Goal: Task Accomplishment & Management: Contribute content

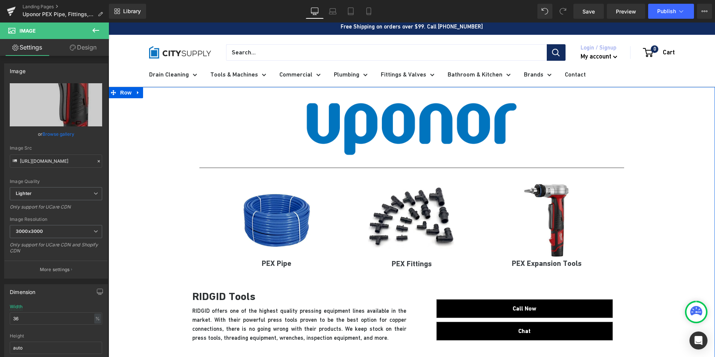
scroll to position [4, 0]
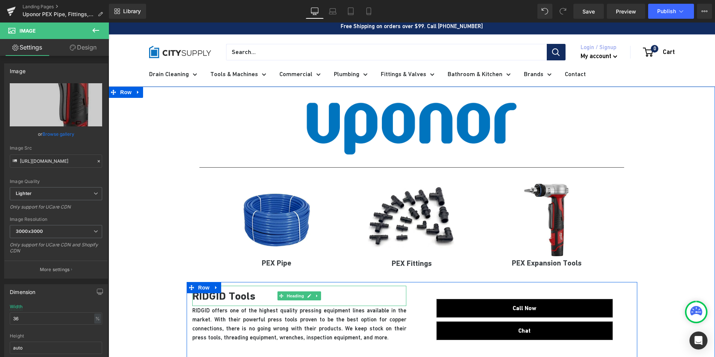
click at [222, 297] on strong "RIDGID Tools" at bounding box center [223, 296] width 63 height 13
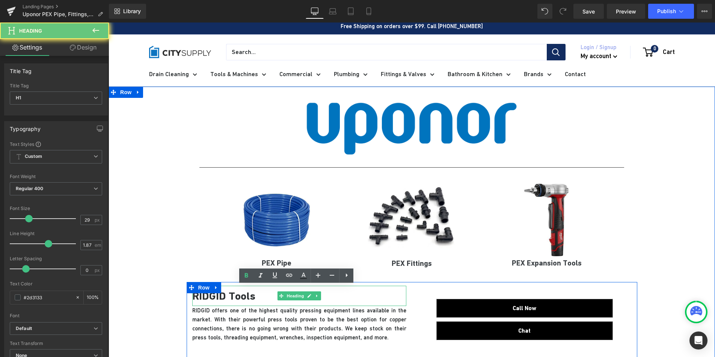
click at [222, 297] on strong "RIDGID Tools" at bounding box center [223, 296] width 63 height 13
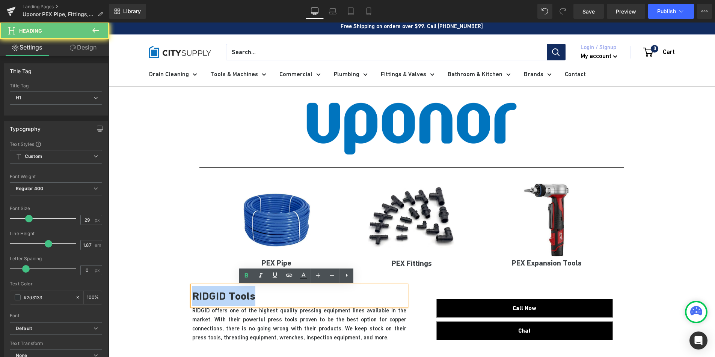
click at [222, 297] on strong "RIDGID Tools" at bounding box center [223, 296] width 63 height 13
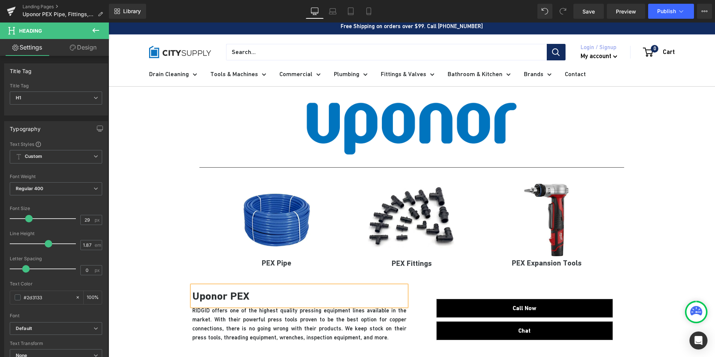
click at [297, 336] on p "RIDGID offers one of the highest quality pressing equipment lines available in …" at bounding box center [299, 324] width 214 height 36
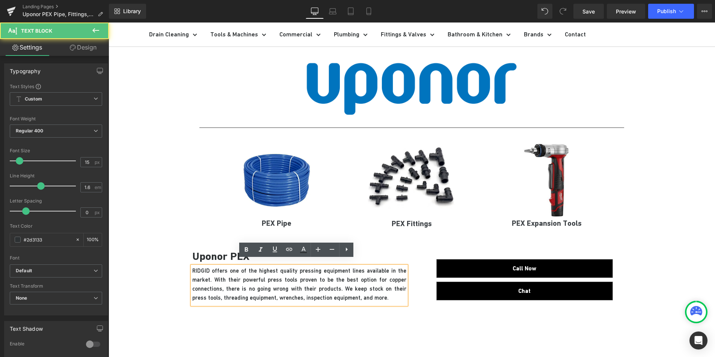
scroll to position [51, 0]
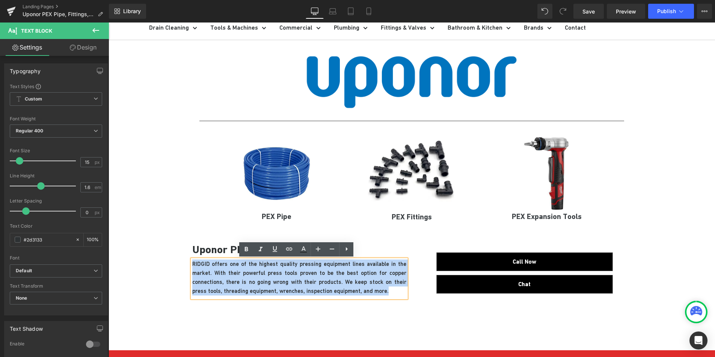
drag, startPoint x: 368, startPoint y: 292, endPoint x: 191, endPoint y: 265, distance: 178.9
click at [192, 265] on p "RIDGID offers one of the highest quality pressing equipment lines available in …" at bounding box center [299, 278] width 214 height 36
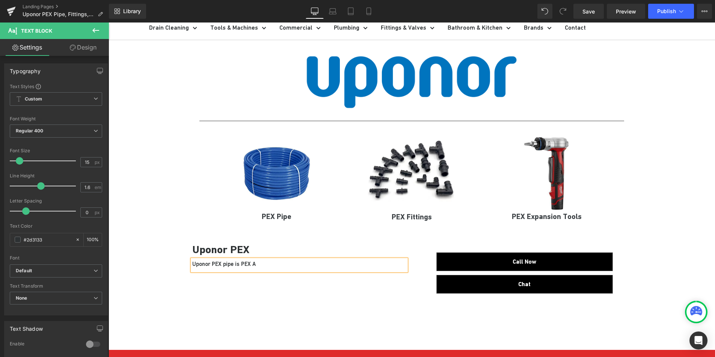
drag, startPoint x: 236, startPoint y: 263, endPoint x: 364, endPoint y: 276, distance: 128.3
click at [236, 263] on p "Uponor PEX pipe is PEX A" at bounding box center [299, 264] width 214 height 9
drag, startPoint x: 270, startPoint y: 264, endPoint x: 217, endPoint y: 264, distance: 52.2
click at [217, 264] on p "Uponor PEX pipe is type PEX A" at bounding box center [299, 264] width 214 height 9
click at [192, 265] on p "Uponor PEX A pipe available up to 2" in all colors" at bounding box center [299, 264] width 214 height 9
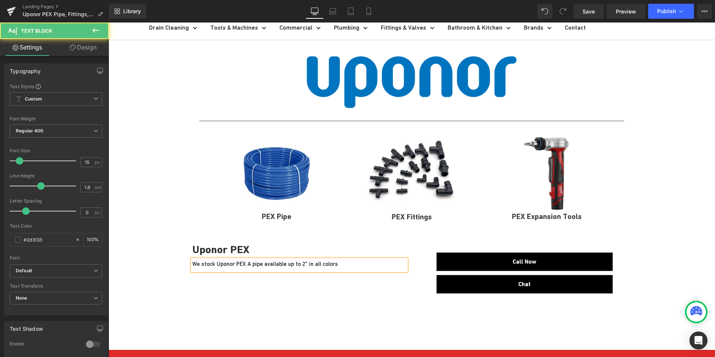
click at [259, 265] on p "We stock Uponor PEX A pipe available up to 2" in all colors" at bounding box center [299, 264] width 214 height 9
click at [244, 265] on p "We stock Uponor PEX A pipe and fittings up to 2" in all colors" at bounding box center [299, 264] width 214 height 9
click at [256, 264] on p "We stock Uponor PEX pipe and fittings up to 2" in all colors" at bounding box center [299, 264] width 214 height 9
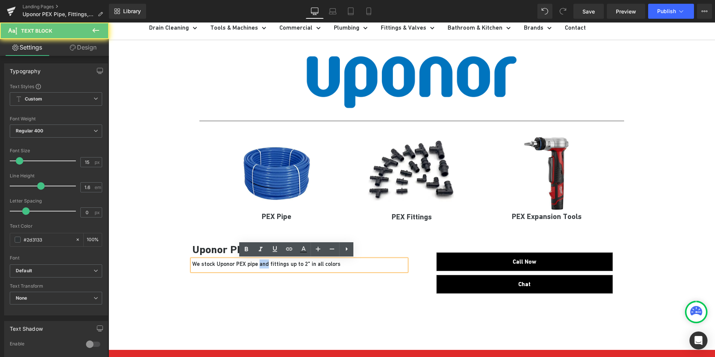
click at [256, 264] on p "We stock Uponor PEX pipe and fittings up to 2" in all colors" at bounding box center [299, 264] width 214 height 9
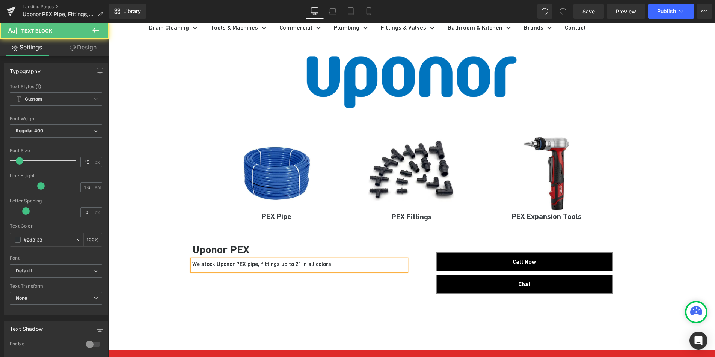
click at [271, 267] on p "We stock Uponor PEX pipe, fittings up to 2" in all colors" at bounding box center [299, 264] width 214 height 9
click at [253, 265] on p "We stock Uponor PEX pipe, fittings, and valves up to 2" in all colors" at bounding box center [299, 264] width 214 height 9
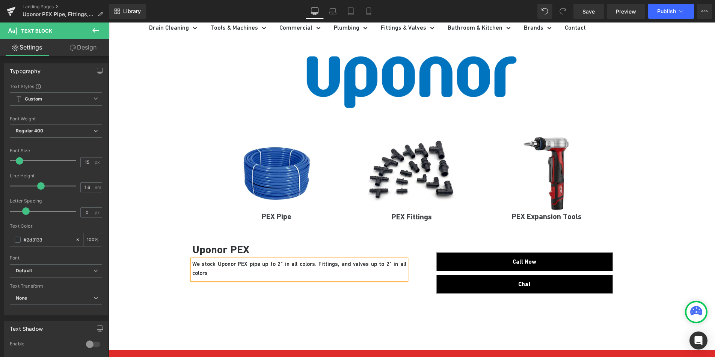
click at [335, 268] on p "We stock Uponor PEX pipe up to 2" in all colors. Fittings, and valves up to 2" …" at bounding box center [299, 269] width 214 height 18
click at [354, 266] on p "We stock Uponor PEX pipe up to 2" in all colors. Fittings and valves up to 2" i…" at bounding box center [299, 269] width 214 height 18
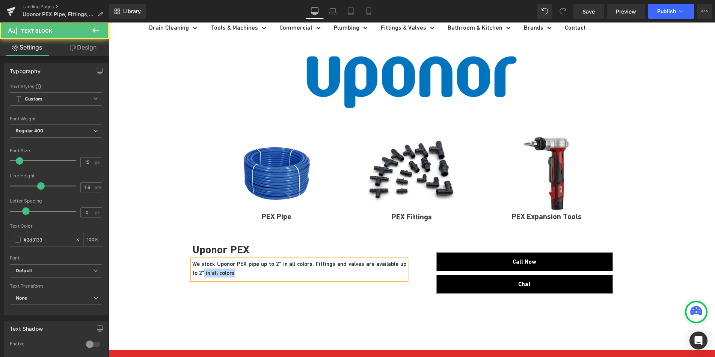
drag, startPoint x: 230, startPoint y: 273, endPoint x: 195, endPoint y: 276, distance: 35.0
click at [195, 276] on p "We stock Uponor PEX pipe up to 2" in all colors. Fittings and valves are availa…" at bounding box center [299, 269] width 214 height 18
click at [253, 265] on p "We stock Uponor PEX pipe up to 2" in all colors. Fittings and valves are availa…" at bounding box center [299, 269] width 214 height 18
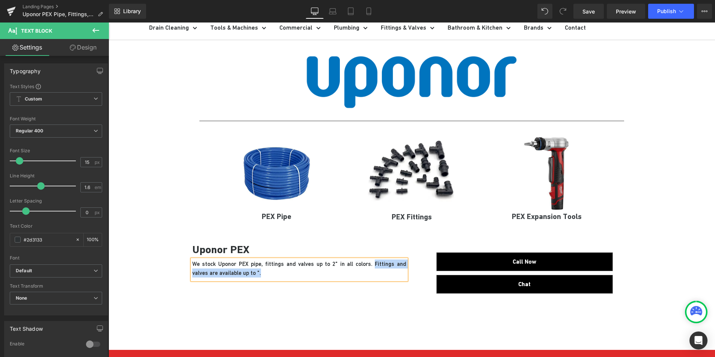
drag, startPoint x: 297, startPoint y: 275, endPoint x: 357, endPoint y: 266, distance: 60.4
click at [357, 266] on p "We stock Uponor PEX pipe, fittings and valves up to 2" in all colors. Fittings …" at bounding box center [299, 269] width 214 height 18
click at [254, 266] on p "We stock Uponor PEX pipe, fittings and valves up to 2" in all colors." at bounding box center [299, 264] width 214 height 9
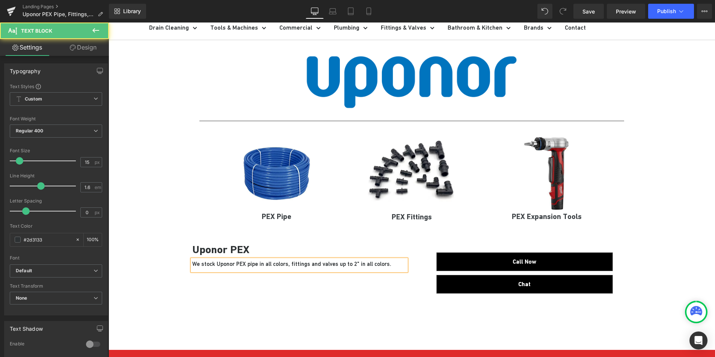
drag, startPoint x: 378, startPoint y: 265, endPoint x: 351, endPoint y: 264, distance: 27.8
click at [351, 264] on p "We stock Uponor PEX pipe in all colors, fittings and valves up to 2" in all col…" at bounding box center [299, 264] width 214 height 9
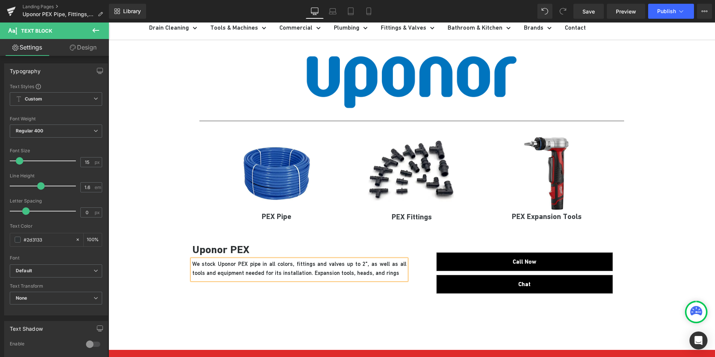
click at [295, 274] on p "We stock Uponor PEX pipe in all colors, fittings and valves up to 2", as well a…" at bounding box center [299, 269] width 214 height 18
click at [350, 275] on p "We stock Uponor PEX pipe in all colors, fittings and valves up to 2", as well a…" at bounding box center [299, 273] width 214 height 27
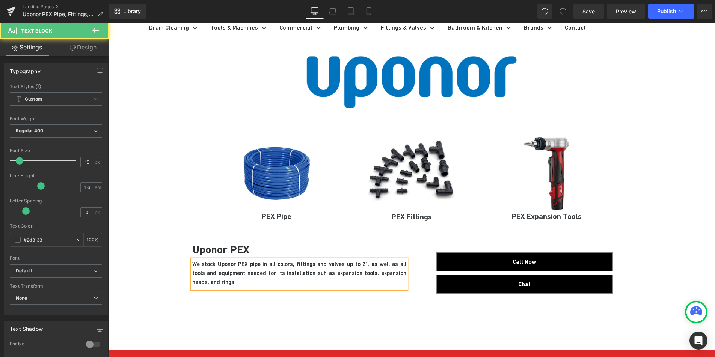
click at [395, 274] on p "We stock Uponor PEX pipe in all colors, fittings and valves up to 2", as well a…" at bounding box center [299, 273] width 214 height 27
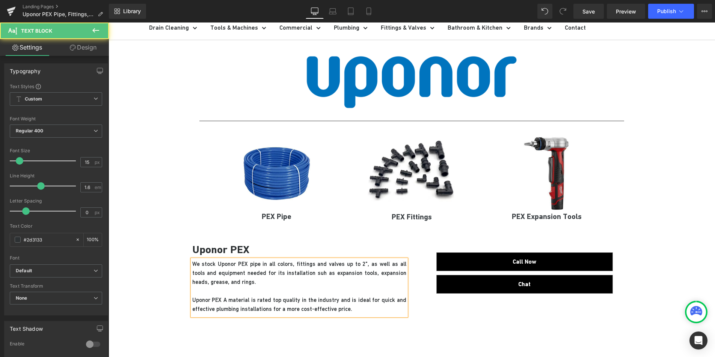
click at [307, 307] on p "Uponor PEX A material is rated top quality in the industry and is ideal for qui…" at bounding box center [299, 305] width 214 height 18
click at [192, 299] on p "Uponor PEX A material is rated top quality in the industry and is ideal for qui…" at bounding box center [299, 305] width 214 height 18
click at [246, 282] on p "We stock Uponor PEX pipe in all colors, fittings and valves up to 2", as well a…" at bounding box center [299, 273] width 214 height 27
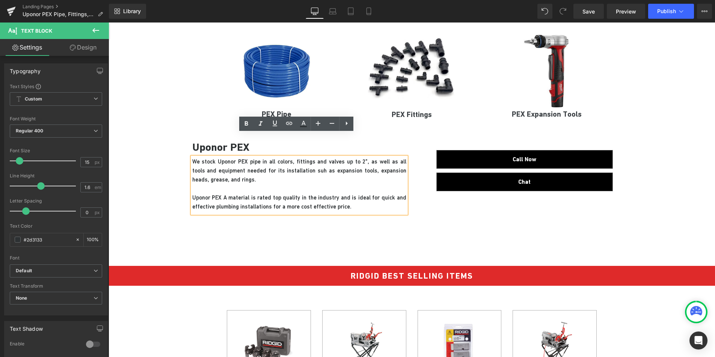
scroll to position [176, 0]
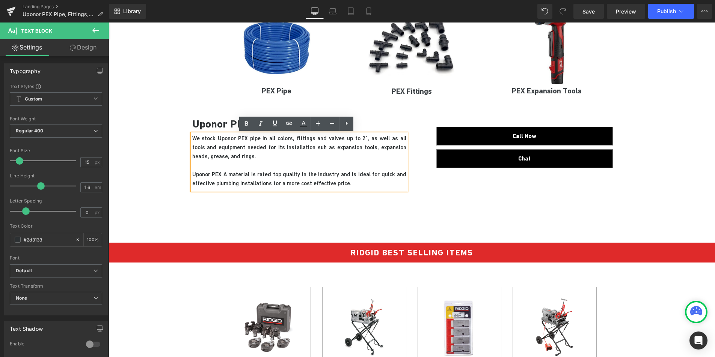
click at [192, 175] on span "Uponor PEX A material is rated top quality in the industry and is ideal for qui…" at bounding box center [299, 178] width 214 height 15
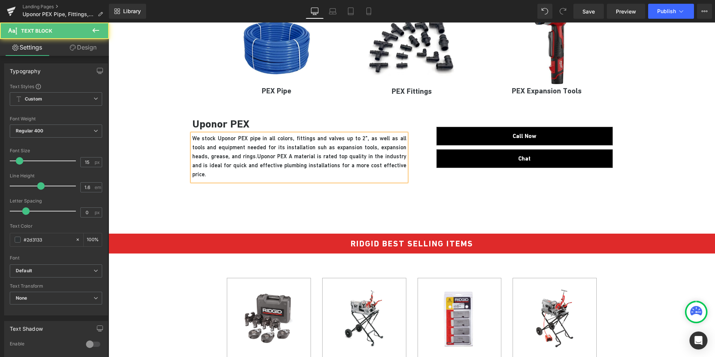
click at [392, 165] on p "We stock Uponor PEX pipe in all colors, fittings and valves up to 2", as well a…" at bounding box center [299, 156] width 214 height 45
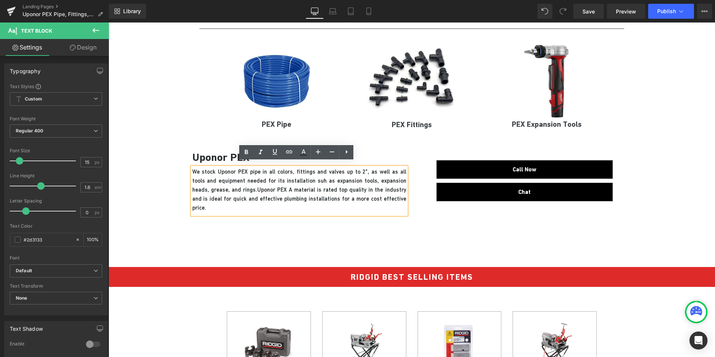
scroll to position [132, 0]
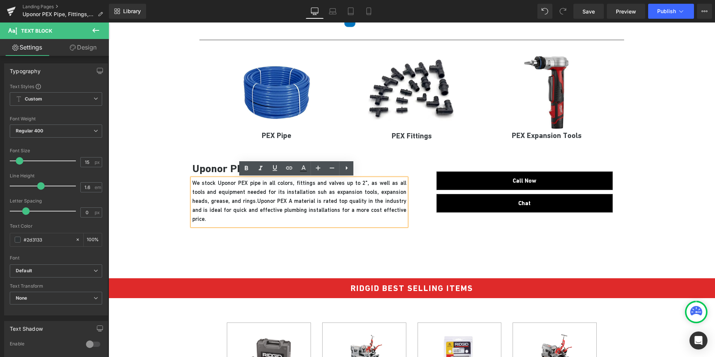
click at [338, 203] on span "Uponor PEX A material is rated top quality in the industry and is ideal for qui…" at bounding box center [299, 210] width 214 height 24
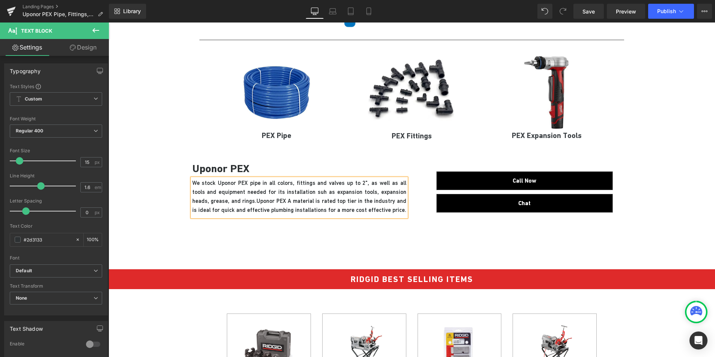
click at [372, 203] on span "Uponor PEX A material is rated top tier in the industry and is ideal for quick …" at bounding box center [299, 205] width 214 height 15
click at [300, 210] on span "Uponor PEX A material is rated top tier in the industry, and is ideal for quick…" at bounding box center [299, 205] width 214 height 15
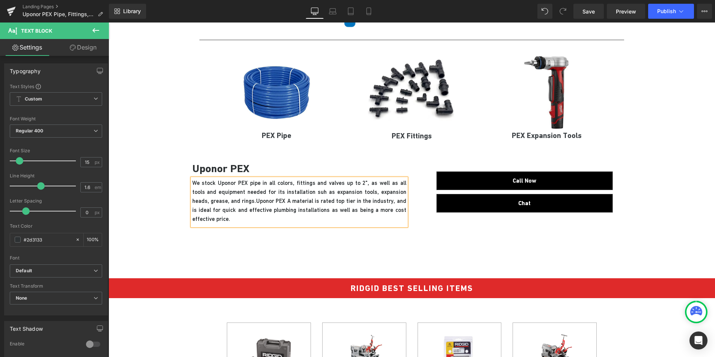
click at [194, 219] on span "Uponor PEX A material is rated top tier in the industry, and is ideal for quick…" at bounding box center [299, 210] width 214 height 24
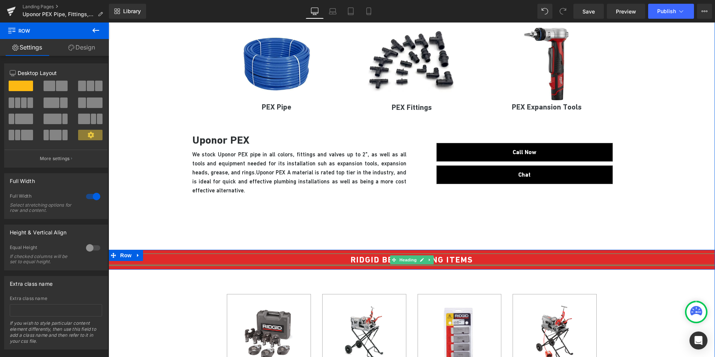
scroll to position [189, 0]
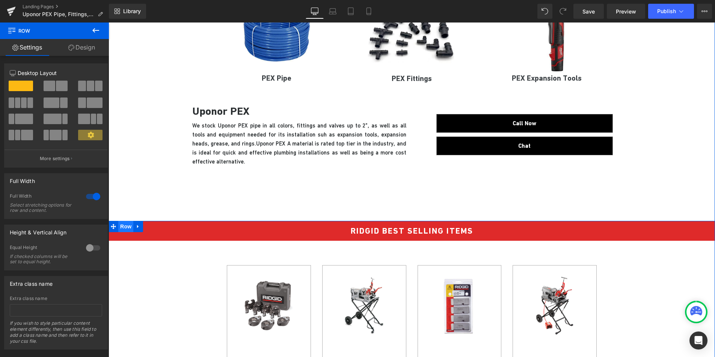
click at [119, 228] on span "Row" at bounding box center [125, 226] width 15 height 11
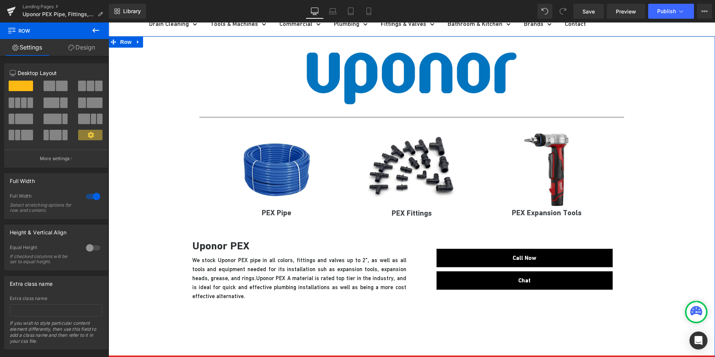
scroll to position [0, 0]
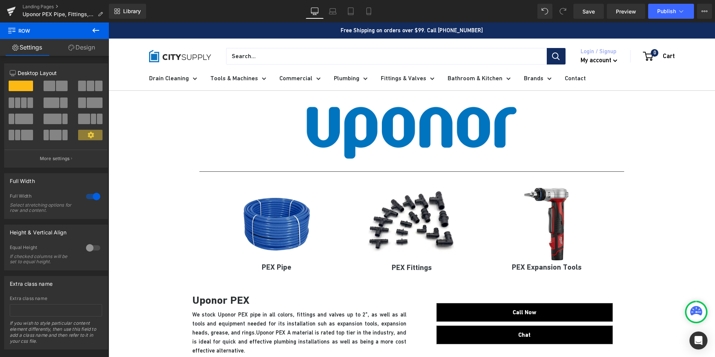
click at [82, 49] on link "Design" at bounding box center [81, 47] width 54 height 17
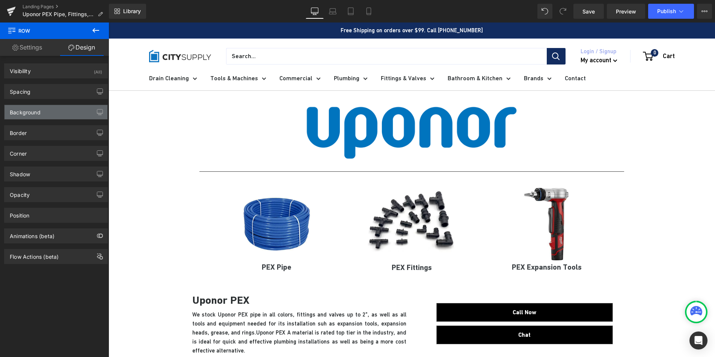
click at [38, 105] on div "Background" at bounding box center [25, 110] width 31 height 11
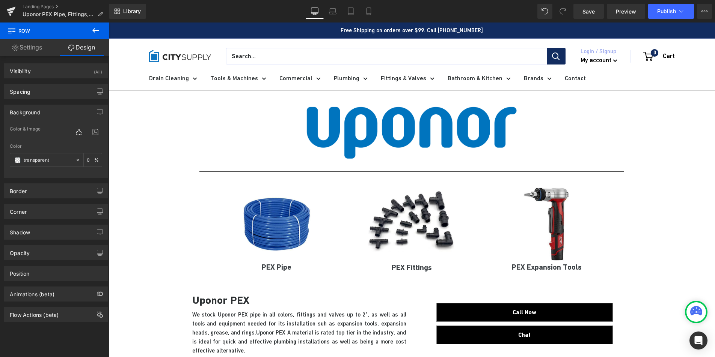
click at [36, 52] on link "Settings" at bounding box center [27, 47] width 54 height 17
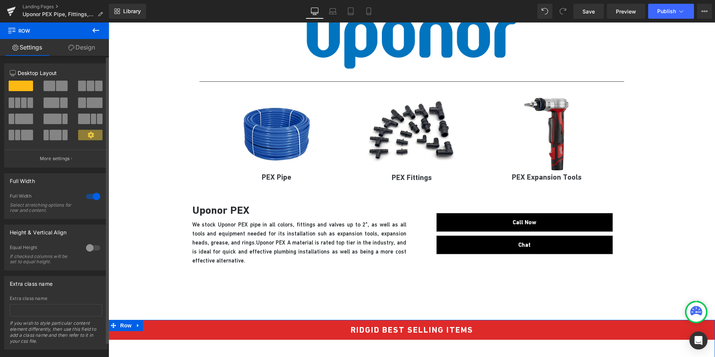
scroll to position [14, 0]
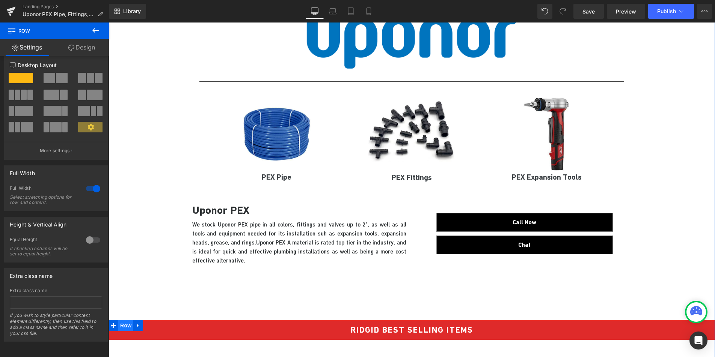
click at [120, 325] on span "Row" at bounding box center [125, 325] width 15 height 11
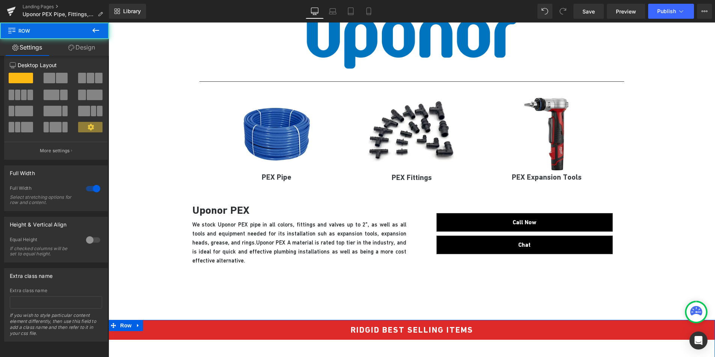
click at [89, 49] on link "Design" at bounding box center [81, 47] width 54 height 17
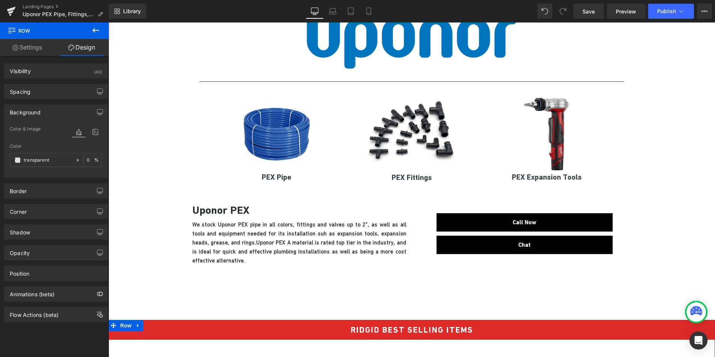
type input "0"
type input "100"
click at [64, 236] on div "Shadow" at bounding box center [56, 232] width 103 height 14
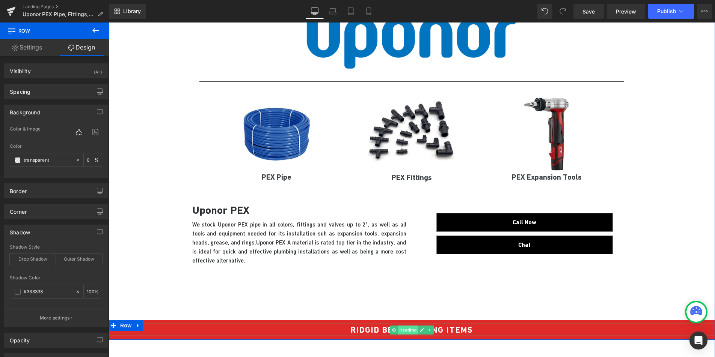
click at [399, 332] on span "Heading" at bounding box center [408, 330] width 20 height 9
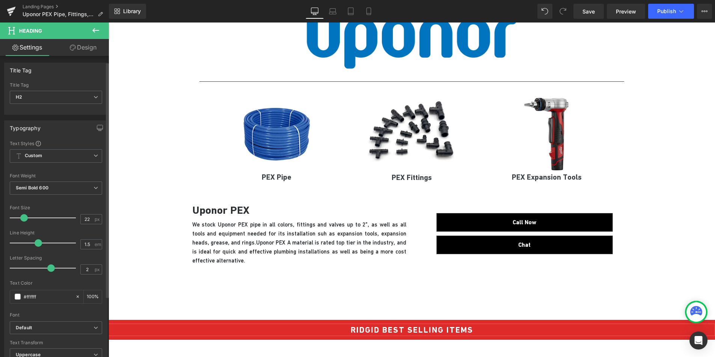
scroll to position [0, 0]
click at [80, 46] on link "Design" at bounding box center [83, 47] width 54 height 17
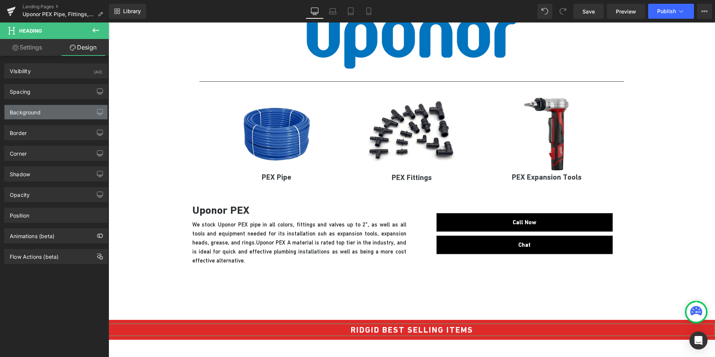
click at [38, 117] on div "Background" at bounding box center [56, 112] width 103 height 14
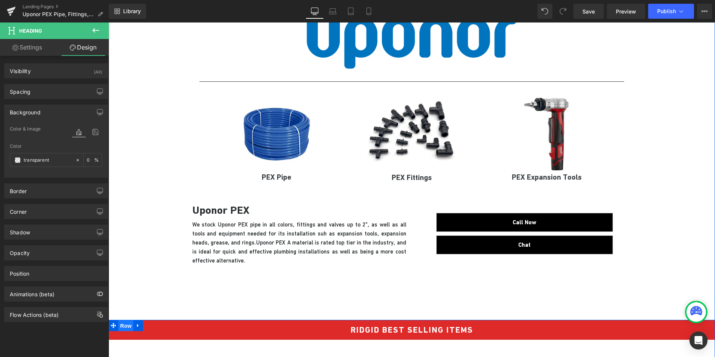
click at [120, 325] on span "Row" at bounding box center [125, 326] width 15 height 11
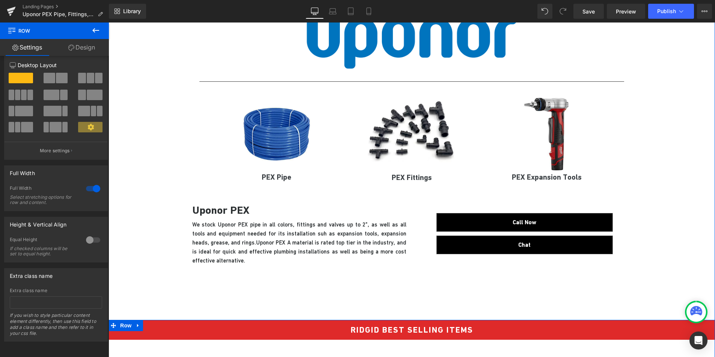
scroll to position [222, 0]
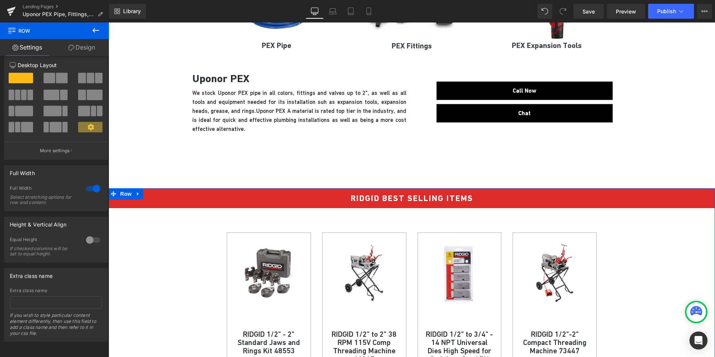
click at [88, 48] on link "Design" at bounding box center [81, 47] width 54 height 17
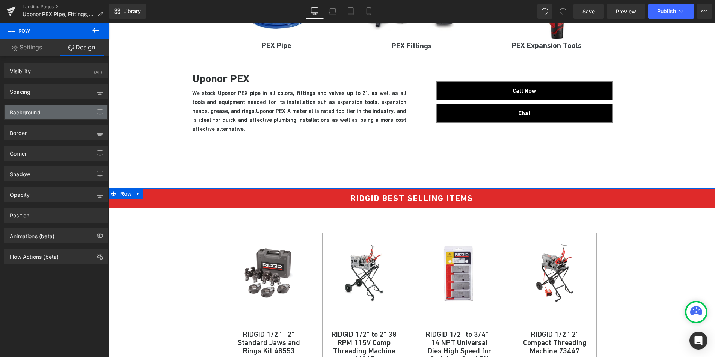
click at [64, 109] on div "Background" at bounding box center [56, 112] width 103 height 14
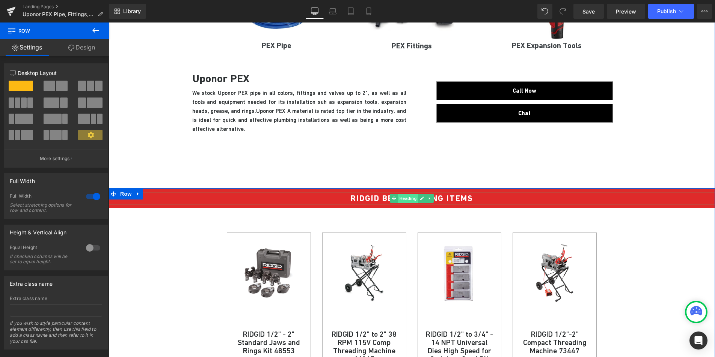
click at [398, 198] on span "Heading" at bounding box center [408, 198] width 20 height 9
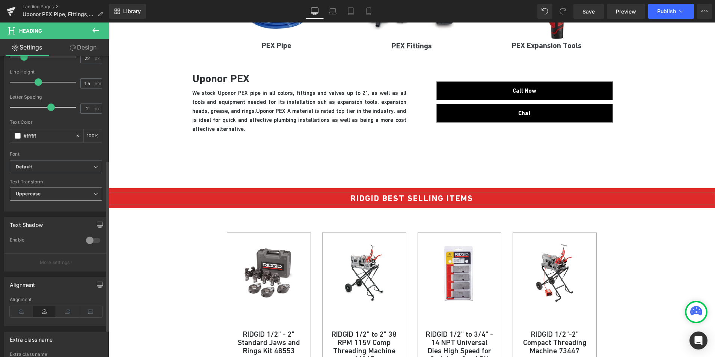
scroll to position [231, 0]
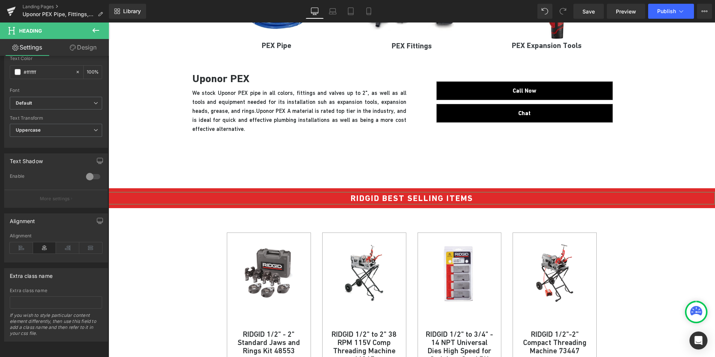
click at [85, 44] on link "Design" at bounding box center [83, 47] width 54 height 17
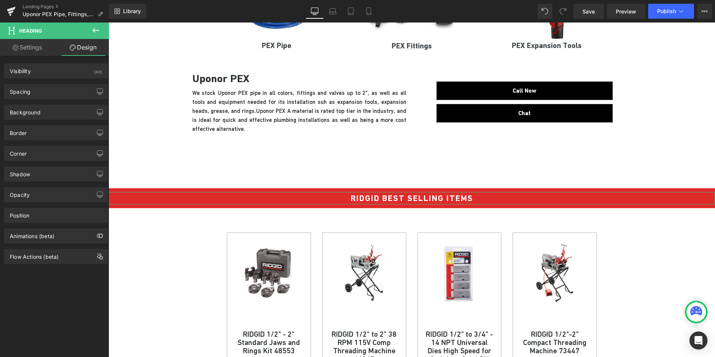
click at [41, 51] on link "Settings" at bounding box center [27, 47] width 54 height 17
type input "100"
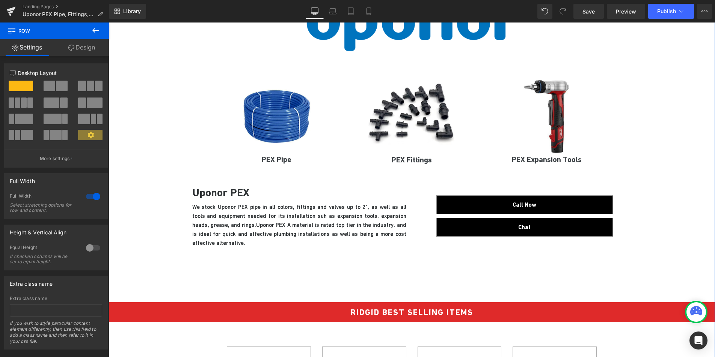
scroll to position [140, 0]
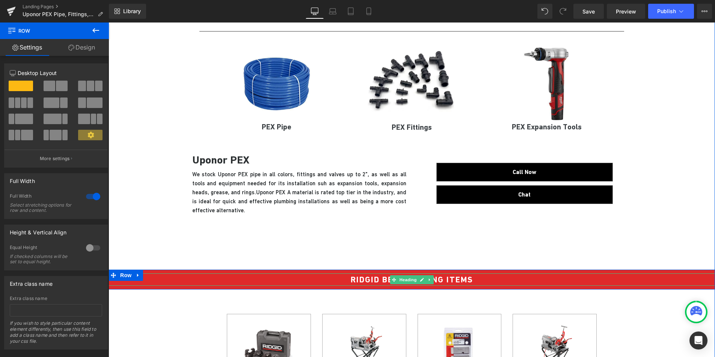
click at [404, 282] on span "Heading" at bounding box center [408, 280] width 20 height 9
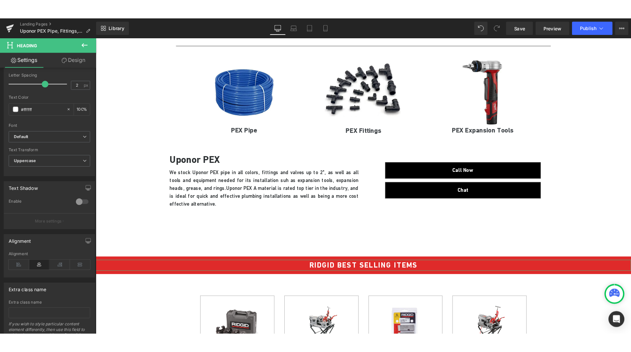
scroll to position [226, 0]
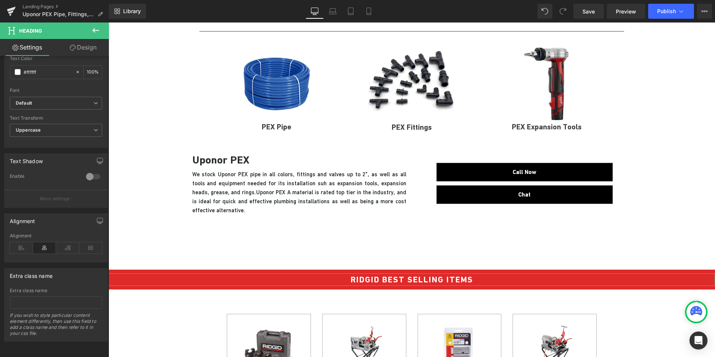
click at [81, 53] on link "Design" at bounding box center [83, 47] width 54 height 17
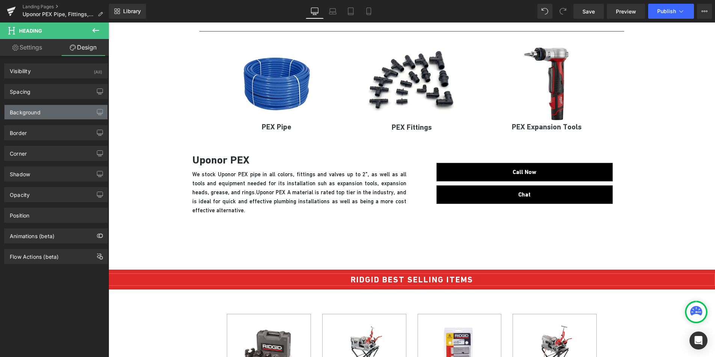
click at [44, 108] on div "Background" at bounding box center [56, 112] width 103 height 14
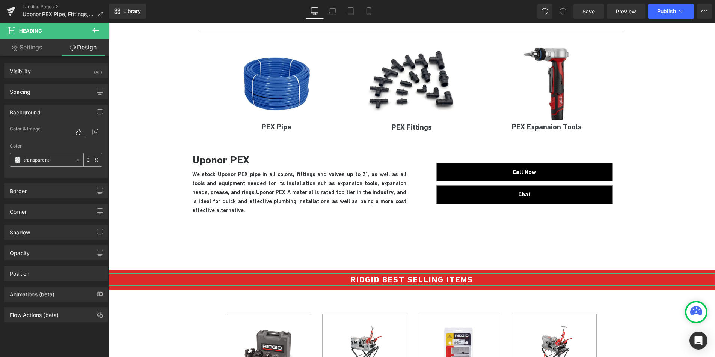
click at [20, 164] on div "transparent" at bounding box center [42, 160] width 65 height 13
click at [20, 163] on div "transparent" at bounding box center [42, 160] width 65 height 13
click at [17, 163] on span at bounding box center [18, 160] width 6 height 6
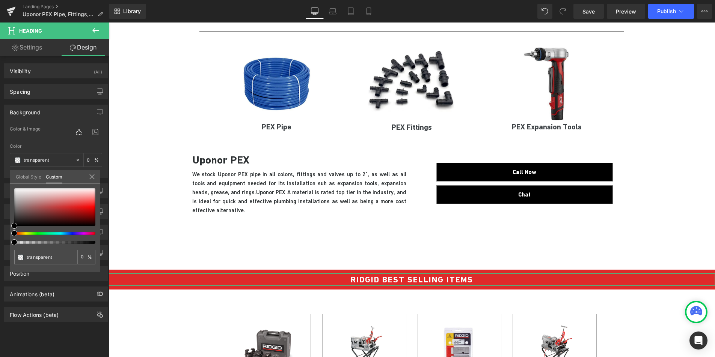
click at [69, 237] on div at bounding box center [54, 216] width 81 height 56
type input "#000000"
type input "100"
type input "#000000"
type input "100"
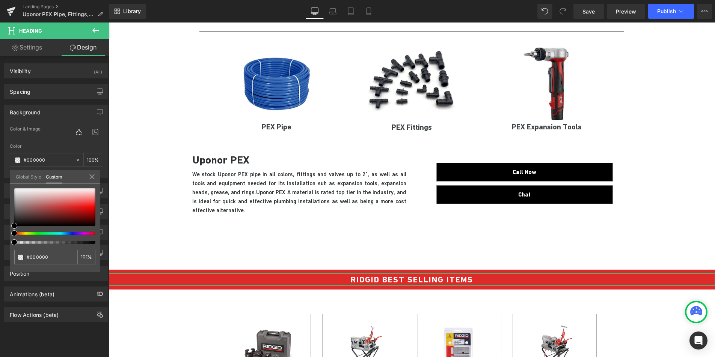
click at [70, 233] on div at bounding box center [51, 233] width 81 height 3
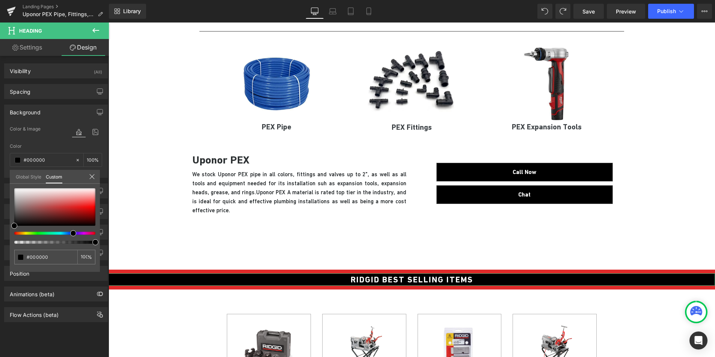
click at [93, 176] on icon at bounding box center [92, 177] width 6 height 6
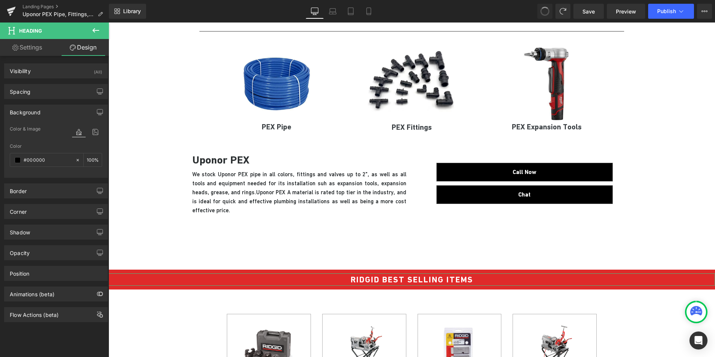
type input "transparent"
type input "0"
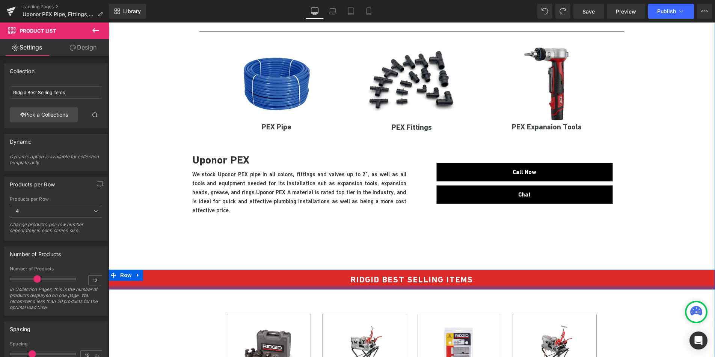
click at [169, 288] on div at bounding box center [411, 288] width 606 height 4
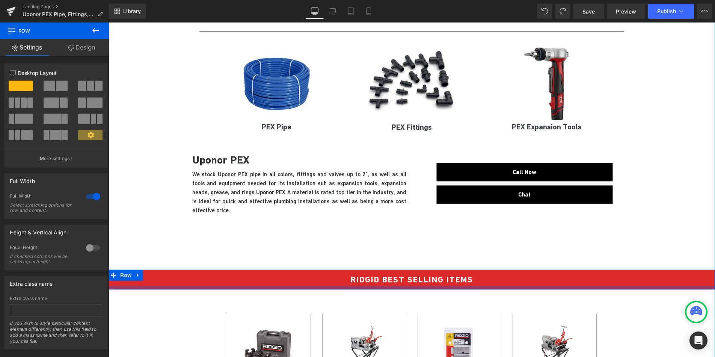
click at [175, 286] on div at bounding box center [411, 288] width 606 height 4
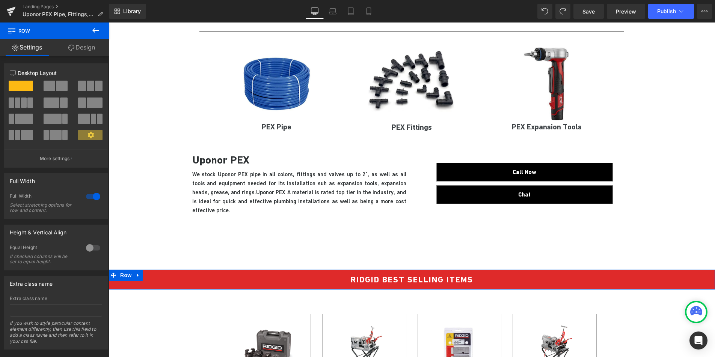
click at [81, 47] on link "Design" at bounding box center [81, 47] width 54 height 17
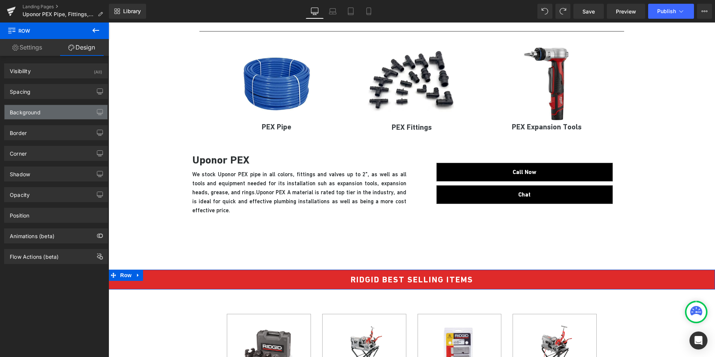
click at [52, 118] on div "Background" at bounding box center [56, 112] width 103 height 14
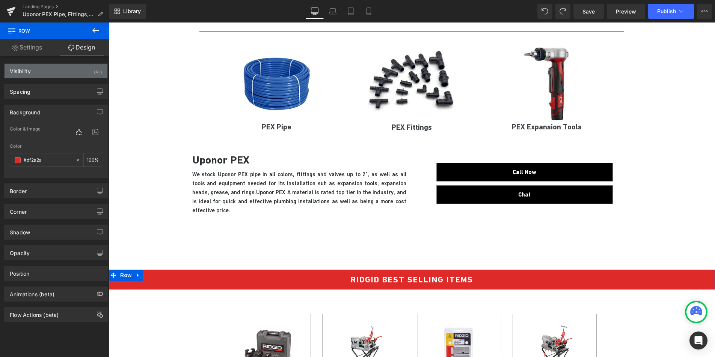
click at [52, 73] on div "Visibility (All)" at bounding box center [56, 71] width 103 height 14
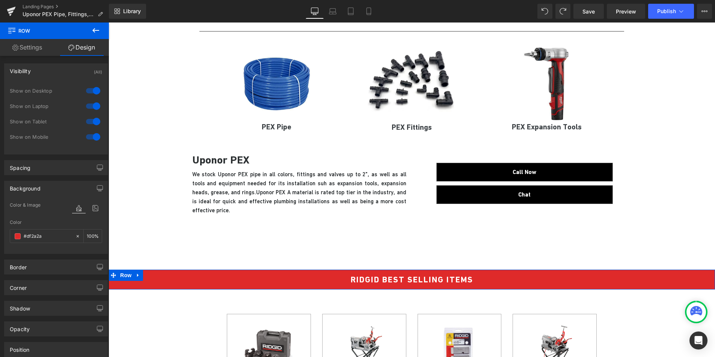
click at [70, 69] on div "Visibility (All)" at bounding box center [56, 71] width 103 height 14
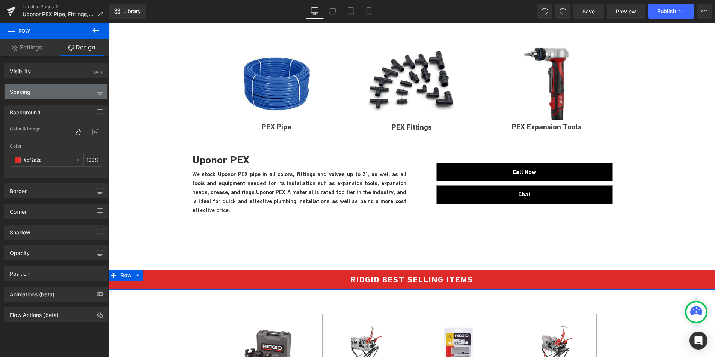
click at [51, 94] on div "Spacing" at bounding box center [56, 91] width 103 height 14
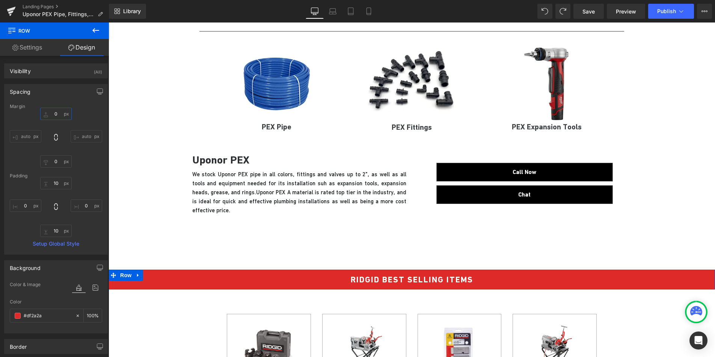
click at [56, 113] on input "0" at bounding box center [56, 114] width 32 height 12
type input "2"
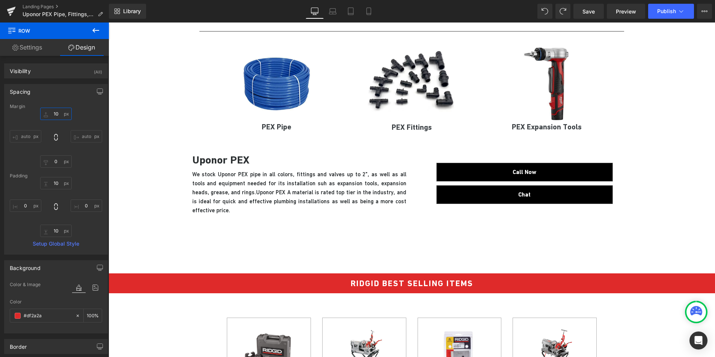
type input "10"
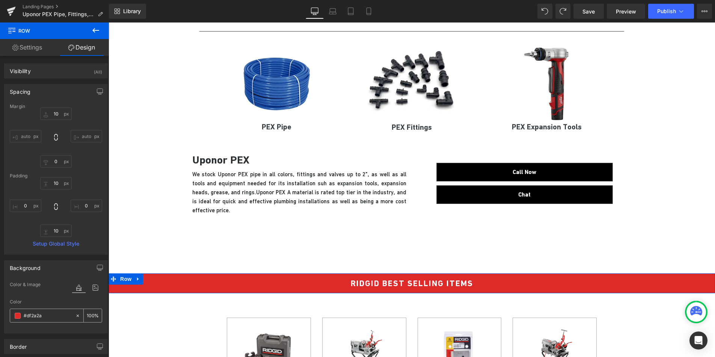
click at [18, 317] on span at bounding box center [18, 316] width 6 height 6
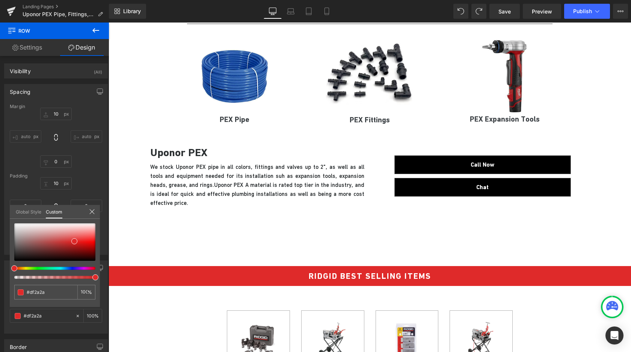
scroll to position [0, 0]
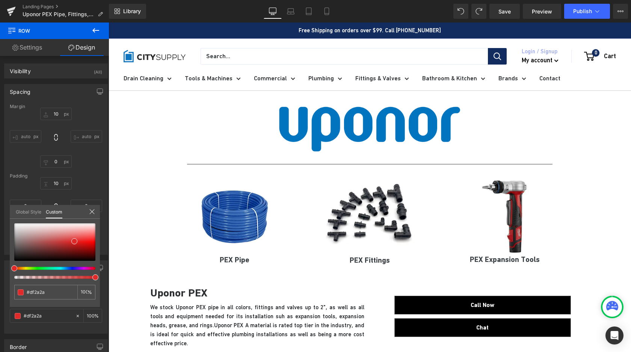
click at [70, 270] on div at bounding box center [54, 251] width 81 height 56
type input "#6c2adf"
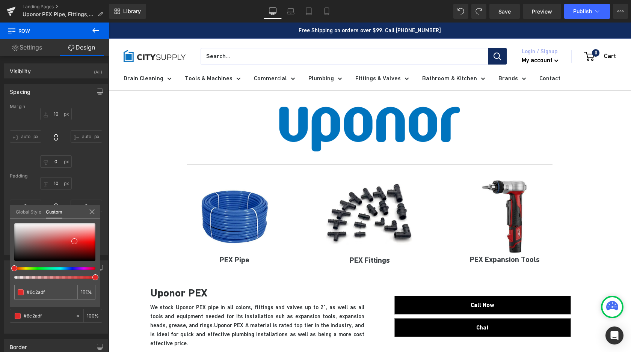
click at [70, 270] on div at bounding box center [51, 268] width 81 height 3
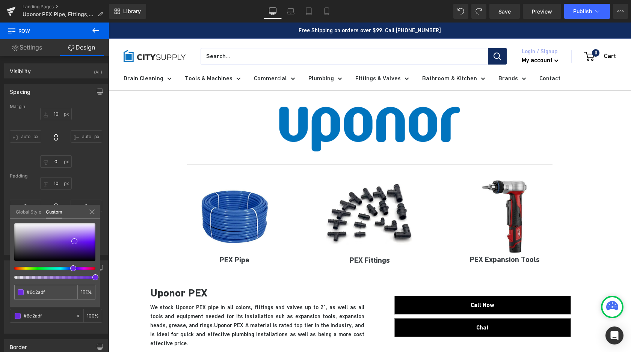
type input "#902adf"
type input "#812adf"
type input "#7b2adf"
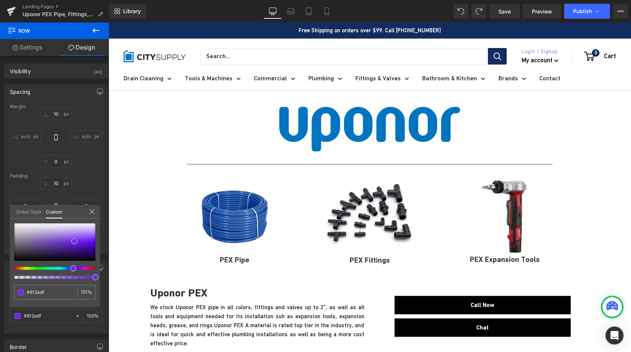
type input "#7b2adf"
type input "#752adf"
type input "#722adf"
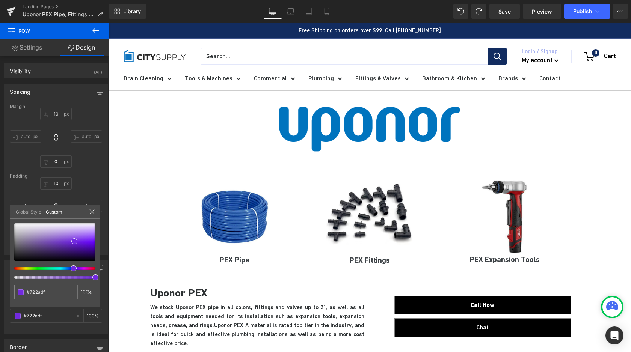
type input "#6c2adf"
type input "#632adf"
type input "#572adf"
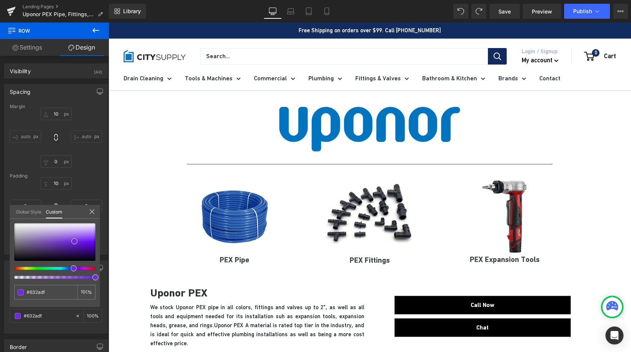
type input "#572adf"
type input "#4e2adf"
type input "#482adf"
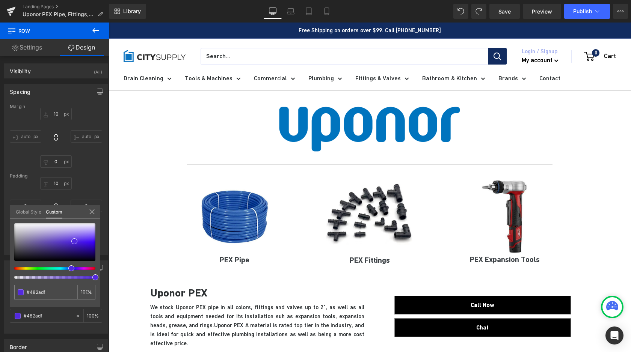
type input "#3f2adf"
type input "#392adf"
type input "#362adf"
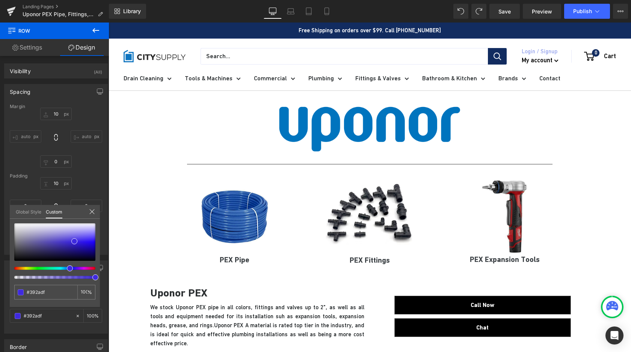
type input "#362adf"
type input "#2a2adf"
drag, startPoint x: 72, startPoint y: 269, endPoint x: 64, endPoint y: 270, distance: 7.5
click at [64, 270] on div at bounding box center [51, 268] width 81 height 3
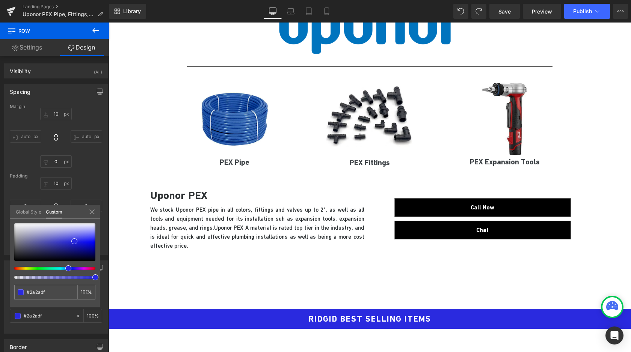
scroll to position [91, 0]
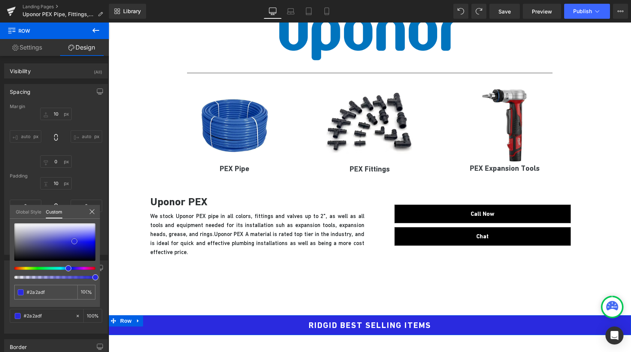
type input "#2e2edf"
type input "#3434df"
type input "#4141e1"
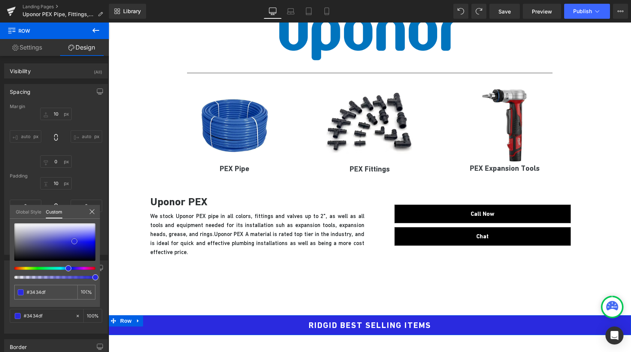
type input "#4141e1"
type input "#5656e5"
type input "#6060e6"
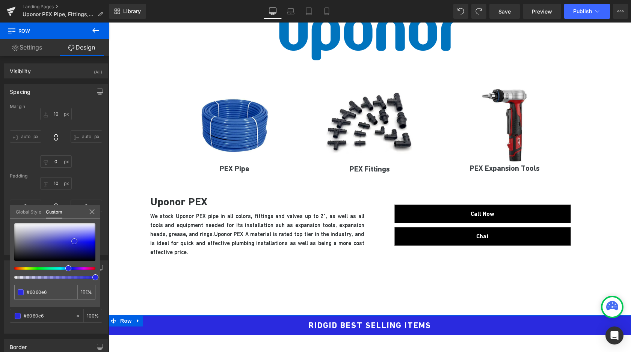
type input "#6464e6"
type input "#6969e6"
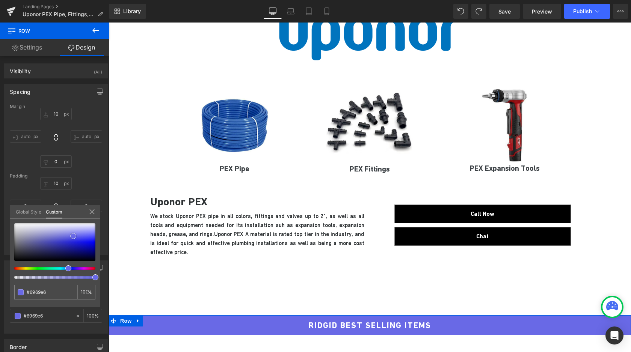
type input "#7171e8"
type input "#7b7be9"
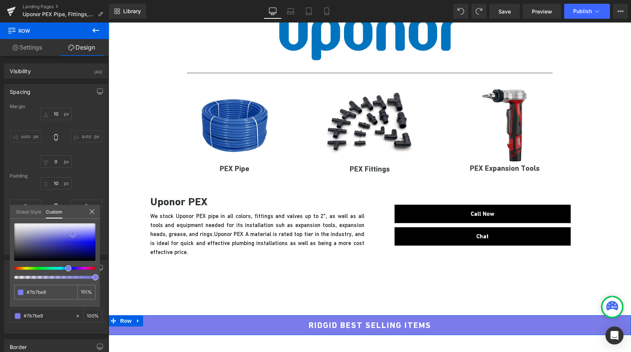
type input "#7c7ce8"
type input "#7575e5"
type input "#7272e3"
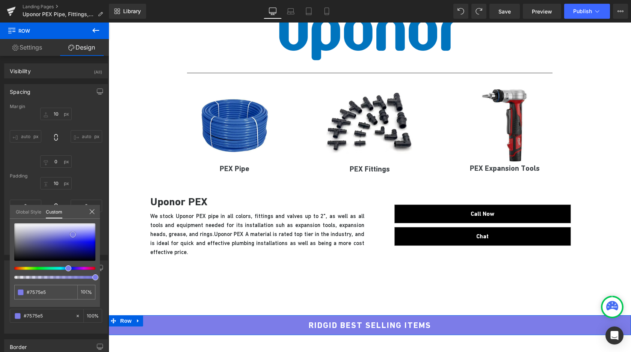
type input "#7272e3"
type input "#6f6fe0"
type input "#6d6ddd"
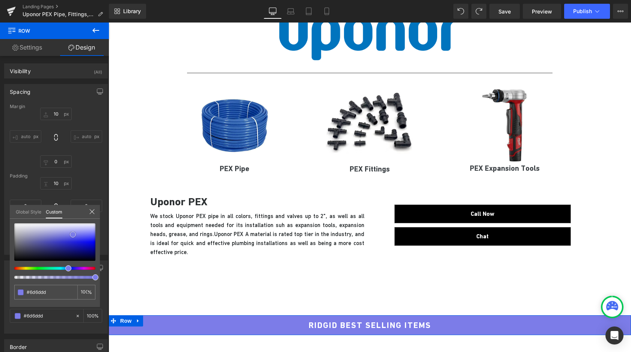
type input "#6363d8"
type input "#6464d7"
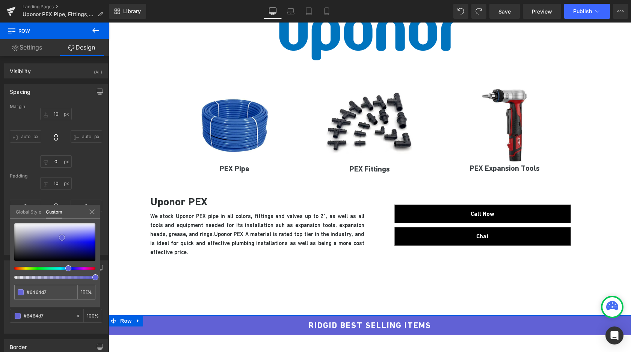
type input "#6161d5"
type input "#5c5cd5"
type input "#5454d3"
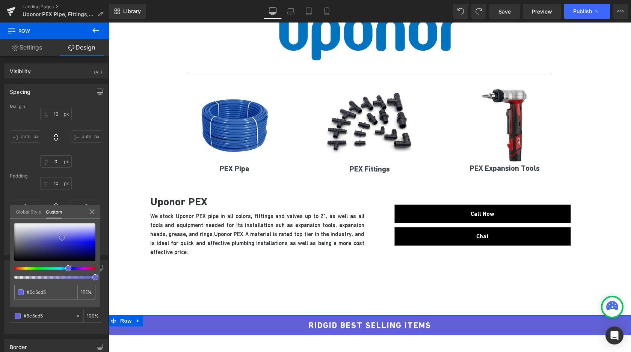
type input "#5454d3"
type input "#5353d4"
type input "#4747d1"
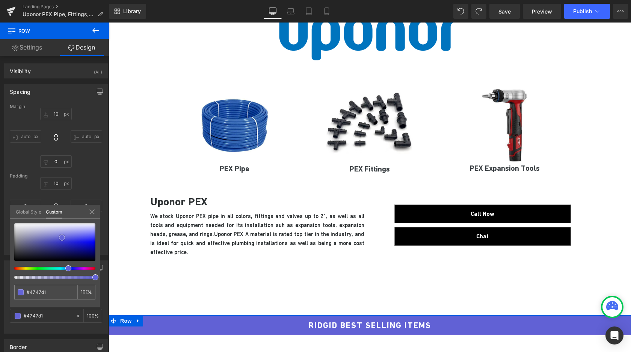
type input "#3f3fcf"
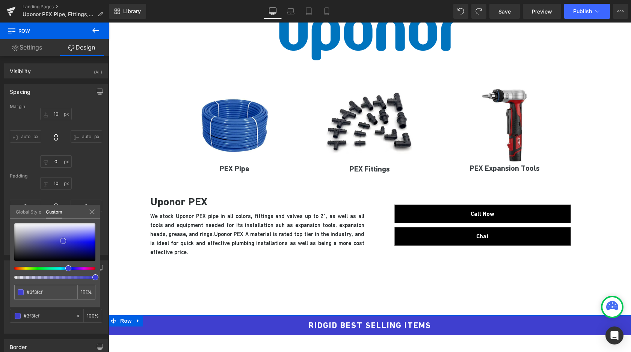
type input "#3b3bce"
type input "#3737cd"
type input "#3131cd"
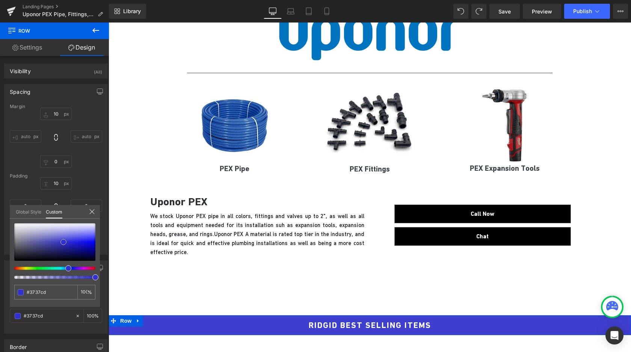
type input "#3131cd"
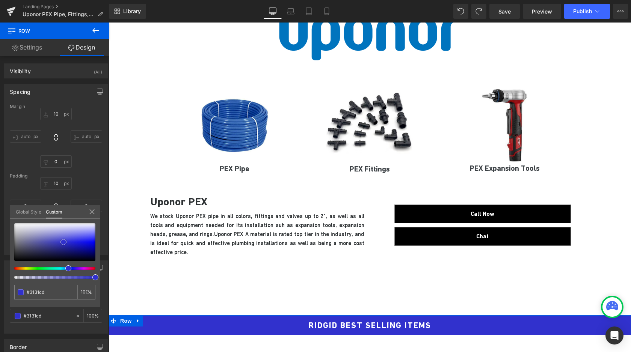
type input "#3030c9"
type input "#2f2fca"
type input "#2a2ac9"
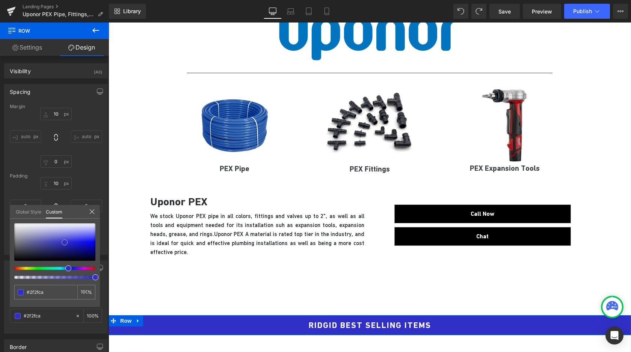
type input "#2a2ac9"
type input "#2c2cc8"
type input "#2929c1"
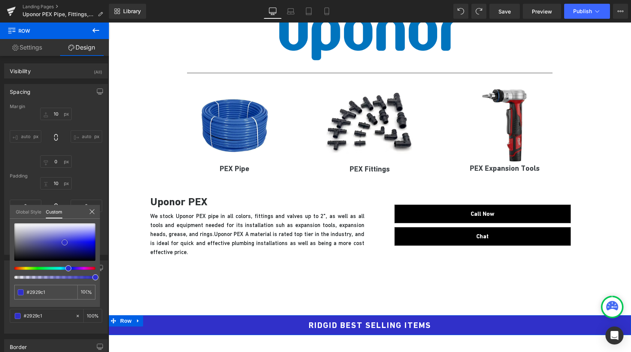
type input "#2727be"
type input "#2020a6"
type input "#161678"
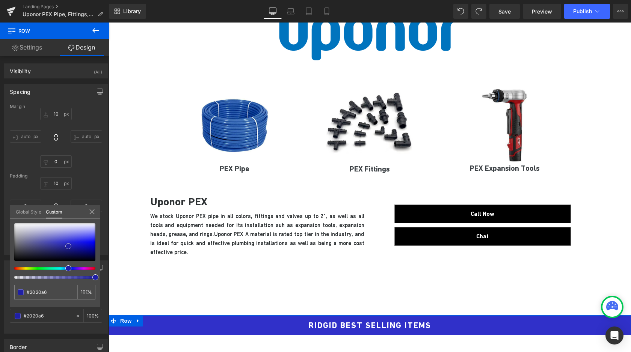
type input "#161678"
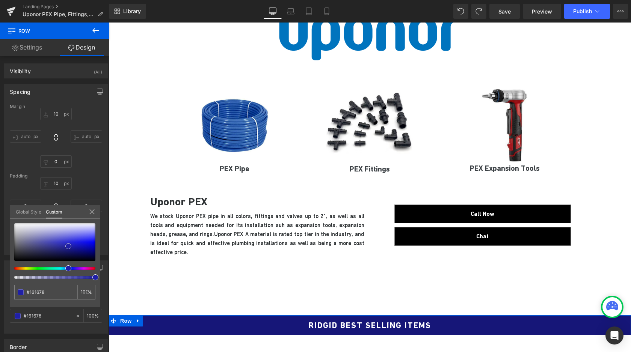
type input "#151574"
type input "#12126d"
type input "#13136c"
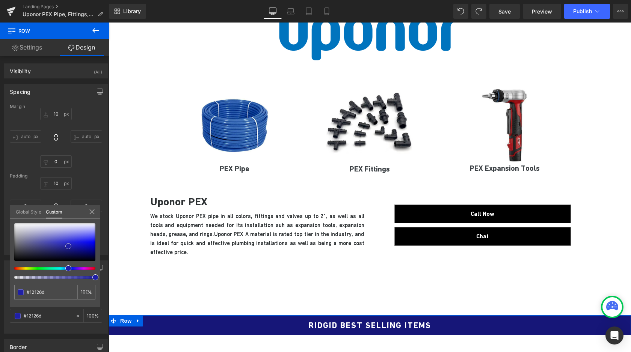
type input "#13136c"
type input "#11116e"
type input "#0f0f6a"
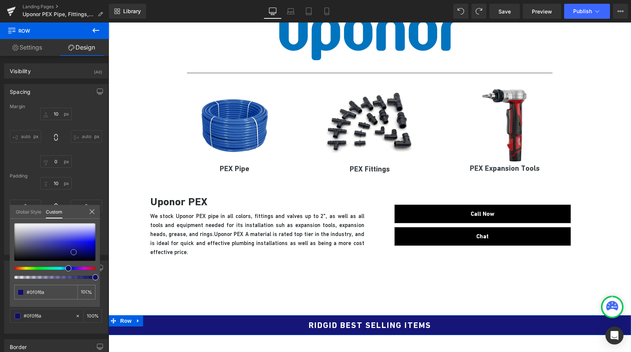
type input "#0f0f66"
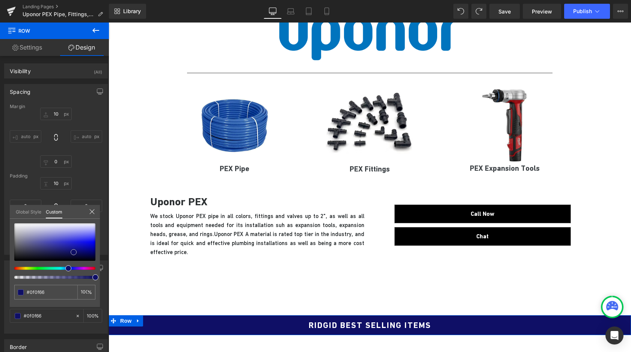
type input "#0e0e67"
type input "#0c0c68"
type input "#0c0c73"
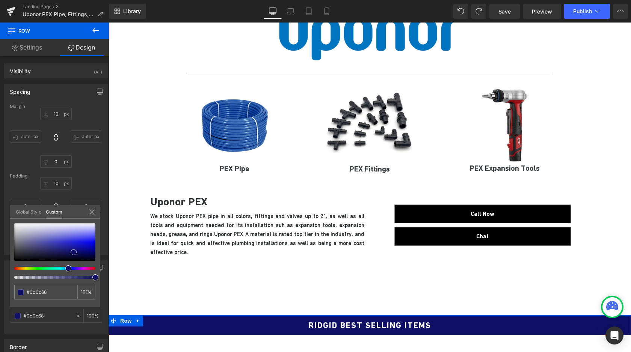
type input "#0c0c73"
type input "#0c0c82"
type input "#0b0b93"
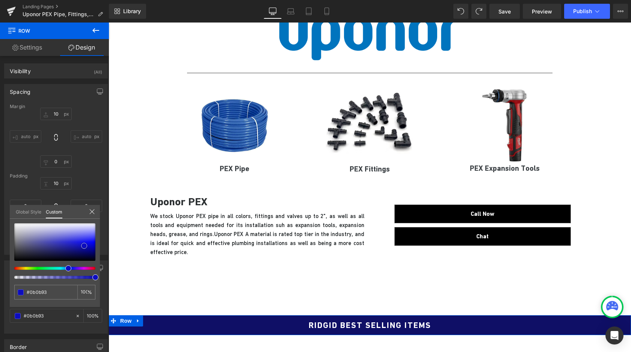
type input "#0d0dbe"
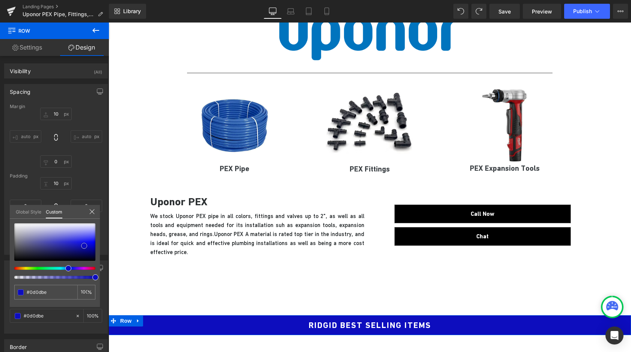
type input "#0f0fdb"
type input "#1b1bed"
type input "#1e1eef"
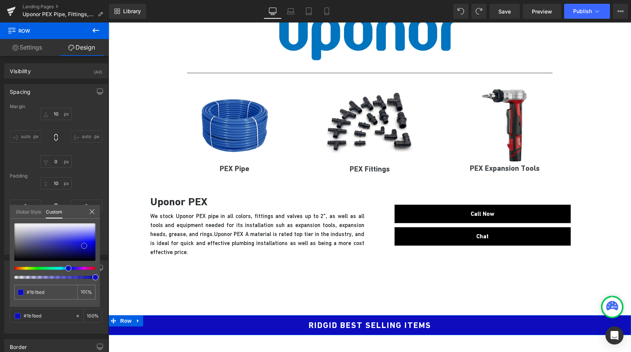
type input "#1e1eef"
type input "#3131f0"
type input "#3636f1"
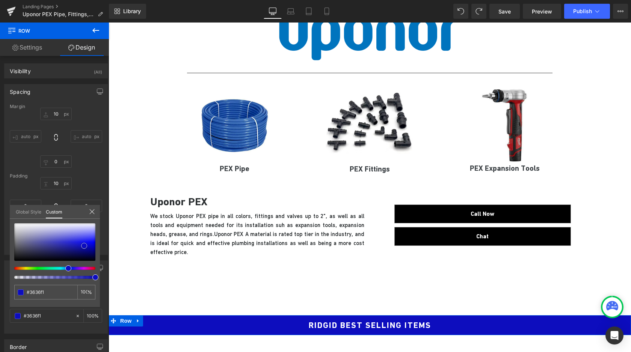
type input "#3f3ff2"
type input "#4d4df3"
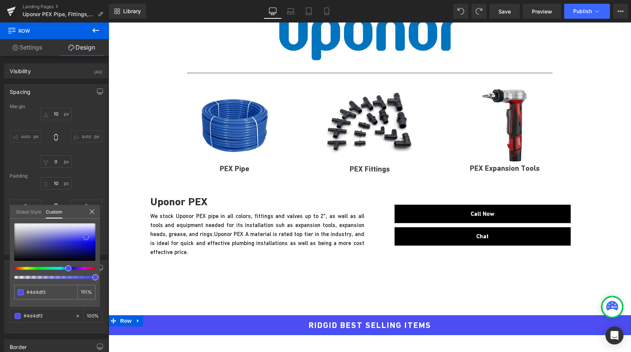
type input "#5353f3"
type input "#5252f3"
type input "#5151f4"
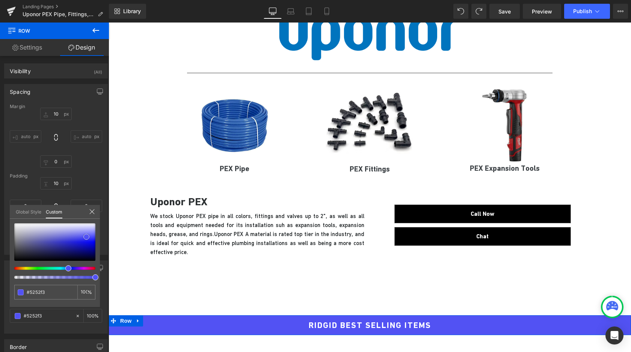
type input "#5151f4"
type input "#4040f7"
type input "#3b3bf6"
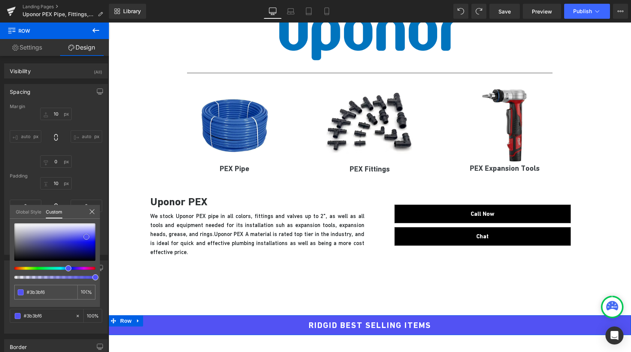
type input "#3636f6"
type input "#1c1cf6"
type input "#1212f6"
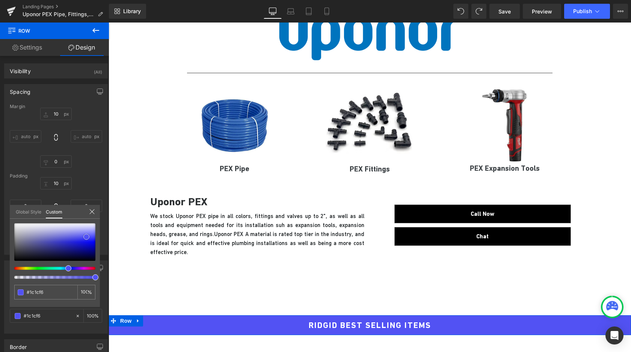
type input "#1212f6"
type input "#0d0df6"
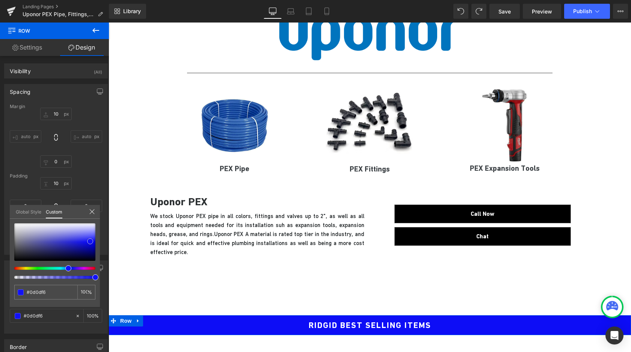
type input "#0707f2"
type input "#0707f7"
type input "#0b0bf8"
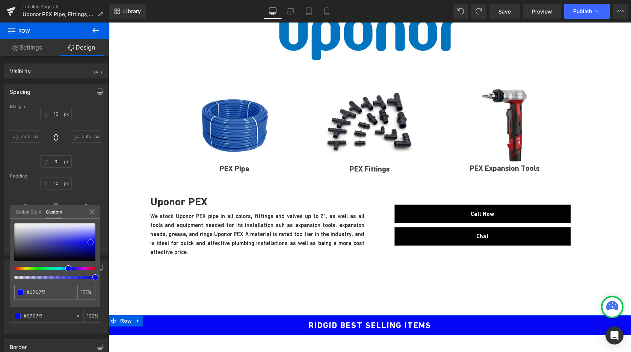
type input "#0b0bf8"
type input "#0f0ffa"
type input "#1414fa"
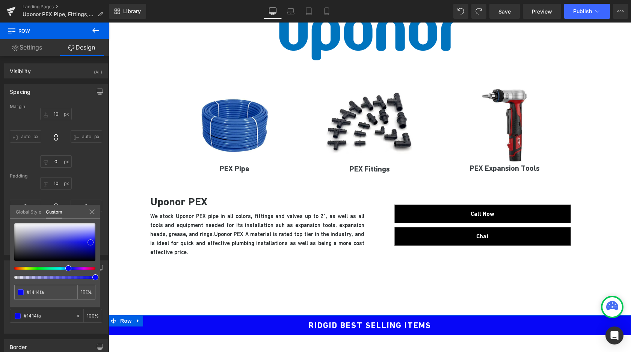
type input "#1717fb"
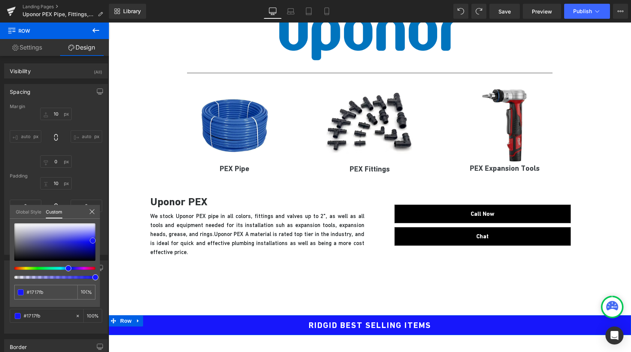
type input "#1c1cfb"
type input "#2d2dfa"
type input "#3d3dfa"
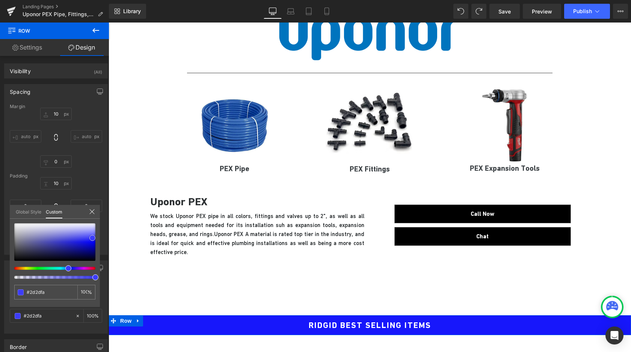
type input "#3d3dfa"
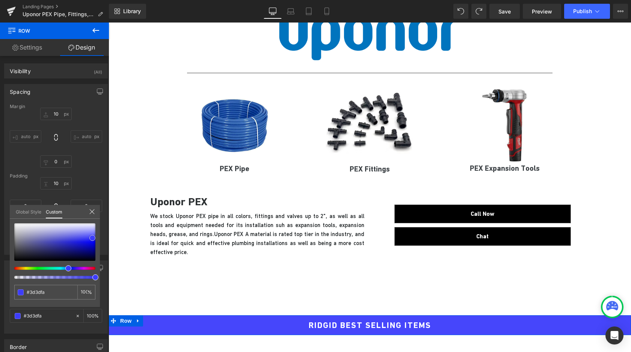
type input "#4646fb"
type input "#5050fb"
type input "#5f5ffa"
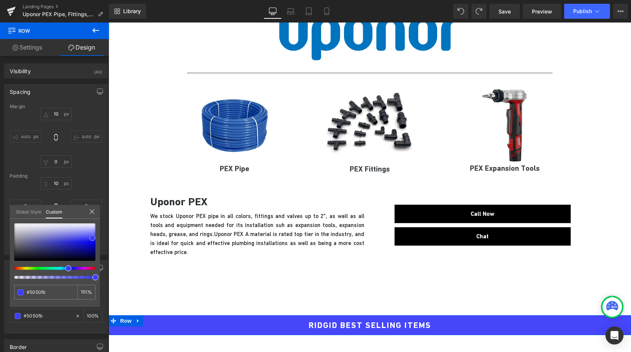
type input "#5f5ffa"
type input "#6464fb"
type input "#7373fc"
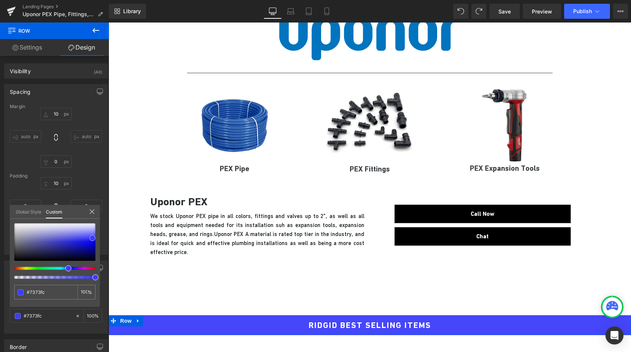
type input "#7979fa"
type input "#8383fb"
type input "#8888fb"
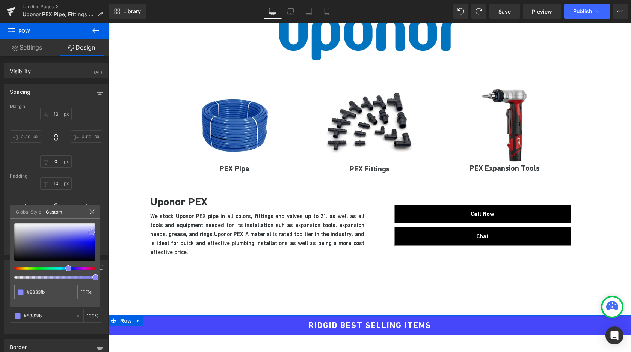
type input "#8888fb"
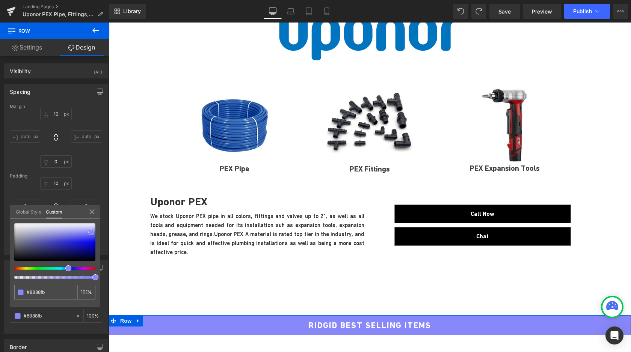
type input "#8888fa"
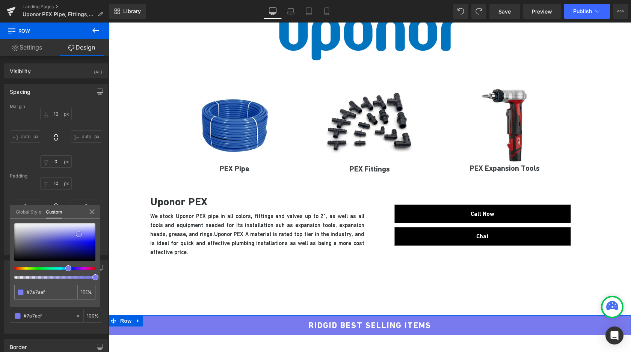
drag, startPoint x: 74, startPoint y: 242, endPoint x: 78, endPoint y: 235, distance: 8.4
click at [78, 235] on span at bounding box center [79, 234] width 6 height 6
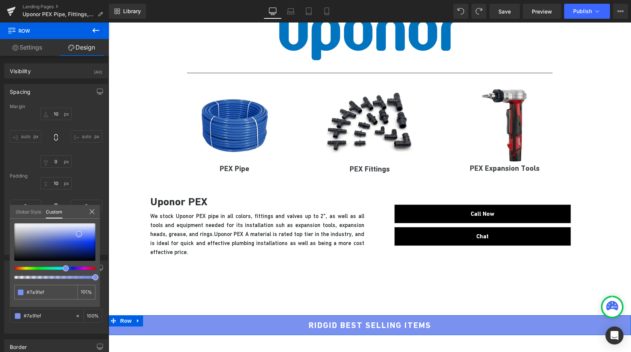
drag, startPoint x: 68, startPoint y: 268, endPoint x: 62, endPoint y: 270, distance: 5.5
click at [62, 270] on div at bounding box center [54, 251] width 81 height 56
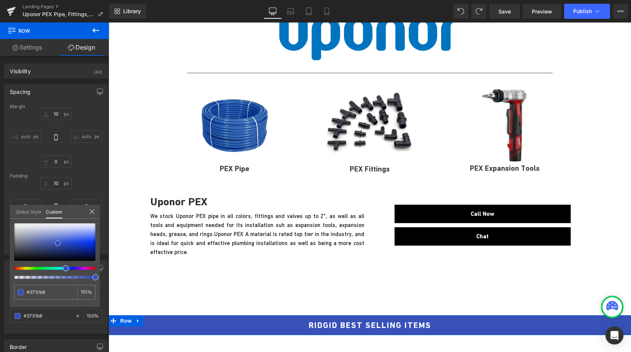
drag, startPoint x: 77, startPoint y: 236, endPoint x: 56, endPoint y: 245, distance: 22.9
click at [56, 245] on span at bounding box center [58, 243] width 6 height 6
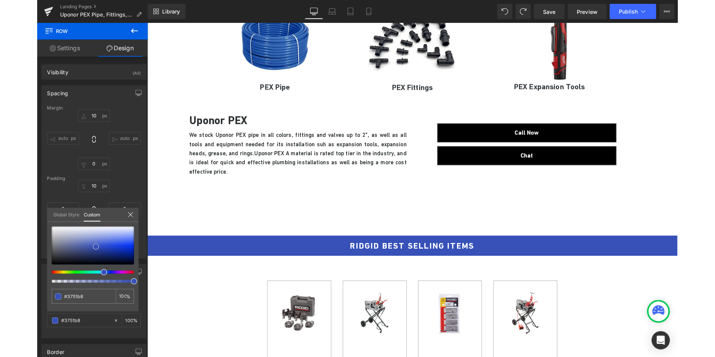
scroll to position [190, 0]
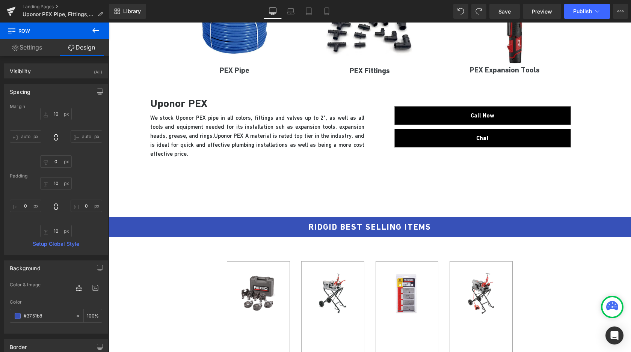
click at [319, 228] on h2 "RIDGID BEST SELLING ITEMS" at bounding box center [369, 227] width 522 height 12
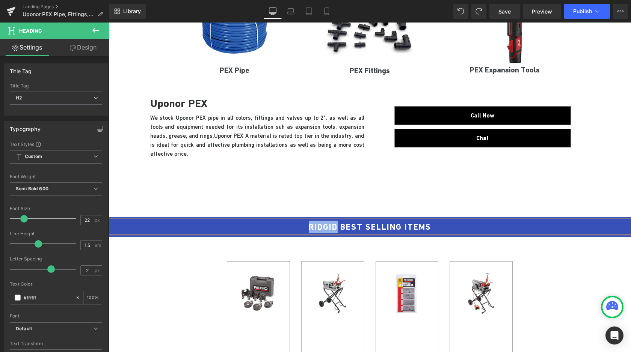
click at [319, 228] on h2 "RIDGID BEST SELLING ITEMS" at bounding box center [369, 227] width 522 height 12
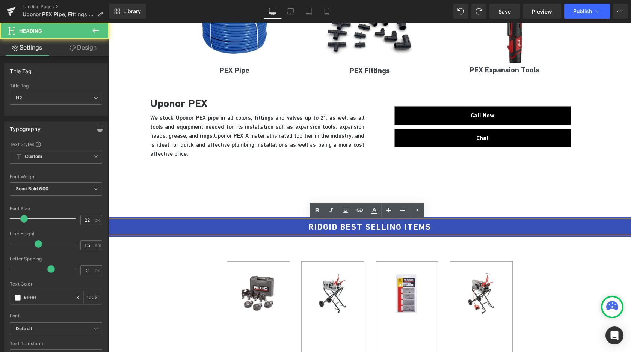
click at [314, 228] on h2 "RIDGID BEST SELLING ITEMS" at bounding box center [369, 227] width 522 height 12
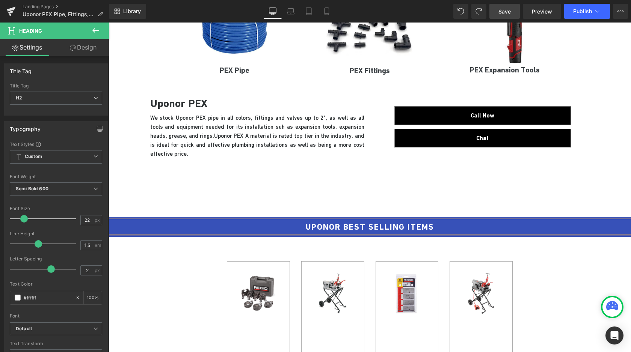
click at [510, 8] on span "Save" at bounding box center [504, 12] width 12 height 8
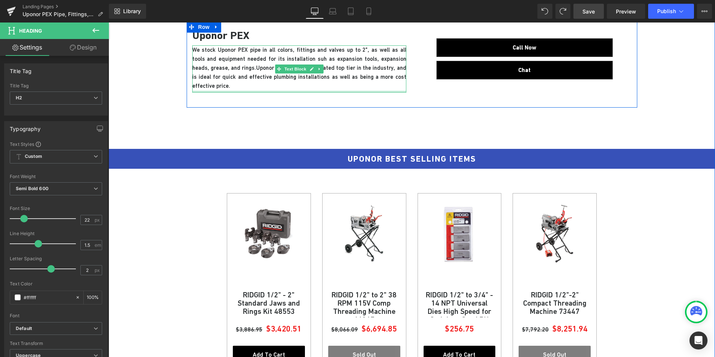
scroll to position [285, 0]
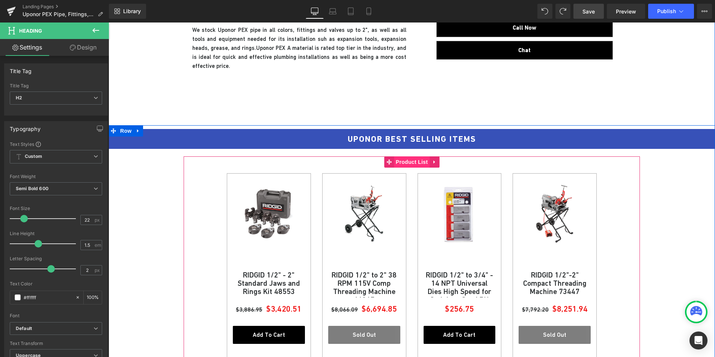
click at [410, 162] on span "Product List" at bounding box center [412, 162] width 36 height 11
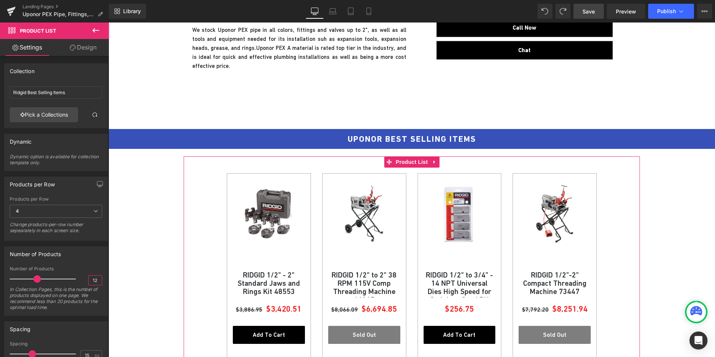
click at [92, 284] on input "12" at bounding box center [95, 280] width 13 height 9
click at [92, 280] on input "12" at bounding box center [95, 280] width 13 height 9
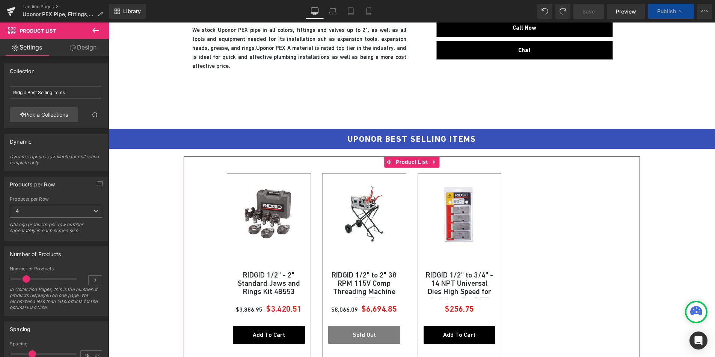
click at [59, 208] on span "4" at bounding box center [56, 211] width 92 height 13
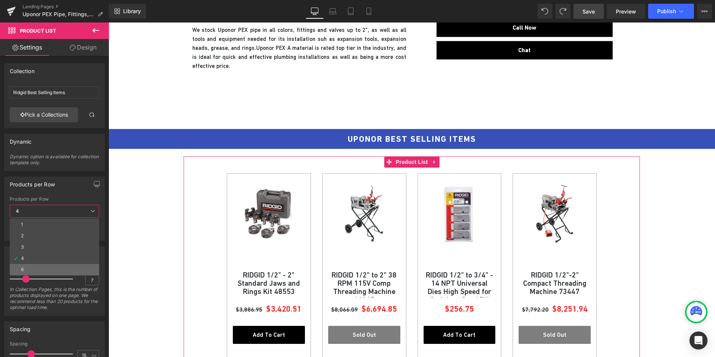
click at [32, 269] on li "6" at bounding box center [54, 269] width 89 height 11
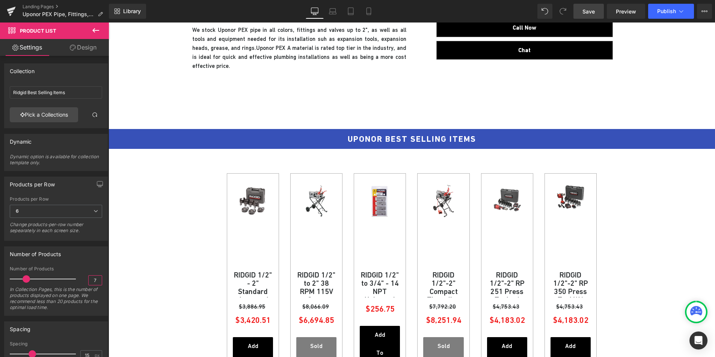
click at [91, 280] on input "7" at bounding box center [95, 280] width 13 height 9
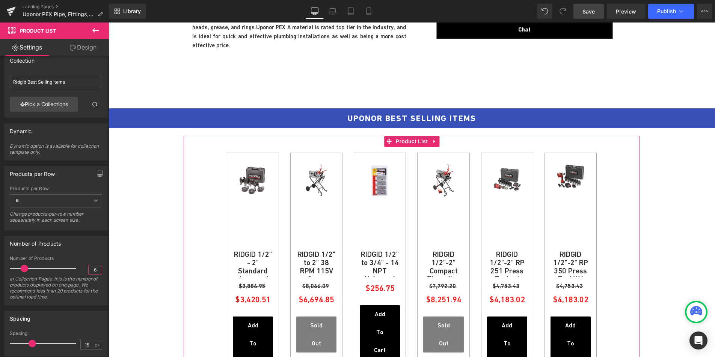
scroll to position [11, 0]
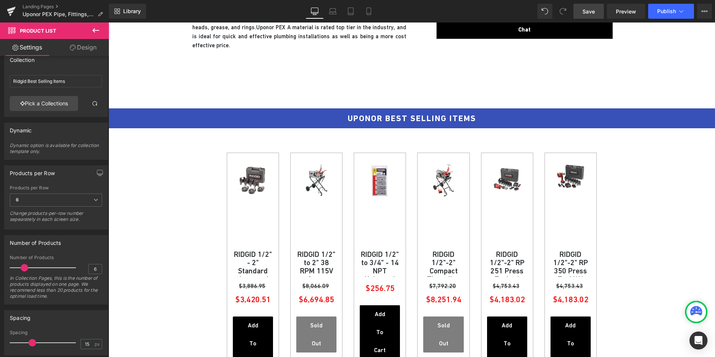
click at [587, 12] on span "Save" at bounding box center [588, 12] width 12 height 8
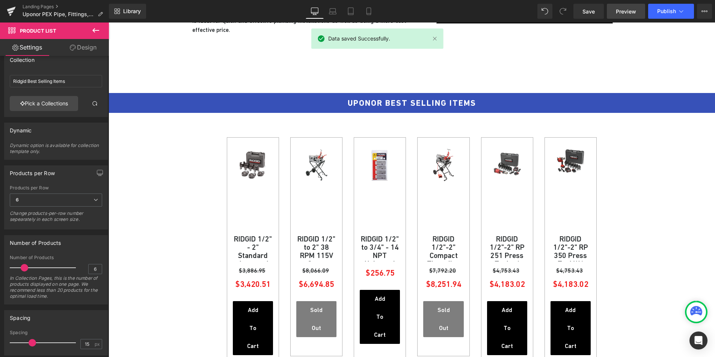
click at [624, 12] on span "Preview" at bounding box center [626, 12] width 20 height 8
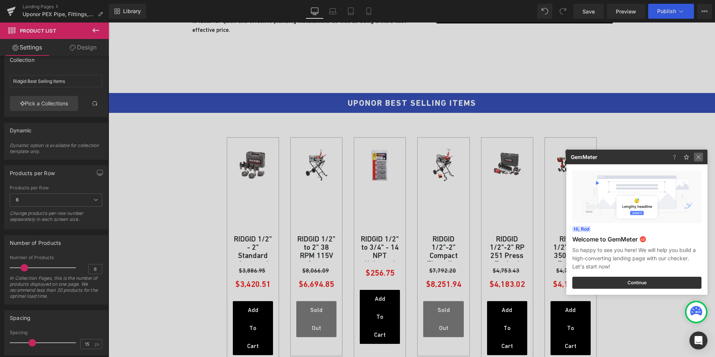
click at [697, 161] on img at bounding box center [698, 157] width 9 height 9
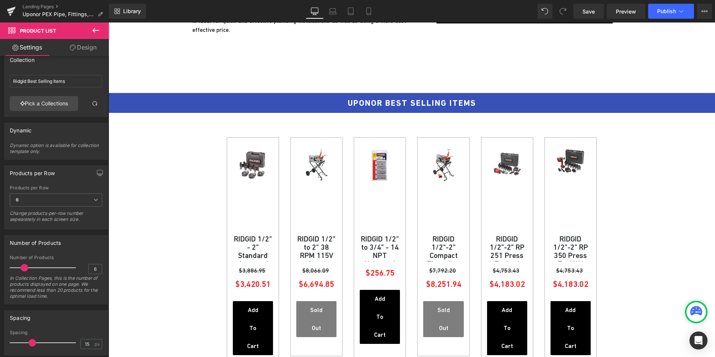
click at [94, 28] on icon at bounding box center [95, 30] width 9 height 9
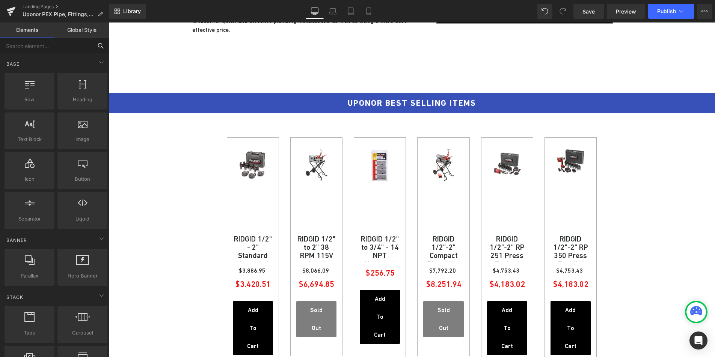
click at [32, 50] on input "text" at bounding box center [46, 46] width 92 height 17
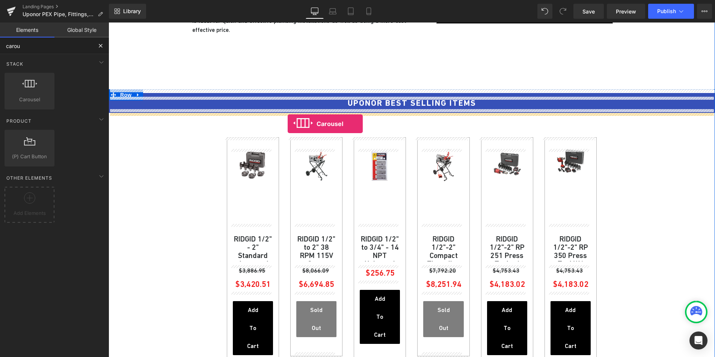
drag, startPoint x: 138, startPoint y: 107, endPoint x: 288, endPoint y: 124, distance: 150.4
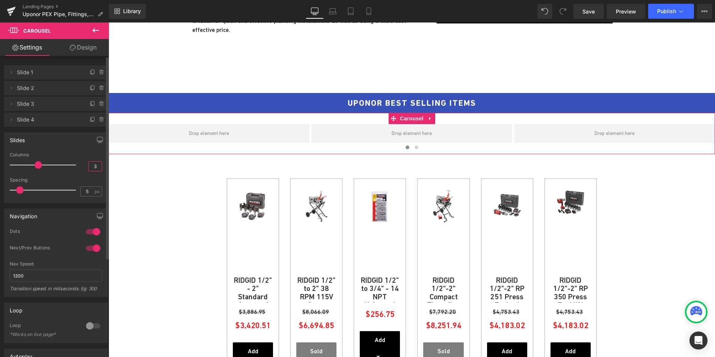
click at [92, 169] on input "3" at bounding box center [95, 166] width 13 height 9
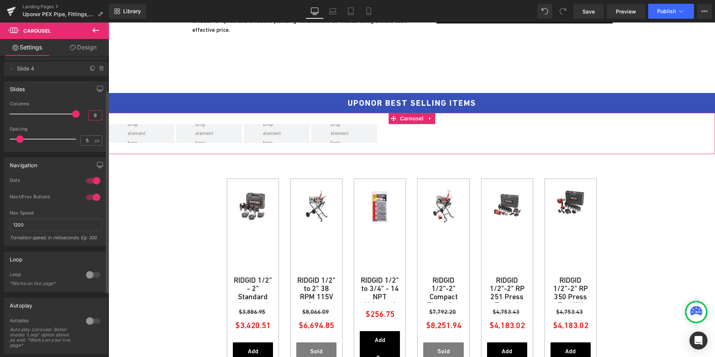
scroll to position [51, 0]
click at [91, 276] on div at bounding box center [93, 275] width 18 height 12
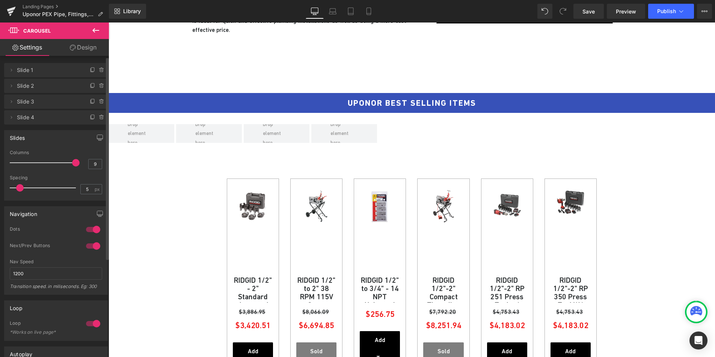
scroll to position [0, 0]
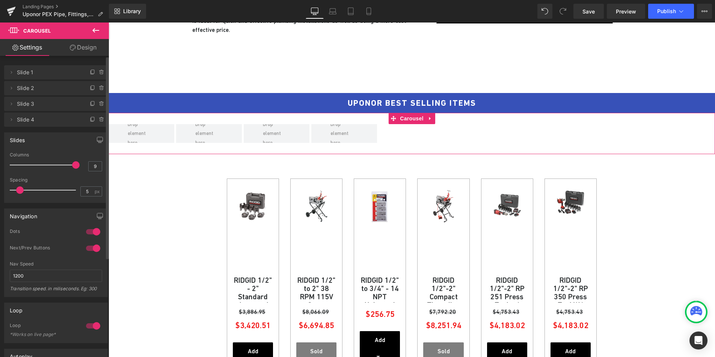
click at [59, 74] on span "Slide 1" at bounding box center [48, 72] width 63 height 14
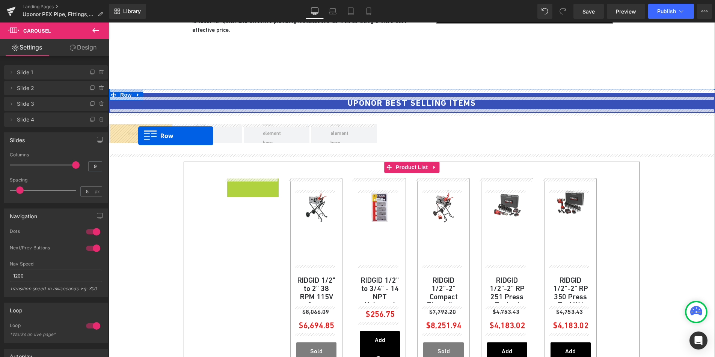
drag, startPoint x: 242, startPoint y: 187, endPoint x: 138, endPoint y: 136, distance: 115.7
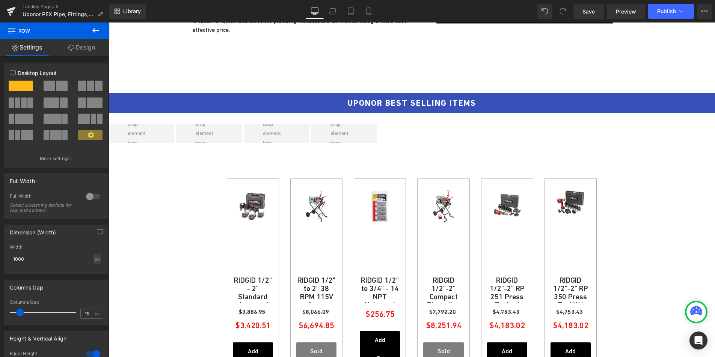
click at [94, 28] on icon at bounding box center [95, 30] width 9 height 9
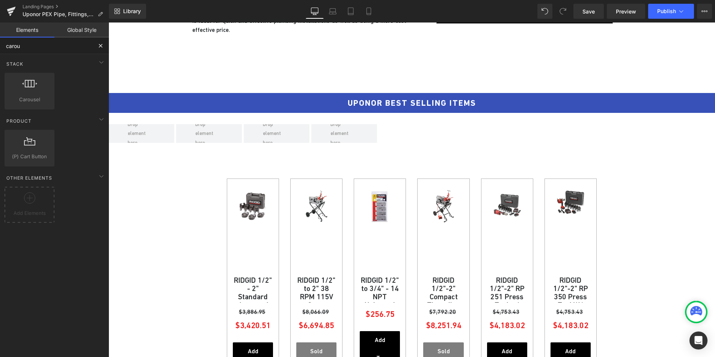
click at [41, 49] on input "carou" at bounding box center [46, 46] width 92 height 17
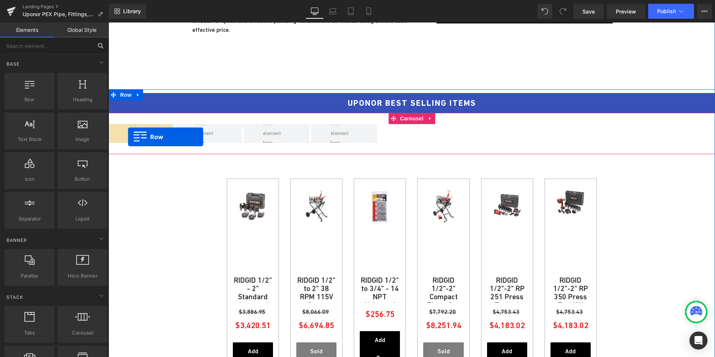
drag, startPoint x: 131, startPoint y: 112, endPoint x: 128, endPoint y: 137, distance: 25.0
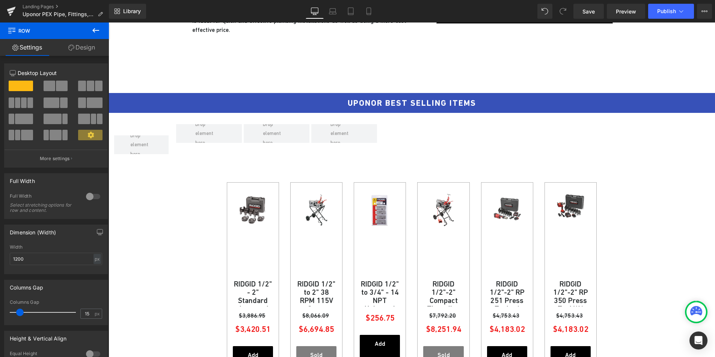
click at [92, 33] on icon at bounding box center [95, 30] width 9 height 9
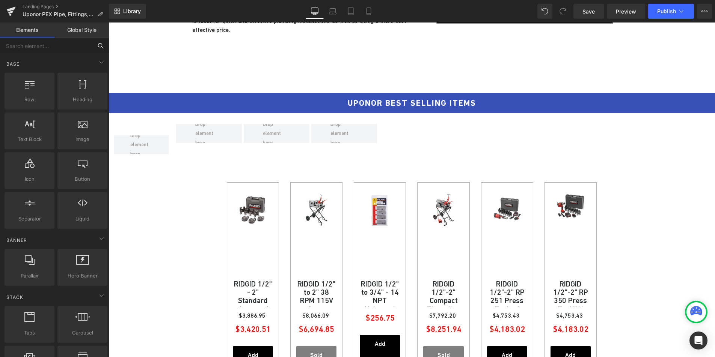
click at [32, 45] on input "text" at bounding box center [46, 46] width 92 height 17
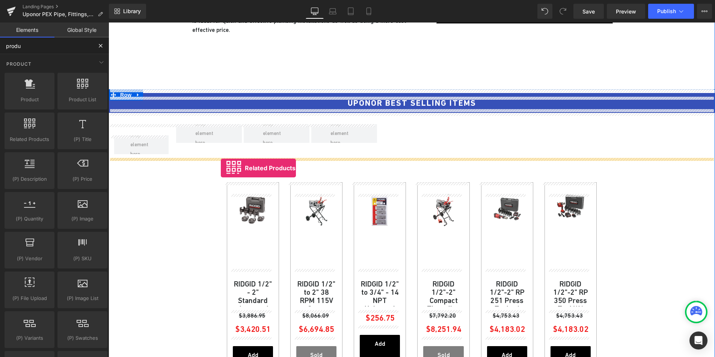
drag, startPoint x: 144, startPoint y: 158, endPoint x: 221, endPoint y: 166, distance: 77.7
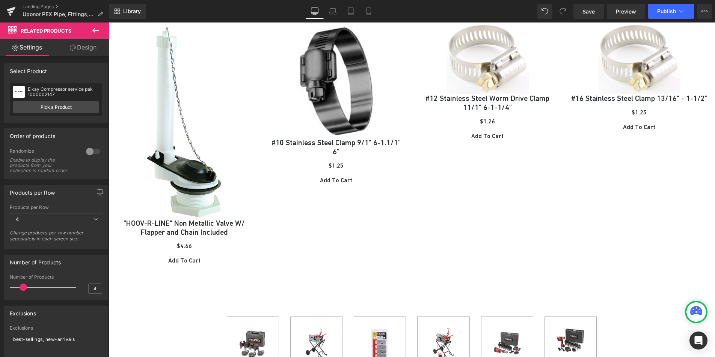
scroll to position [327, 0]
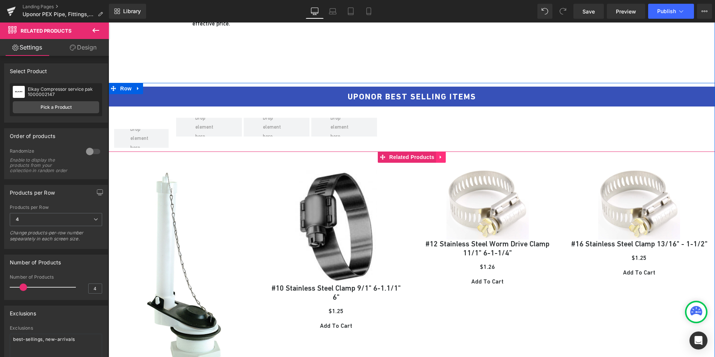
click at [441, 159] on link at bounding box center [441, 157] width 10 height 11
click at [443, 158] on icon at bounding box center [445, 157] width 5 height 5
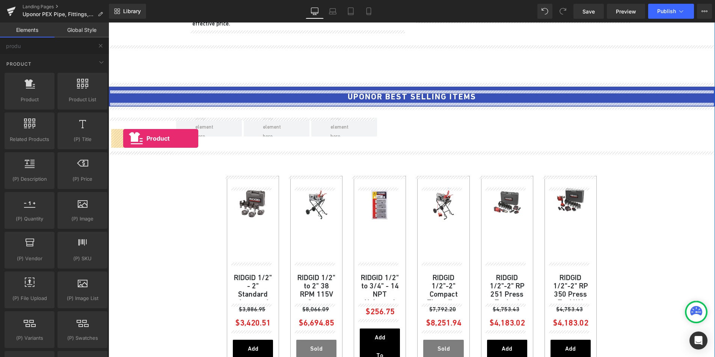
drag, startPoint x: 142, startPoint y: 122, endPoint x: 123, endPoint y: 139, distance: 25.3
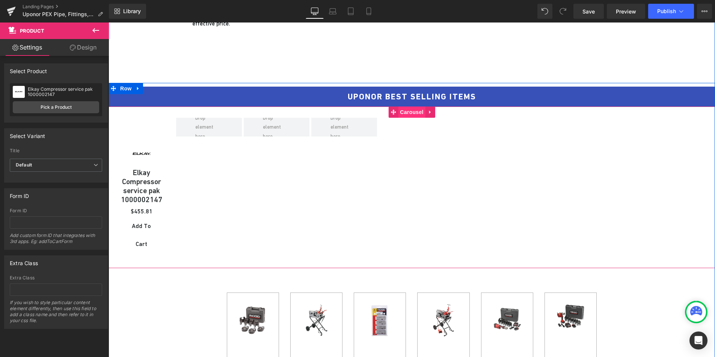
click at [405, 114] on span "Carousel" at bounding box center [411, 112] width 27 height 11
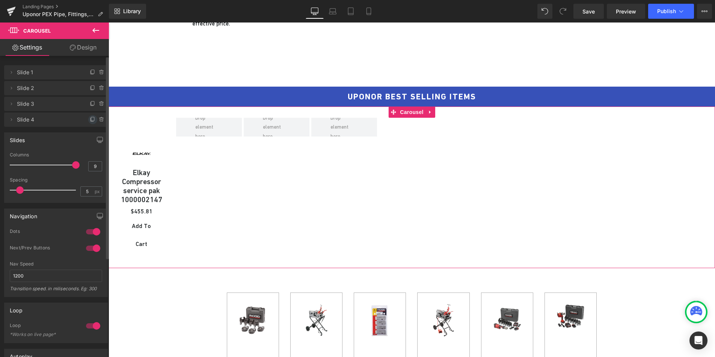
click at [90, 120] on icon at bounding box center [93, 120] width 6 height 6
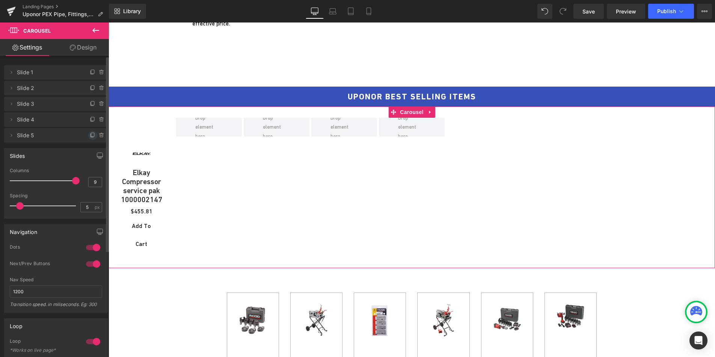
click at [90, 136] on icon at bounding box center [93, 136] width 6 height 6
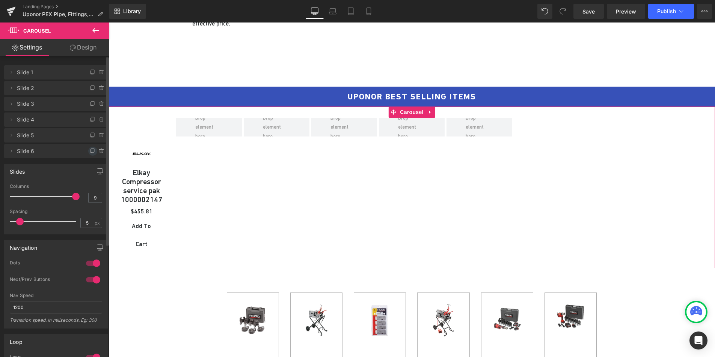
click at [90, 151] on icon at bounding box center [93, 151] width 6 height 6
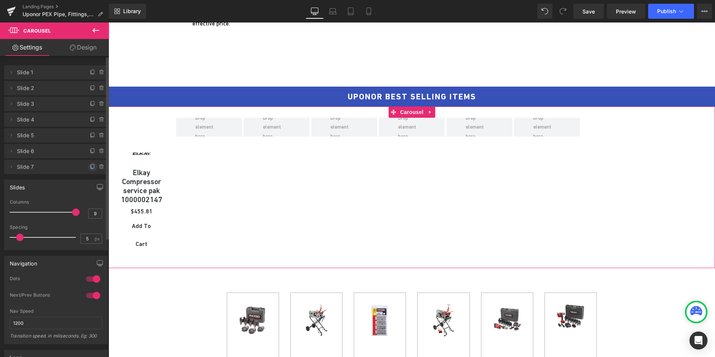
click at [90, 163] on span at bounding box center [92, 167] width 9 height 9
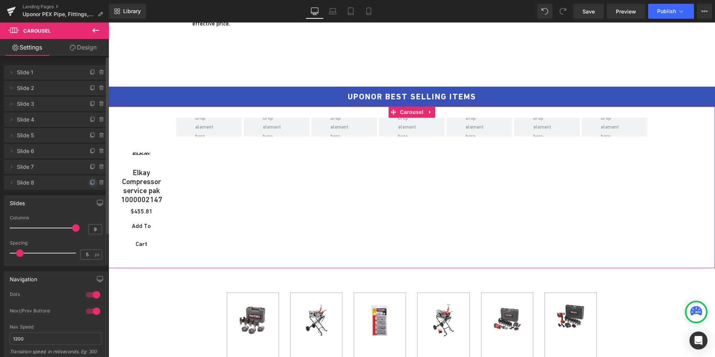
click at [91, 183] on icon at bounding box center [92, 182] width 3 height 4
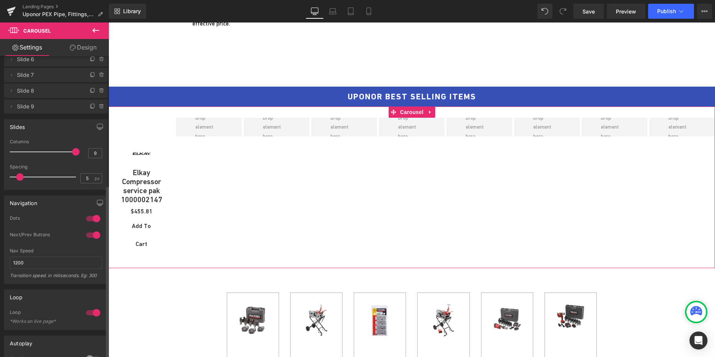
scroll to position [0, 0]
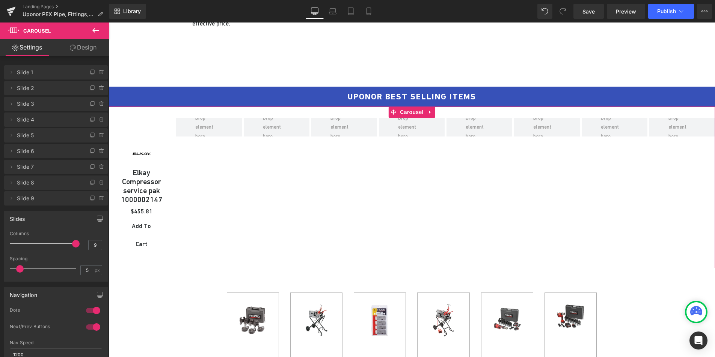
click at [82, 48] on link "Design" at bounding box center [83, 47] width 54 height 17
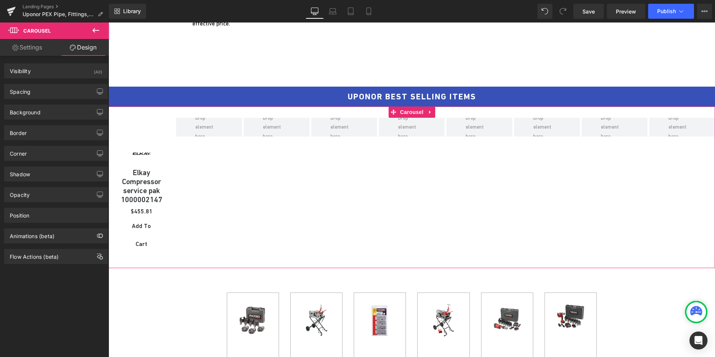
click at [31, 50] on link "Settings" at bounding box center [27, 47] width 54 height 17
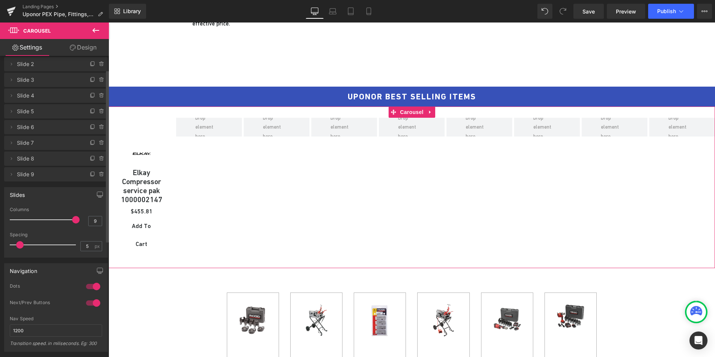
scroll to position [26, 0]
click at [90, 288] on div at bounding box center [93, 285] width 18 height 12
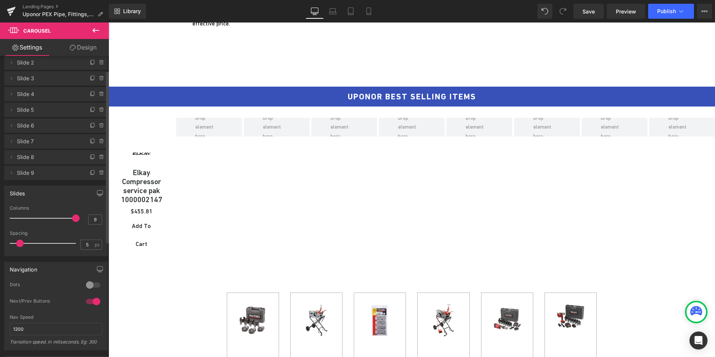
click at [89, 286] on div at bounding box center [93, 285] width 18 height 12
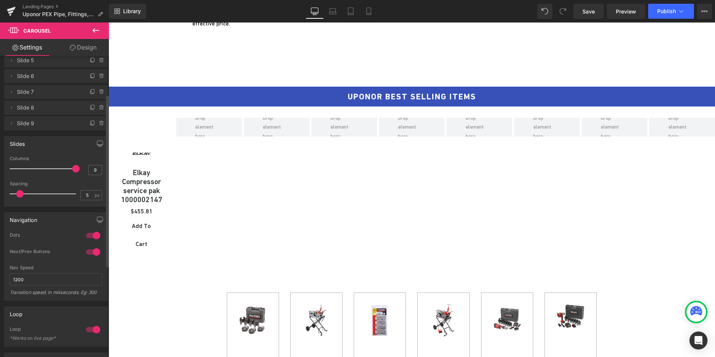
scroll to position [0, 0]
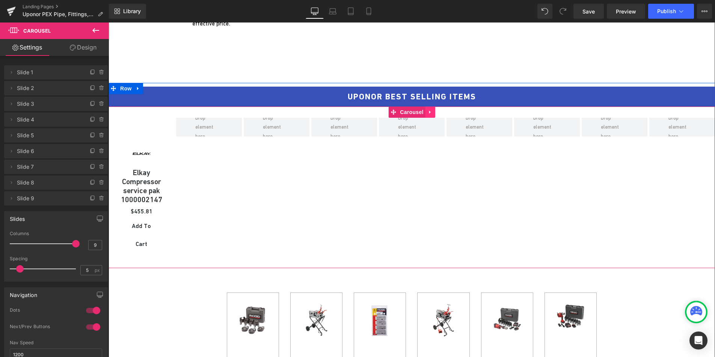
click at [428, 113] on icon at bounding box center [430, 113] width 5 height 6
click at [398, 111] on span "Carousel" at bounding box center [411, 112] width 27 height 11
click at [403, 113] on span "Carousel" at bounding box center [411, 112] width 27 height 11
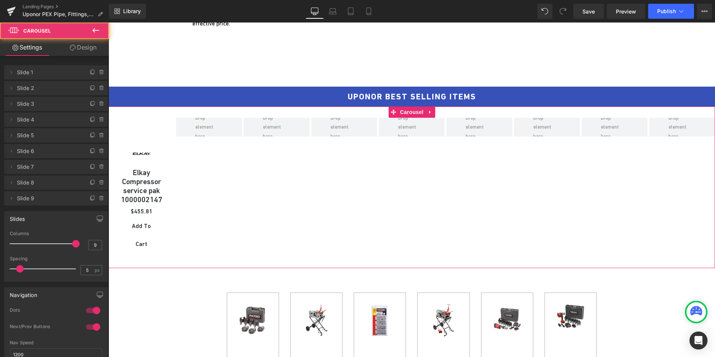
click at [71, 42] on link "Design" at bounding box center [83, 47] width 54 height 17
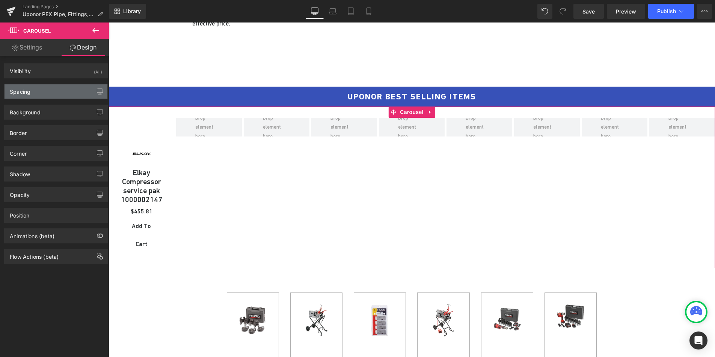
click at [36, 90] on div "Spacing" at bounding box center [56, 91] width 103 height 14
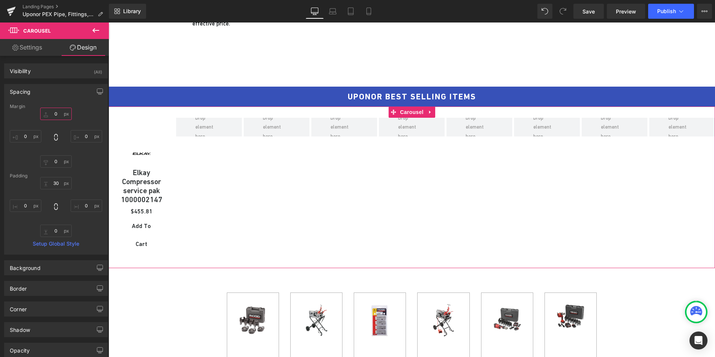
click at [55, 117] on input "0" at bounding box center [56, 114] width 32 height 12
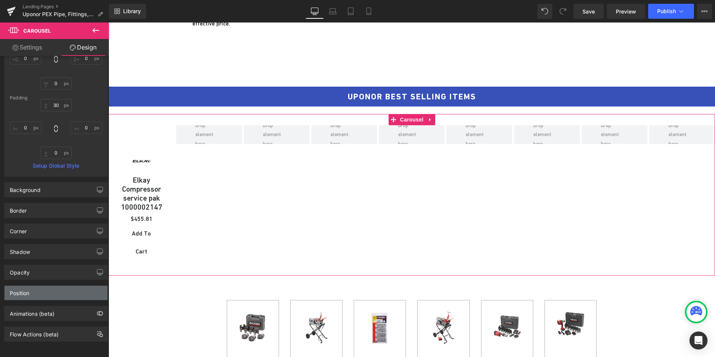
scroll to position [84, 0]
click at [39, 50] on link "Settings" at bounding box center [27, 47] width 54 height 17
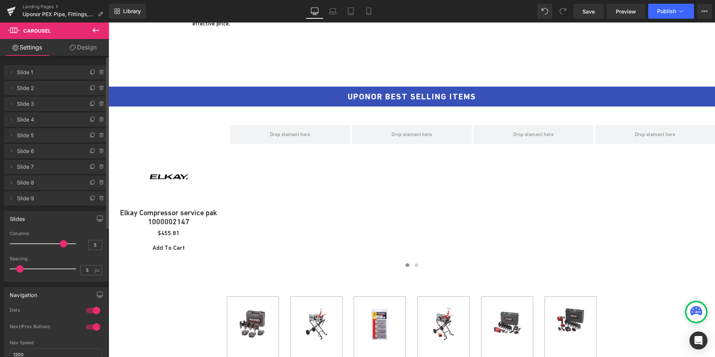
drag, startPoint x: 71, startPoint y: 244, endPoint x: 57, endPoint y: 244, distance: 14.3
click at [60, 244] on span at bounding box center [64, 244] width 8 height 8
click at [83, 48] on link "Design" at bounding box center [83, 47] width 54 height 17
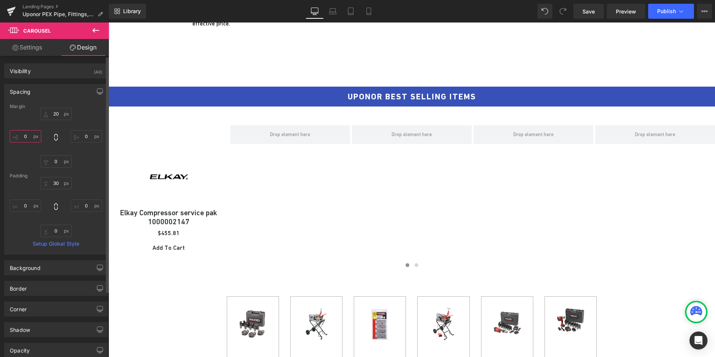
click at [24, 138] on input "0" at bounding box center [26, 136] width 32 height 12
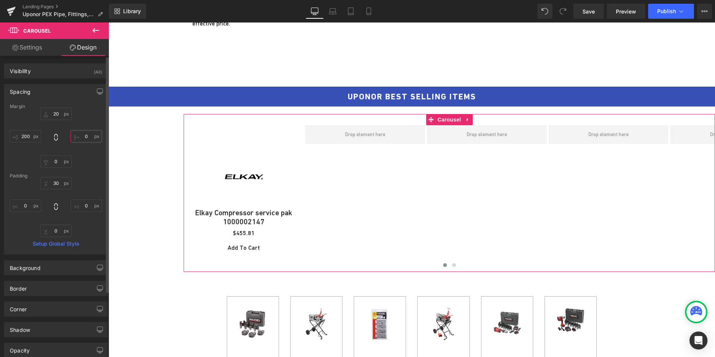
click at [82, 137] on input "0" at bounding box center [87, 136] width 32 height 12
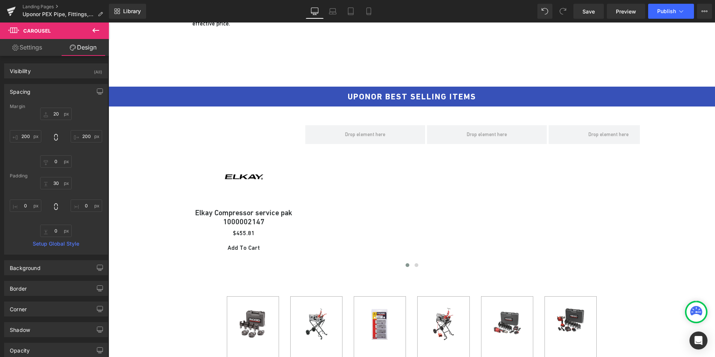
click at [97, 31] on icon at bounding box center [95, 30] width 9 height 9
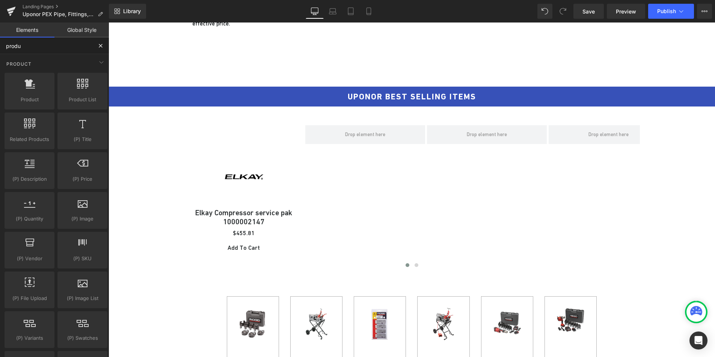
click at [30, 46] on input "produ" at bounding box center [46, 46] width 92 height 17
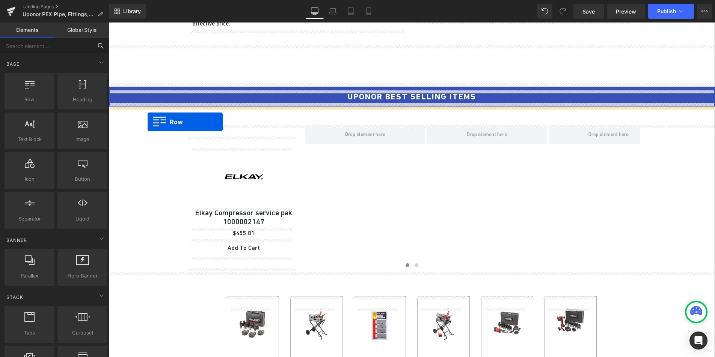
drag, startPoint x: 143, startPoint y: 105, endPoint x: 148, endPoint y: 122, distance: 17.9
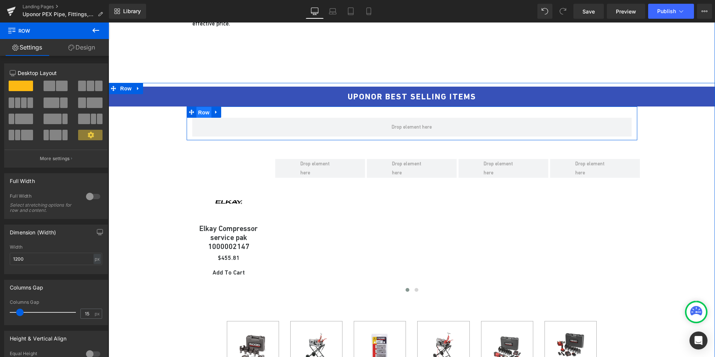
click at [198, 114] on span "Row" at bounding box center [203, 112] width 15 height 11
click at [81, 50] on link "Design" at bounding box center [81, 47] width 54 height 17
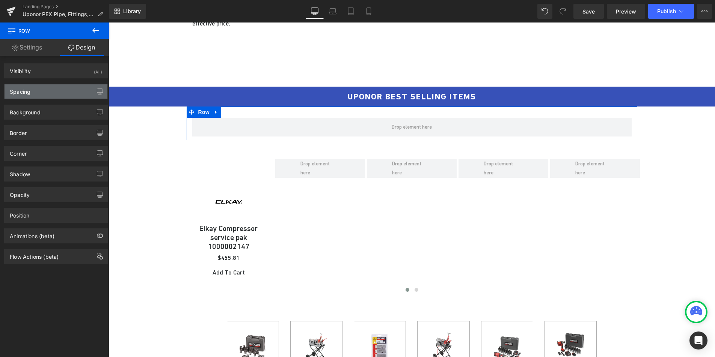
click at [61, 91] on div "Spacing" at bounding box center [56, 91] width 103 height 14
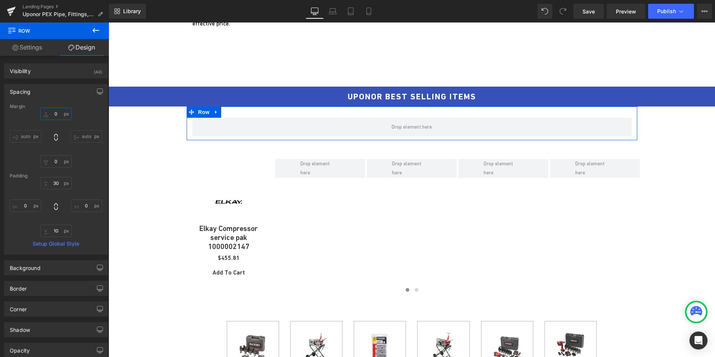
click at [56, 118] on input "0" at bounding box center [56, 114] width 32 height 12
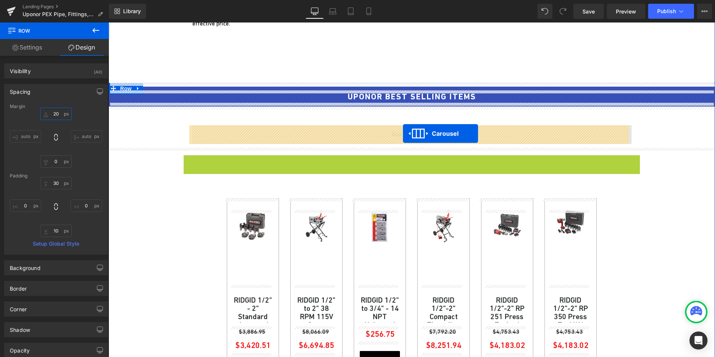
drag, startPoint x: 405, startPoint y: 162, endPoint x: 403, endPoint y: 134, distance: 28.6
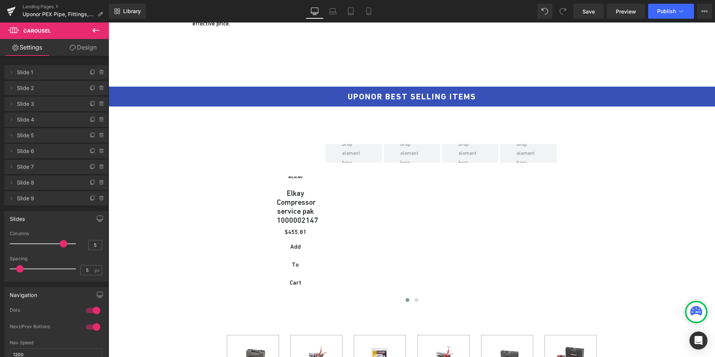
click at [94, 25] on button at bounding box center [96, 31] width 26 height 17
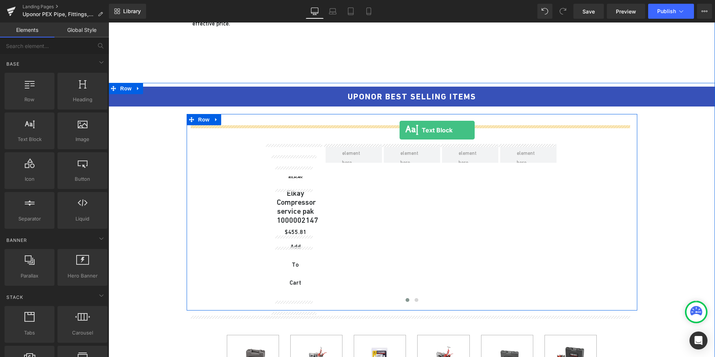
drag, startPoint x: 144, startPoint y: 158, endPoint x: 399, endPoint y: 130, distance: 257.1
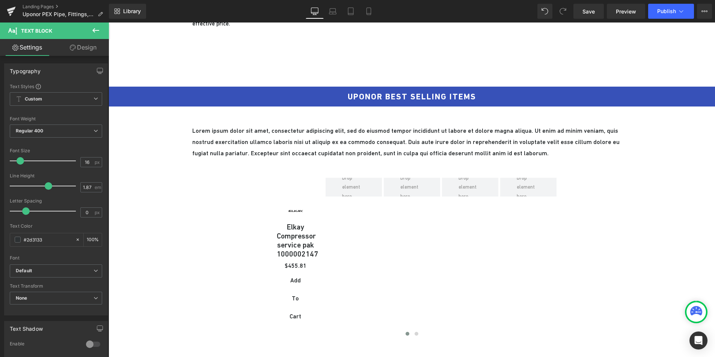
click at [96, 30] on icon at bounding box center [95, 30] width 7 height 5
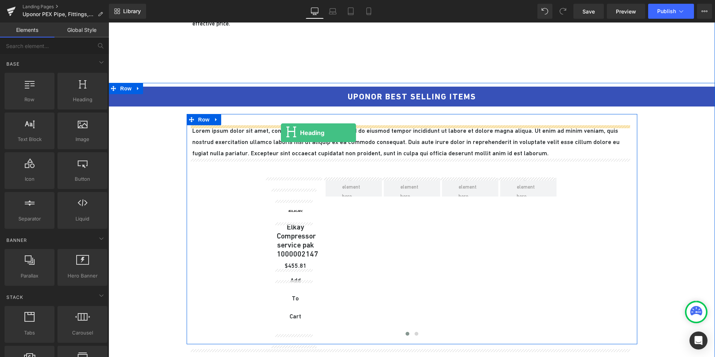
drag, startPoint x: 186, startPoint y: 114, endPoint x: 281, endPoint y: 133, distance: 96.4
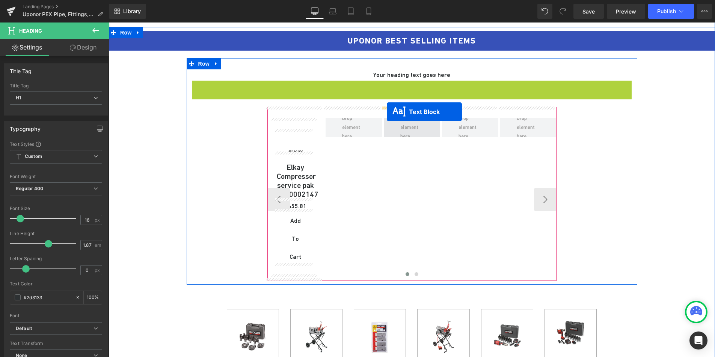
scroll to position [412, 0]
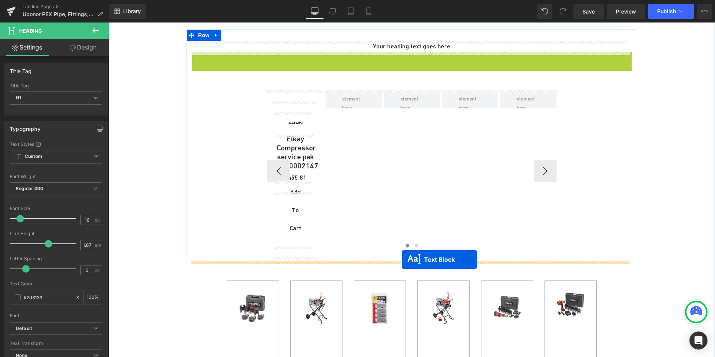
drag, startPoint x: 390, startPoint y: 154, endPoint x: 402, endPoint y: 260, distance: 106.1
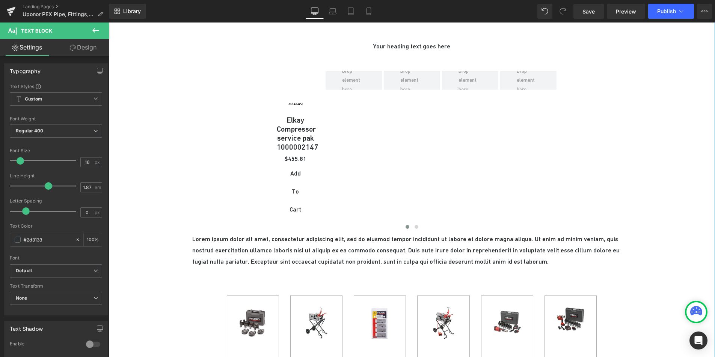
scroll to position [401, 0]
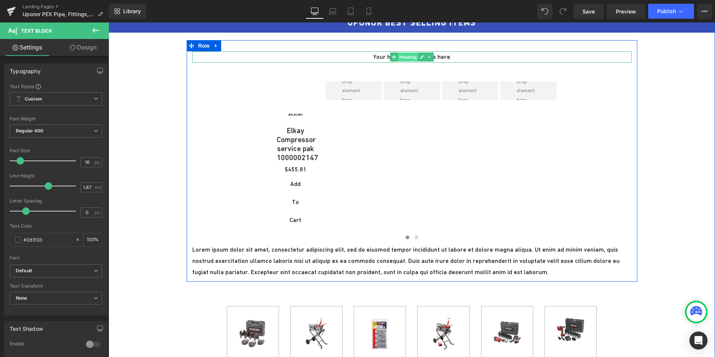
click at [398, 53] on span "Heading" at bounding box center [408, 57] width 20 height 9
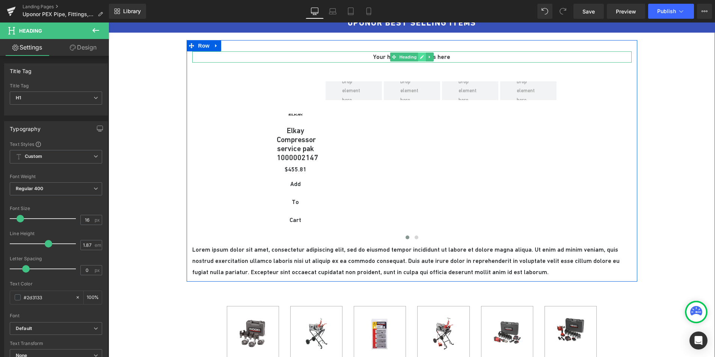
click at [420, 55] on icon at bounding box center [422, 57] width 4 height 5
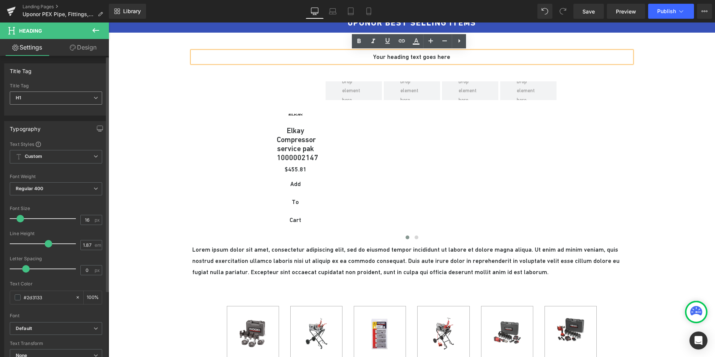
click at [68, 98] on span "H1" at bounding box center [56, 98] width 92 height 13
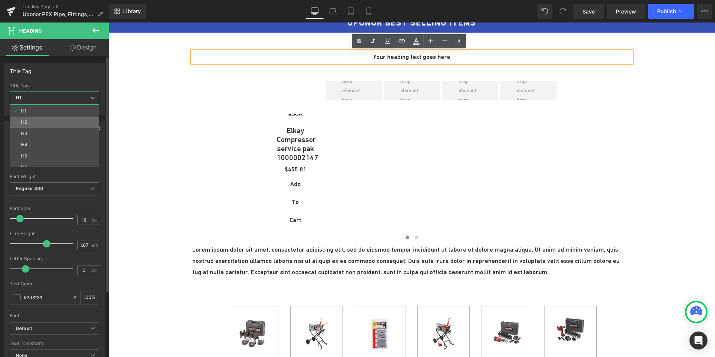
click at [62, 118] on li "H2" at bounding box center [56, 122] width 93 height 11
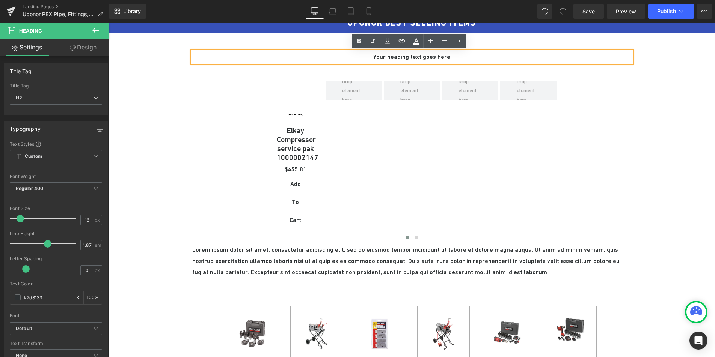
click at [385, 59] on h2 "Your heading text goes here" at bounding box center [411, 56] width 439 height 11
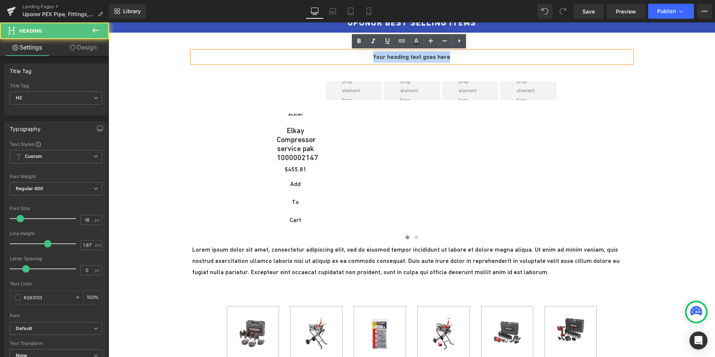
click at [385, 59] on h2 "Your heading text goes here" at bounding box center [411, 56] width 439 height 11
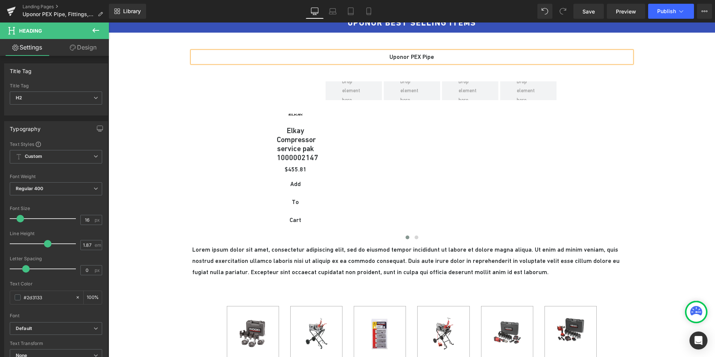
click at [396, 57] on h2 "Uponor PEX Pipe" at bounding box center [411, 56] width 439 height 11
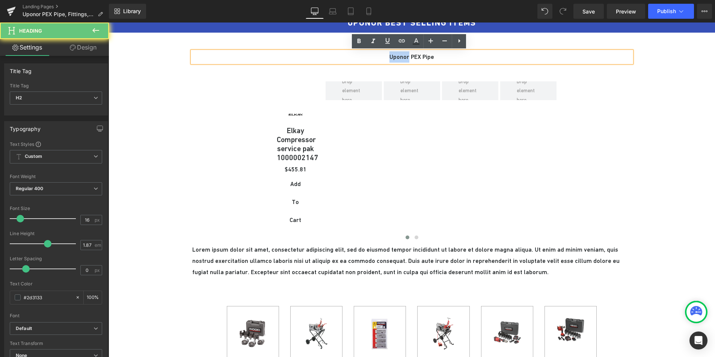
click at [396, 57] on h2 "Uponor PEX Pipe" at bounding box center [411, 56] width 439 height 11
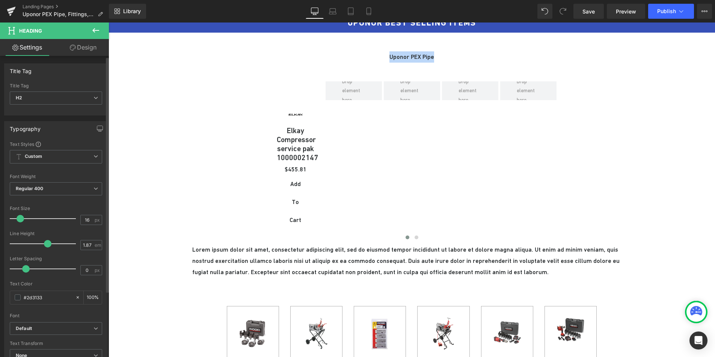
scroll to position [60, 0]
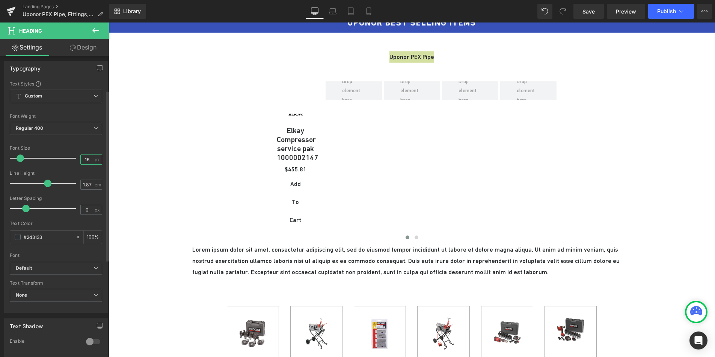
click at [83, 159] on input "16" at bounding box center [87, 159] width 13 height 9
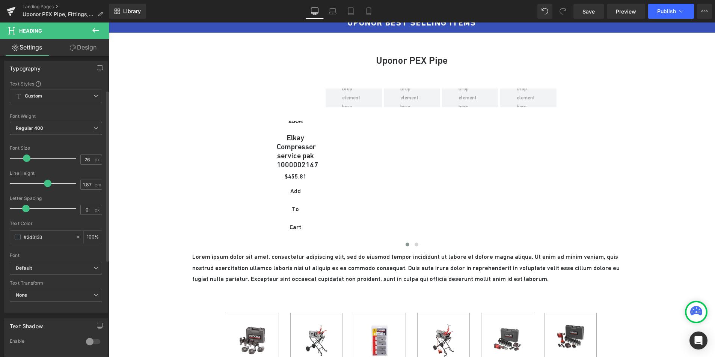
click at [57, 131] on span "Regular 400" at bounding box center [56, 128] width 92 height 13
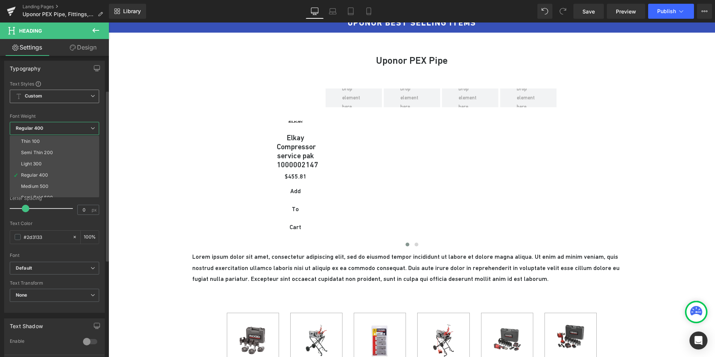
click at [56, 97] on span "Custom Setup Global Style" at bounding box center [54, 97] width 89 height 14
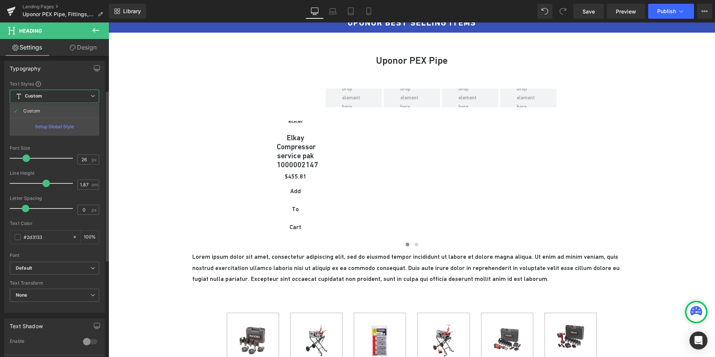
click at [59, 84] on div "Text Styles" at bounding box center [54, 84] width 89 height 6
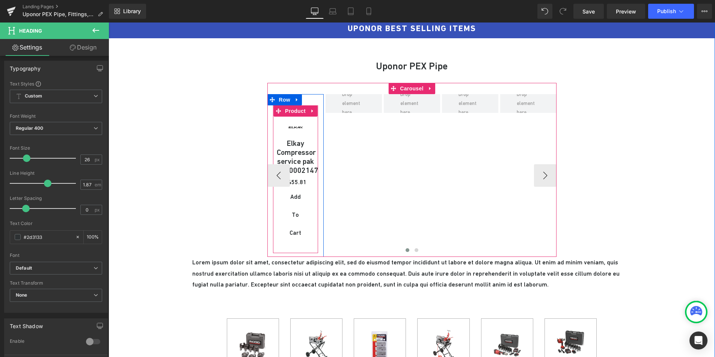
scroll to position [387, 0]
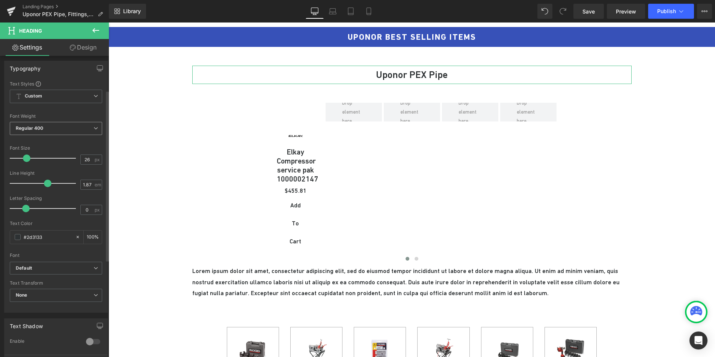
click at [44, 129] on span "Regular 400" at bounding box center [56, 128] width 92 height 13
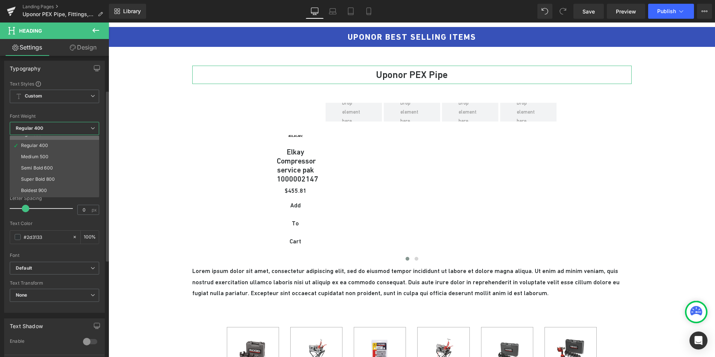
scroll to position [36, 0]
click at [65, 164] on li "Semi Bold 600" at bounding box center [56, 161] width 93 height 11
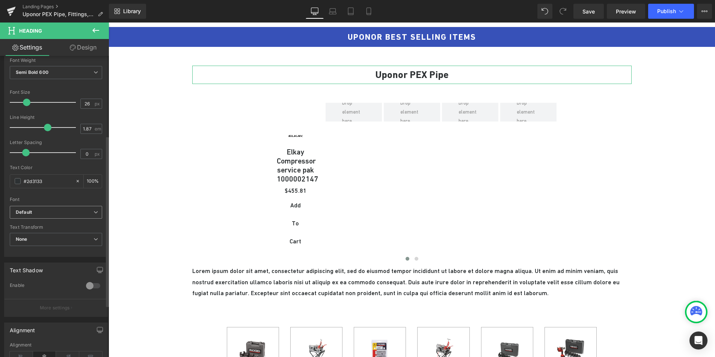
scroll to position [155, 0]
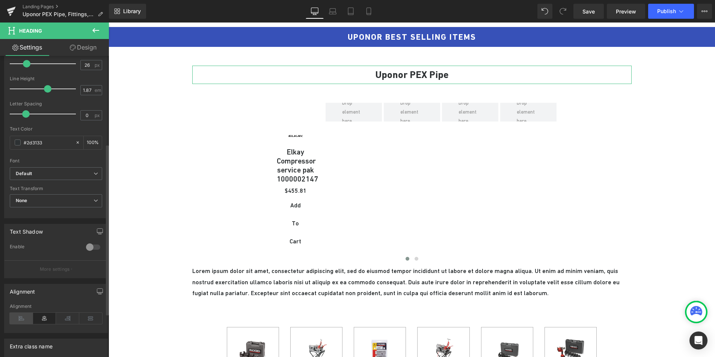
click at [19, 321] on icon at bounding box center [21, 318] width 23 height 11
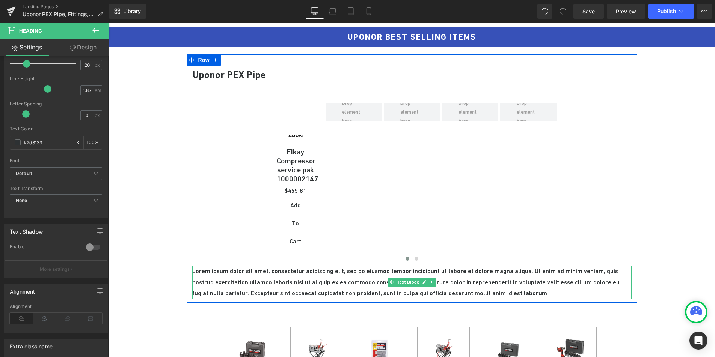
click at [222, 298] on p "Lorem ipsum dolor sit amet, consectetur adipiscing elit, sed do eiusmod tempor …" at bounding box center [411, 283] width 439 height 34
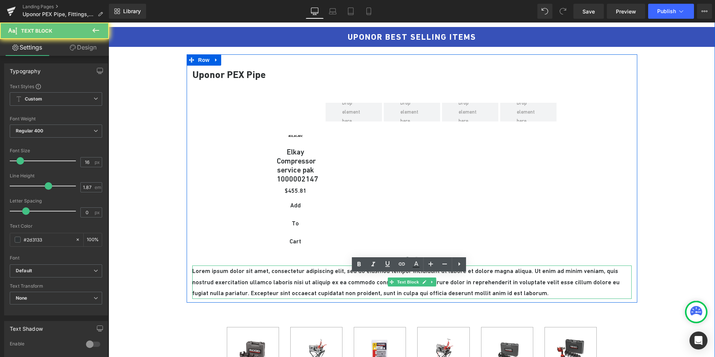
click at [222, 298] on p "Lorem ipsum dolor sit amet, consectetur adipiscing elit, sed do eiusmod tempor …" at bounding box center [411, 283] width 439 height 34
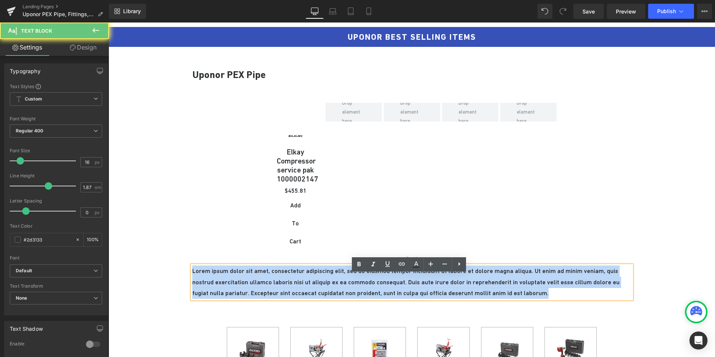
click at [222, 298] on p "Lorem ipsum dolor sit amet, consectetur adipiscing elit, sed do eiusmod tempor …" at bounding box center [411, 283] width 439 height 34
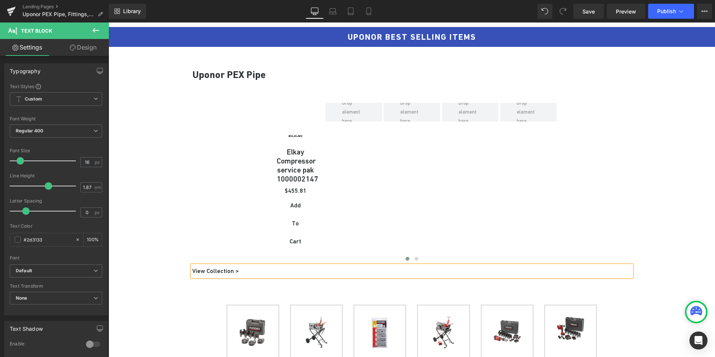
click at [197, 277] on p "View Collection >" at bounding box center [411, 271] width 439 height 11
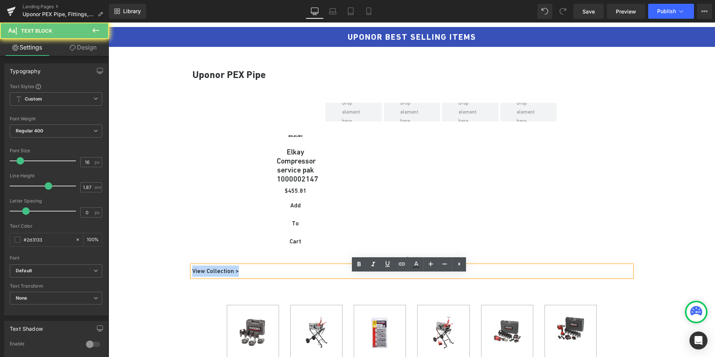
click at [197, 277] on p "View Collection >" at bounding box center [411, 271] width 439 height 11
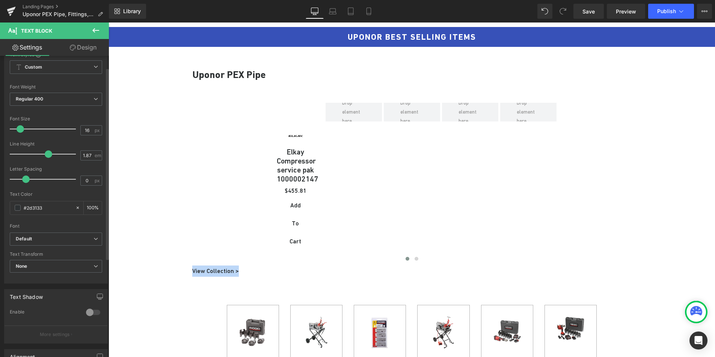
scroll to position [38, 0]
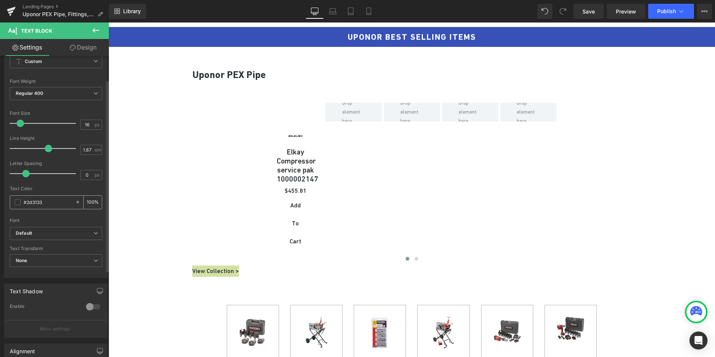
click at [19, 205] on div "#2d3133" at bounding box center [42, 202] width 65 height 13
click at [28, 202] on input "#2d3133" at bounding box center [48, 202] width 48 height 8
click at [60, 202] on input "#2d3133" at bounding box center [48, 202] width 48 height 8
click at [21, 203] on div "#2d3133" at bounding box center [42, 202] width 65 height 13
click at [17, 204] on span at bounding box center [18, 202] width 6 height 6
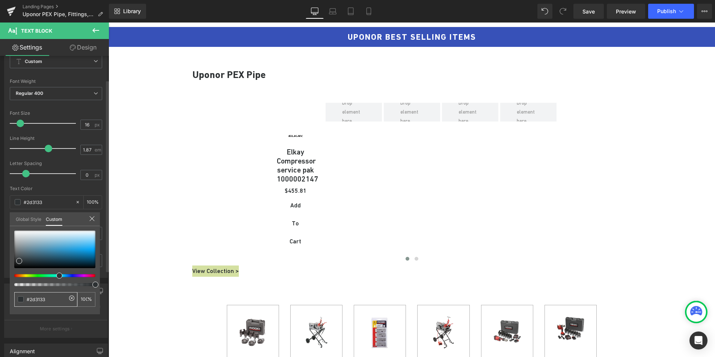
drag, startPoint x: 48, startPoint y: 301, endPoint x: 30, endPoint y: 302, distance: 18.4
click at [30, 302] on input "#2d3133" at bounding box center [47, 300] width 40 height 8
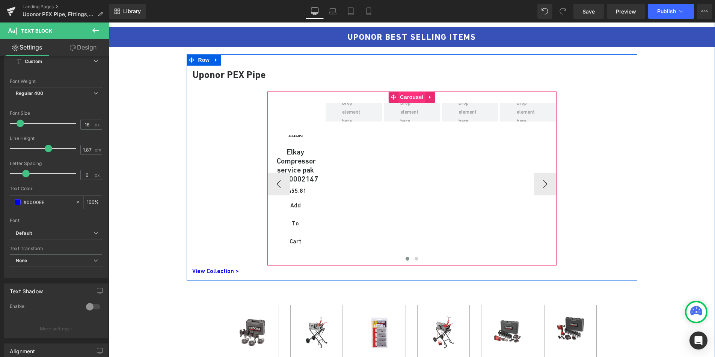
click at [402, 96] on span "Carousel" at bounding box center [411, 97] width 27 height 11
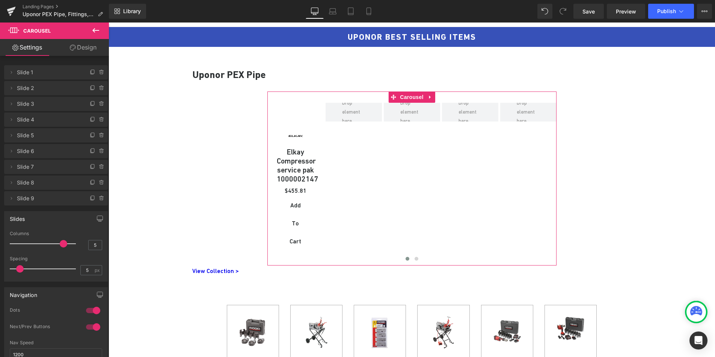
click at [89, 48] on link "Design" at bounding box center [83, 47] width 54 height 17
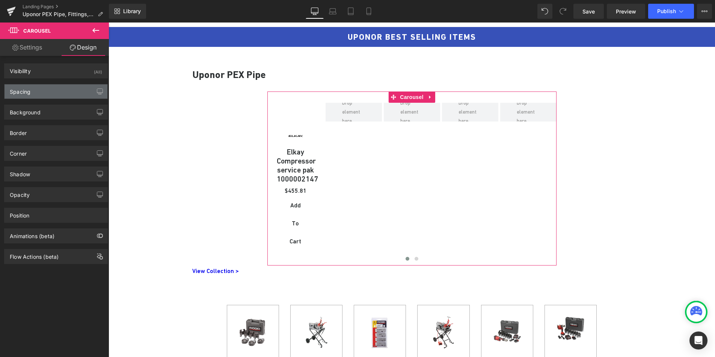
click at [58, 91] on div "Spacing" at bounding box center [56, 91] width 103 height 14
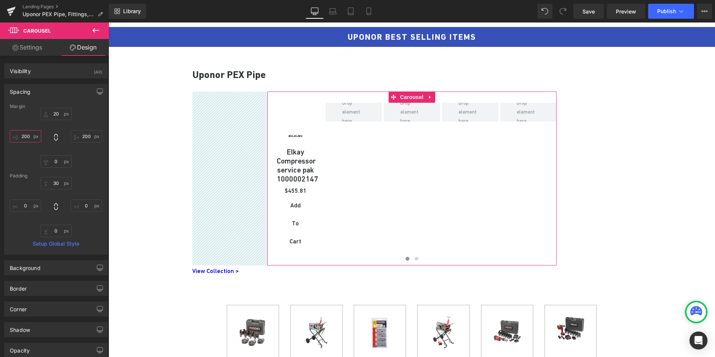
click at [22, 138] on input "200" at bounding box center [26, 136] width 32 height 12
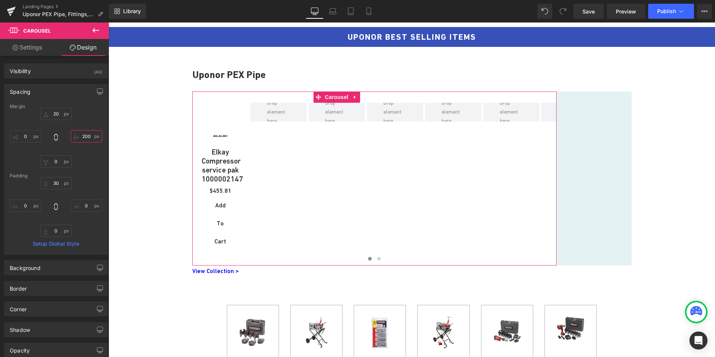
click at [84, 136] on input "200" at bounding box center [87, 136] width 32 height 12
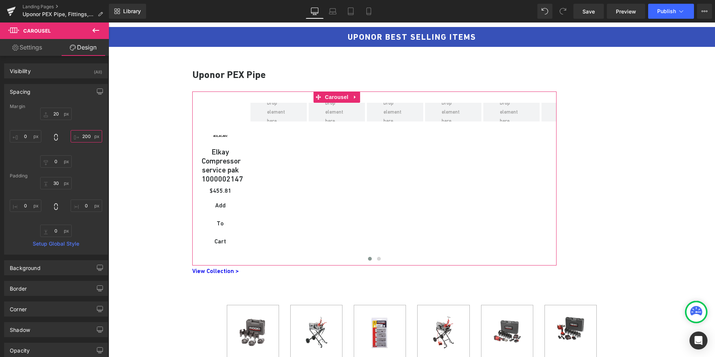
click at [84, 136] on input "200" at bounding box center [87, 136] width 32 height 12
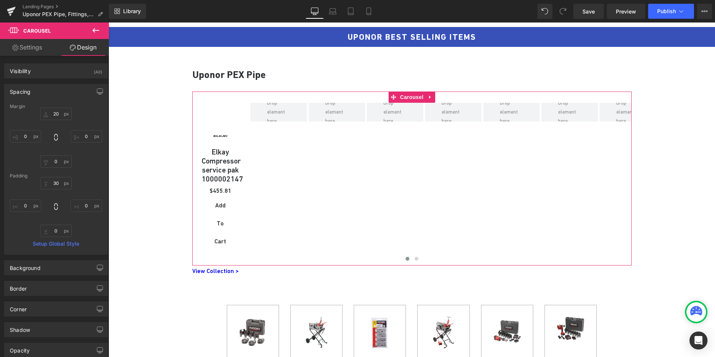
click at [23, 52] on link "Settings" at bounding box center [27, 47] width 54 height 17
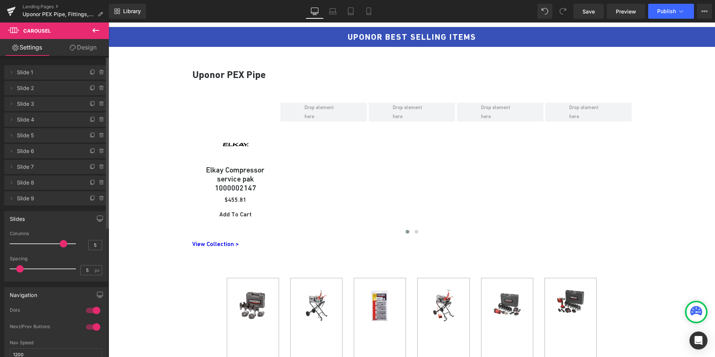
drag, startPoint x: 62, startPoint y: 246, endPoint x: 57, endPoint y: 246, distance: 5.3
click at [57, 246] on div at bounding box center [45, 243] width 62 height 15
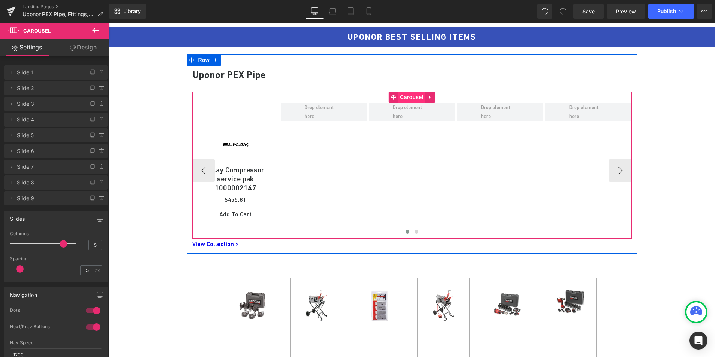
click at [405, 98] on span "Carousel" at bounding box center [411, 97] width 27 height 11
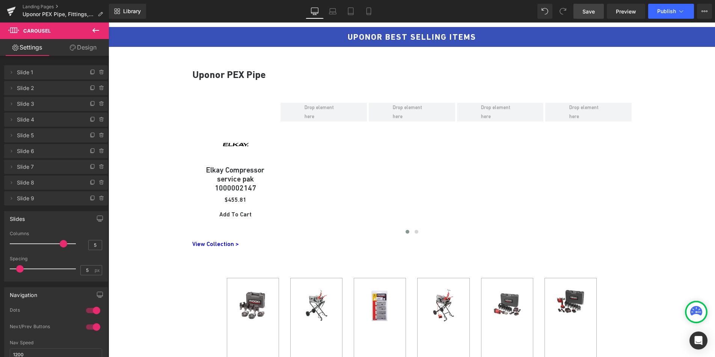
click at [592, 14] on span "Save" at bounding box center [588, 12] width 12 height 8
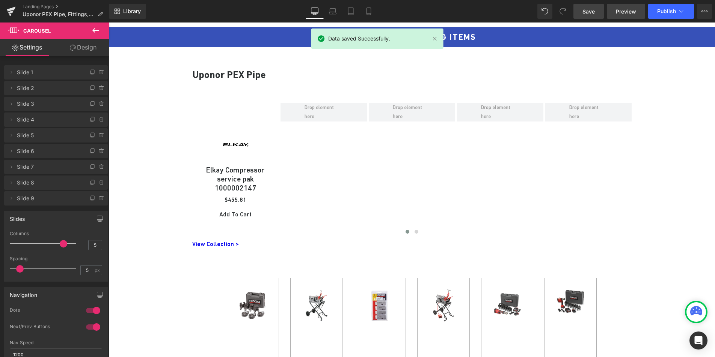
click at [632, 11] on span "Preview" at bounding box center [626, 12] width 20 height 8
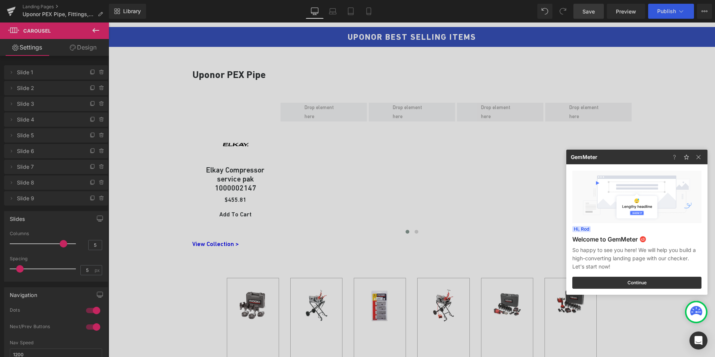
click at [403, 181] on div at bounding box center [357, 178] width 715 height 357
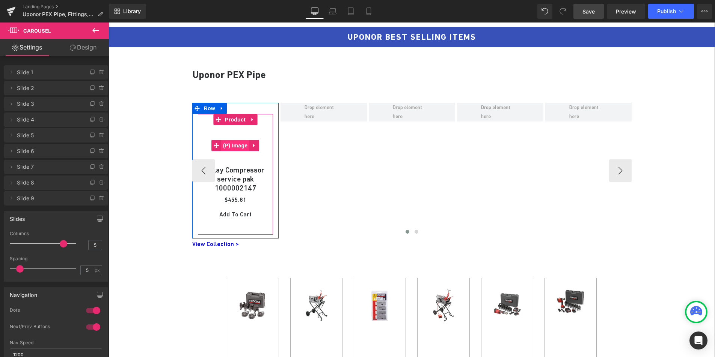
click at [229, 143] on span "(P) Image" at bounding box center [235, 145] width 29 height 11
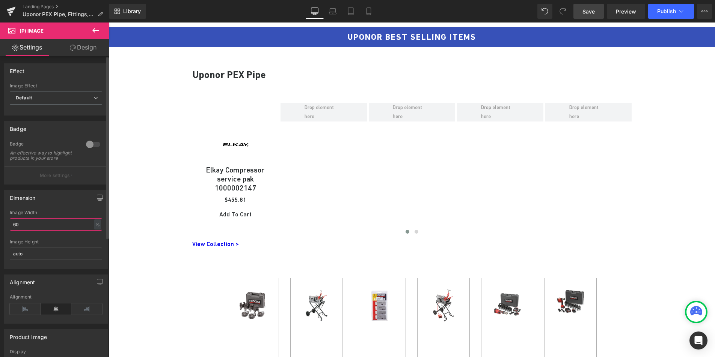
click at [56, 227] on input "60" at bounding box center [56, 224] width 92 height 12
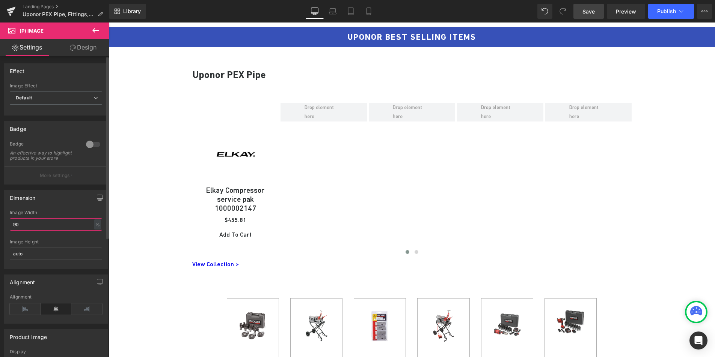
click at [56, 227] on input "90" at bounding box center [56, 224] width 92 height 12
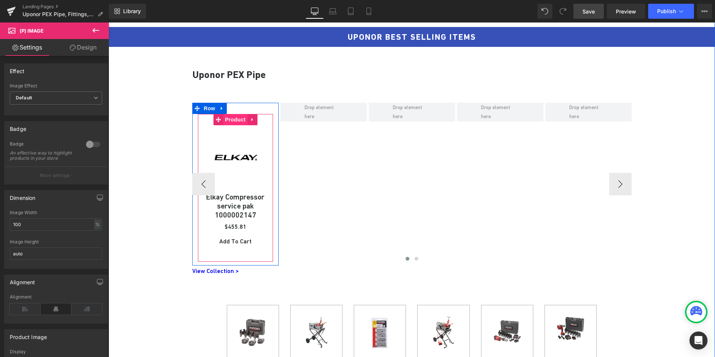
click at [229, 122] on span "Product" at bounding box center [235, 119] width 24 height 11
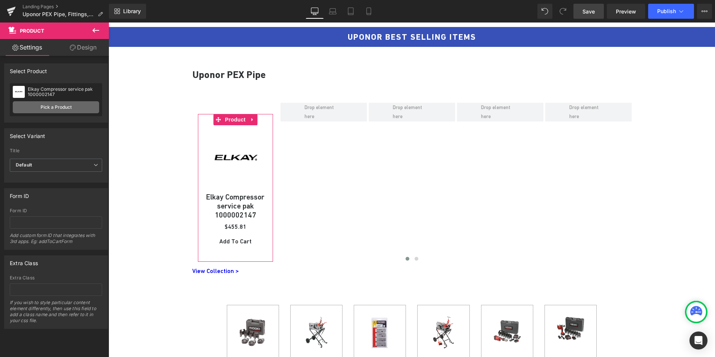
click at [58, 106] on link "Pick a Product" at bounding box center [56, 107] width 86 height 12
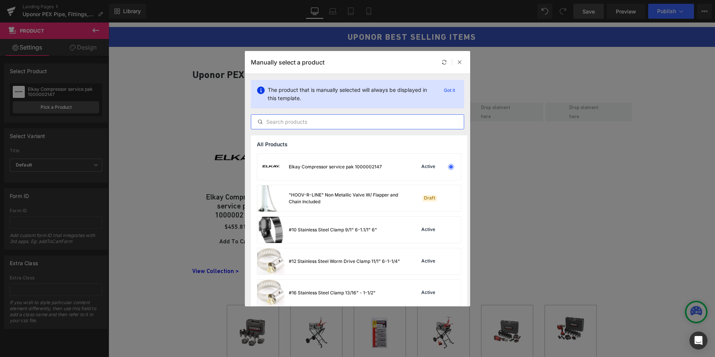
click at [287, 119] on input "text" at bounding box center [357, 121] width 212 height 9
paste input "UNP12.100R"
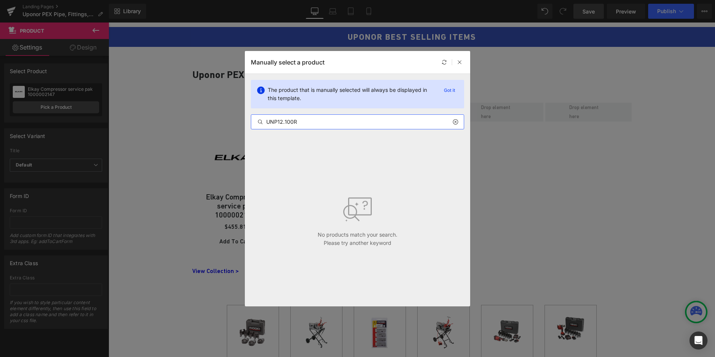
click at [283, 122] on input "UNP12.100R" at bounding box center [357, 121] width 212 height 9
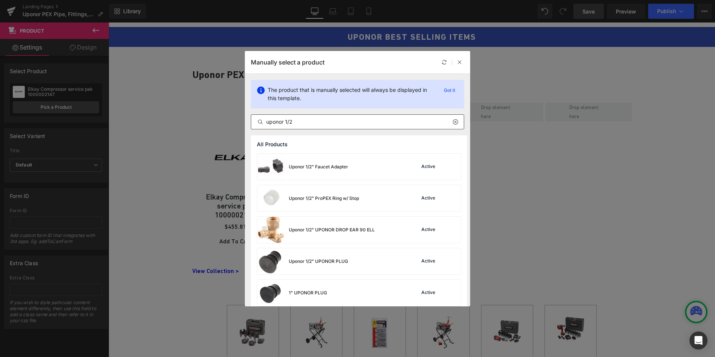
click at [290, 121] on input "uponor 1/2" at bounding box center [357, 121] width 212 height 9
paste input "Uponor F3040500 1/2" Uponor AquaPEX Blue, 100-ft. coil"
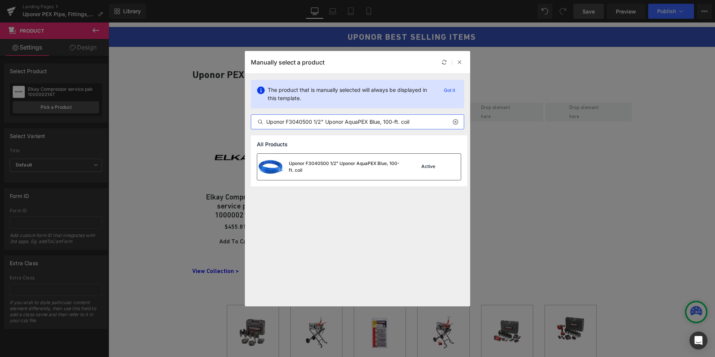
click at [299, 165] on div "Uponor F3040500 1/2" Uponor AquaPEX Blue, 100-ft. coil" at bounding box center [345, 167] width 113 height 14
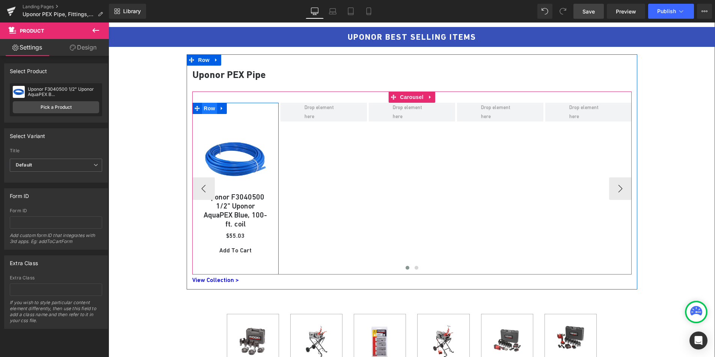
click at [206, 107] on span "Row" at bounding box center [209, 108] width 15 height 11
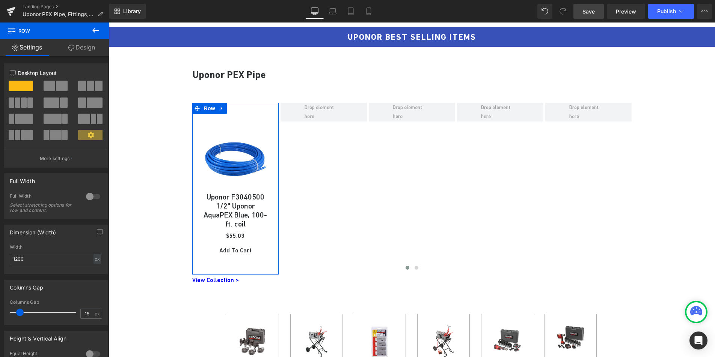
click at [81, 55] on link "Design" at bounding box center [81, 47] width 54 height 17
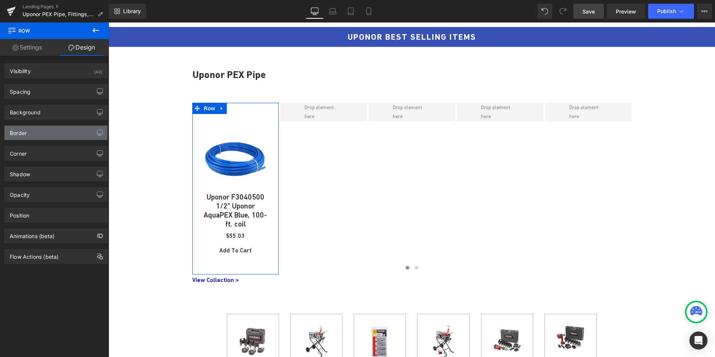
click at [52, 130] on div "Border" at bounding box center [56, 133] width 103 height 14
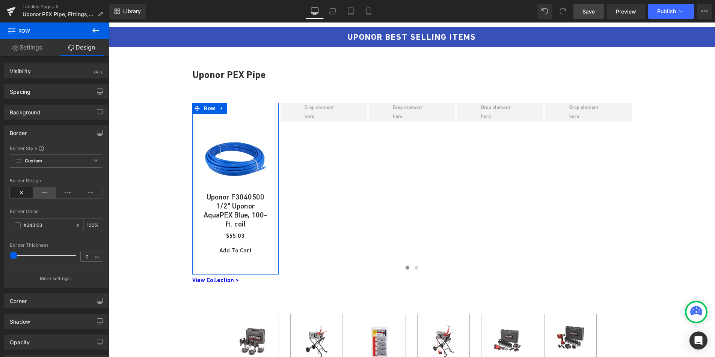
click at [37, 196] on icon at bounding box center [44, 192] width 23 height 11
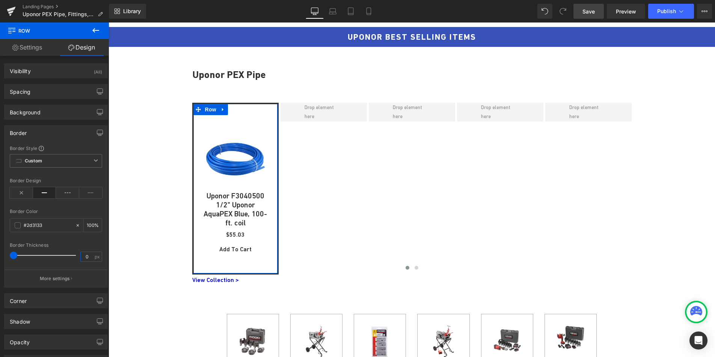
click at [85, 258] on input "0" at bounding box center [87, 256] width 13 height 9
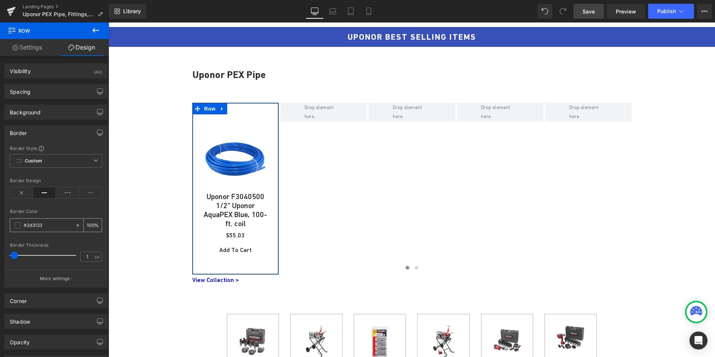
click at [18, 229] on div "#2d3133" at bounding box center [42, 225] width 65 height 13
click at [18, 226] on span at bounding box center [18, 226] width 6 height 6
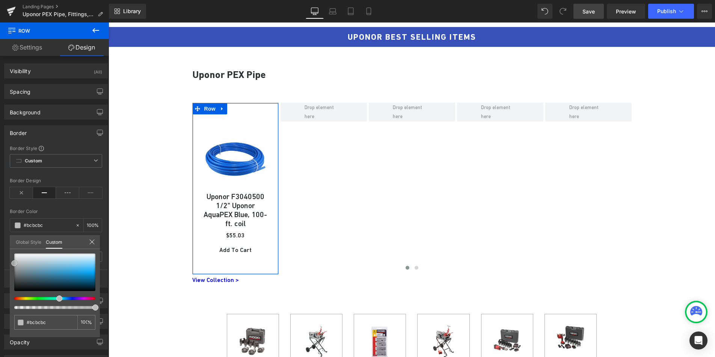
drag, startPoint x: 14, startPoint y: 279, endPoint x: 2, endPoint y: 264, distance: 19.2
click at [2, 264] on div "Border Border Style Custom Custom Setup Global Style Custom Setup Global Style …" at bounding box center [56, 204] width 112 height 168
click at [14, 264] on link at bounding box center [14, 264] width 0 height 0
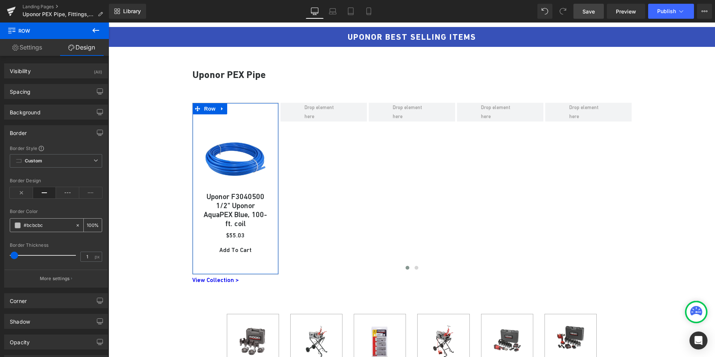
click at [20, 226] on span at bounding box center [18, 226] width 6 height 6
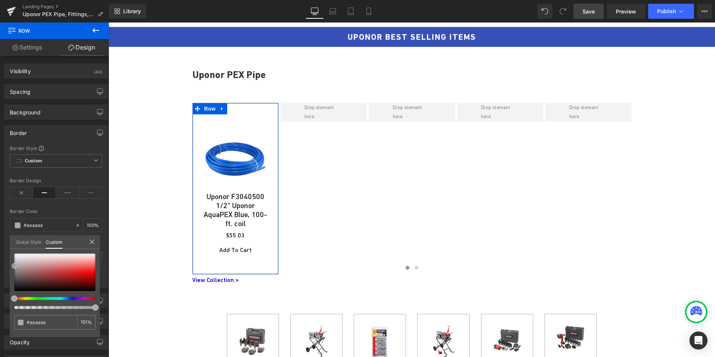
click at [14, 267] on span at bounding box center [15, 266] width 6 height 6
click at [15, 266] on link at bounding box center [15, 266] width 0 height 0
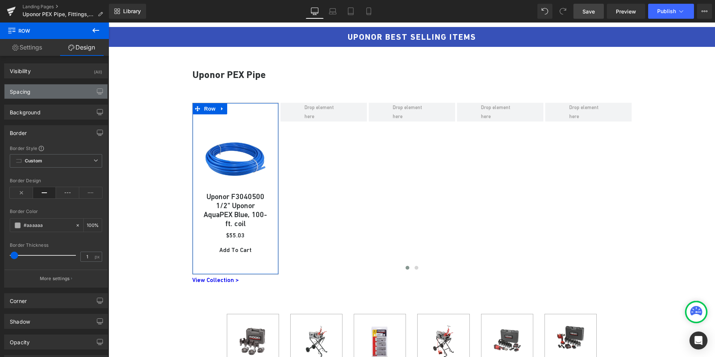
click at [53, 90] on div "Spacing" at bounding box center [56, 91] width 103 height 14
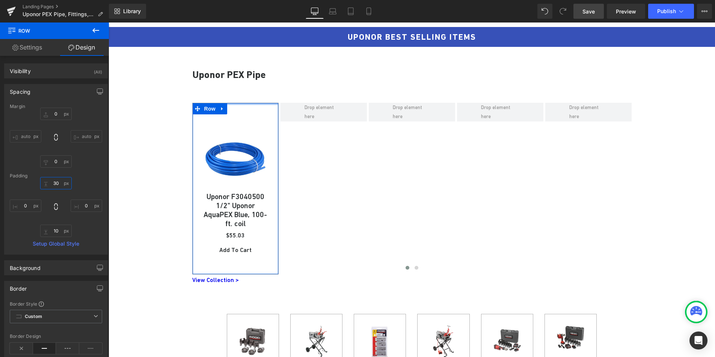
click at [54, 184] on input "30" at bounding box center [56, 183] width 32 height 12
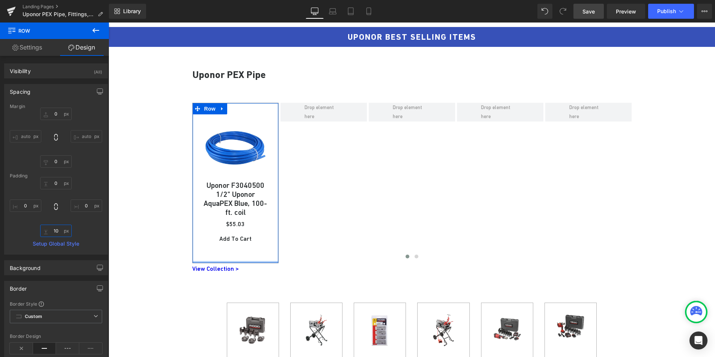
click at [55, 227] on input "10" at bounding box center [56, 231] width 32 height 12
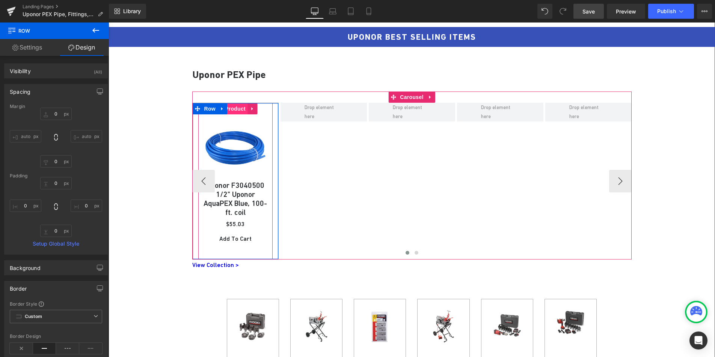
click at [237, 109] on span "Product" at bounding box center [235, 108] width 24 height 11
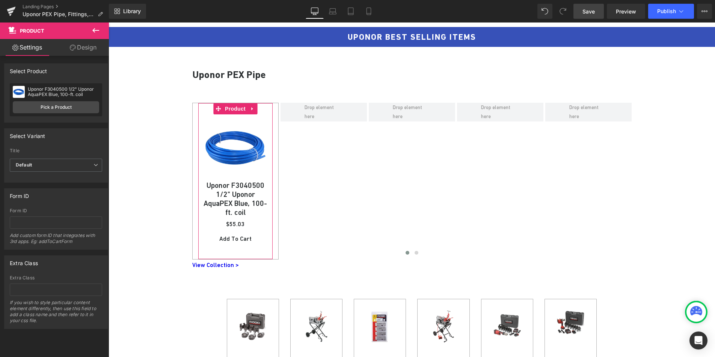
click at [85, 49] on link "Design" at bounding box center [83, 47] width 54 height 17
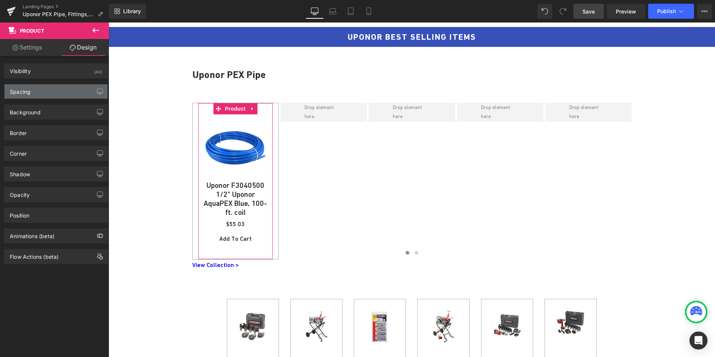
click at [43, 94] on div "Spacing" at bounding box center [56, 91] width 103 height 14
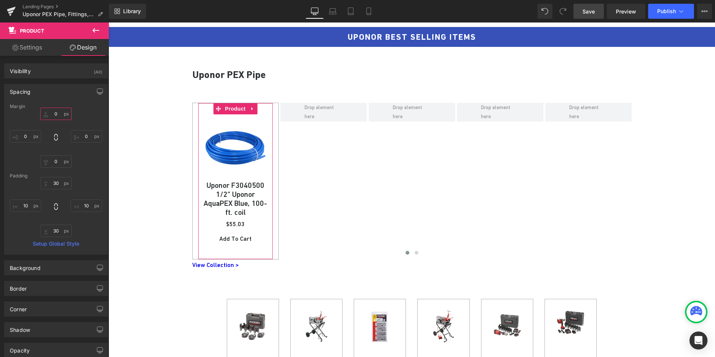
click at [56, 113] on input "0" at bounding box center [56, 114] width 32 height 12
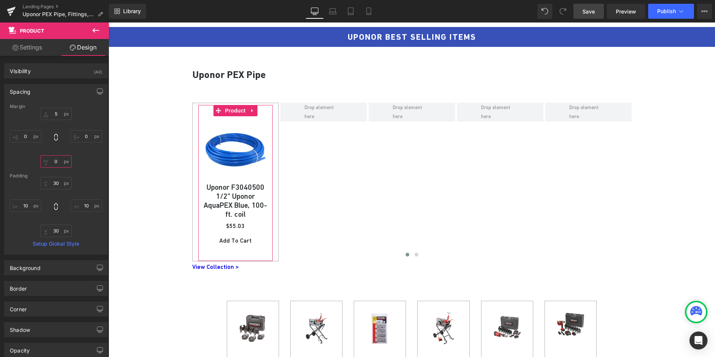
click at [56, 163] on input "0" at bounding box center [56, 161] width 32 height 12
click at [58, 181] on input "30" at bounding box center [56, 183] width 32 height 12
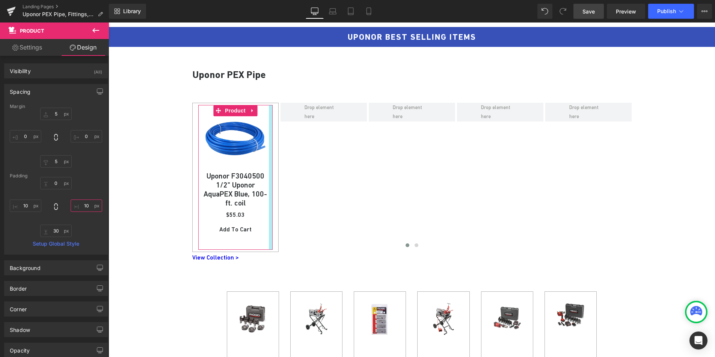
click at [86, 205] on input "10" at bounding box center [87, 206] width 32 height 12
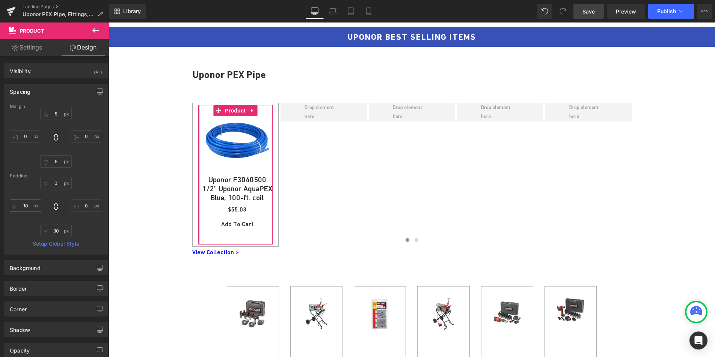
click at [24, 206] on input "10" at bounding box center [26, 206] width 32 height 12
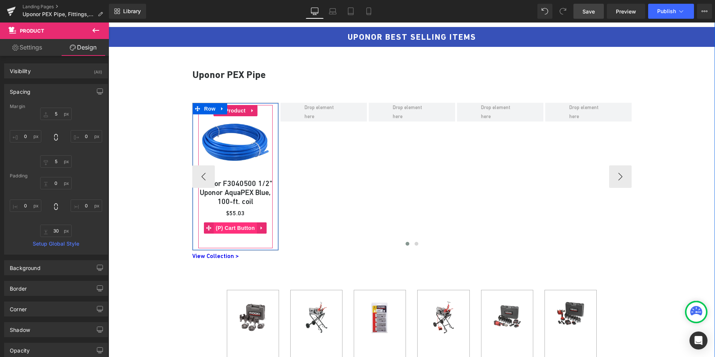
click at [230, 230] on span "(P) Cart Button" at bounding box center [235, 228] width 43 height 11
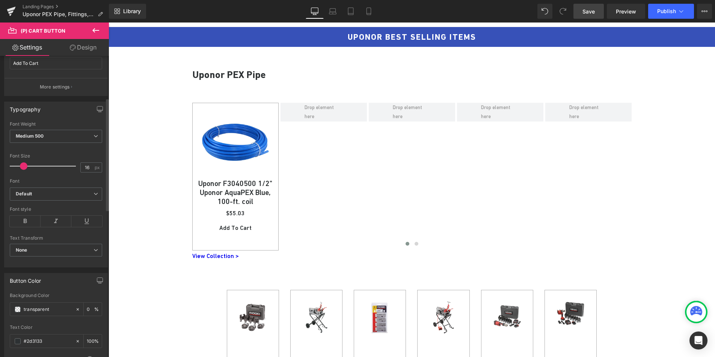
scroll to position [190, 0]
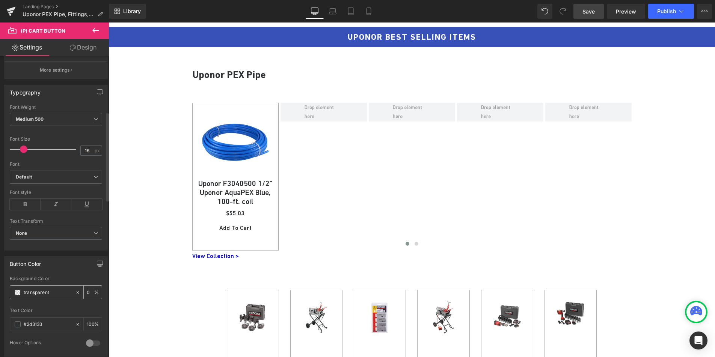
click at [18, 294] on span at bounding box center [18, 293] width 6 height 6
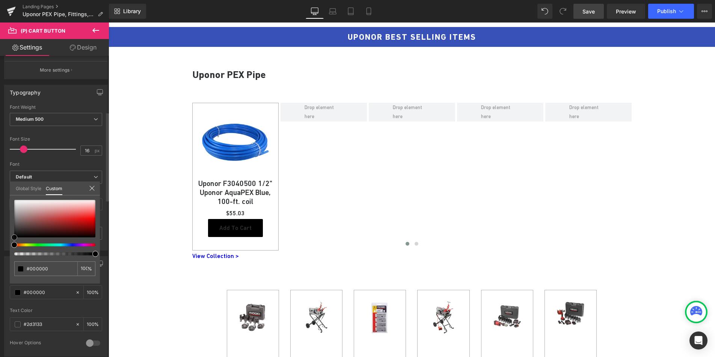
drag, startPoint x: 14, startPoint y: 236, endPoint x: 10, endPoint y: 246, distance: 10.3
click at [10, 246] on div "#000000 100 %" at bounding box center [55, 242] width 90 height 84
click at [14, 238] on link at bounding box center [14, 238] width 0 height 0
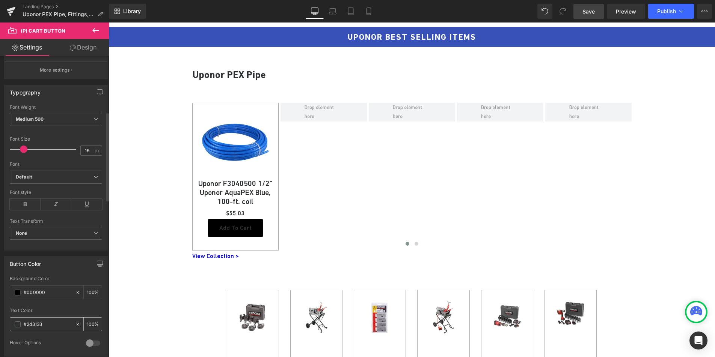
click at [19, 326] on span at bounding box center [18, 325] width 6 height 6
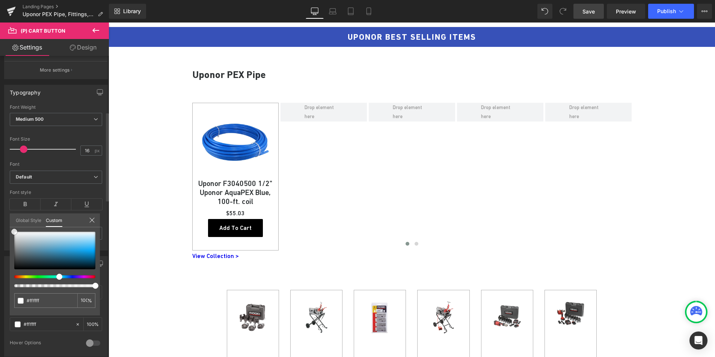
drag, startPoint x: 18, startPoint y: 263, endPoint x: 0, endPoint y: 222, distance: 44.1
click at [1, 251] on div "Button Color rgba(0, 0, 0, 1) Background Color #000000 100 % rgba(255, 255, 255…" at bounding box center [56, 304] width 112 height 106
click at [14, 232] on link at bounding box center [14, 232] width 0 height 0
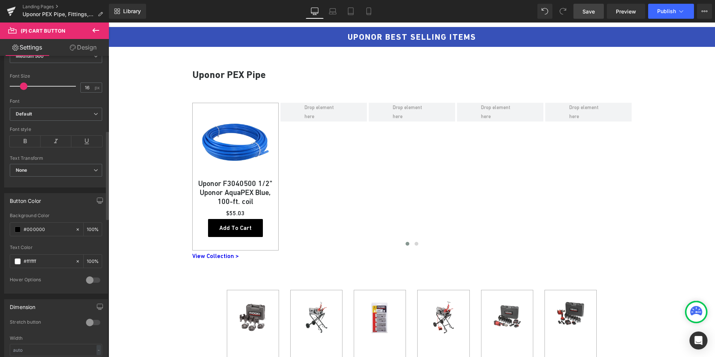
scroll to position [255, 0]
click at [92, 320] on div at bounding box center [93, 321] width 18 height 12
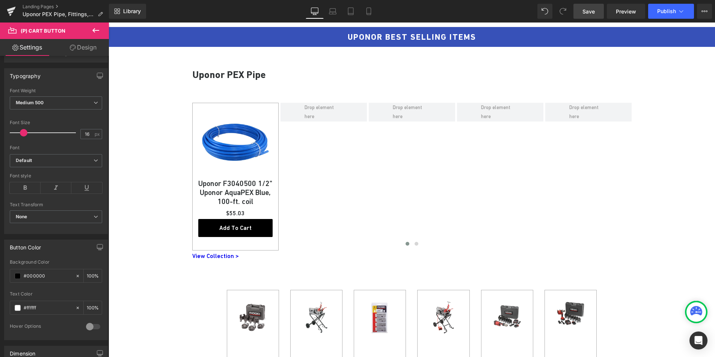
scroll to position [198, 0]
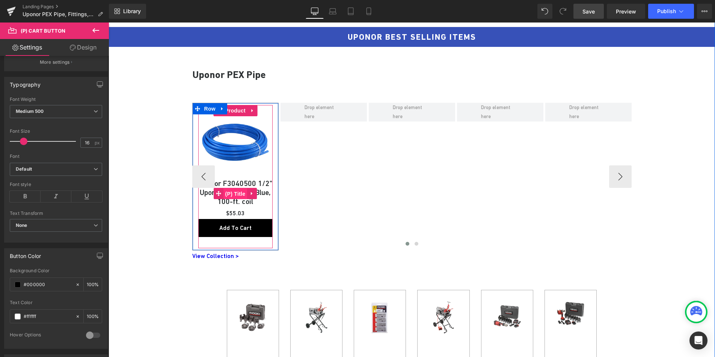
click at [235, 194] on span "(P) Title" at bounding box center [235, 193] width 24 height 11
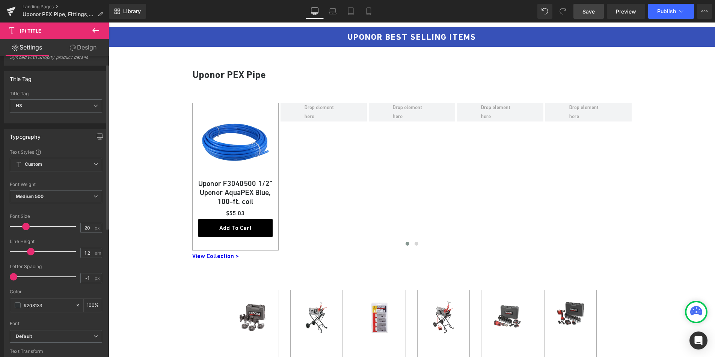
scroll to position [16, 0]
click at [82, 227] on input "20" at bounding box center [87, 226] width 13 height 9
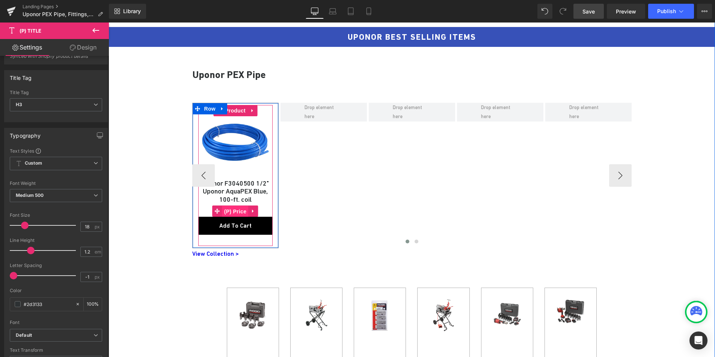
click at [228, 208] on span "(P) Price" at bounding box center [235, 211] width 26 height 11
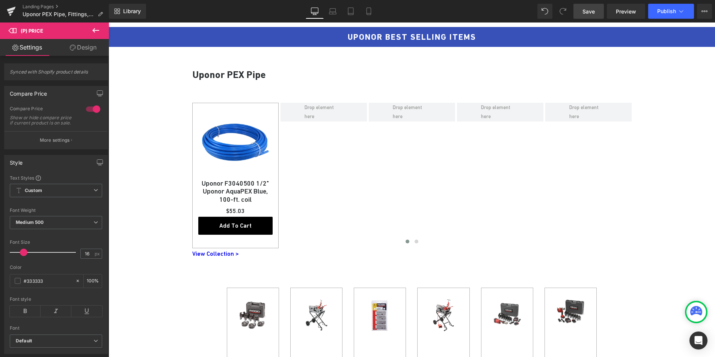
click at [83, 45] on link "Design" at bounding box center [83, 47] width 54 height 17
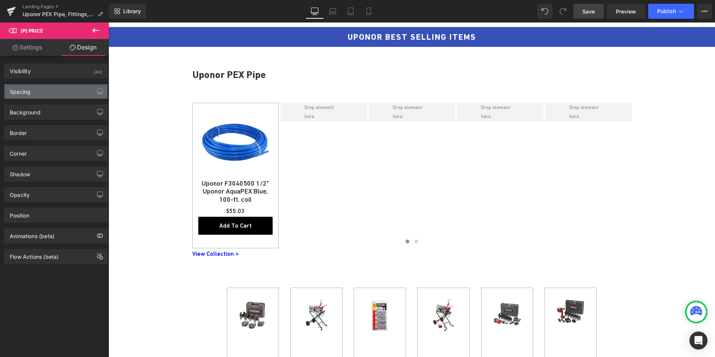
click at [48, 91] on div "Spacing" at bounding box center [56, 91] width 103 height 14
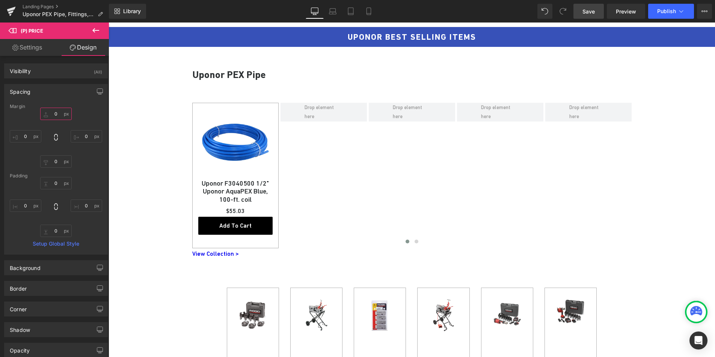
click at [55, 112] on input "0" at bounding box center [56, 114] width 32 height 12
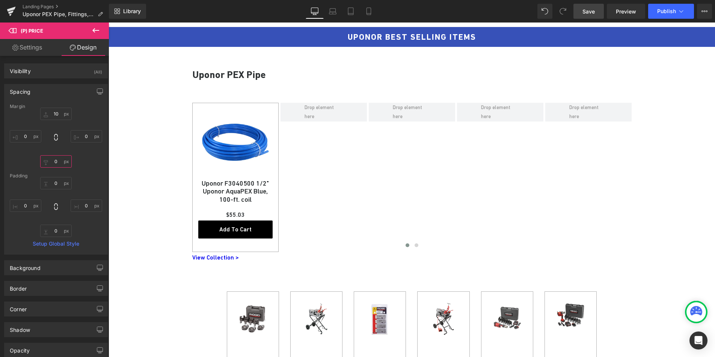
click at [57, 164] on input "0" at bounding box center [56, 161] width 32 height 12
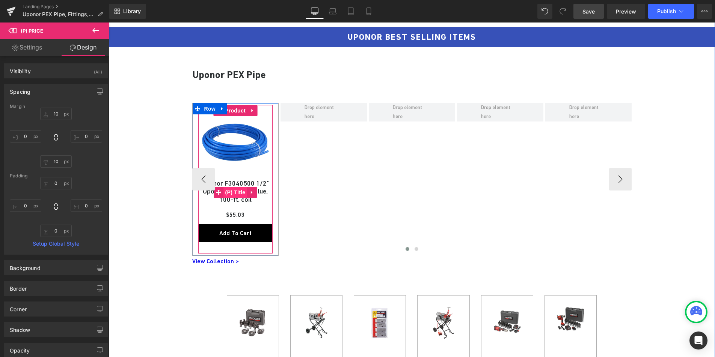
click at [229, 192] on span "(P) Title" at bounding box center [235, 192] width 24 height 11
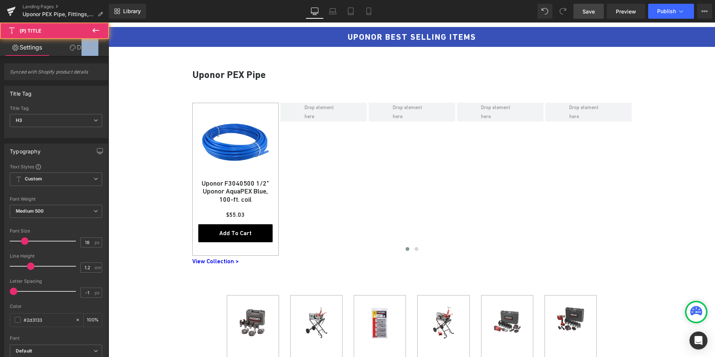
click at [78, 56] on div "Settings Design Synced with Shopify product details Title Tag H1 H2 H3 H4 H5 H6…" at bounding box center [54, 208] width 109 height 339
click at [79, 50] on link "Design" at bounding box center [83, 47] width 54 height 17
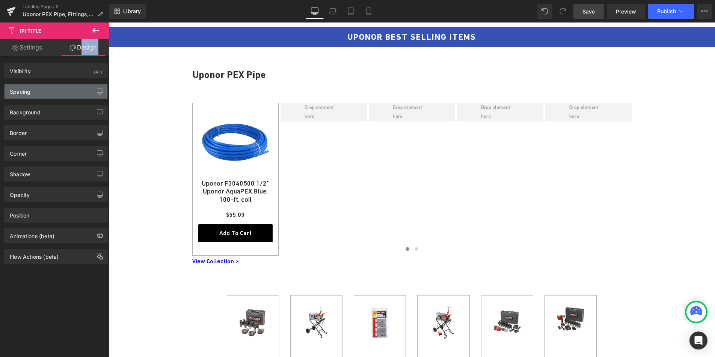
click at [63, 88] on div "Spacing" at bounding box center [56, 91] width 103 height 14
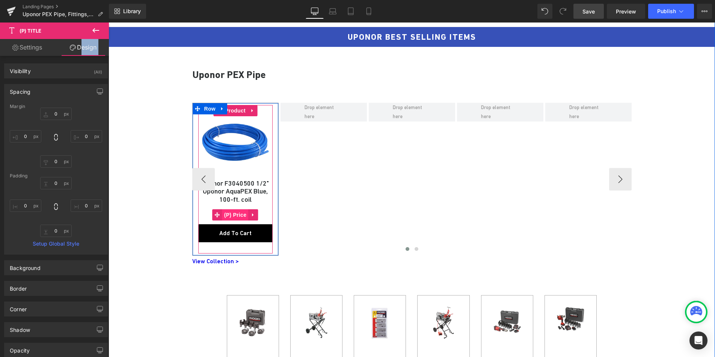
click at [238, 218] on span "(P) Price" at bounding box center [235, 214] width 26 height 11
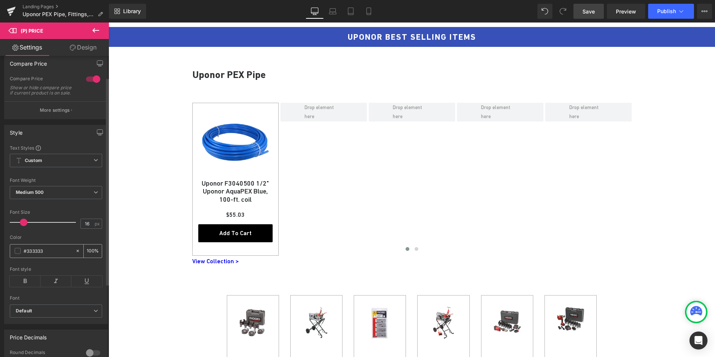
scroll to position [31, 0]
click at [17, 253] on span at bounding box center [18, 250] width 6 height 6
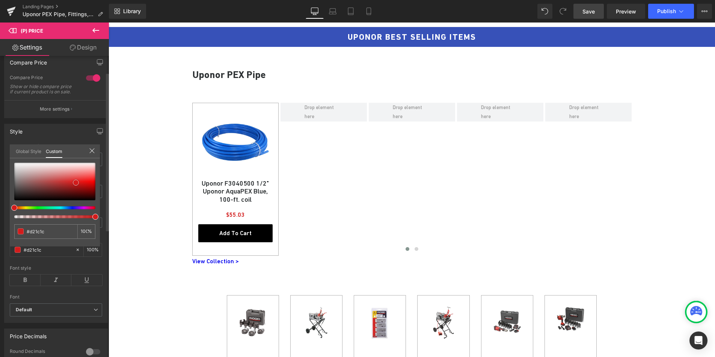
drag, startPoint x: 18, startPoint y: 193, endPoint x: 75, endPoint y: 184, distance: 58.5
click at [75, 184] on span at bounding box center [76, 183] width 6 height 6
click at [76, 183] on link at bounding box center [76, 183] width 0 height 0
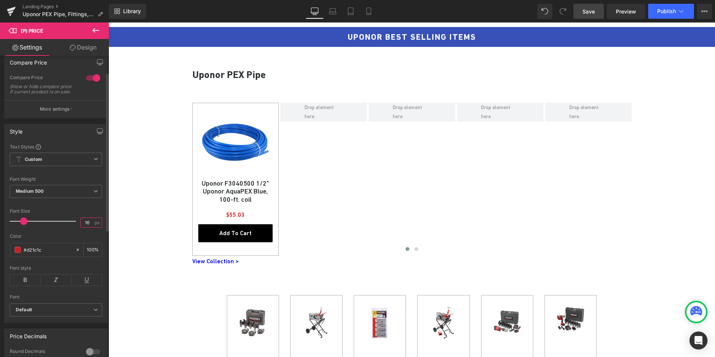
click at [83, 227] on input "16" at bounding box center [87, 222] width 13 height 9
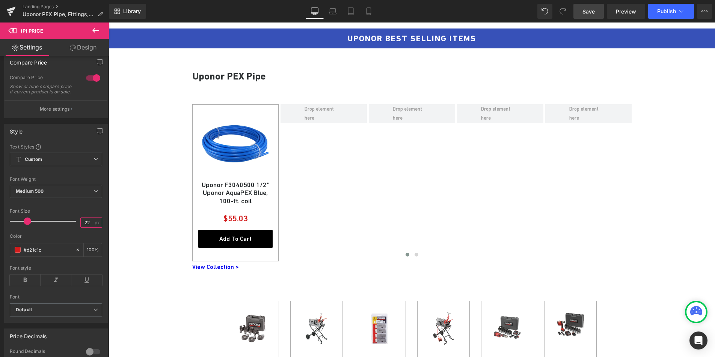
scroll to position [384, 0]
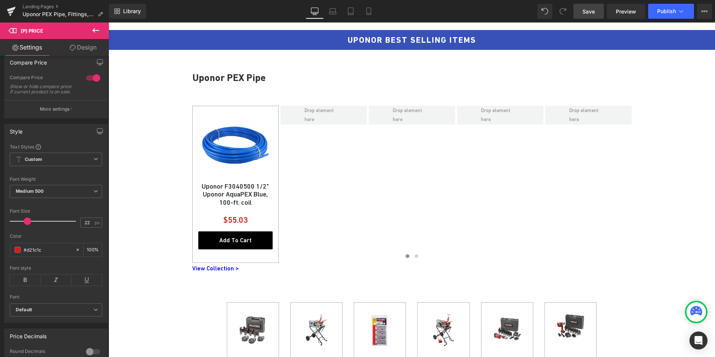
click at [594, 9] on span "Save" at bounding box center [588, 12] width 12 height 8
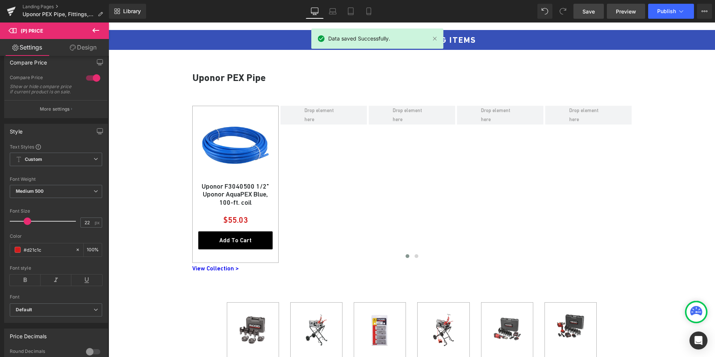
click at [617, 16] on link "Preview" at bounding box center [626, 11] width 38 height 15
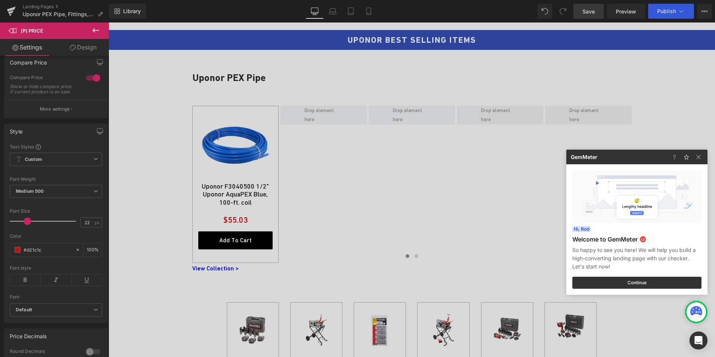
click at [163, 191] on div at bounding box center [357, 178] width 715 height 357
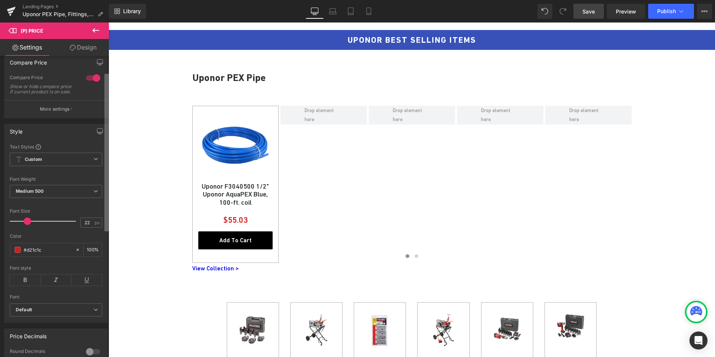
click at [107, 197] on b at bounding box center [106, 153] width 5 height 158
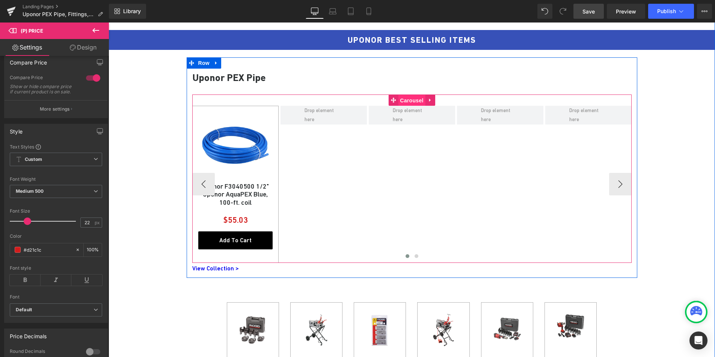
click at [403, 101] on span "Carousel" at bounding box center [411, 100] width 27 height 11
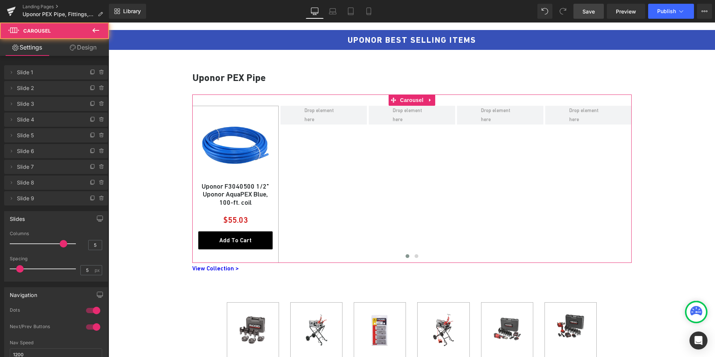
click at [83, 51] on link "Design" at bounding box center [83, 47] width 54 height 17
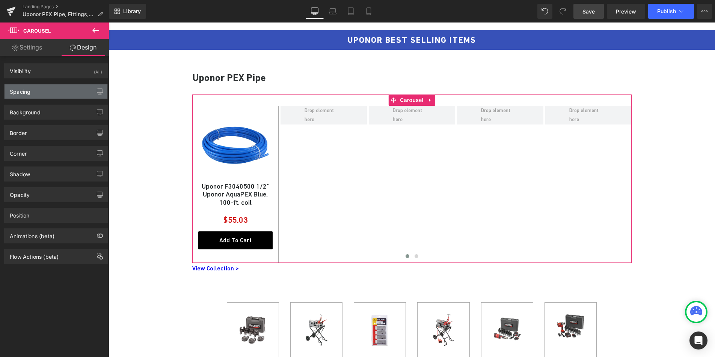
click at [41, 86] on div "Spacing" at bounding box center [56, 91] width 103 height 14
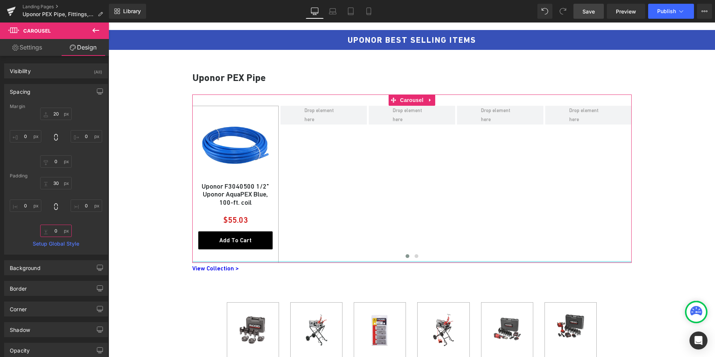
click at [56, 229] on input "0" at bounding box center [56, 231] width 32 height 12
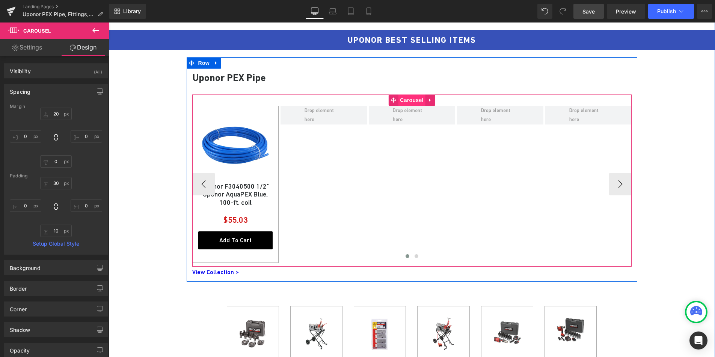
click at [407, 96] on span "Carousel" at bounding box center [411, 100] width 27 height 11
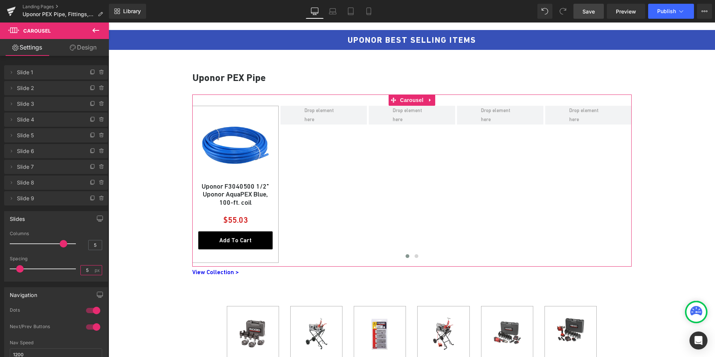
click at [83, 272] on input "5" at bounding box center [87, 270] width 13 height 9
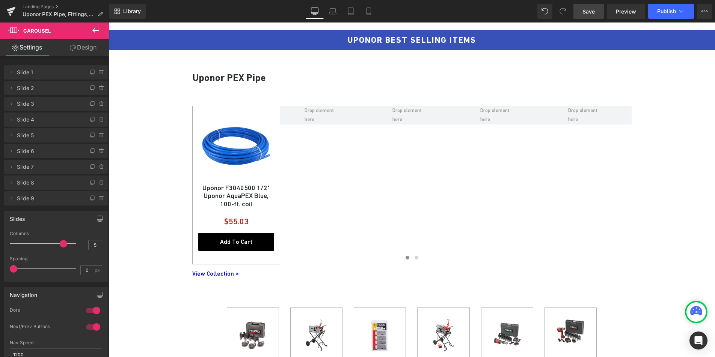
click at [588, 12] on span "Save" at bounding box center [588, 12] width 12 height 8
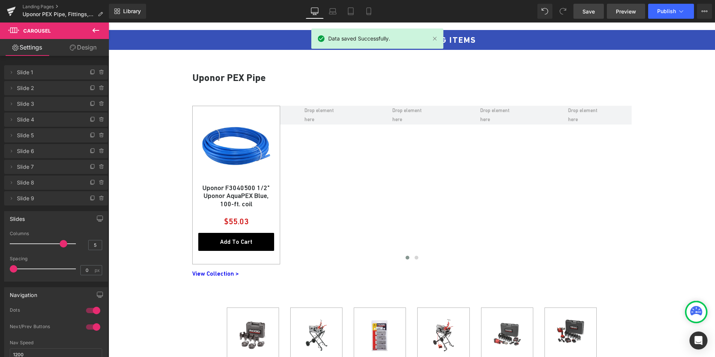
click at [624, 15] on span "Preview" at bounding box center [626, 12] width 20 height 8
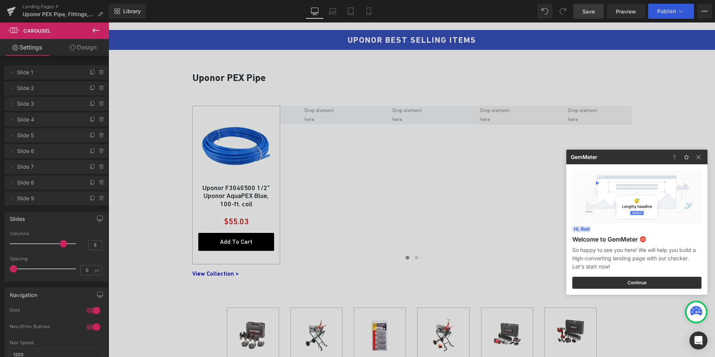
click at [145, 206] on div at bounding box center [357, 178] width 715 height 357
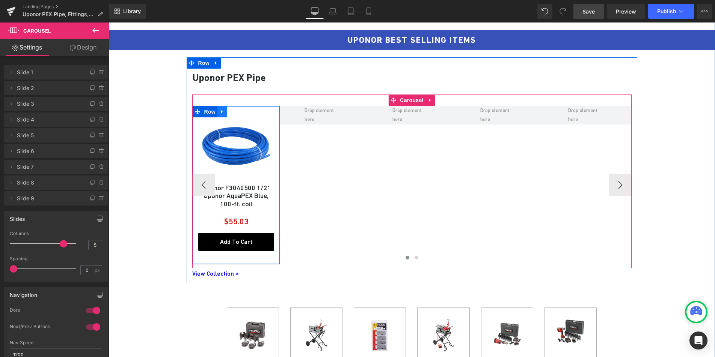
click at [220, 110] on icon at bounding box center [222, 112] width 5 height 6
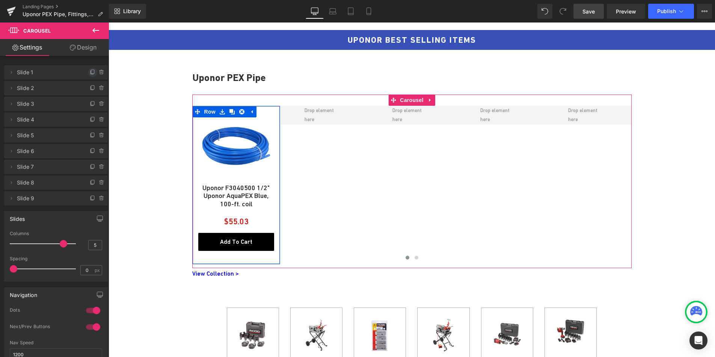
click at [90, 72] on icon at bounding box center [93, 72] width 6 height 6
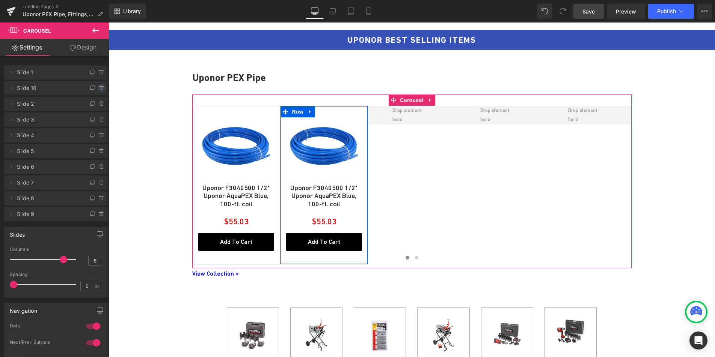
click at [99, 89] on icon at bounding box center [102, 88] width 6 height 6
click at [98, 89] on button "Delete" at bounding box center [94, 89] width 24 height 10
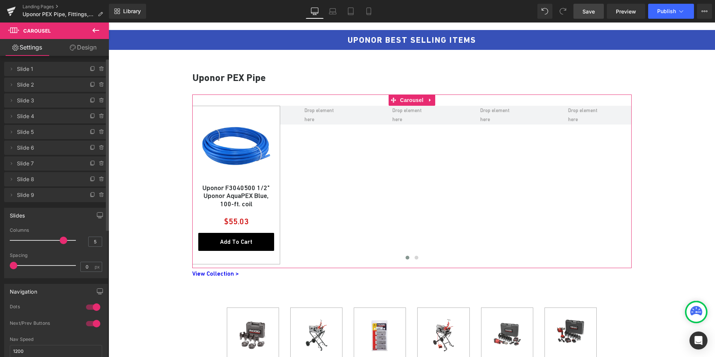
scroll to position [3, 0]
click at [99, 86] on icon at bounding box center [102, 85] width 6 height 6
click at [99, 86] on button "Delete" at bounding box center [94, 86] width 24 height 10
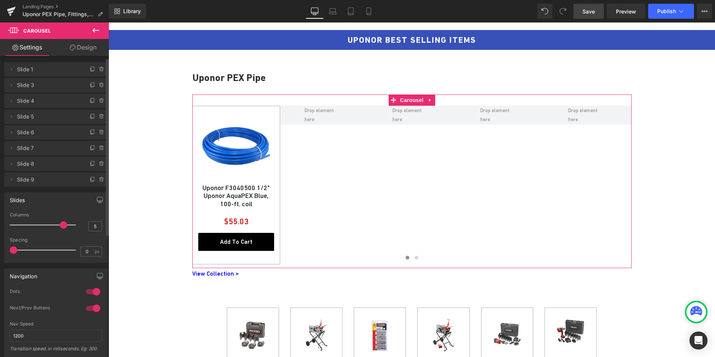
click at [99, 86] on icon at bounding box center [102, 85] width 6 height 6
click at [99, 86] on button "Delete" at bounding box center [94, 86] width 24 height 10
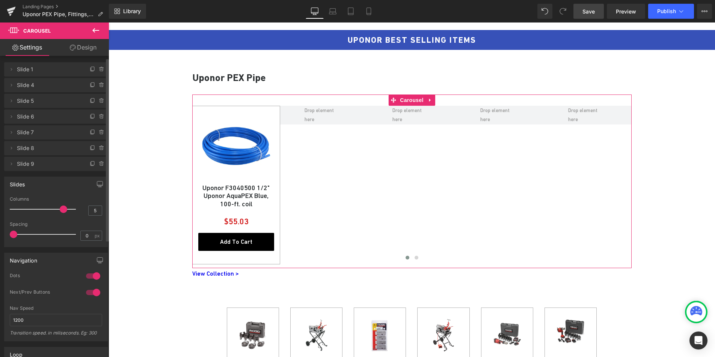
click at [99, 86] on icon at bounding box center [102, 85] width 6 height 6
click at [99, 86] on button "Delete" at bounding box center [94, 86] width 24 height 10
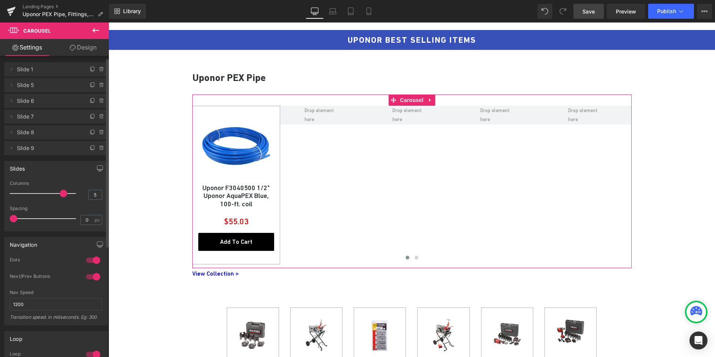
click at [99, 86] on icon at bounding box center [102, 85] width 6 height 6
click at [99, 86] on button "Delete" at bounding box center [94, 86] width 24 height 10
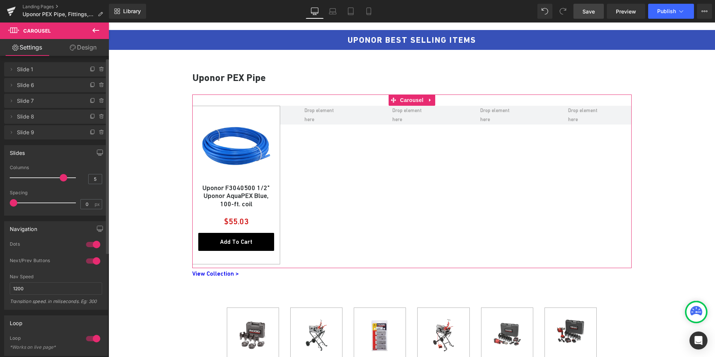
click at [99, 86] on icon at bounding box center [102, 85] width 6 height 6
click at [99, 86] on button "Delete" at bounding box center [94, 86] width 24 height 10
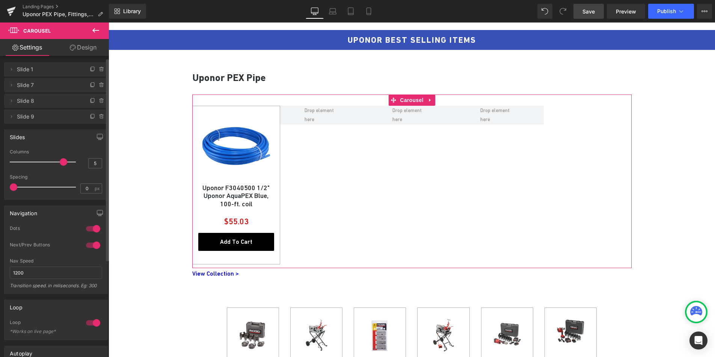
click at [99, 86] on icon at bounding box center [102, 85] width 6 height 6
click at [99, 86] on button "Delete" at bounding box center [94, 86] width 24 height 10
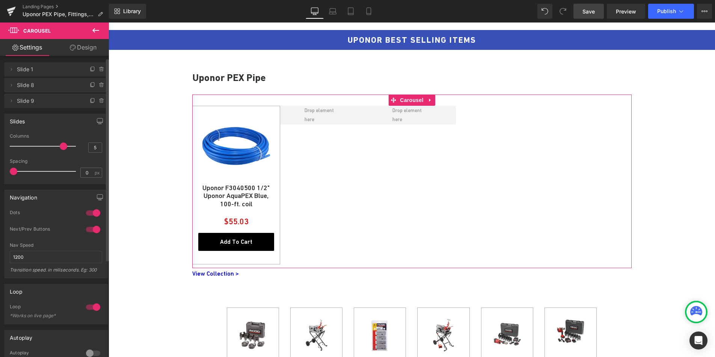
click at [99, 86] on icon at bounding box center [102, 85] width 6 height 6
click at [99, 86] on button "Delete" at bounding box center [94, 86] width 24 height 10
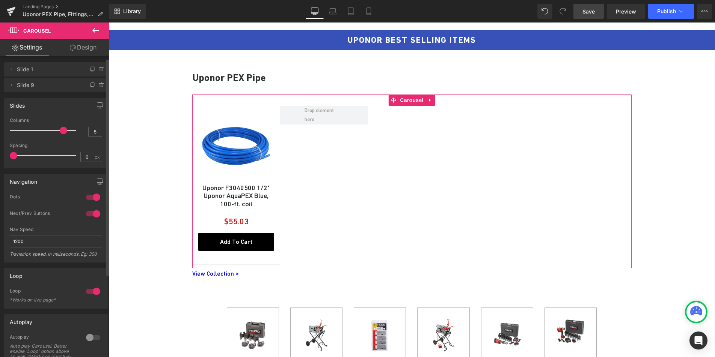
click at [99, 86] on icon at bounding box center [102, 85] width 6 height 6
click at [99, 86] on button "Delete" at bounding box center [94, 86] width 24 height 10
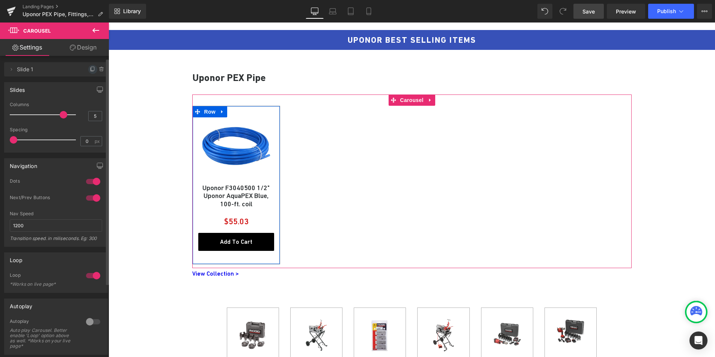
click at [90, 71] on icon at bounding box center [93, 69] width 6 height 6
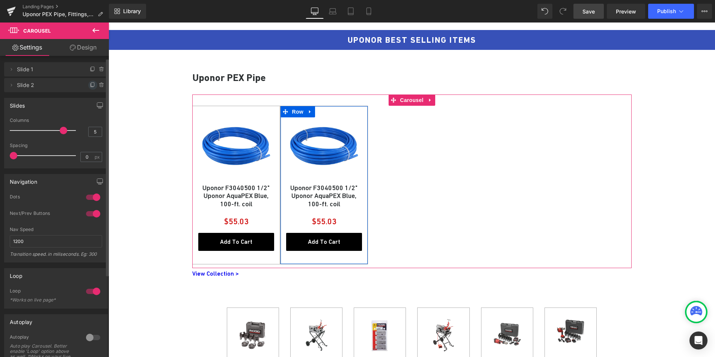
click at [90, 84] on icon at bounding box center [93, 85] width 6 height 6
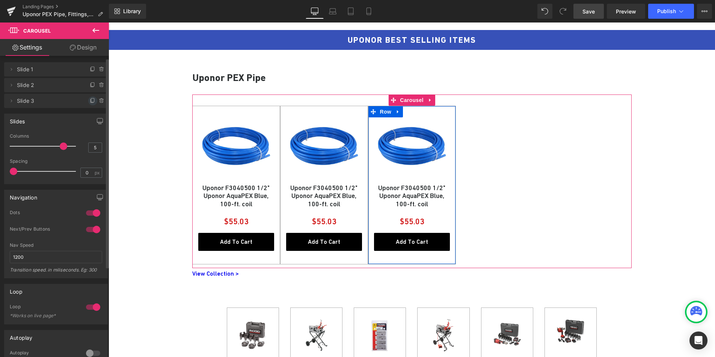
click at [91, 98] on icon at bounding box center [92, 100] width 3 height 4
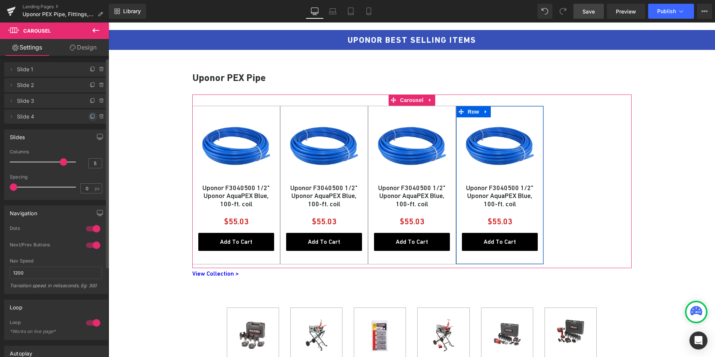
click at [90, 115] on icon at bounding box center [93, 117] width 6 height 6
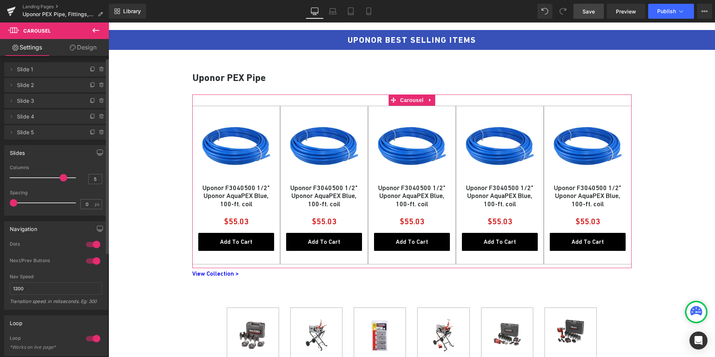
click at [90, 131] on icon at bounding box center [93, 133] width 6 height 6
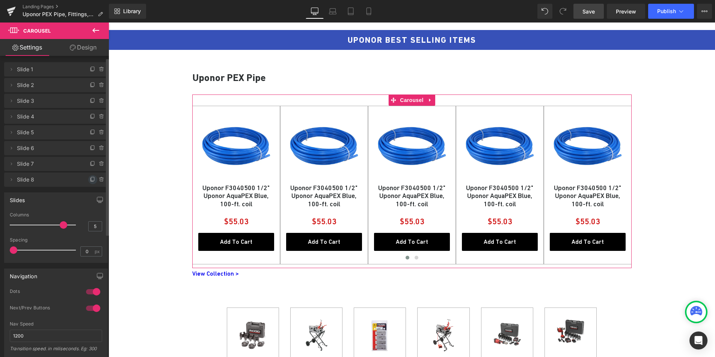
click at [90, 179] on icon at bounding box center [93, 180] width 6 height 6
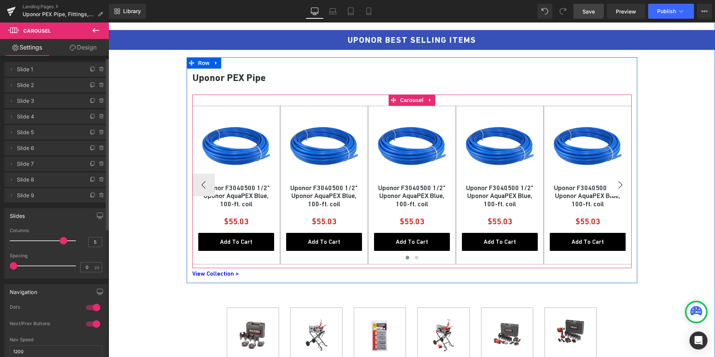
click at [618, 184] on button "›" at bounding box center [620, 185] width 23 height 23
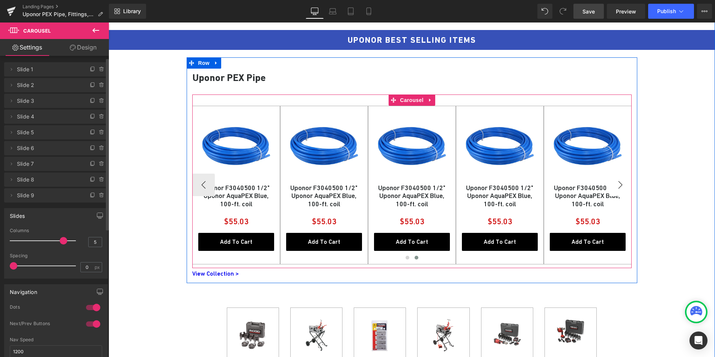
click at [618, 184] on button "›" at bounding box center [620, 185] width 23 height 23
click at [204, 186] on button "‹" at bounding box center [203, 185] width 23 height 23
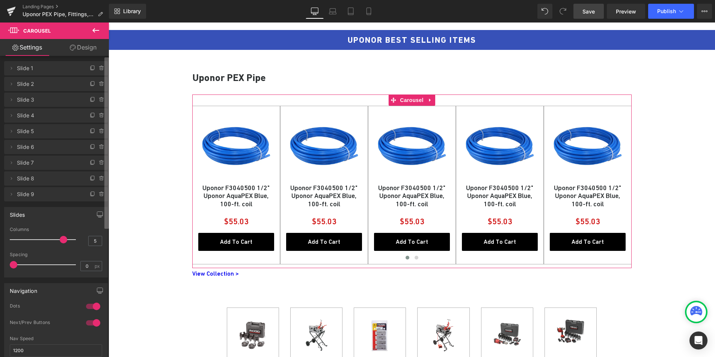
scroll to position [0, 0]
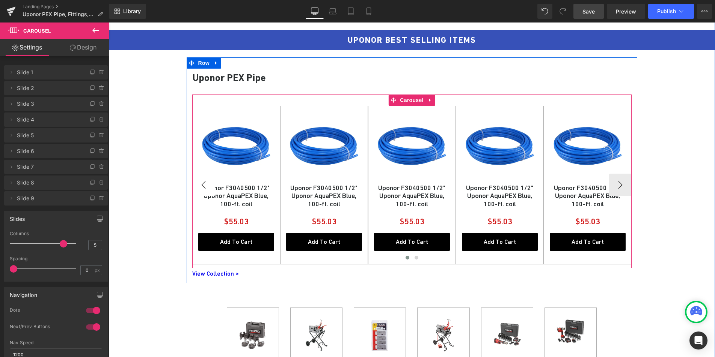
click at [200, 179] on button "‹" at bounding box center [203, 185] width 23 height 23
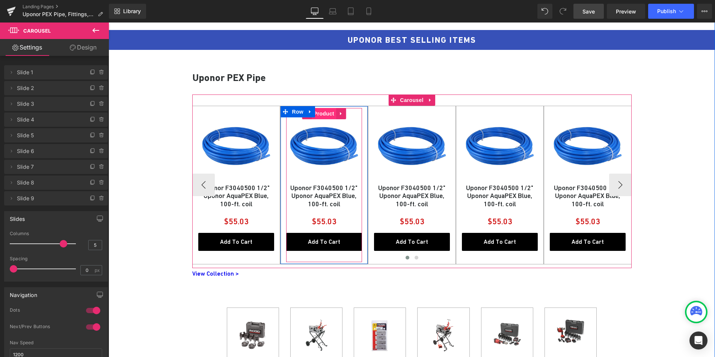
click at [321, 112] on span "Product" at bounding box center [324, 113] width 24 height 11
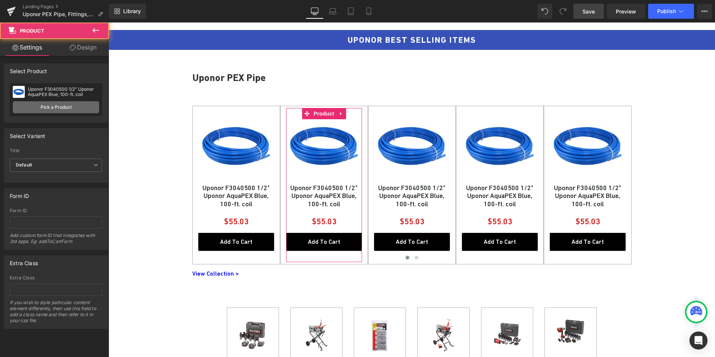
click at [45, 106] on link "Pick a Product" at bounding box center [56, 107] width 86 height 12
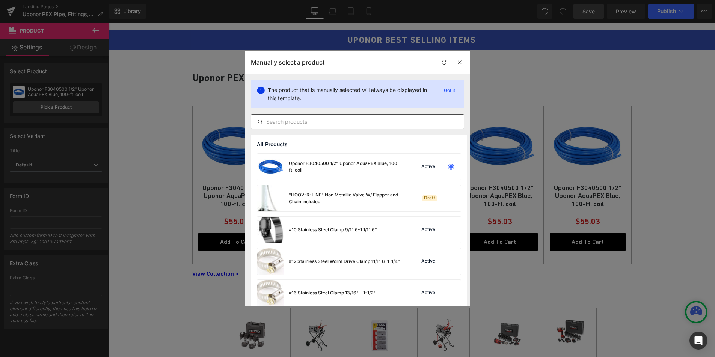
click at [297, 117] on div at bounding box center [357, 121] width 213 height 15
click at [295, 121] on input "text" at bounding box center [357, 121] width 212 height 9
paste input "UNP12.100R"
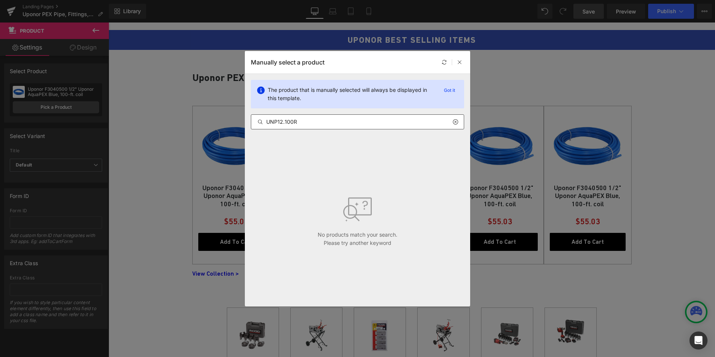
click at [291, 123] on input "UNP12.100R" at bounding box center [357, 121] width 212 height 9
paste input "ponor F2040500 1/2" Uponor AquaPEX Red, 100-ft. coil"
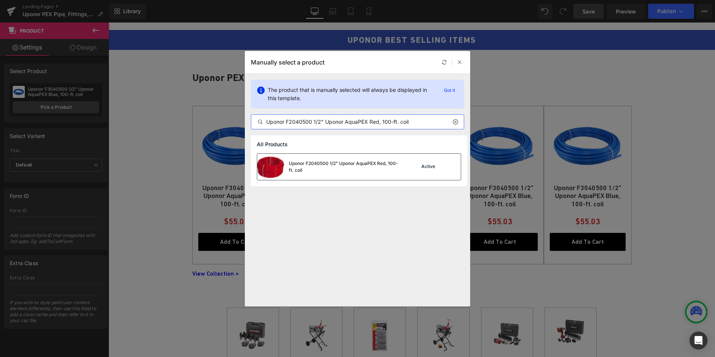
click at [318, 167] on div "Uponor F2040500 1/2" Uponor AquaPEX Red, 100-ft. coil" at bounding box center [345, 167] width 113 height 14
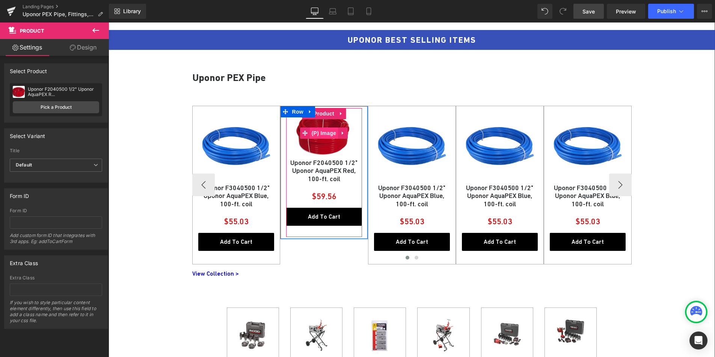
click at [322, 136] on span "(P) Image" at bounding box center [324, 133] width 29 height 11
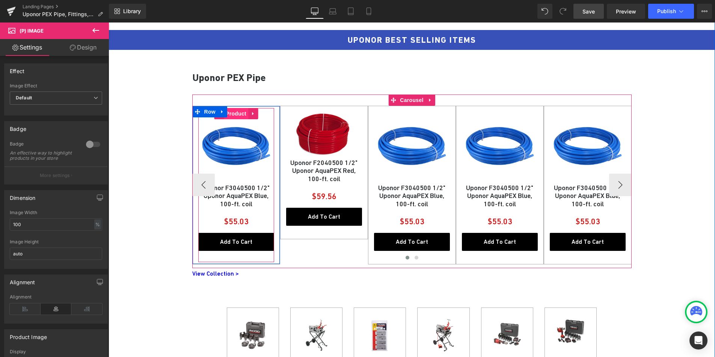
click at [235, 115] on span "Product" at bounding box center [236, 113] width 24 height 11
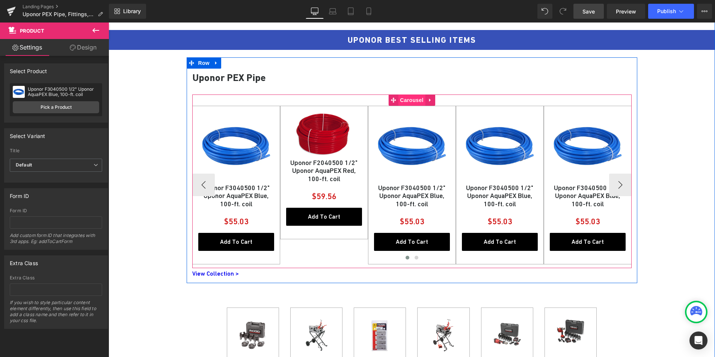
click at [401, 101] on span "Carousel" at bounding box center [411, 100] width 27 height 11
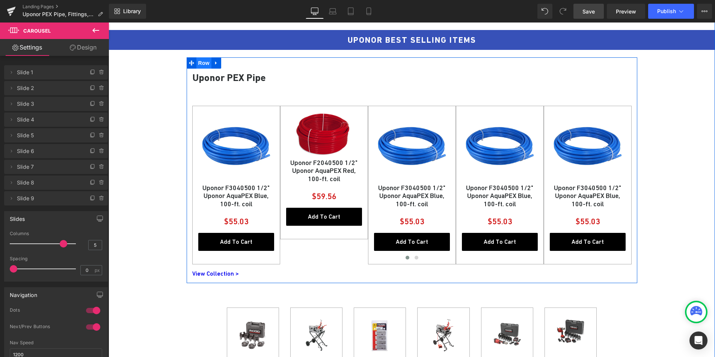
click at [199, 66] on span "Row" at bounding box center [203, 62] width 15 height 11
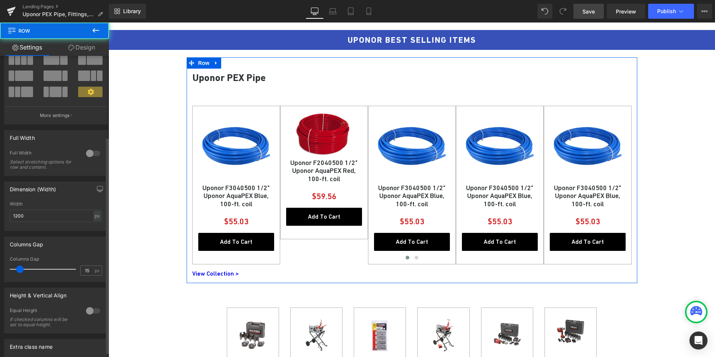
scroll to position [120, 0]
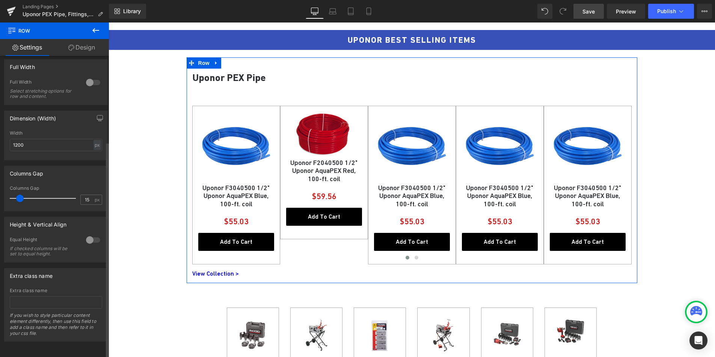
click at [87, 238] on div at bounding box center [93, 240] width 18 height 12
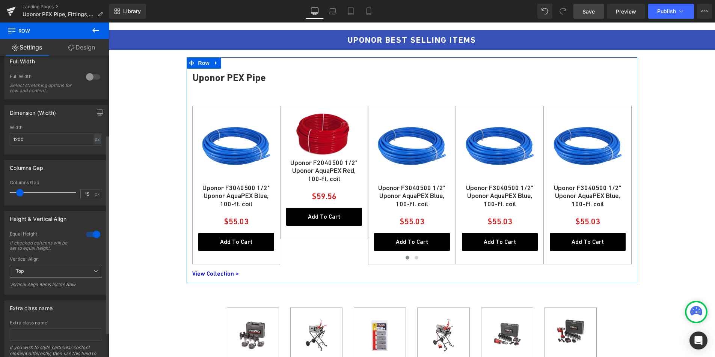
click at [60, 274] on span "Top" at bounding box center [56, 271] width 92 height 13
click at [54, 293] on li "Middle" at bounding box center [54, 296] width 89 height 11
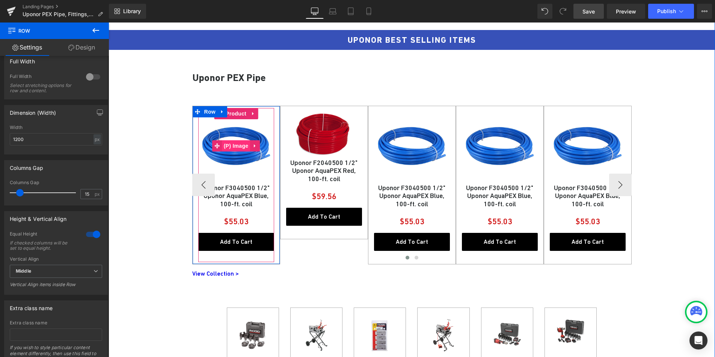
click at [233, 148] on span "(P) Image" at bounding box center [236, 145] width 29 height 11
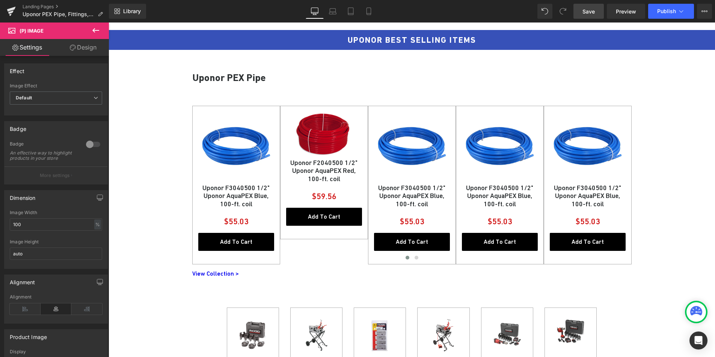
click at [86, 47] on link "Design" at bounding box center [83, 47] width 54 height 17
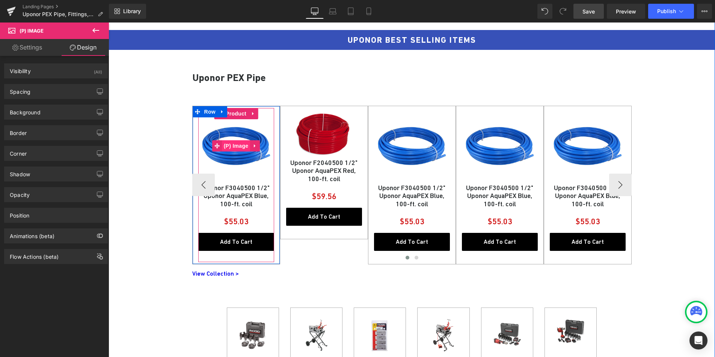
click at [237, 141] on span "(P) Image" at bounding box center [236, 145] width 29 height 11
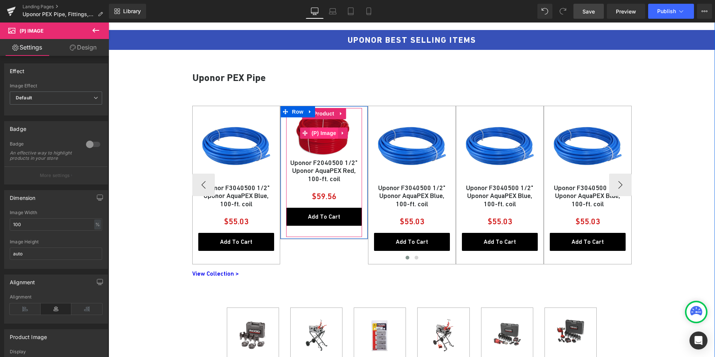
click at [322, 131] on span "(P) Image" at bounding box center [324, 133] width 29 height 11
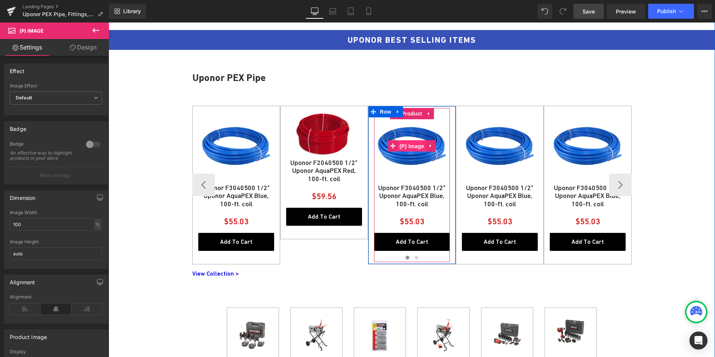
click at [408, 147] on span "(P) Image" at bounding box center [412, 146] width 29 height 11
click at [404, 115] on span "Product" at bounding box center [411, 113] width 24 height 11
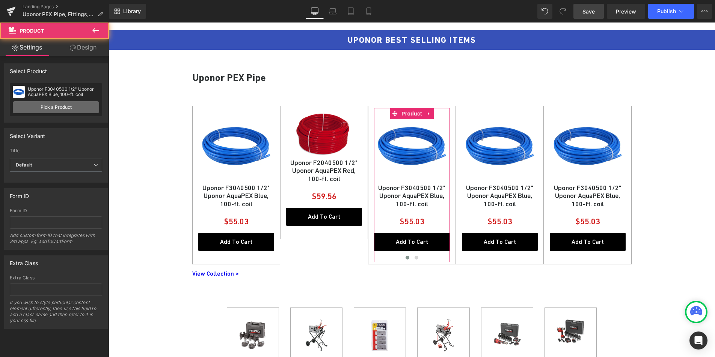
click at [58, 108] on link "Pick a Product" at bounding box center [56, 107] width 86 height 12
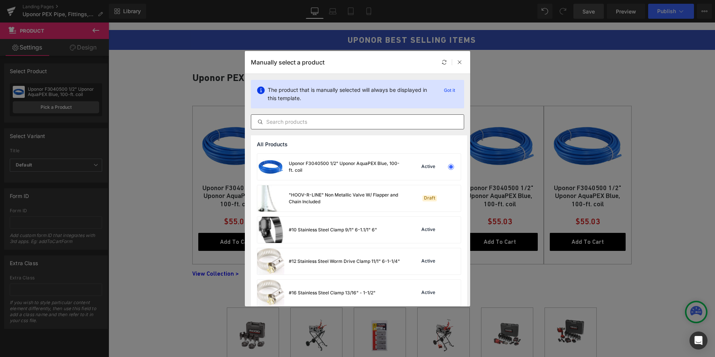
click at [298, 120] on input "text" at bounding box center [357, 121] width 212 height 9
paste input "Uponor F1040500 1/2" Uponor AquaPEX White, 100-ft. coil"
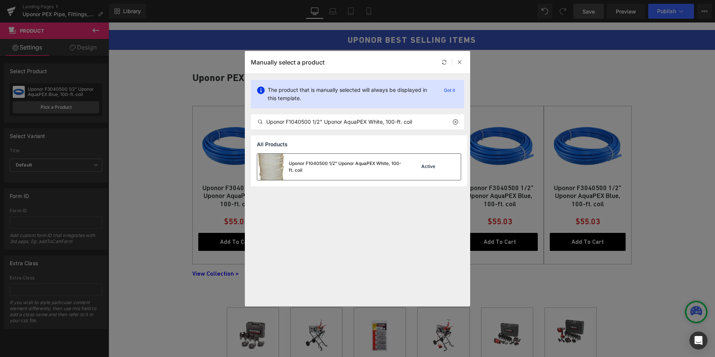
click at [298, 166] on div "Uponor F1040500 1/2" Uponor AquaPEX White, 100-ft. coil" at bounding box center [345, 167] width 113 height 14
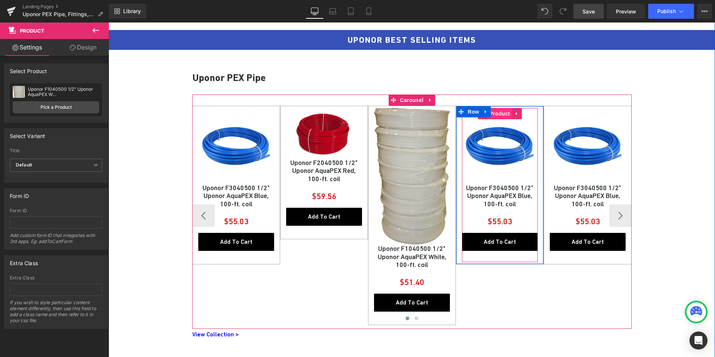
click at [496, 110] on span "Product" at bounding box center [499, 113] width 24 height 11
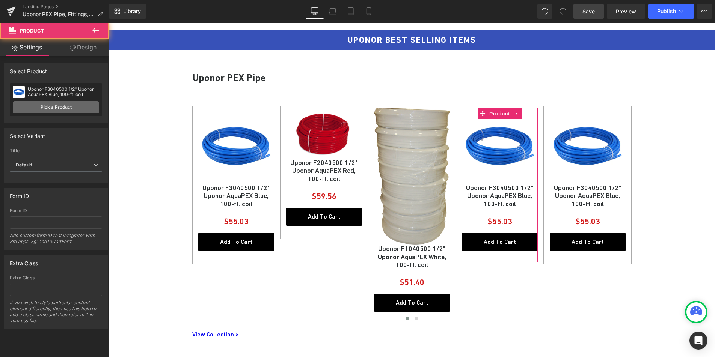
click at [59, 102] on link "Pick a Product" at bounding box center [56, 107] width 86 height 12
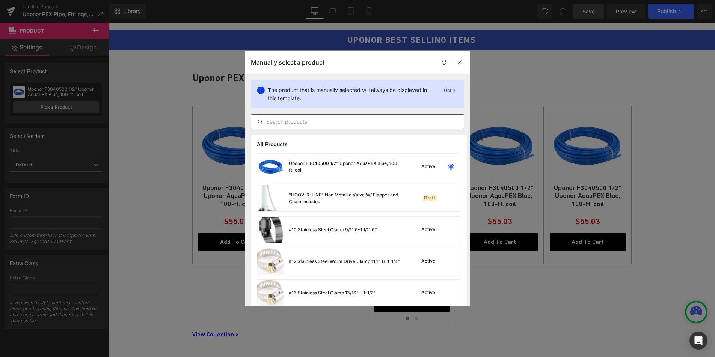
click at [300, 121] on input "text" at bounding box center [357, 121] width 212 height 9
paste input "Uponor F3060750 3/4" Uponor AquaPEX Blue, 300-ft. coil"
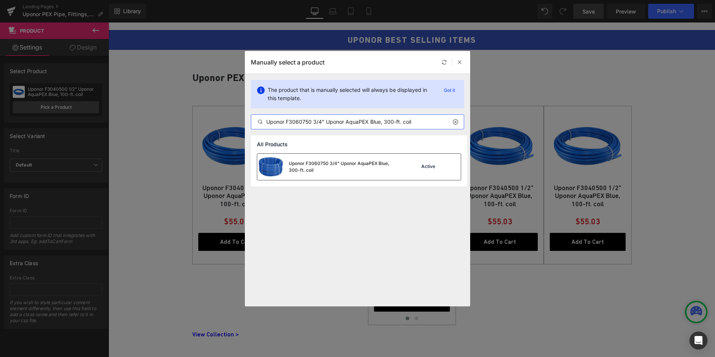
click at [287, 163] on div "Uponor F3060750 3/4" Uponor AquaPEX Blue, 300-ft. coil" at bounding box center [329, 167] width 144 height 26
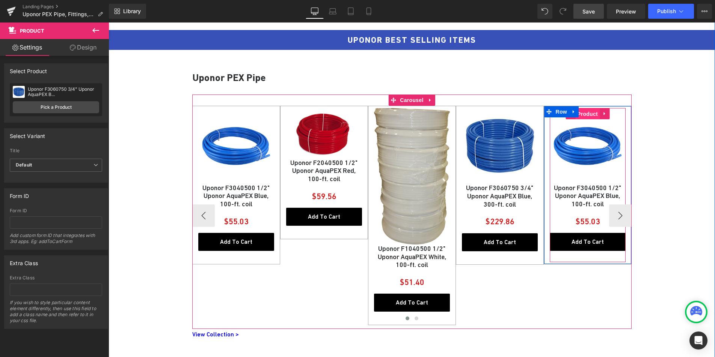
click at [586, 117] on span "Product" at bounding box center [587, 113] width 24 height 11
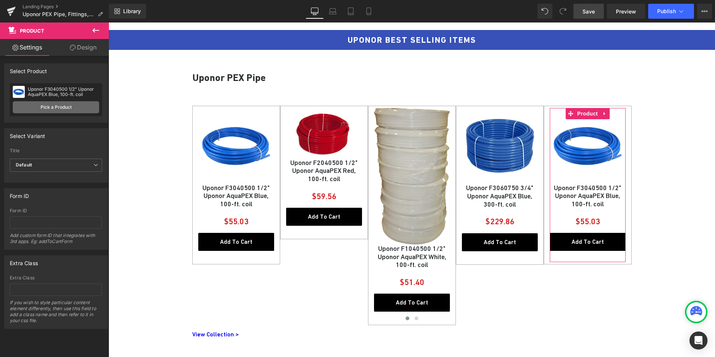
click at [67, 110] on link "Pick a Product" at bounding box center [56, 107] width 86 height 12
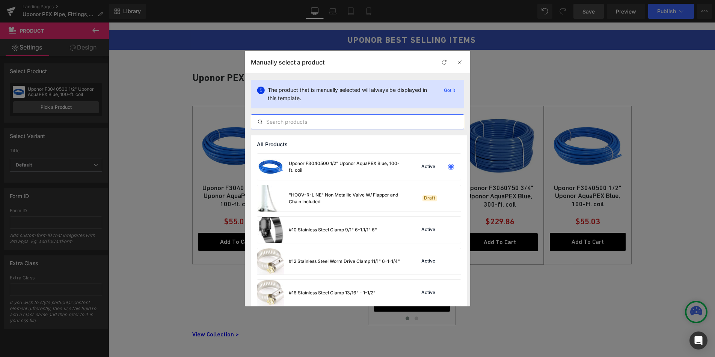
click at [309, 124] on input "text" at bounding box center [357, 121] width 212 height 9
paste input "Uponor F2060750 3/4" Uponor AquaPEX Red, 300-ft. coil"
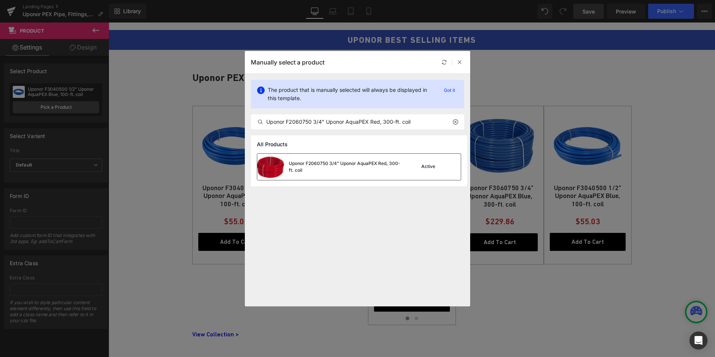
click at [291, 167] on div "Uponor F2060750 3/4" Uponor AquaPEX Red, 300-ft. coil" at bounding box center [345, 167] width 113 height 14
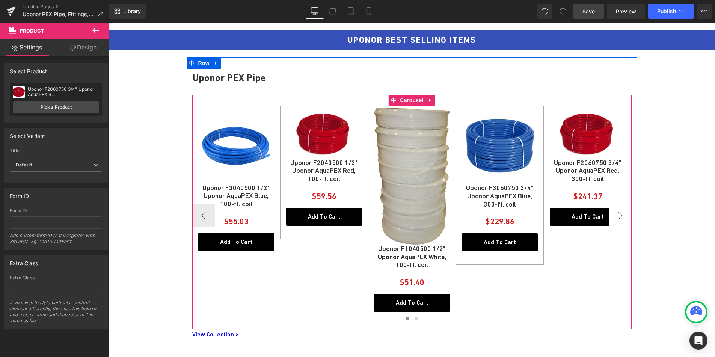
click at [620, 211] on button "›" at bounding box center [620, 216] width 23 height 23
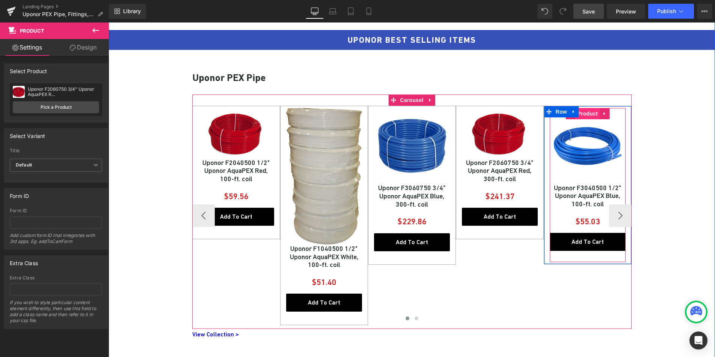
click at [581, 116] on span "Product" at bounding box center [587, 113] width 24 height 11
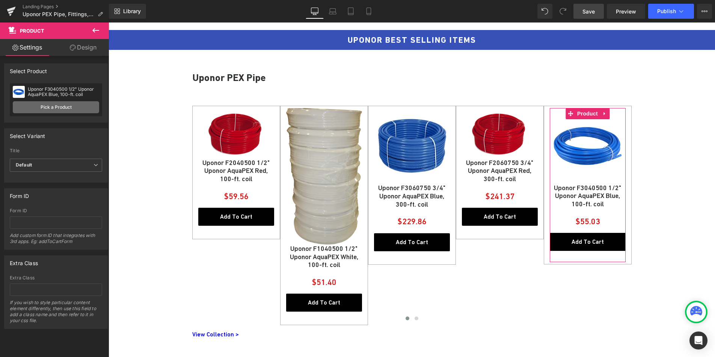
click at [56, 110] on link "Pick a Product" at bounding box center [56, 107] width 86 height 12
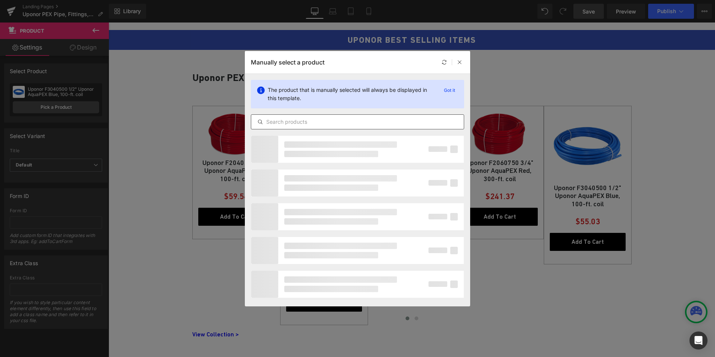
click at [315, 118] on input "text" at bounding box center [357, 121] width 212 height 9
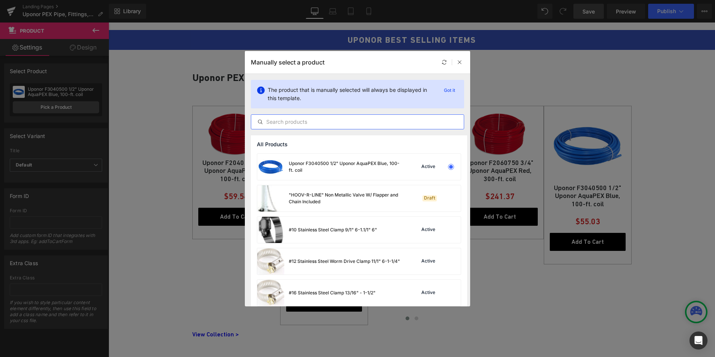
paste input "Uponor F1060750 3/4" Uponor AquaPEX White, 300-ft. coil"
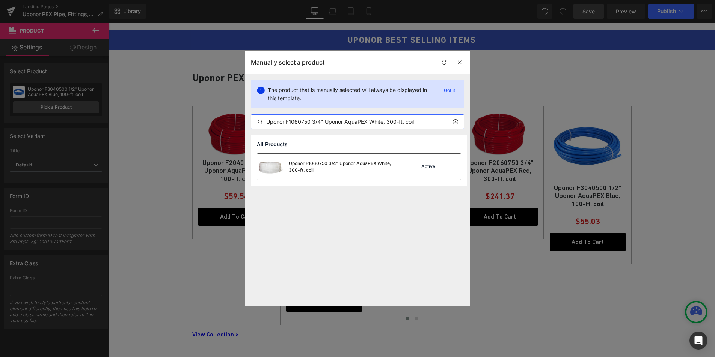
click at [335, 163] on div "Uponor F1060750 3/4" Uponor AquaPEX White, 300-ft. coil" at bounding box center [345, 167] width 113 height 14
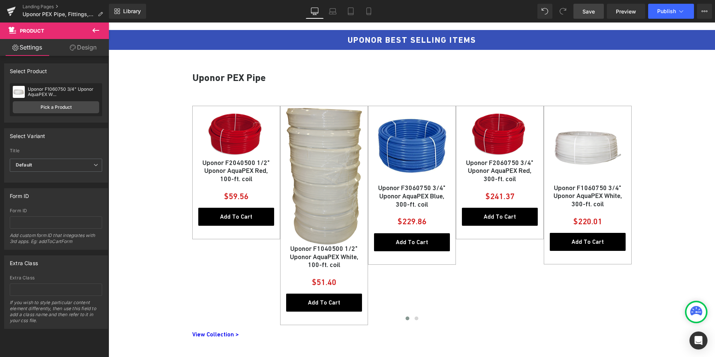
click at [591, 12] on span "Save" at bounding box center [588, 12] width 12 height 8
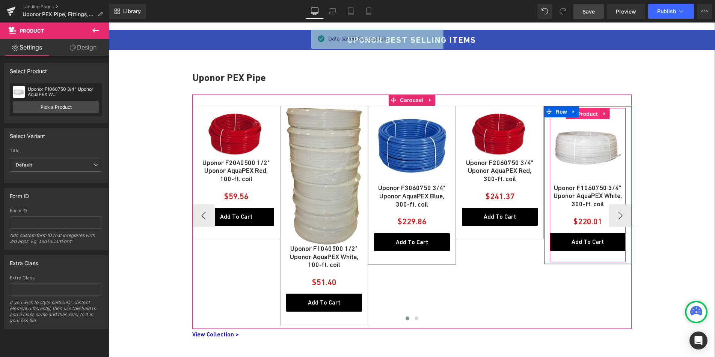
click at [582, 111] on span "Product" at bounding box center [587, 113] width 24 height 11
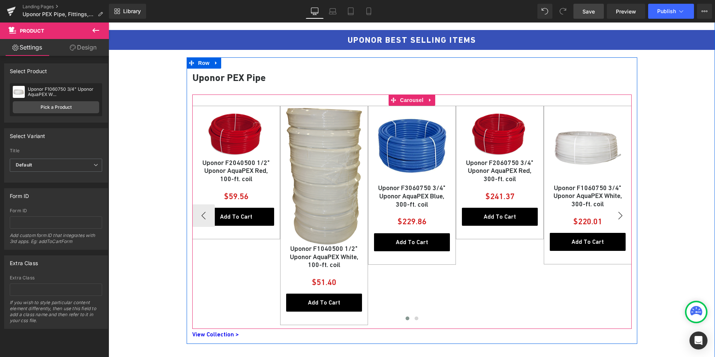
click at [619, 218] on button "›" at bounding box center [620, 216] width 23 height 23
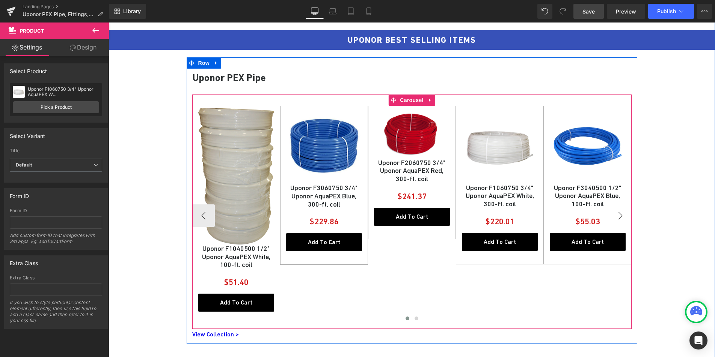
click at [619, 218] on button "›" at bounding box center [620, 216] width 23 height 23
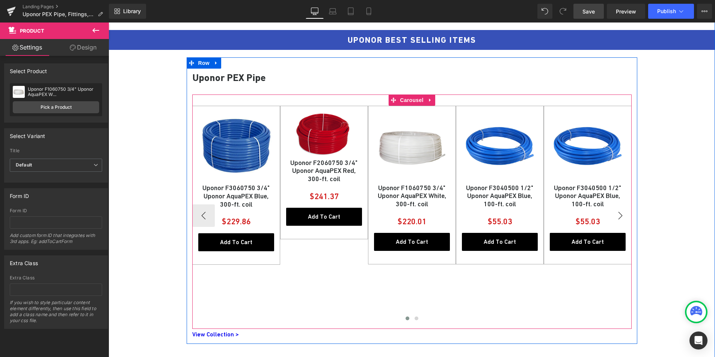
click at [619, 218] on button "›" at bounding box center [620, 216] width 23 height 23
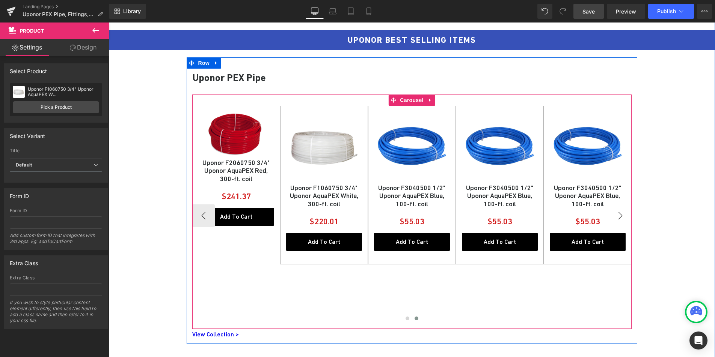
click at [619, 218] on button "›" at bounding box center [620, 216] width 23 height 23
click at [617, 218] on button "›" at bounding box center [620, 216] width 23 height 23
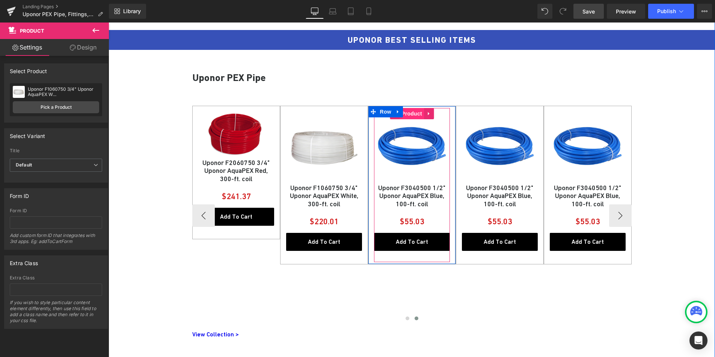
click at [411, 116] on span "Product" at bounding box center [411, 113] width 24 height 11
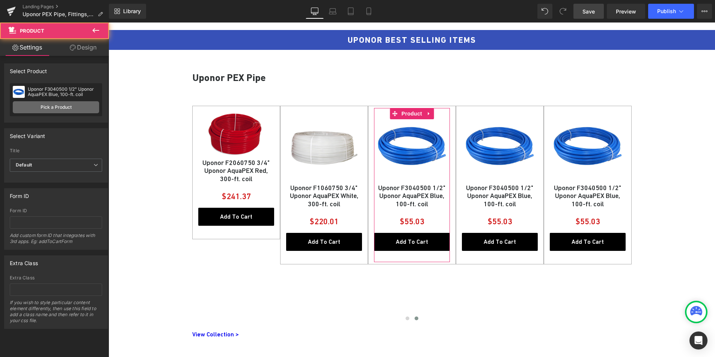
click at [56, 110] on link "Pick a Product" at bounding box center [56, 107] width 86 height 12
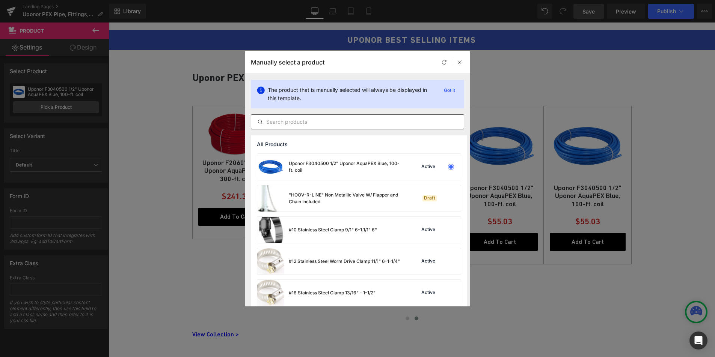
click at [297, 120] on input "text" at bounding box center [357, 121] width 212 height 9
paste input "Uponor 1" AquaPEX White, 100 ft. F1041000"
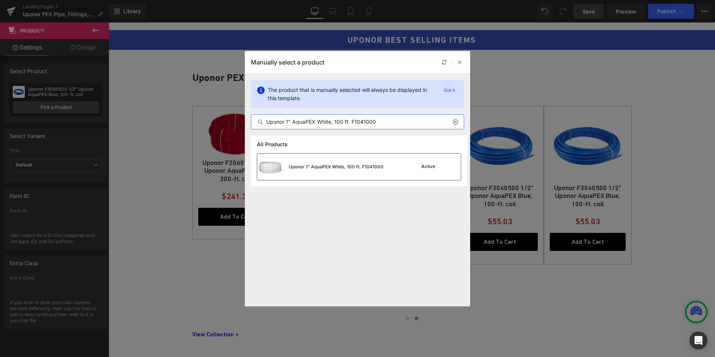
click at [311, 167] on div "Uponor 1" AquaPEX White, 100 ft. F1041000" at bounding box center [336, 167] width 95 height 7
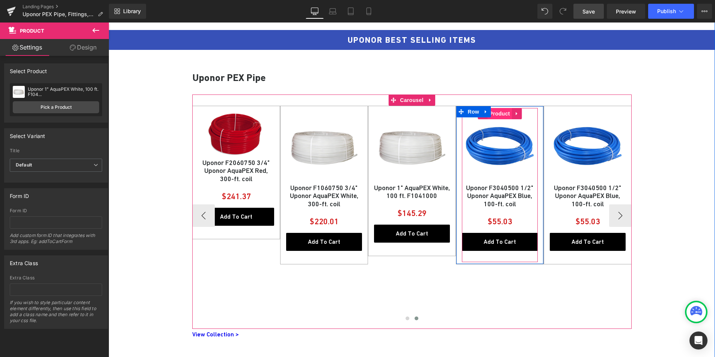
click at [496, 117] on span "Product" at bounding box center [499, 113] width 24 height 11
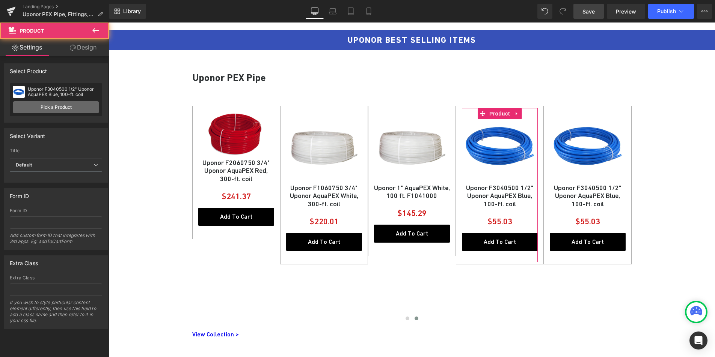
click at [47, 104] on link "Pick a Product" at bounding box center [56, 107] width 86 height 12
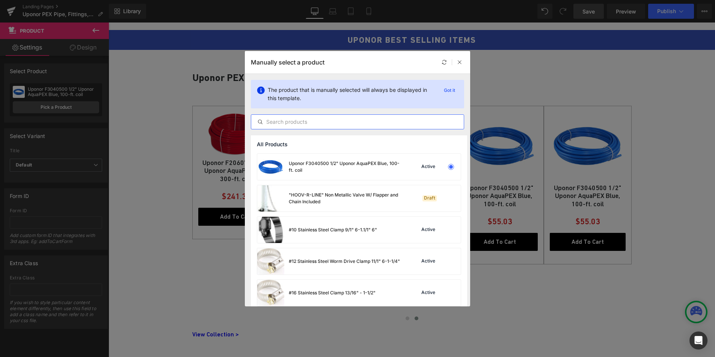
click at [300, 119] on input "text" at bounding box center [357, 121] width 212 height 9
paste input "Uponor 1-1/2" x 100' White, AquaPEX F1061500"
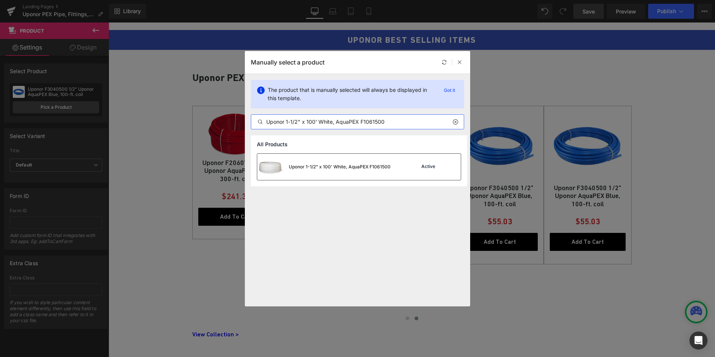
click at [322, 164] on div "Uponor 1-1/2" x 100' White, AquaPEX F1061500" at bounding box center [340, 167] width 102 height 7
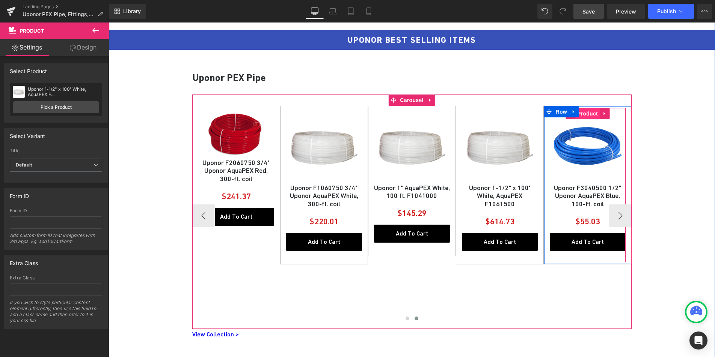
click at [586, 114] on span "Product" at bounding box center [587, 113] width 24 height 11
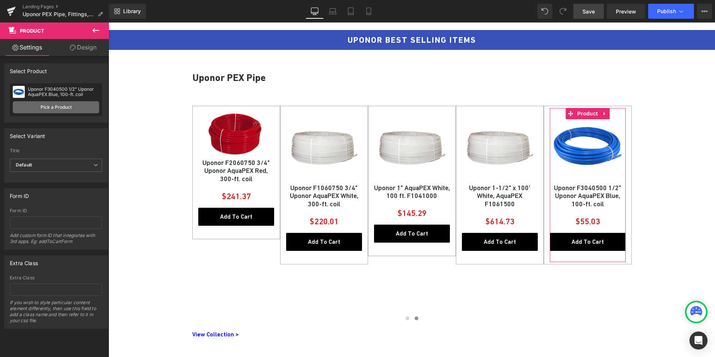
click at [51, 106] on link "Pick a Product" at bounding box center [56, 107] width 86 height 12
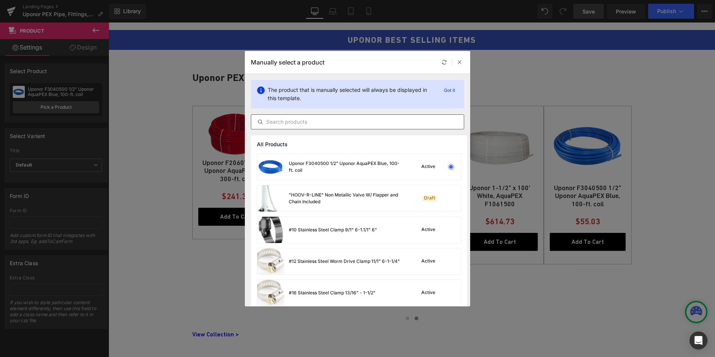
click at [313, 119] on input "text" at bounding box center [357, 121] width 212 height 9
paste input "Uponor 2" x 20' White, AquaPEX F1922000"
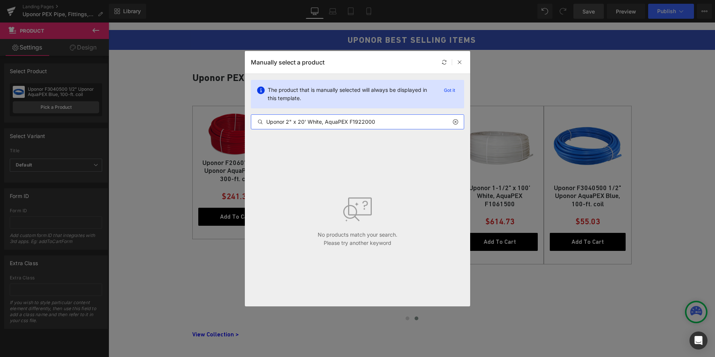
click at [346, 123] on input "Uponor 2" x 20' White, AquaPEX F1922000" at bounding box center [357, 121] width 212 height 9
drag, startPoint x: 384, startPoint y: 120, endPoint x: 256, endPoint y: 120, distance: 128.8
click at [256, 120] on input "Uponor 2" x 20' White, AquaPEX F1922000" at bounding box center [357, 121] width 212 height 9
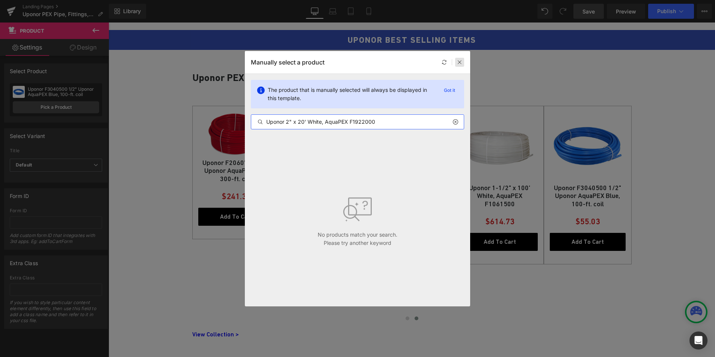
click at [461, 59] on div at bounding box center [459, 62] width 9 height 9
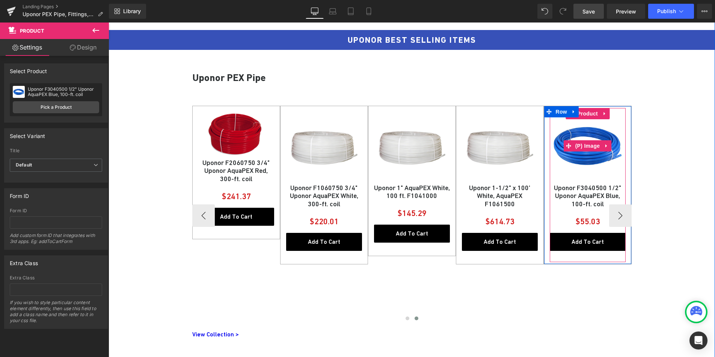
click at [580, 139] on img at bounding box center [588, 146] width 76 height 76
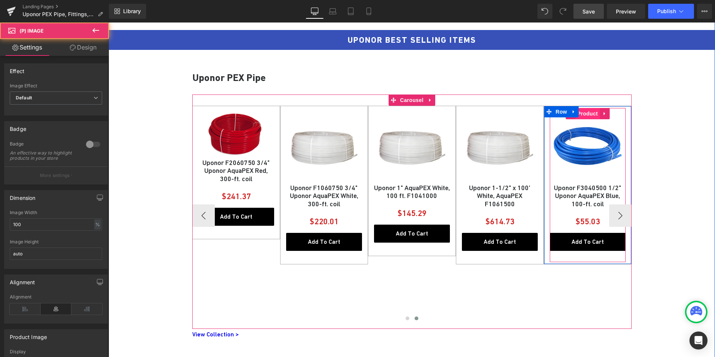
click at [583, 112] on span "Product" at bounding box center [587, 113] width 24 height 11
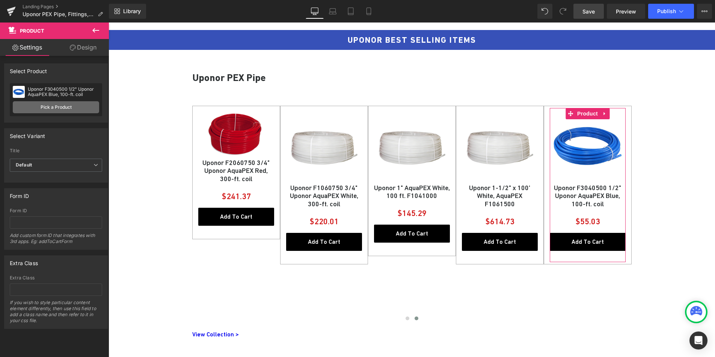
click at [47, 109] on link "Pick a Product" at bounding box center [56, 107] width 86 height 12
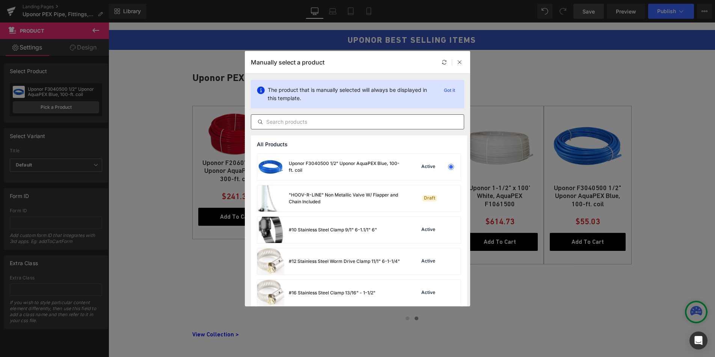
click at [285, 120] on input "text" at bounding box center [357, 121] width 212 height 9
paste input "Uponor 2" x 20' White, AquaPEX F1922000"
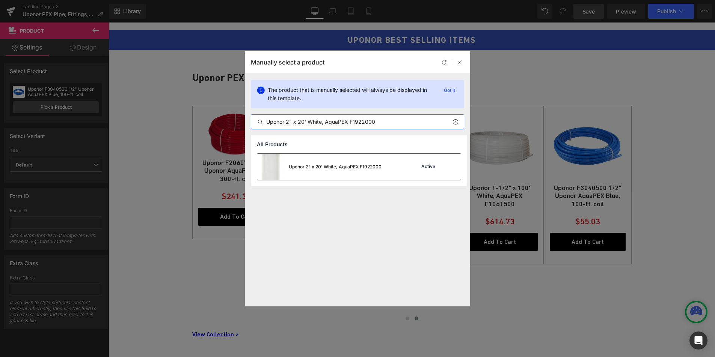
click at [304, 164] on div "Uponor 2" x 20' White, AquaPEX F1922000" at bounding box center [335, 167] width 93 height 7
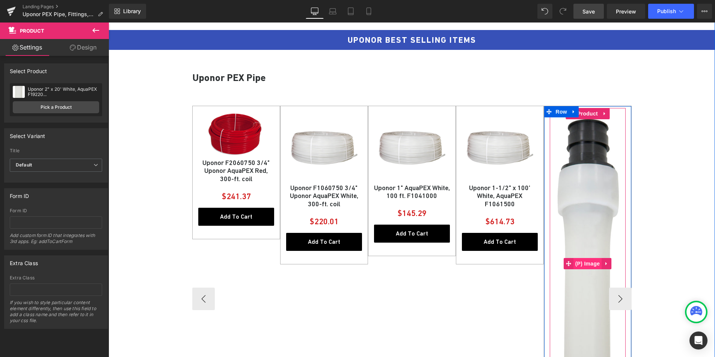
click at [584, 267] on span "(P) Image" at bounding box center [587, 263] width 29 height 11
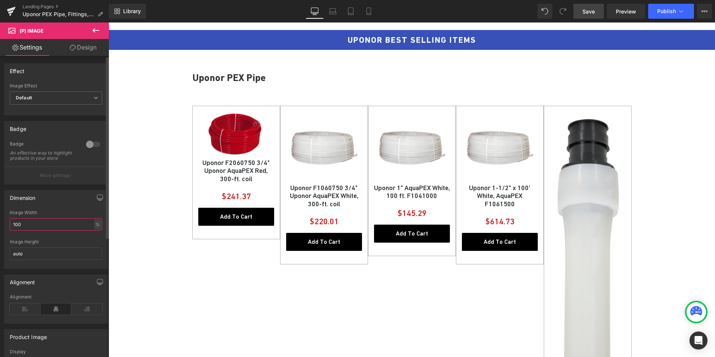
click at [53, 231] on input "100" at bounding box center [56, 224] width 92 height 12
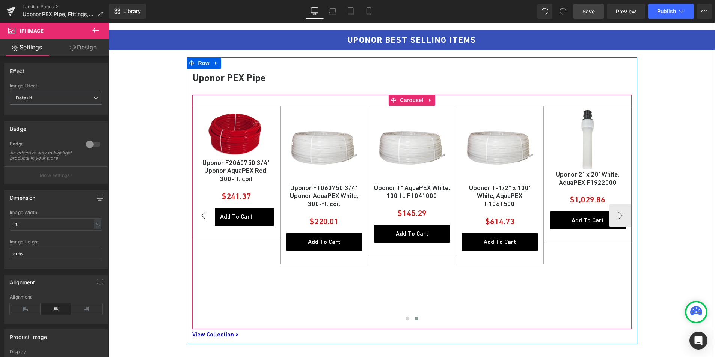
click at [195, 215] on button "‹" at bounding box center [203, 216] width 23 height 23
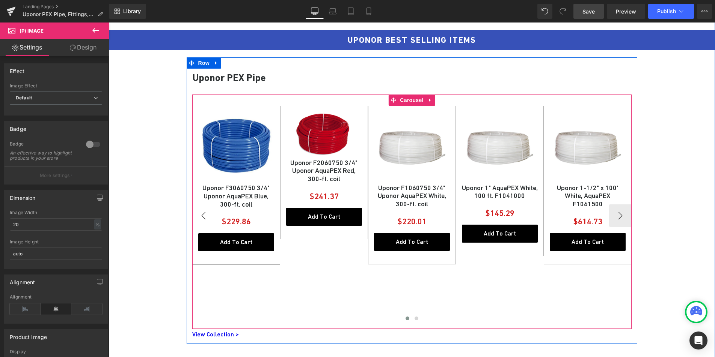
click at [195, 215] on button "‹" at bounding box center [203, 216] width 23 height 23
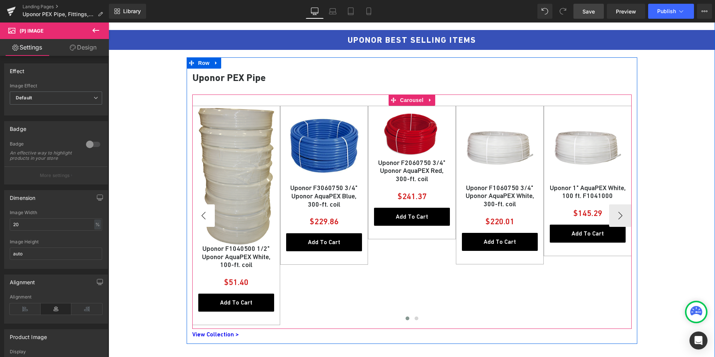
click at [195, 215] on button "‹" at bounding box center [203, 216] width 23 height 23
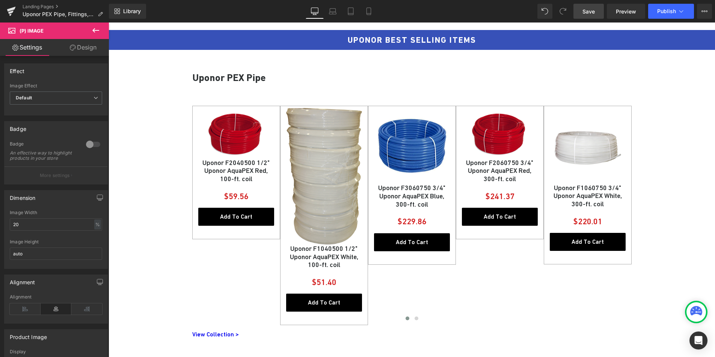
drag, startPoint x: 592, startPoint y: 11, endPoint x: 464, endPoint y: 5, distance: 127.8
click at [592, 11] on span "Save" at bounding box center [588, 12] width 12 height 8
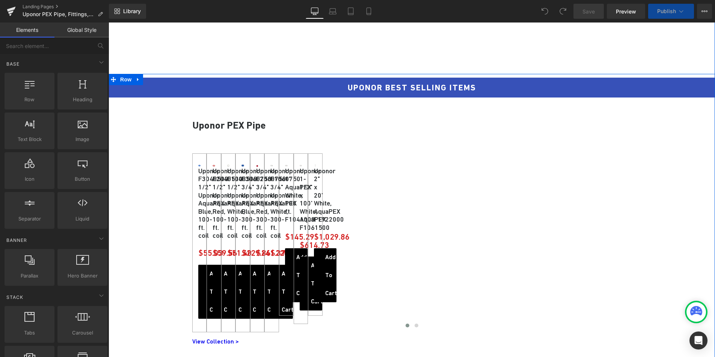
scroll to position [329, 0]
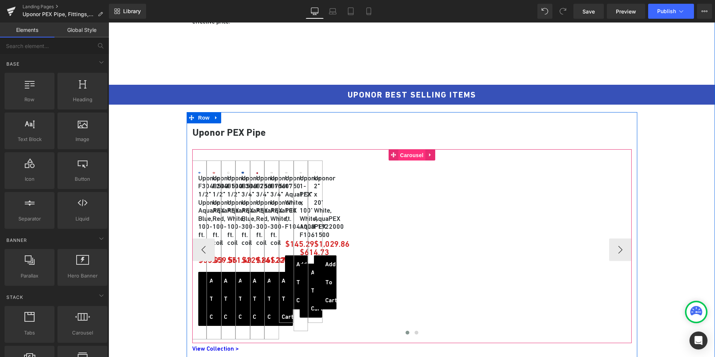
click at [407, 158] on span "Carousel" at bounding box center [411, 155] width 27 height 11
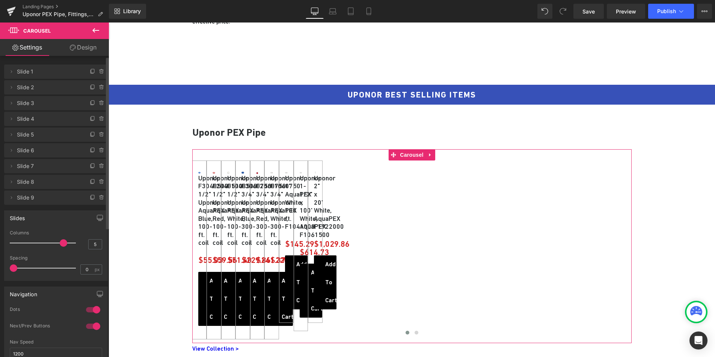
scroll to position [0, 0]
click at [40, 73] on span "Slide 1" at bounding box center [48, 72] width 63 height 14
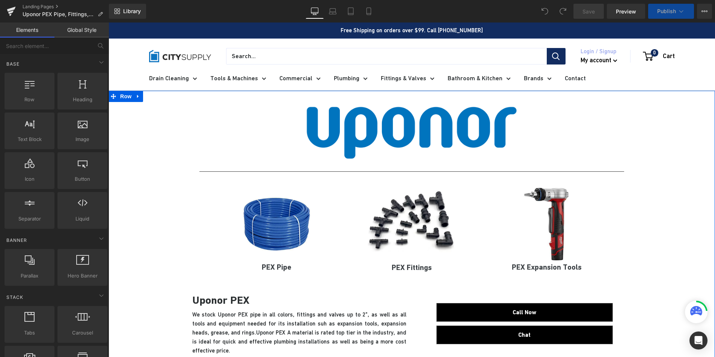
scroll to position [375, 0]
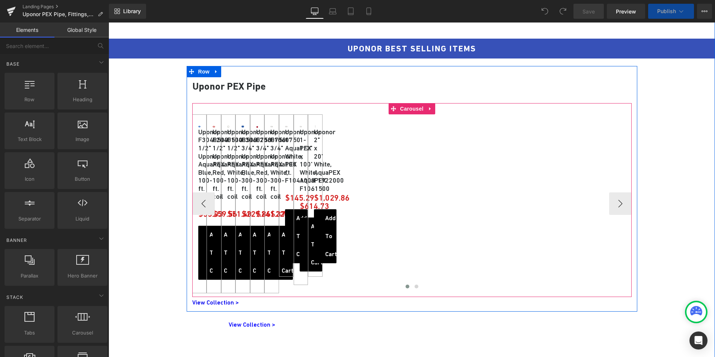
click at [416, 269] on div "Sale Off (P) Image Uponor F3040500 1/2" Uponor AquaPEX Blue, 100-ft. coil (P) T…" at bounding box center [411, 203] width 439 height 179
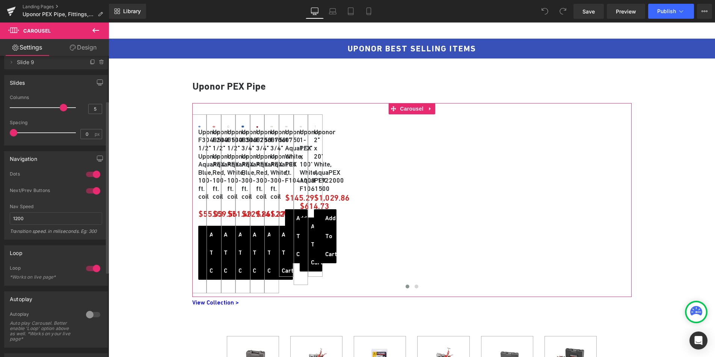
scroll to position [0, 0]
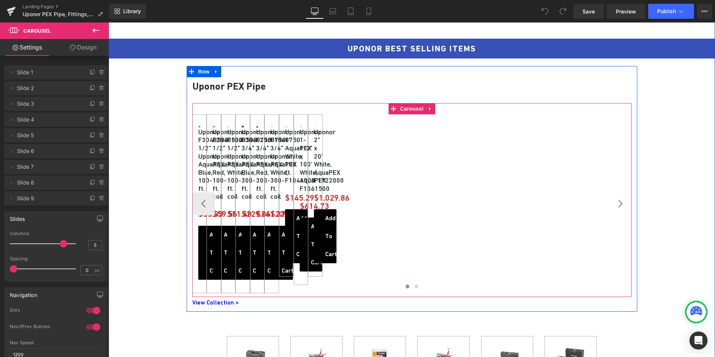
click at [619, 200] on button "›" at bounding box center [620, 204] width 23 height 23
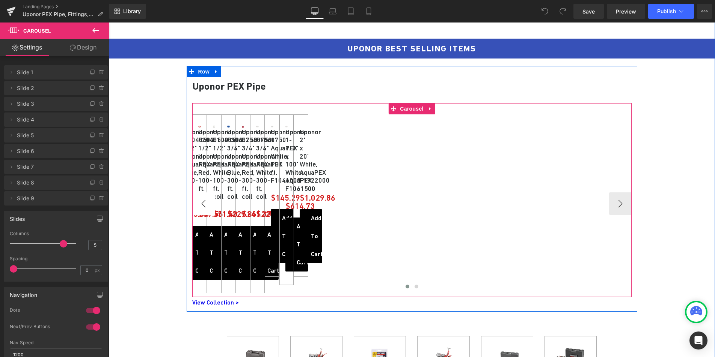
click at [201, 203] on button "‹" at bounding box center [203, 204] width 23 height 23
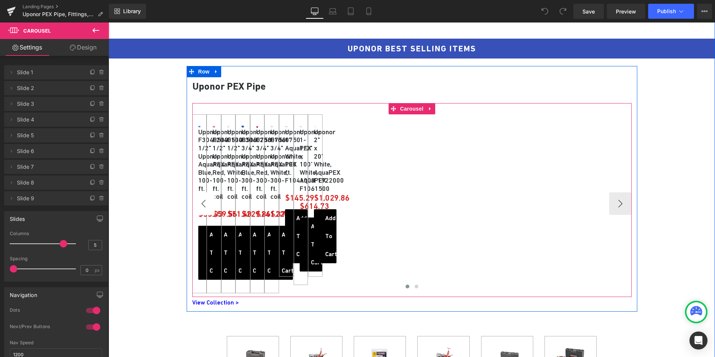
click at [201, 203] on button "‹" at bounding box center [203, 204] width 23 height 23
click at [202, 121] on span "Row" at bounding box center [209, 120] width 15 height 11
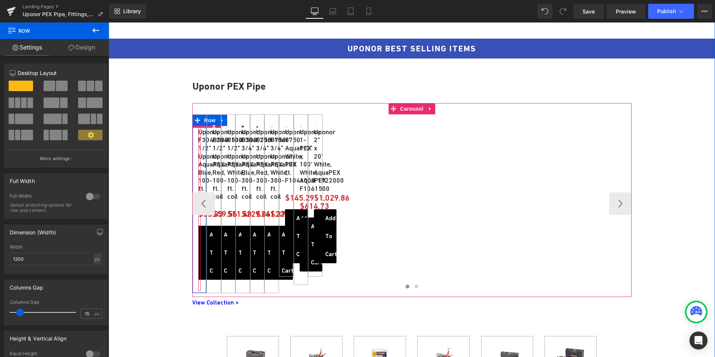
click at [197, 127] on span "Product" at bounding box center [199, 122] width 24 height 11
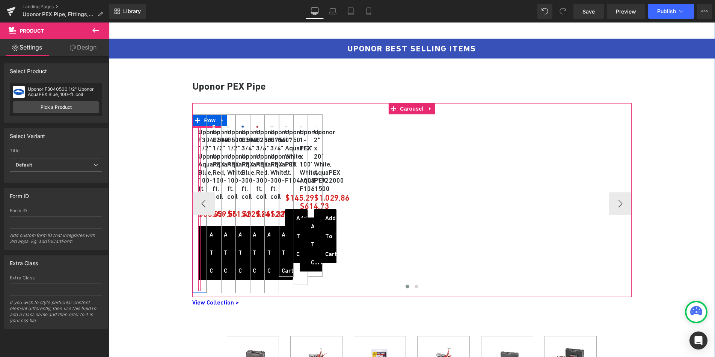
click at [200, 128] on span "Product" at bounding box center [199, 122] width 24 height 11
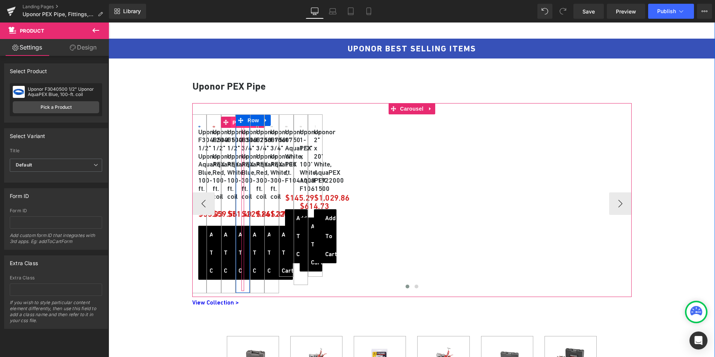
click at [240, 127] on span "Product" at bounding box center [242, 122] width 24 height 11
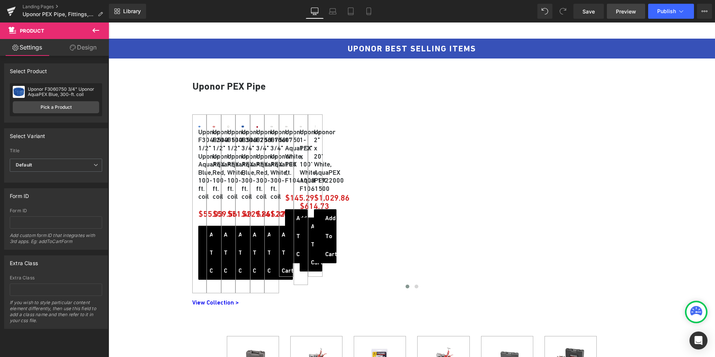
click at [627, 15] on span "Preview" at bounding box center [626, 12] width 20 height 8
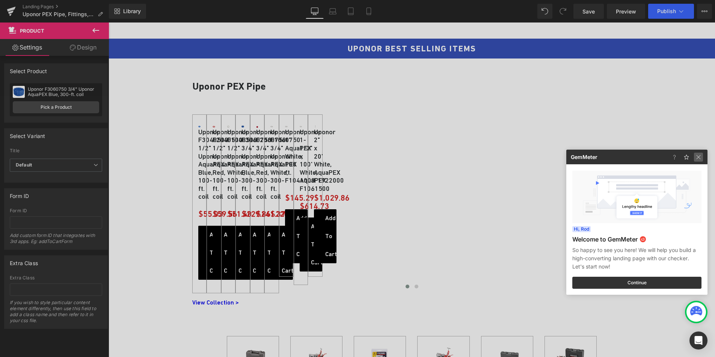
click at [699, 160] on img at bounding box center [698, 157] width 9 height 9
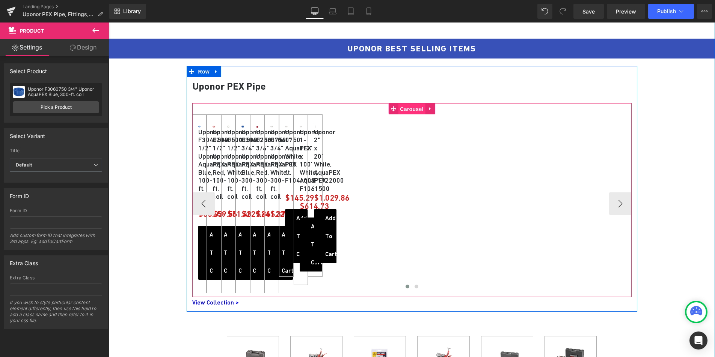
click at [411, 109] on span "Carousel" at bounding box center [411, 109] width 27 height 11
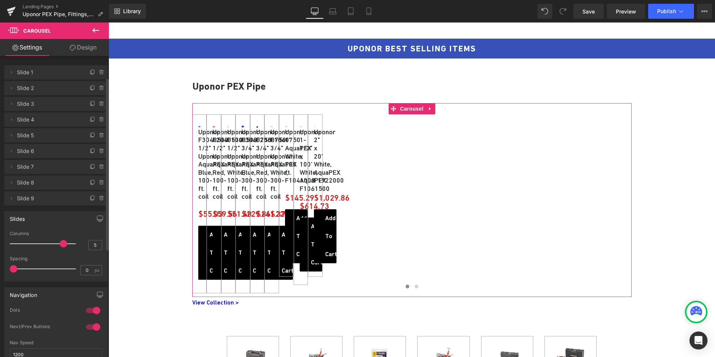
scroll to position [227, 0]
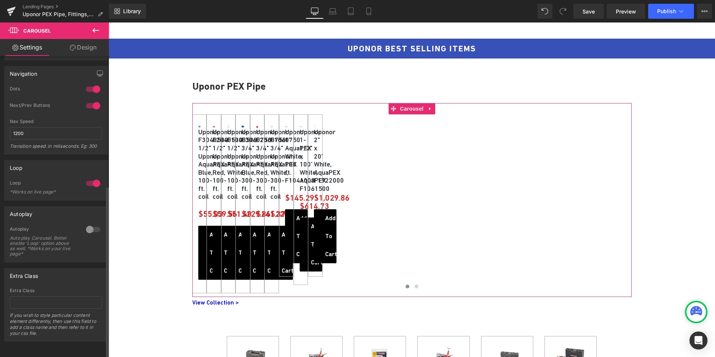
click at [90, 178] on div at bounding box center [93, 184] width 18 height 12
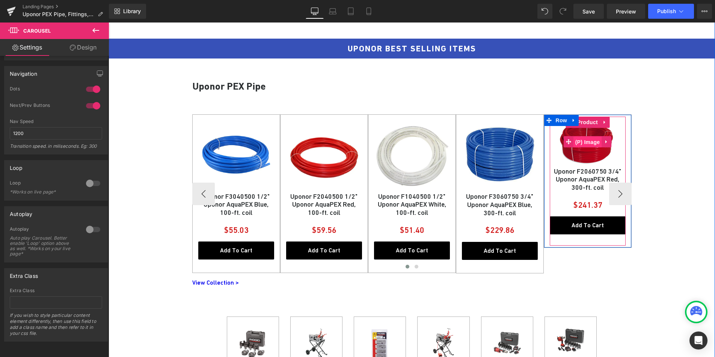
click at [586, 143] on span "(P) Image" at bounding box center [587, 142] width 29 height 11
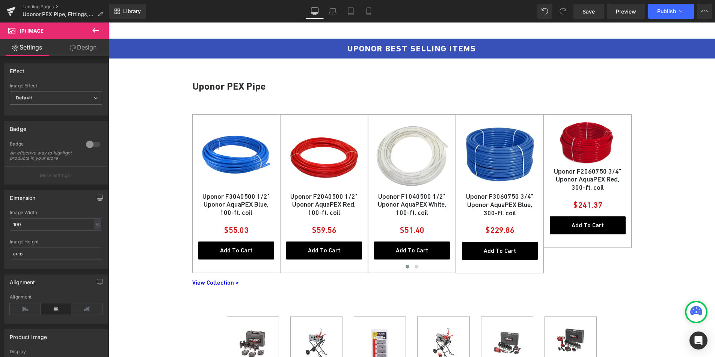
click at [89, 52] on link "Design" at bounding box center [83, 47] width 54 height 17
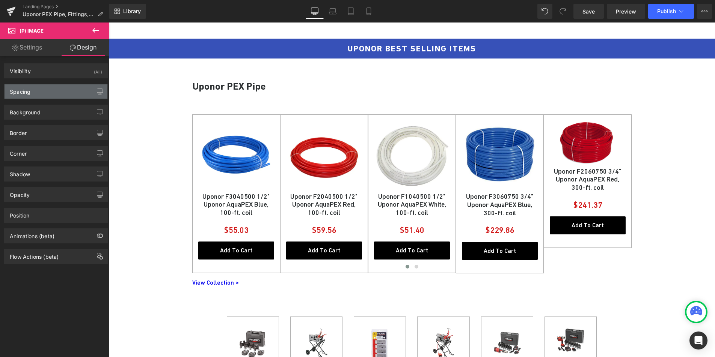
click at [42, 93] on div "Spacing" at bounding box center [56, 91] width 103 height 14
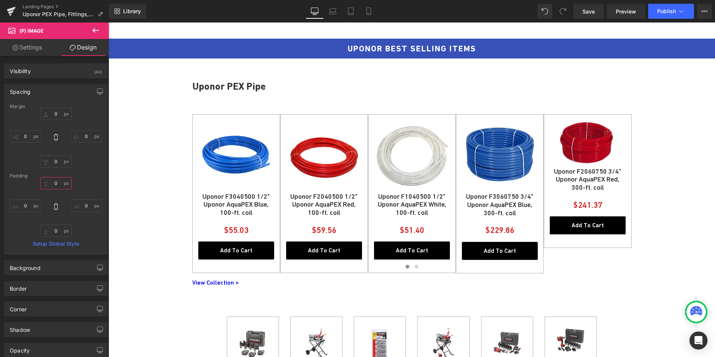
click at [54, 183] on input "0" at bounding box center [56, 183] width 32 height 12
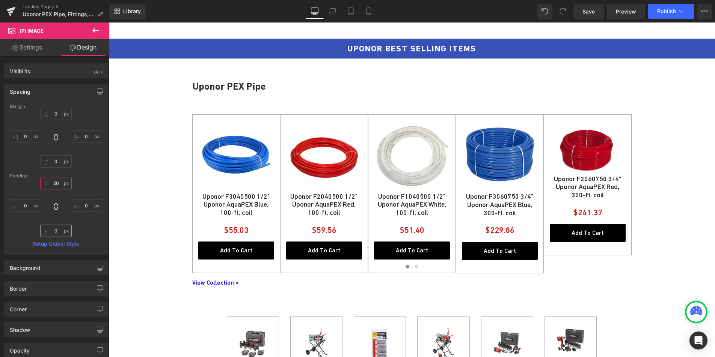
type input "20"
click at [54, 232] on input "0" at bounding box center [56, 231] width 32 height 12
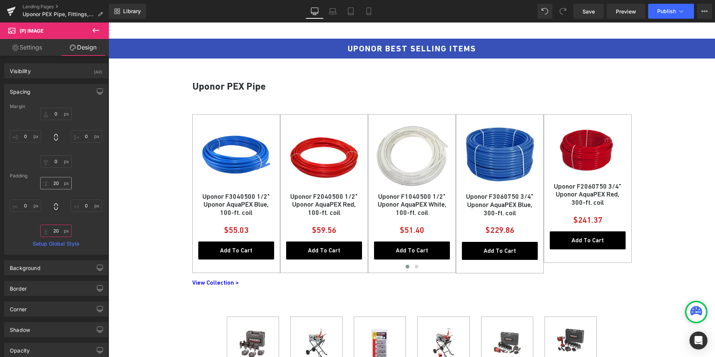
type input "20"
click at [54, 185] on input "20" at bounding box center [56, 183] width 32 height 12
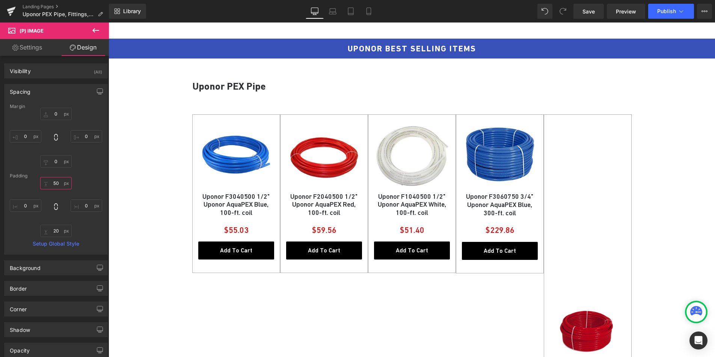
type input "5"
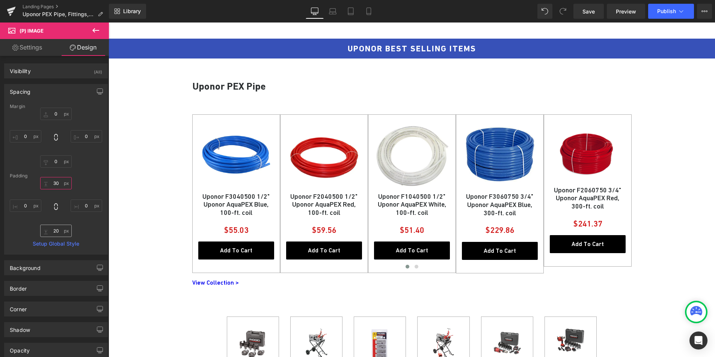
type input "30"
click at [54, 230] on input "20" at bounding box center [56, 231] width 32 height 12
type input "30"
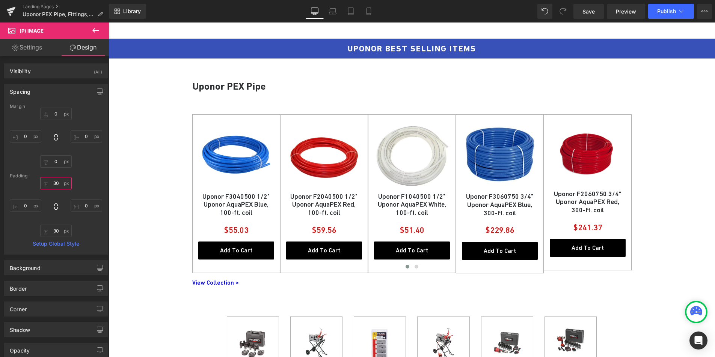
click at [57, 184] on input "30" at bounding box center [56, 183] width 32 height 12
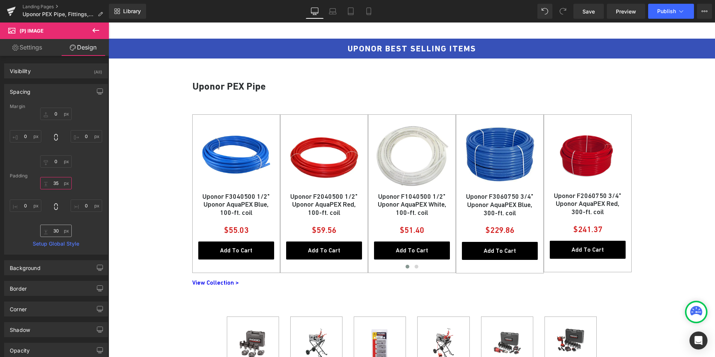
type input "35"
click at [56, 232] on input "30" at bounding box center [56, 231] width 32 height 12
type input "34"
click at [57, 182] on input "35" at bounding box center [56, 183] width 32 height 12
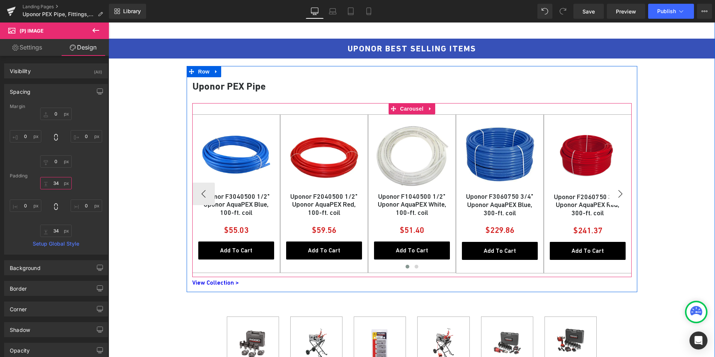
type input "34"
click at [618, 196] on button "›" at bounding box center [620, 194] width 23 height 23
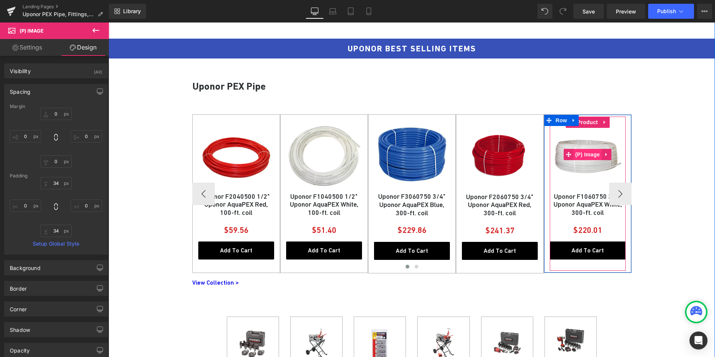
click at [582, 156] on span "(P) Image" at bounding box center [587, 154] width 29 height 11
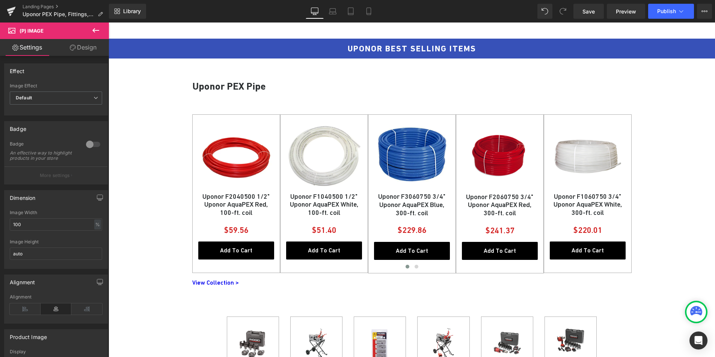
click at [70, 45] on icon at bounding box center [73, 48] width 6 height 6
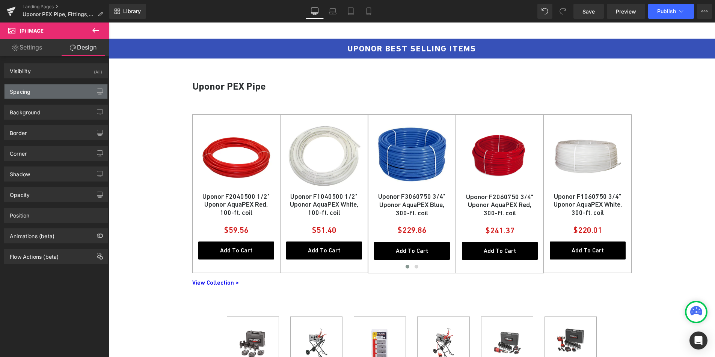
click at [59, 91] on div "Spacing" at bounding box center [56, 91] width 103 height 14
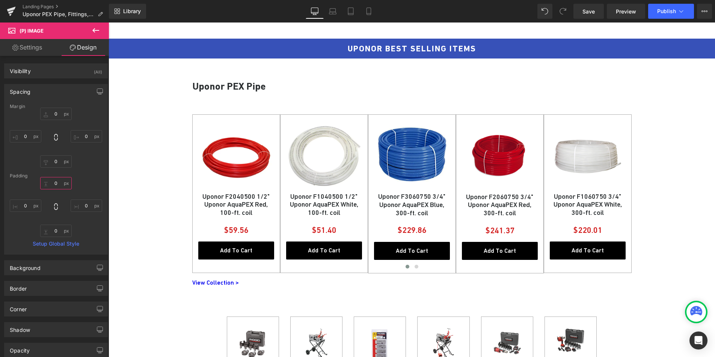
click at [56, 184] on input "0" at bounding box center [56, 183] width 32 height 12
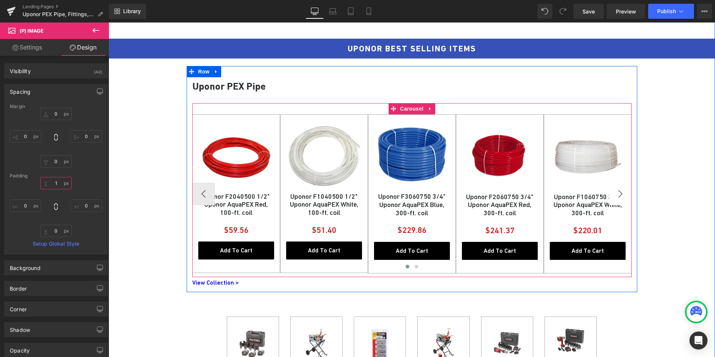
type input "1"
click at [619, 196] on button "›" at bounding box center [620, 194] width 23 height 23
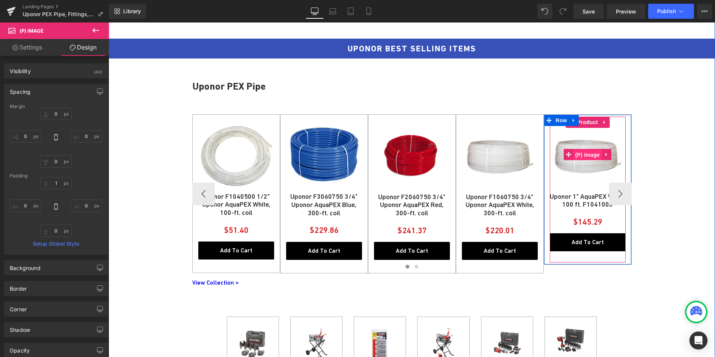
click at [582, 155] on span "(P) Image" at bounding box center [587, 154] width 29 height 11
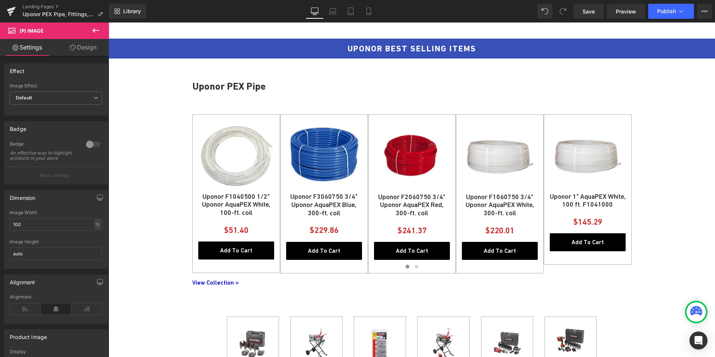
click at [75, 52] on link "Design" at bounding box center [83, 47] width 54 height 17
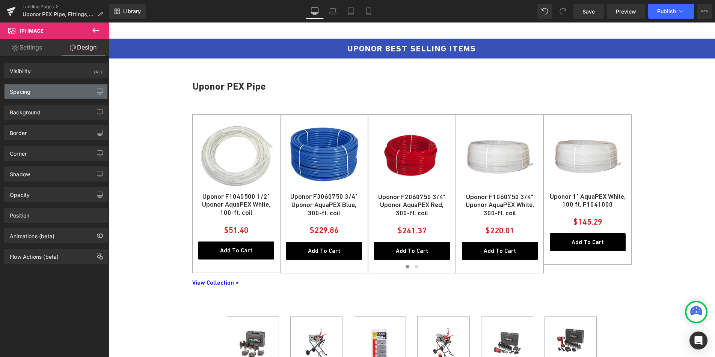
click at [44, 95] on div "Spacing" at bounding box center [56, 91] width 103 height 14
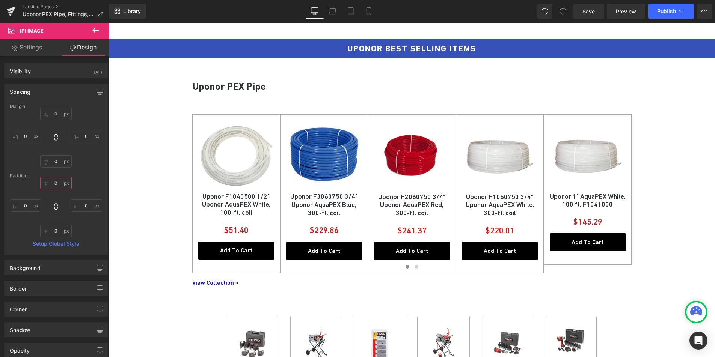
click at [55, 186] on input "text" at bounding box center [56, 183] width 32 height 12
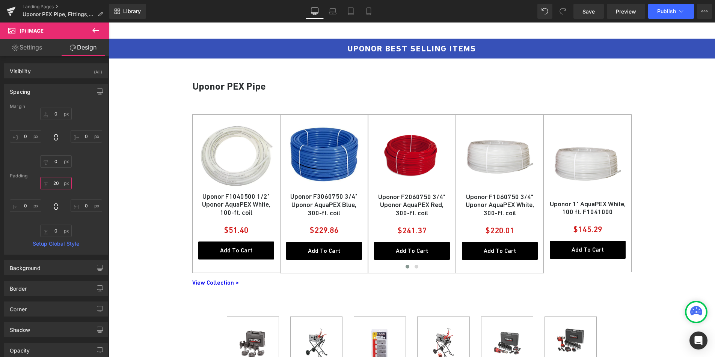
type input "2"
type input "15"
click at [57, 232] on input "text" at bounding box center [56, 231] width 32 height 12
type input "10"
click at [58, 185] on input "15" at bounding box center [56, 183] width 32 height 12
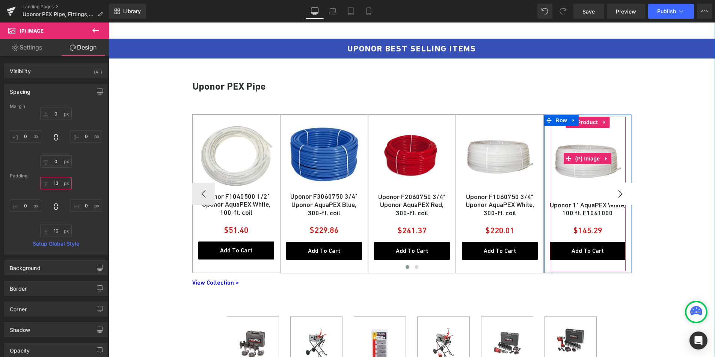
type input "13"
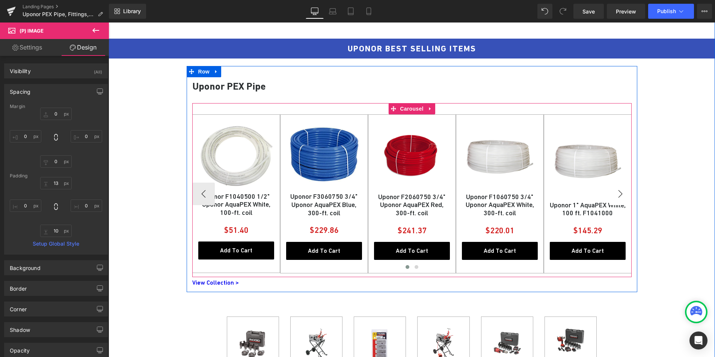
click at [618, 194] on button "›" at bounding box center [620, 194] width 23 height 23
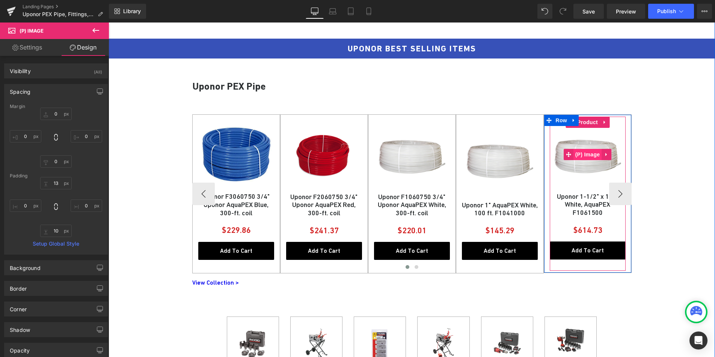
click at [585, 157] on span "(P) Image" at bounding box center [587, 154] width 29 height 11
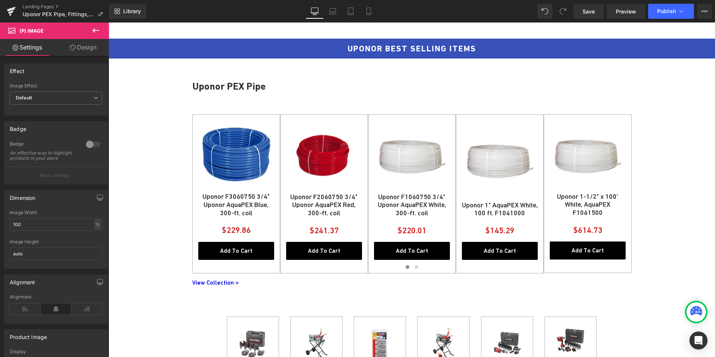
click at [83, 46] on link "Design" at bounding box center [83, 47] width 54 height 17
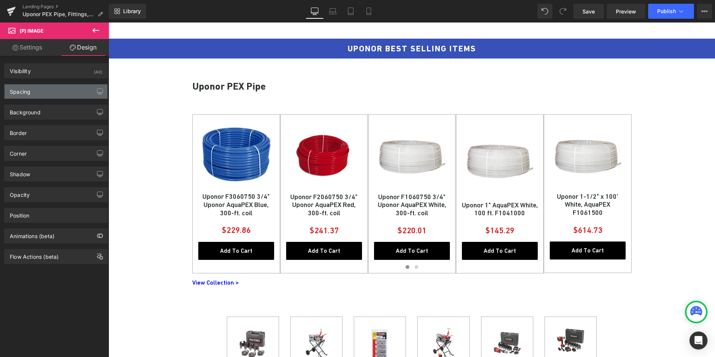
click at [47, 93] on div "Spacing" at bounding box center [56, 91] width 103 height 14
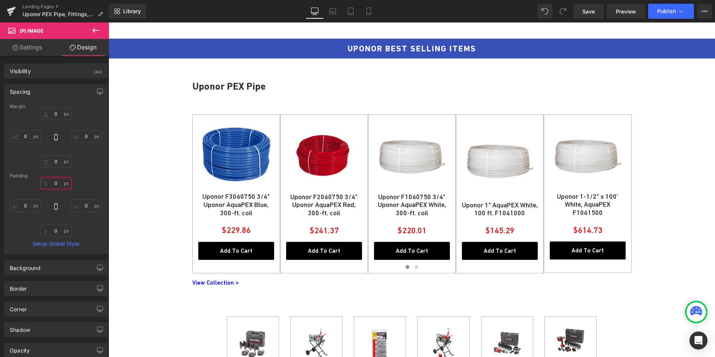
click at [55, 181] on input "text" at bounding box center [56, 183] width 32 height 12
type input "2"
type input "1"
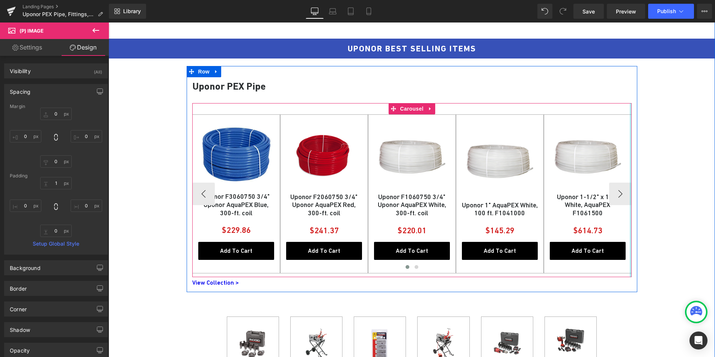
click at [630, 191] on div at bounding box center [631, 190] width 2 height 175
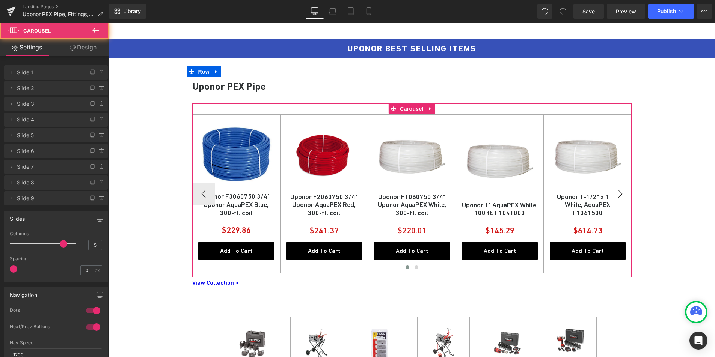
click at [623, 193] on button "›" at bounding box center [620, 194] width 23 height 23
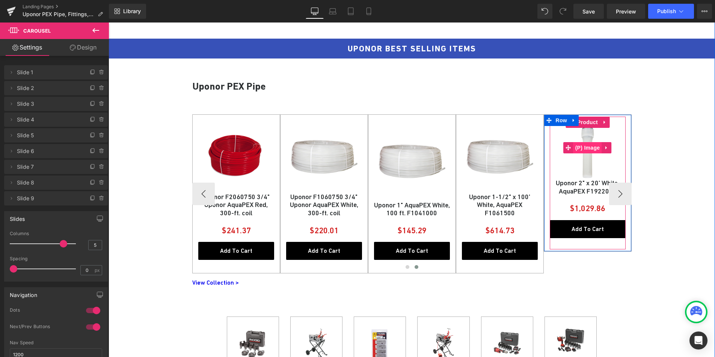
click at [586, 148] on span "(P) Image" at bounding box center [587, 147] width 29 height 11
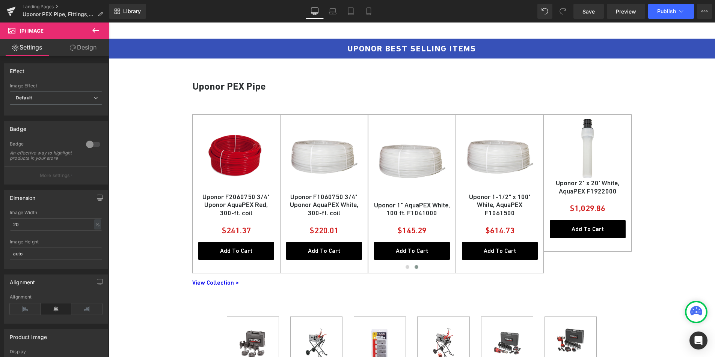
click at [87, 49] on link "Design" at bounding box center [83, 47] width 54 height 17
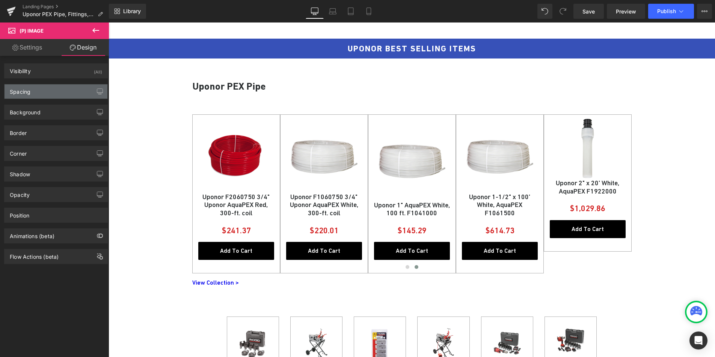
click at [43, 95] on div "Spacing" at bounding box center [56, 91] width 103 height 14
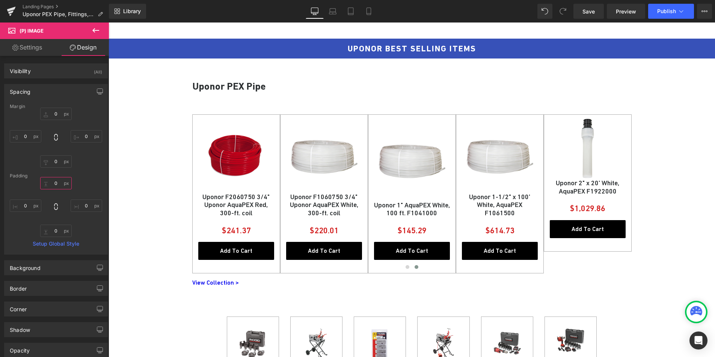
click at [54, 187] on input "0" at bounding box center [56, 183] width 32 height 12
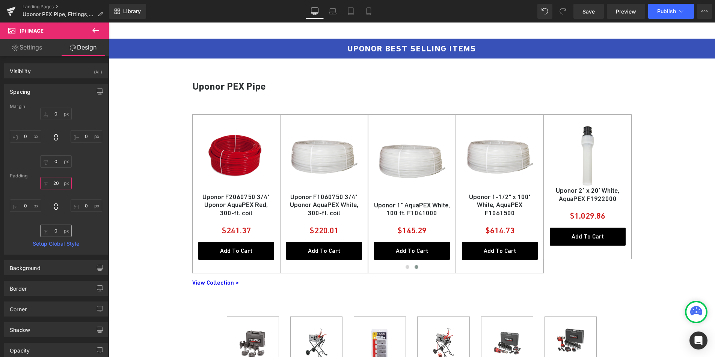
type input "20"
click at [57, 233] on input "0" at bounding box center [56, 231] width 32 height 12
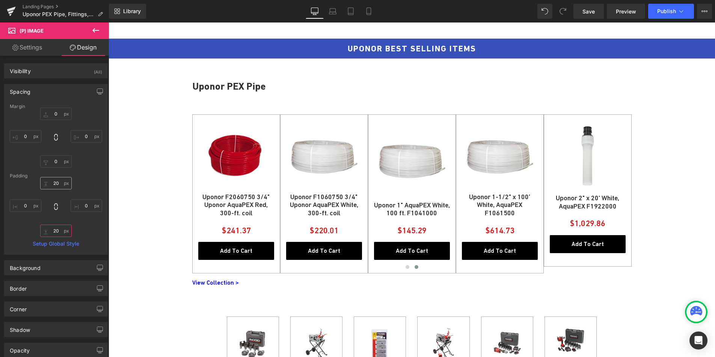
type input "20"
click at [56, 183] on input "20" at bounding box center [56, 183] width 32 height 12
type input "25"
click at [54, 232] on input "20" at bounding box center [56, 231] width 32 height 12
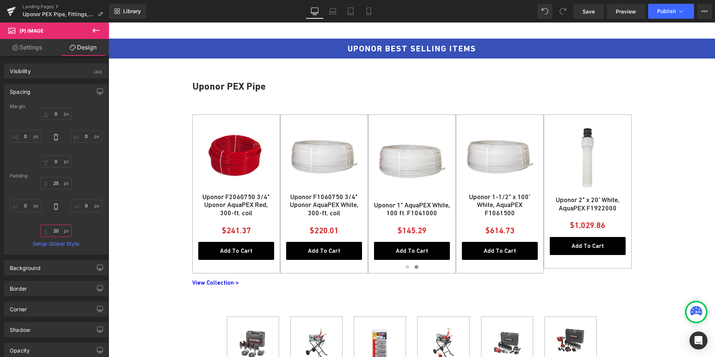
click at [54, 232] on input "20" at bounding box center [56, 231] width 32 height 12
type input "25"
click at [54, 183] on input "25" at bounding box center [56, 183] width 32 height 12
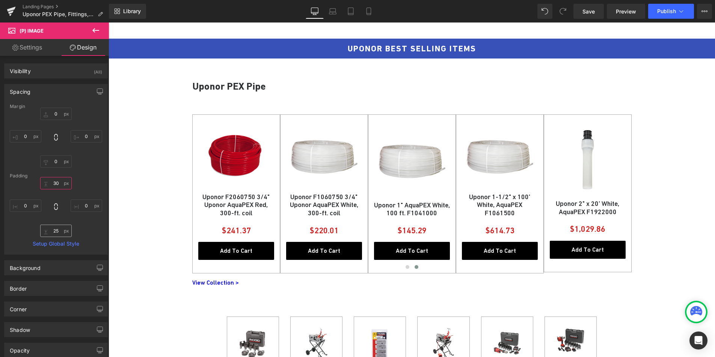
type input "30"
click at [55, 231] on input "25" at bounding box center [56, 231] width 32 height 12
type input "3"
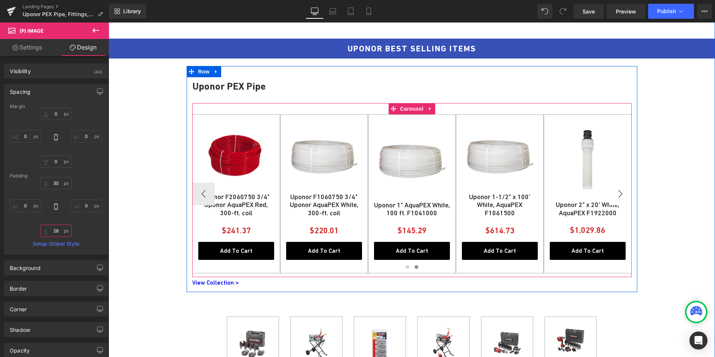
type input "28"
click at [616, 193] on button "›" at bounding box center [620, 194] width 23 height 23
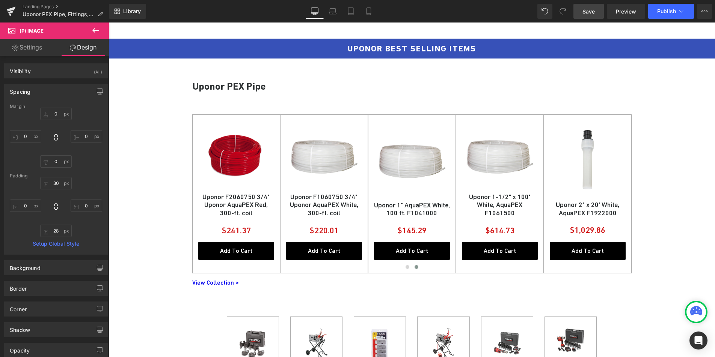
click at [588, 14] on span "Save" at bounding box center [588, 12] width 12 height 8
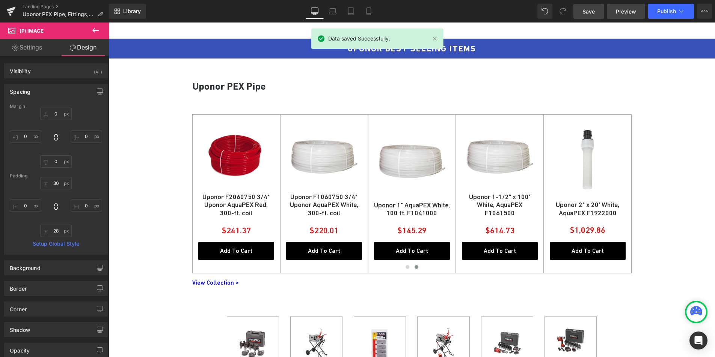
click at [629, 13] on span "Preview" at bounding box center [626, 12] width 20 height 8
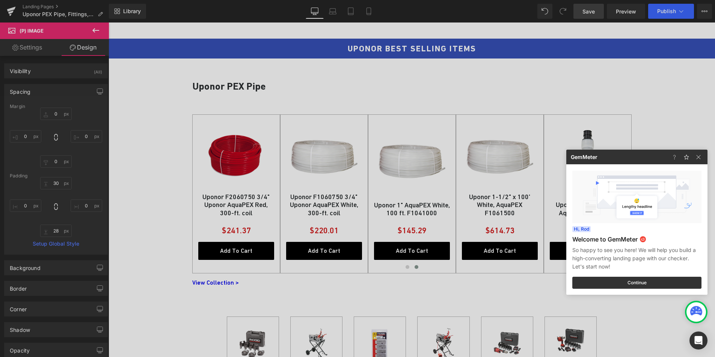
click at [157, 179] on div at bounding box center [357, 178] width 715 height 357
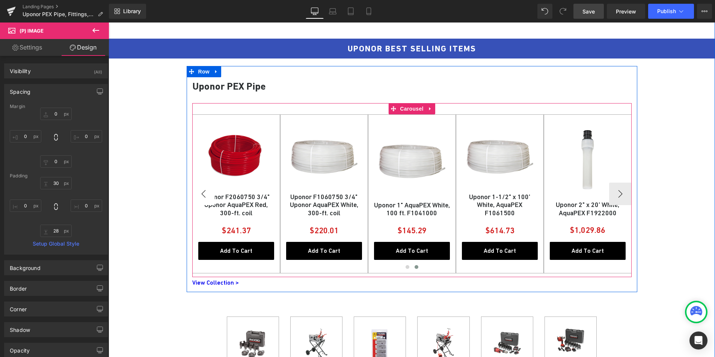
click at [200, 190] on button "‹" at bounding box center [203, 194] width 23 height 23
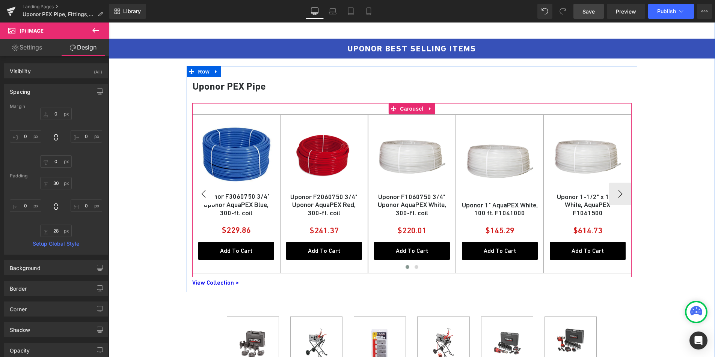
click at [200, 190] on button "‹" at bounding box center [203, 194] width 23 height 23
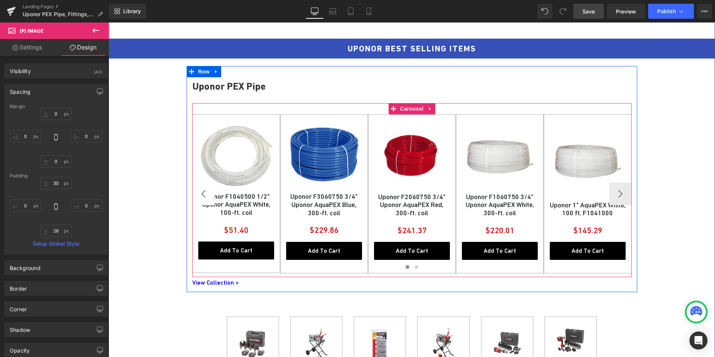
click at [200, 190] on button "‹" at bounding box center [203, 194] width 23 height 23
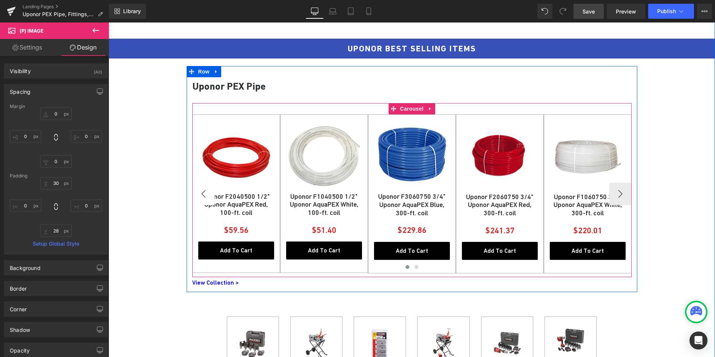
click at [200, 190] on button "‹" at bounding box center [203, 194] width 23 height 23
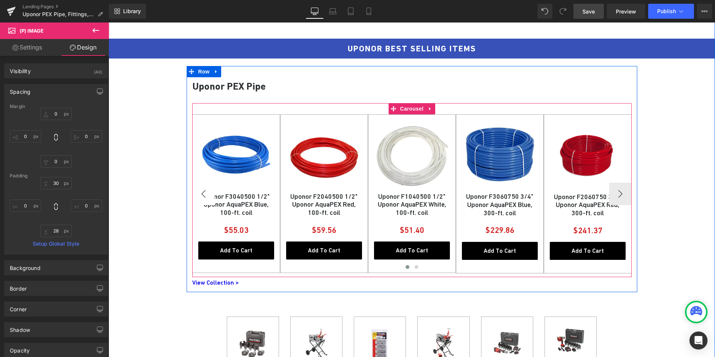
click at [200, 190] on button "‹" at bounding box center [203, 194] width 23 height 23
click at [617, 191] on button "›" at bounding box center [620, 194] width 23 height 23
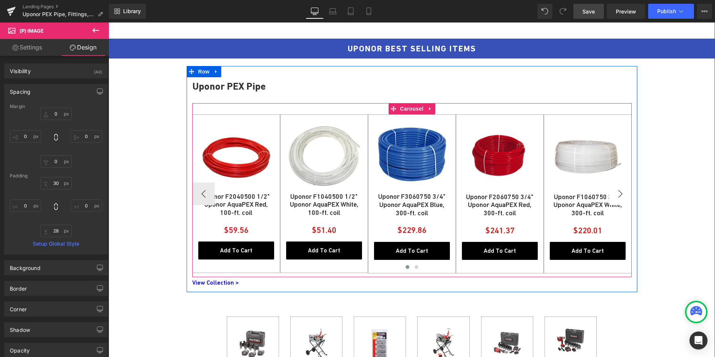
click at [617, 191] on button "›" at bounding box center [620, 194] width 23 height 23
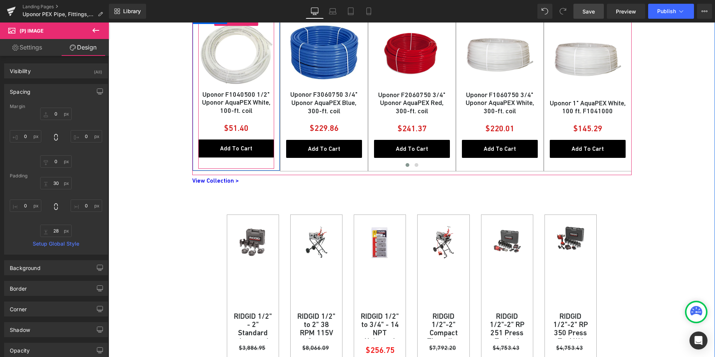
scroll to position [508, 0]
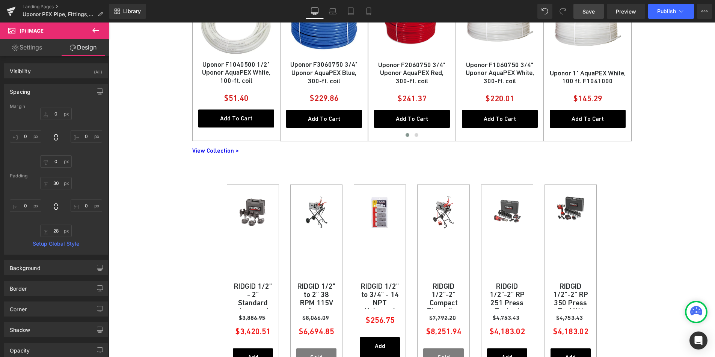
click at [218, 151] on p "View Collection >" at bounding box center [411, 150] width 439 height 11
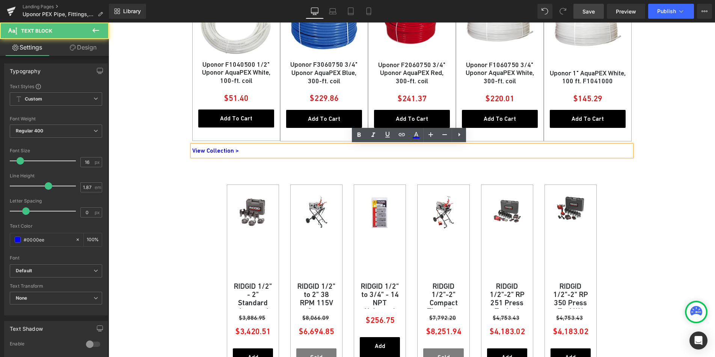
click at [217, 151] on p "View Collection >" at bounding box center [411, 150] width 439 height 11
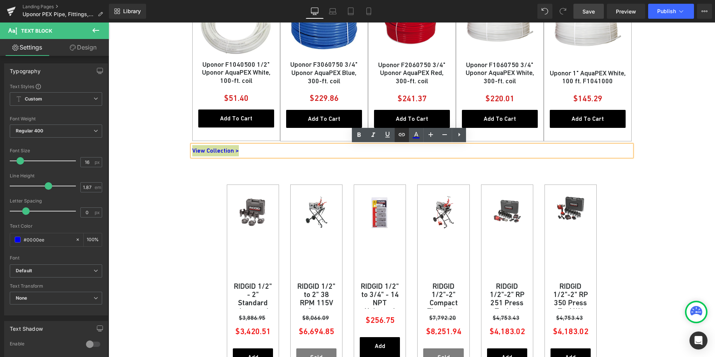
click at [399, 133] on icon at bounding box center [401, 134] width 9 height 9
click at [239, 168] on input "text" at bounding box center [244, 166] width 116 height 19
paste input "https://citysupplygroup.com/collections/pex-pipe"
type input "https://citysupplygroup.com/collections/pex-pipe"
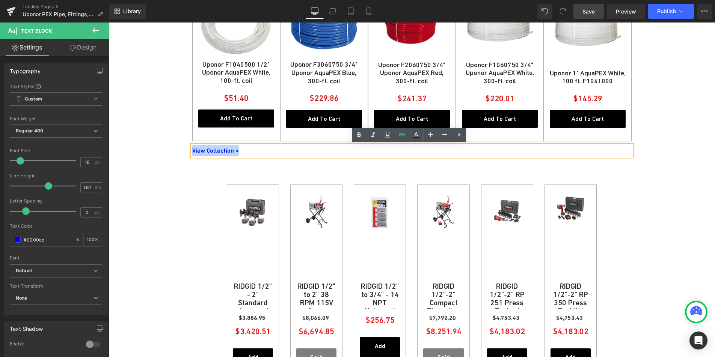
click at [149, 170] on div "UPONOR BEST SELLING ITEMS Heading Row Uponor PEX Pipe Heading Sale Off (P) Imag…" at bounding box center [411, 167] width 606 height 529
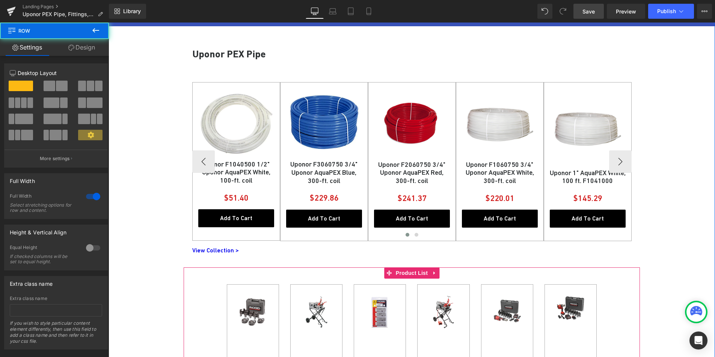
scroll to position [347, 0]
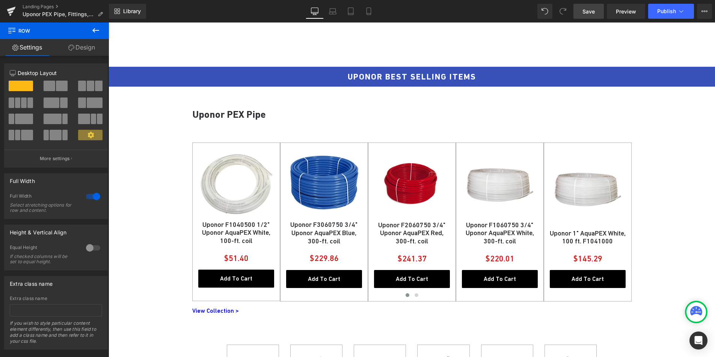
drag, startPoint x: 588, startPoint y: 11, endPoint x: 197, endPoint y: 161, distance: 418.1
click at [588, 11] on span "Save" at bounding box center [588, 12] width 12 height 8
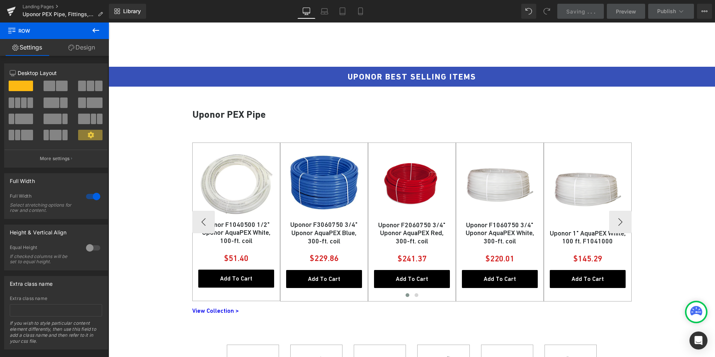
scroll to position [558, 0]
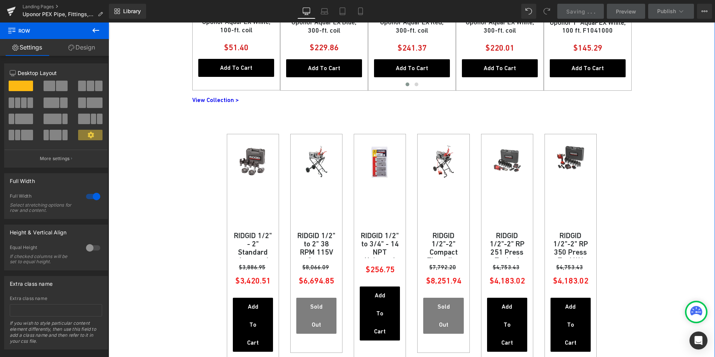
click at [125, 125] on div "UPONOR BEST SELLING ITEMS Heading Row Uponor PEX Pipe Heading Sale Off (P) Imag…" at bounding box center [411, 116] width 606 height 529
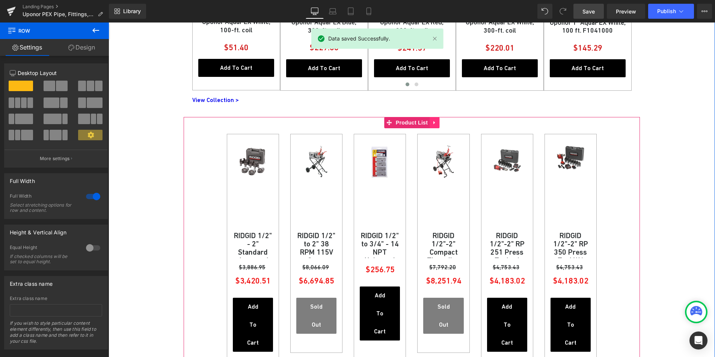
click at [432, 122] on icon at bounding box center [434, 123] width 5 height 6
click at [437, 123] on icon at bounding box center [439, 122] width 5 height 5
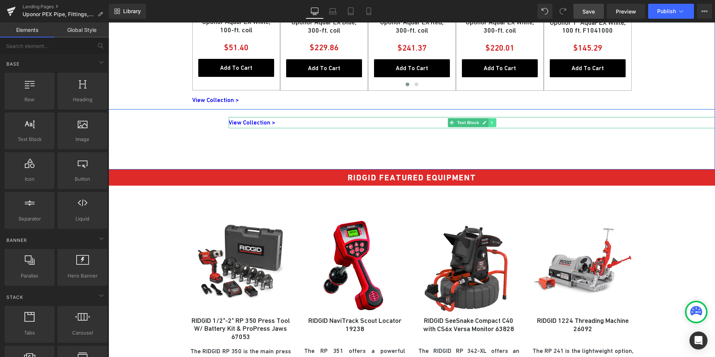
click at [488, 121] on link at bounding box center [492, 122] width 8 height 9
click at [494, 121] on icon at bounding box center [496, 123] width 4 height 4
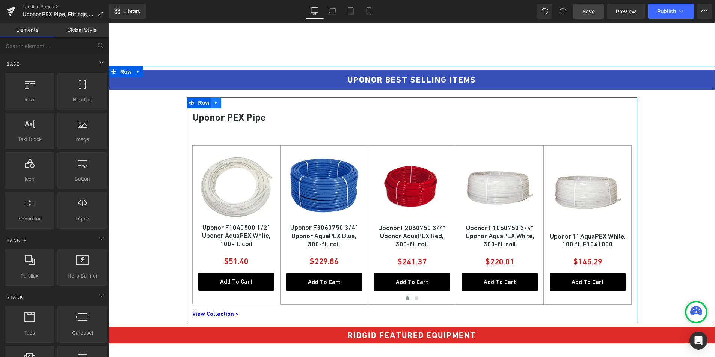
scroll to position [378, 0]
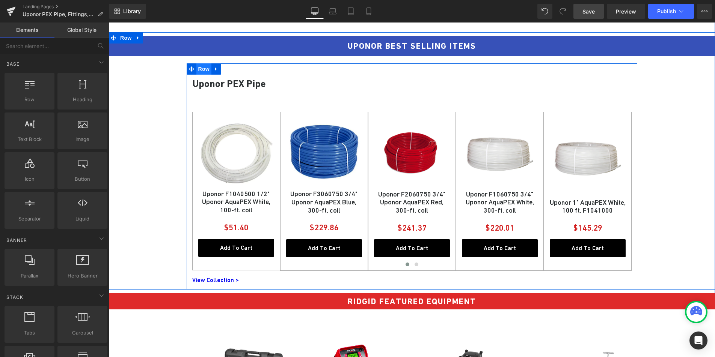
click at [198, 69] on span "Row" at bounding box center [203, 68] width 15 height 11
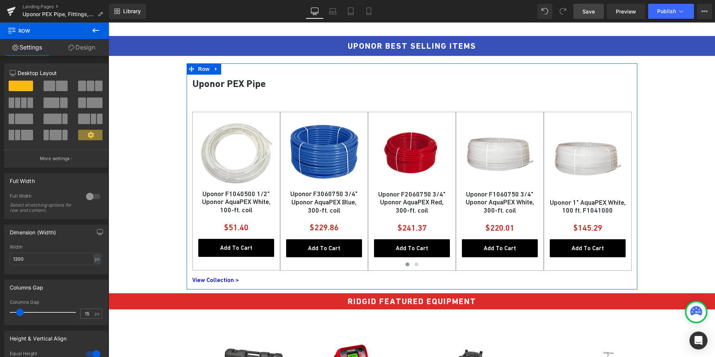
click at [90, 48] on link "Design" at bounding box center [81, 47] width 54 height 17
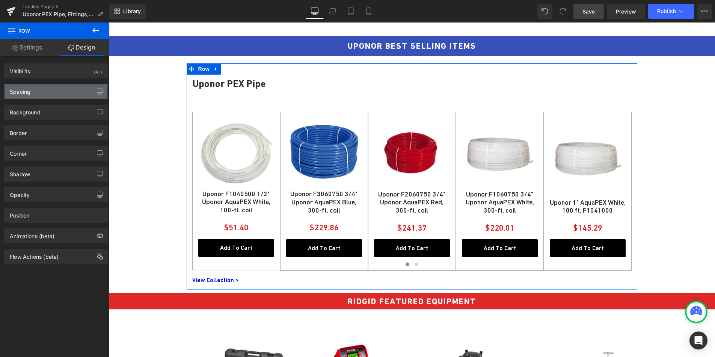
click at [50, 92] on div "Spacing" at bounding box center [56, 91] width 103 height 14
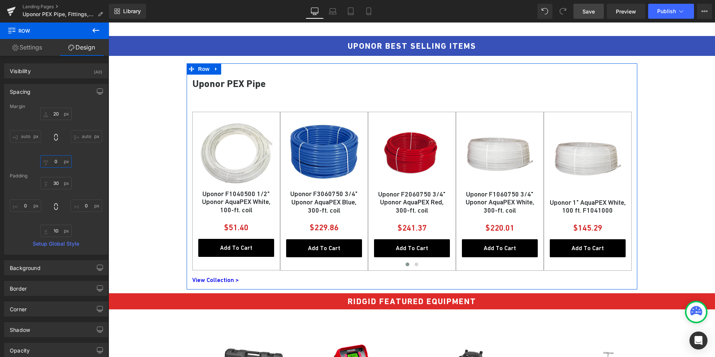
click at [57, 162] on input "0" at bounding box center [56, 161] width 32 height 12
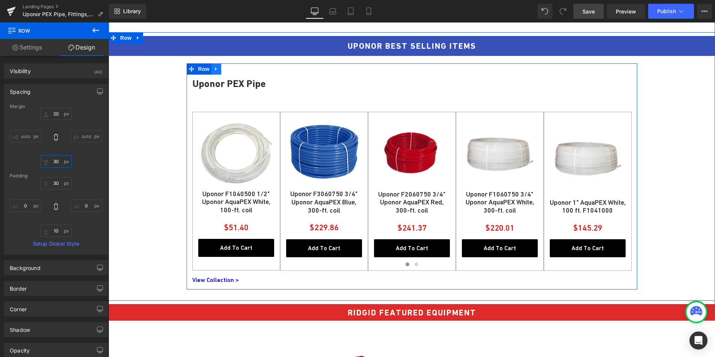
type input "30"
click at [214, 68] on icon at bounding box center [216, 69] width 5 height 6
click at [223, 68] on icon at bounding box center [225, 68] width 5 height 5
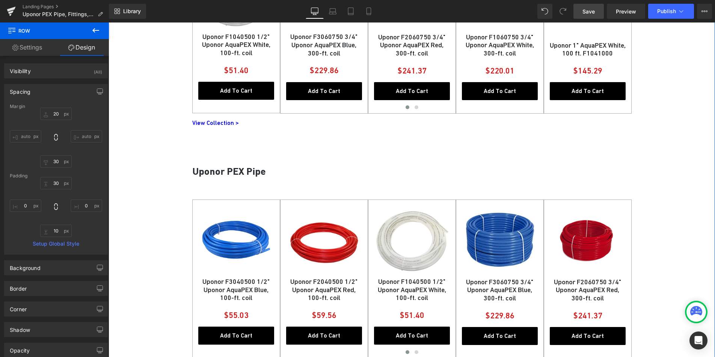
scroll to position [536, 0]
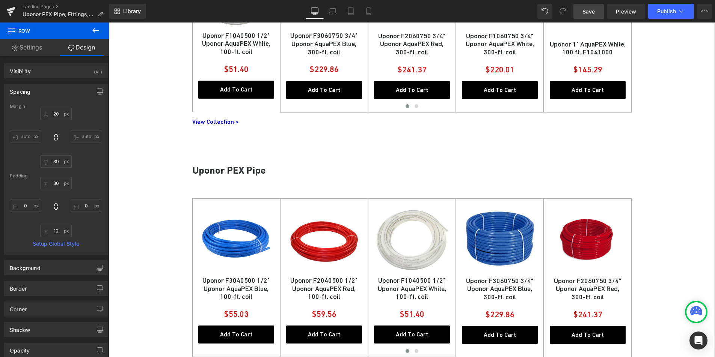
click at [250, 168] on h2 "Uponor PEX Pipe" at bounding box center [411, 170] width 439 height 18
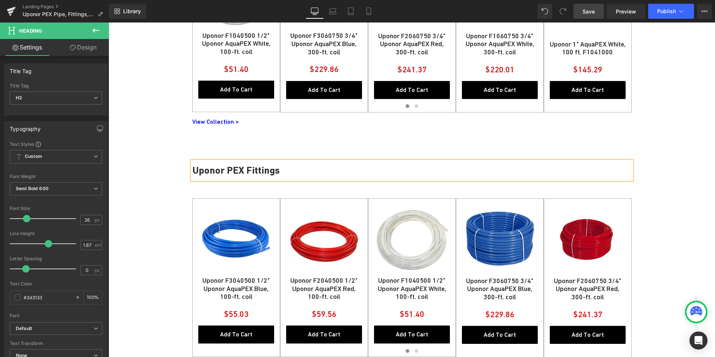
click at [151, 215] on div "UPONOR BEST SELLING ITEMS Heading Row Uponor PEX Pipe Heading Sale Off (P) Imag…" at bounding box center [411, 131] width 606 height 514
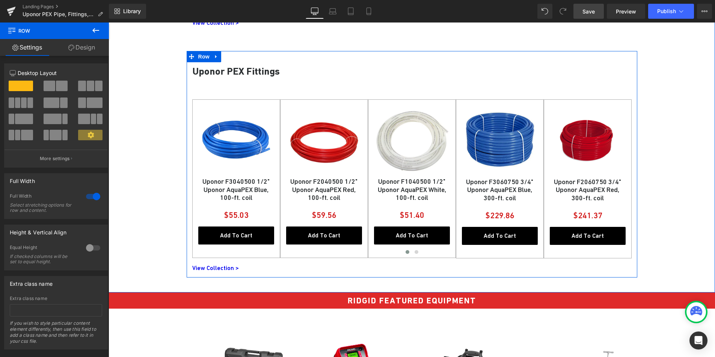
scroll to position [627, 0]
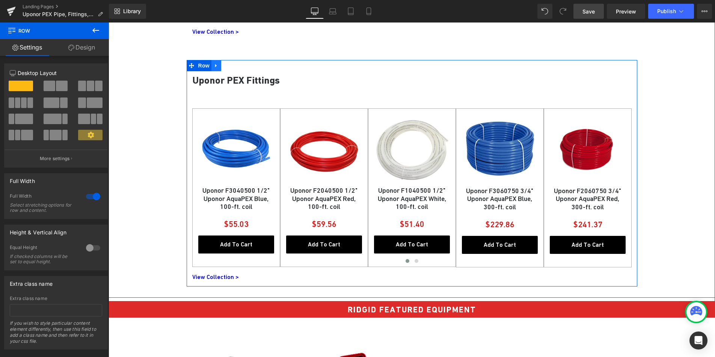
click at [215, 66] on icon at bounding box center [216, 66] width 5 height 6
click at [223, 66] on icon at bounding box center [225, 65] width 5 height 5
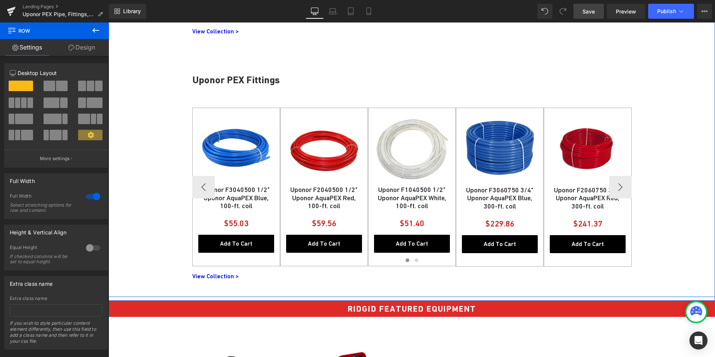
scroll to position [880, 0]
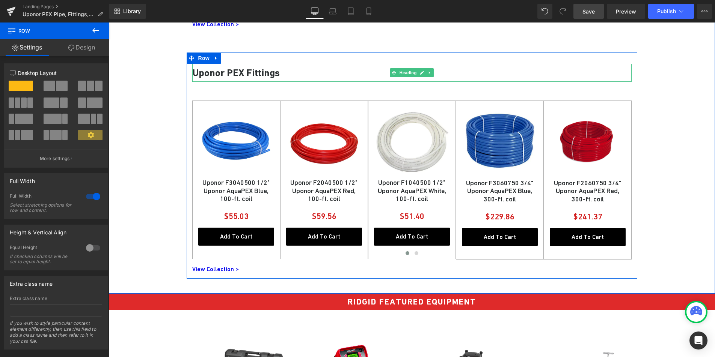
click at [197, 74] on h2 "Uponor PEX Fittings" at bounding box center [411, 73] width 439 height 18
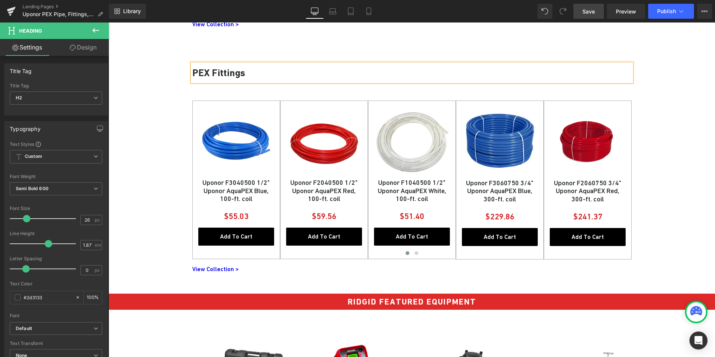
click at [232, 74] on h2 "PEX Fittings" at bounding box center [411, 73] width 439 height 18
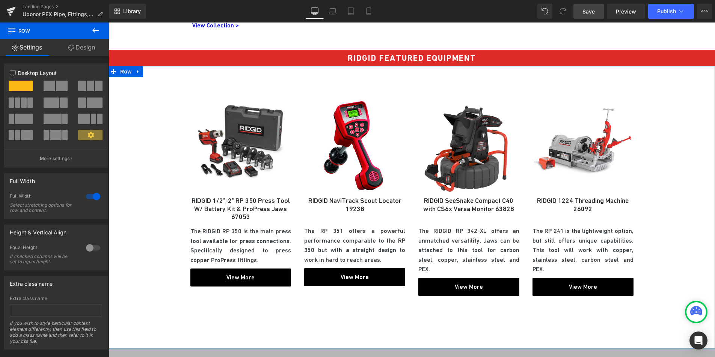
scroll to position [1050, 0]
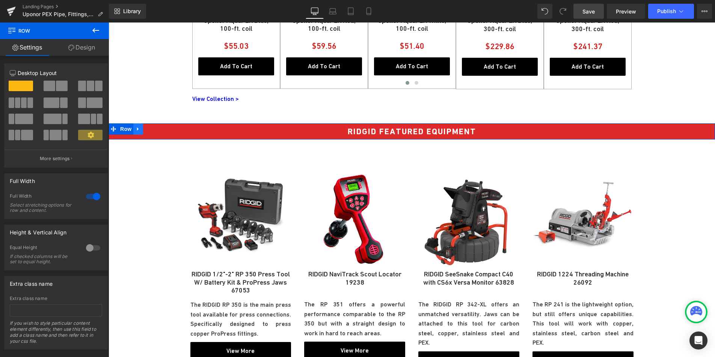
click at [136, 131] on icon at bounding box center [138, 129] width 5 height 6
click at [155, 129] on icon at bounding box center [157, 129] width 5 height 6
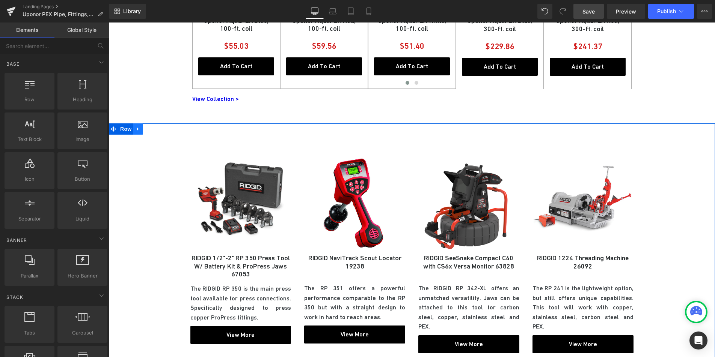
click at [138, 130] on icon at bounding box center [138, 129] width 5 height 6
click at [155, 129] on icon at bounding box center [157, 129] width 5 height 6
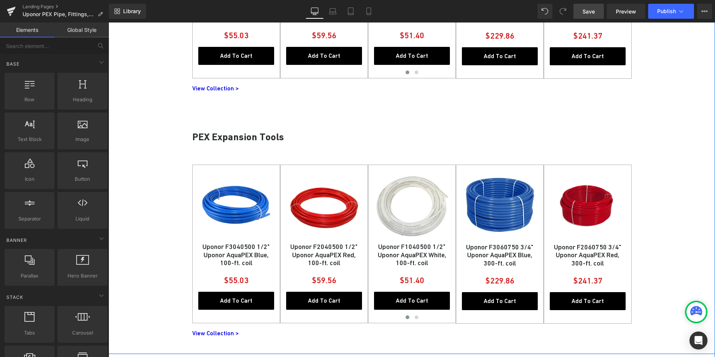
scroll to position [760, 0]
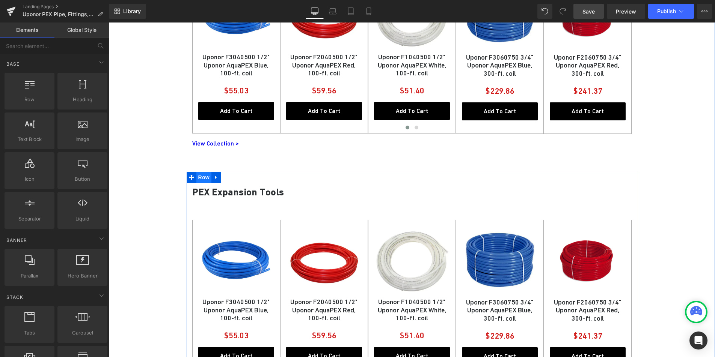
click at [199, 175] on span "Row" at bounding box center [203, 177] width 15 height 11
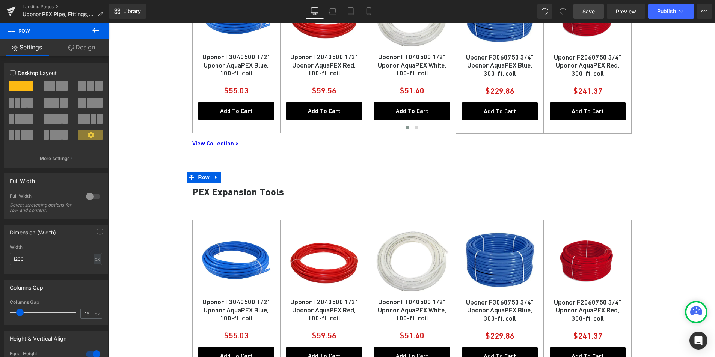
click at [94, 47] on link "Design" at bounding box center [81, 47] width 54 height 17
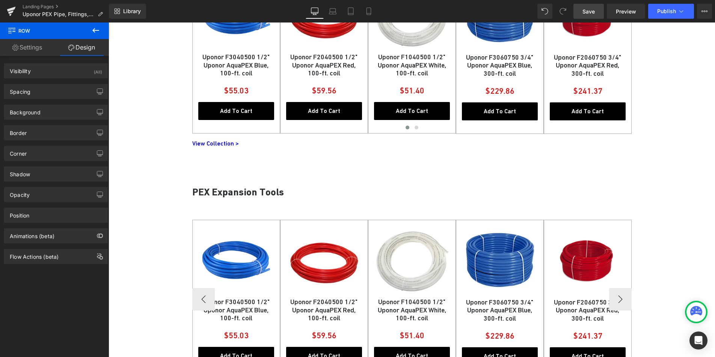
scroll to position [1005, 0]
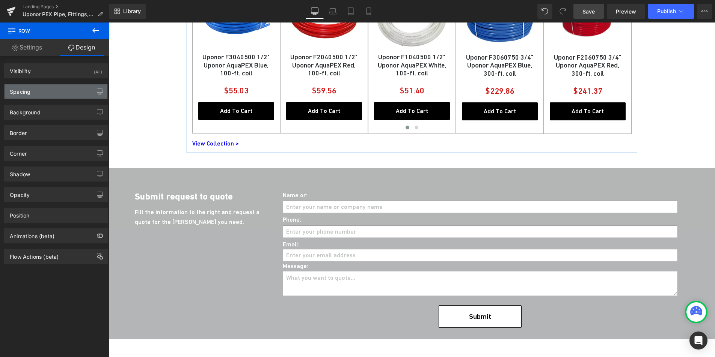
click at [64, 91] on div "Spacing" at bounding box center [56, 91] width 103 height 14
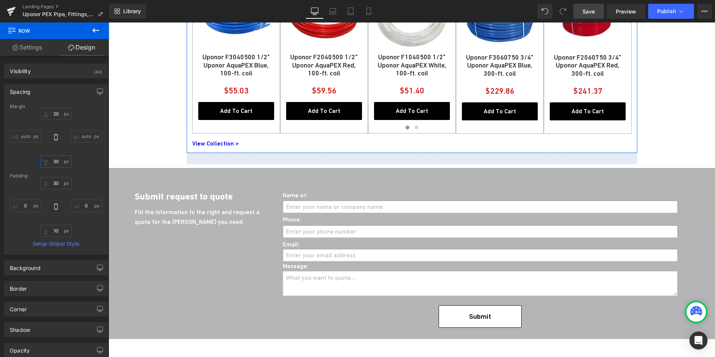
click at [58, 160] on input "30" at bounding box center [56, 161] width 32 height 12
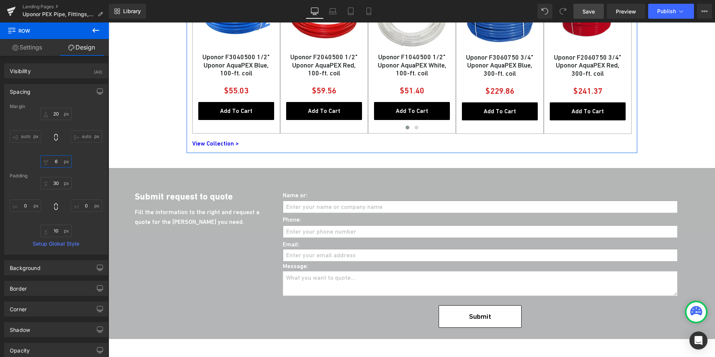
type input "60"
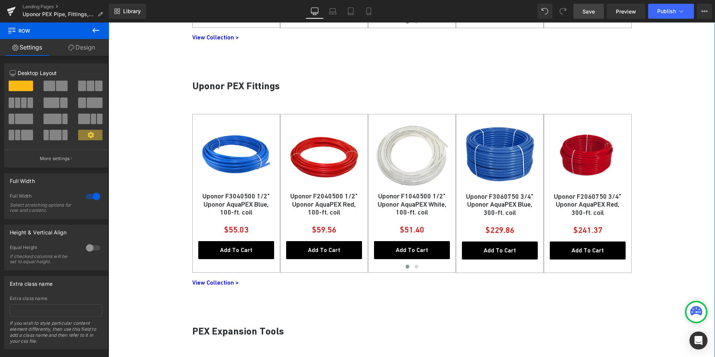
scroll to position [617, 0]
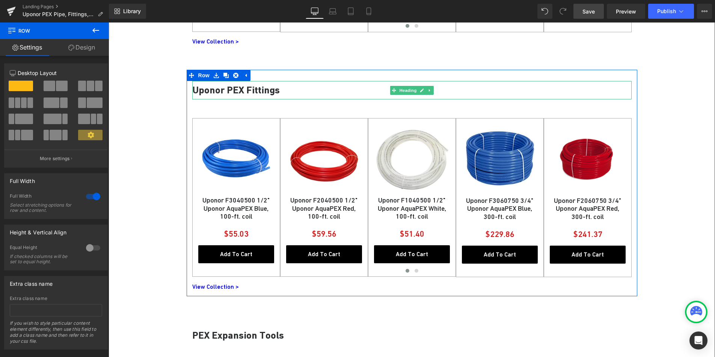
click at [222, 89] on h2 "Uponor PEX Fittings" at bounding box center [411, 90] width 439 height 18
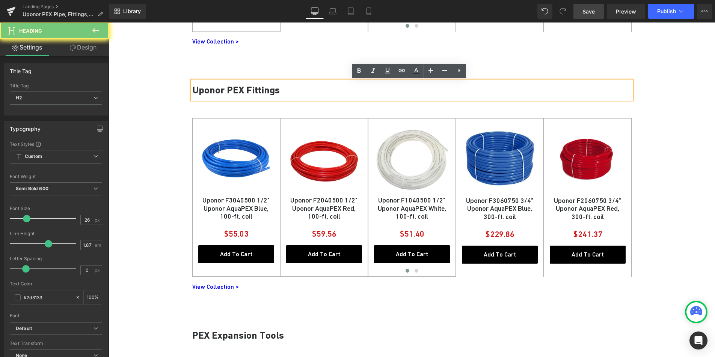
click at [222, 89] on h2 "Uponor PEX Fittings" at bounding box center [411, 90] width 439 height 18
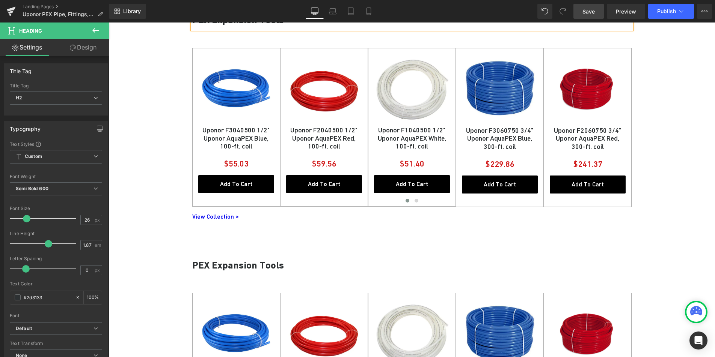
scroll to position [687, 0]
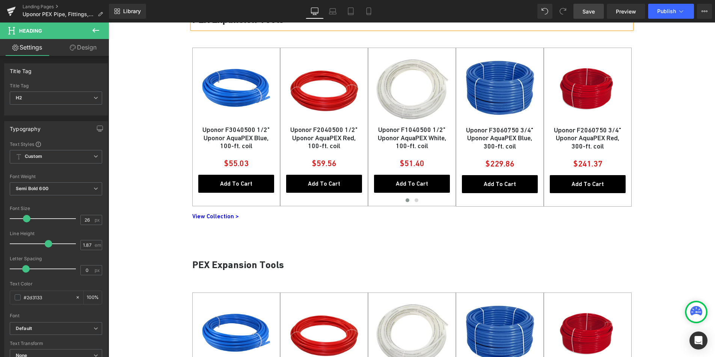
click at [216, 267] on h2 "PEX Expansion Tools" at bounding box center [411, 265] width 439 height 18
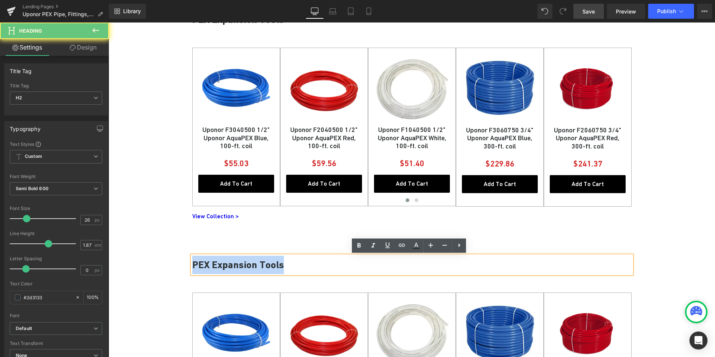
click at [216, 267] on h2 "PEX Expansion Tools" at bounding box center [411, 265] width 439 height 18
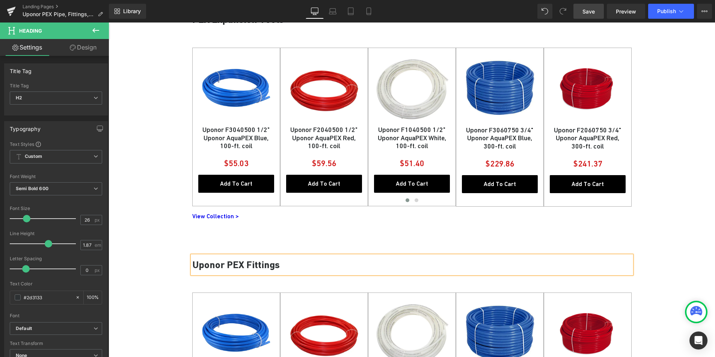
click at [140, 280] on div "UPONOR BEST SELLING ITEMS Heading Row Uponor PEX Pipe Heading Sale Off (P) Imag…" at bounding box center [411, 108] width 606 height 771
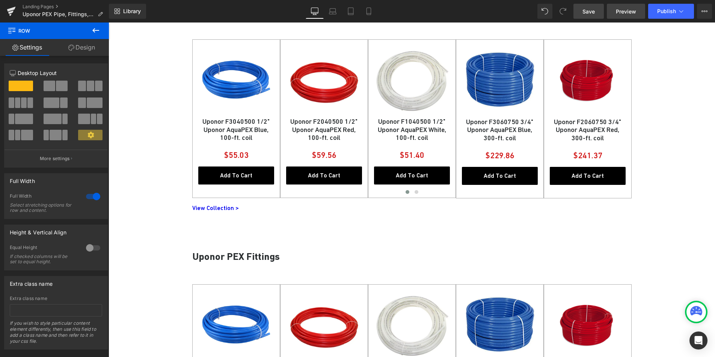
scroll to position [705, 0]
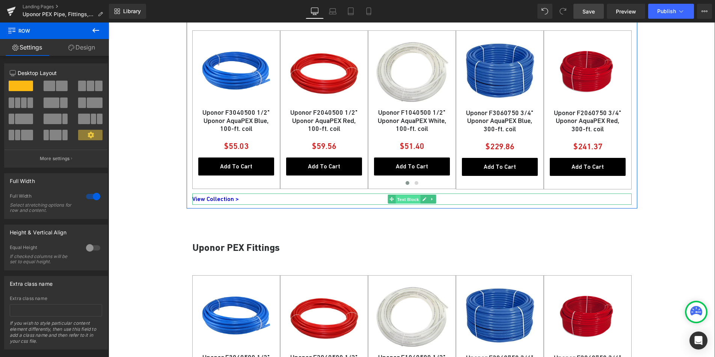
click at [405, 198] on span "Text Block" at bounding box center [407, 199] width 25 height 9
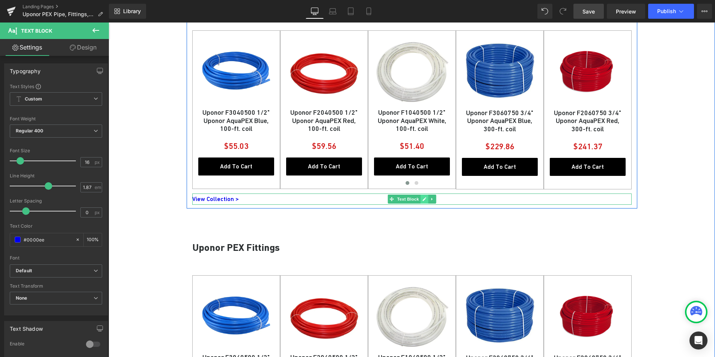
click at [422, 203] on link at bounding box center [424, 199] width 8 height 9
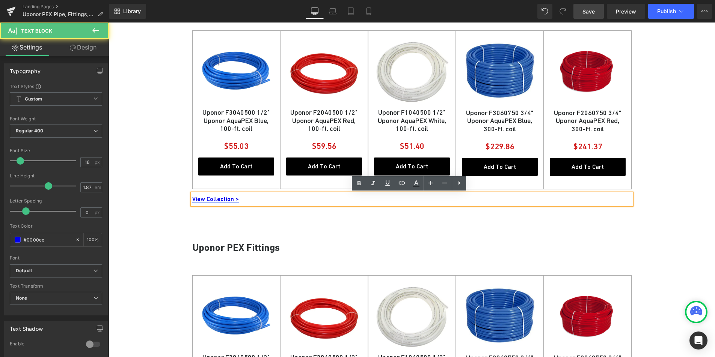
click at [220, 197] on link "View Collection >" at bounding box center [215, 199] width 47 height 7
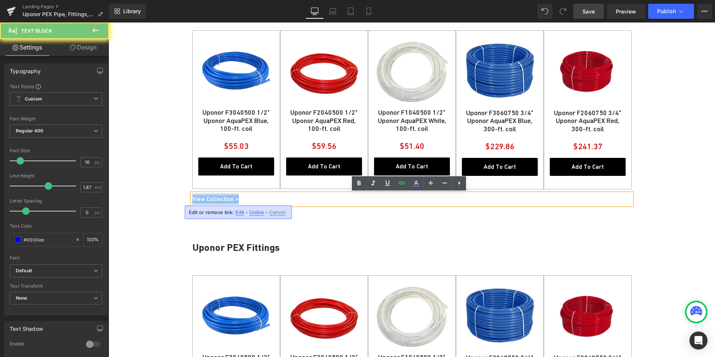
click at [220, 197] on link "View Collection >" at bounding box center [215, 199] width 47 height 7
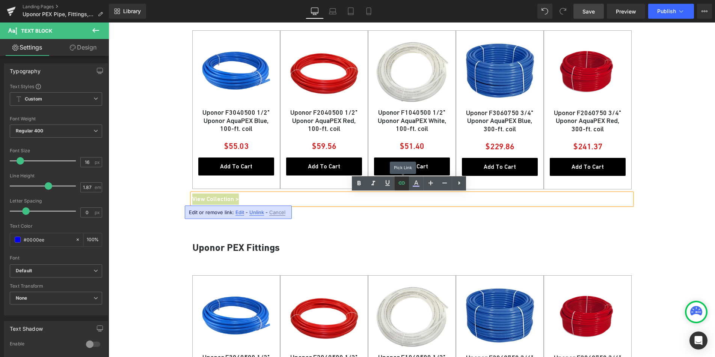
click at [404, 185] on icon at bounding box center [401, 183] width 9 height 9
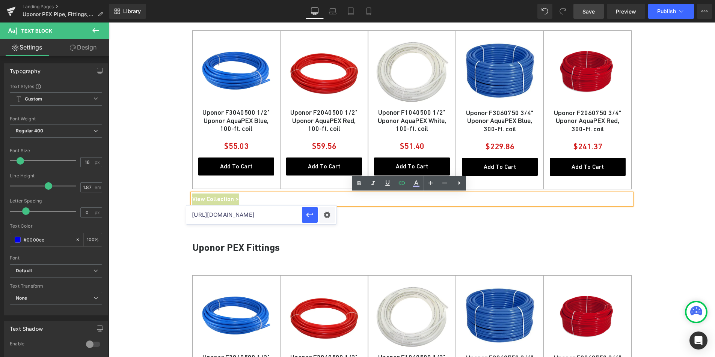
click at [271, 217] on input "https://citysupplygroup.com/collections/pex-pipe" at bounding box center [244, 215] width 116 height 19
paste input "expansion-tools"
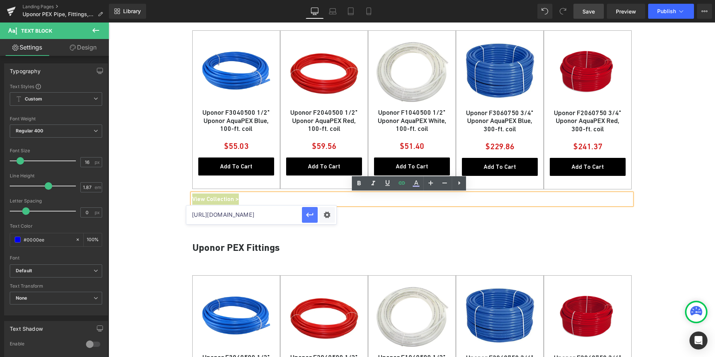
type input "https://citysupplygroup.com/collections/expansion-tools"
click at [306, 214] on icon "button" at bounding box center [309, 215] width 9 height 9
click at [169, 218] on div "UPONOR BEST SELLING ITEMS Heading Row Uponor PEX Pipe Heading Sale Off (P) Imag…" at bounding box center [411, 91] width 606 height 771
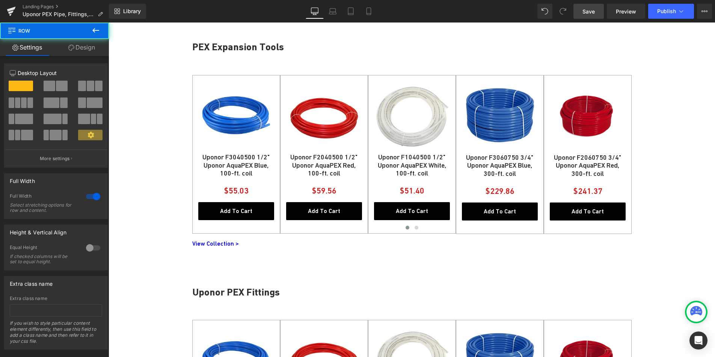
scroll to position [628, 0]
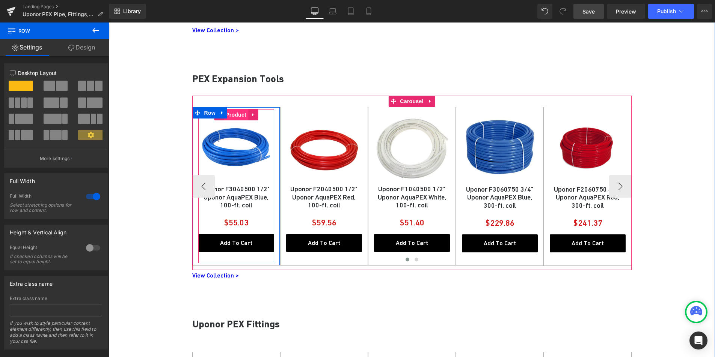
click at [234, 117] on span "Product" at bounding box center [236, 114] width 24 height 11
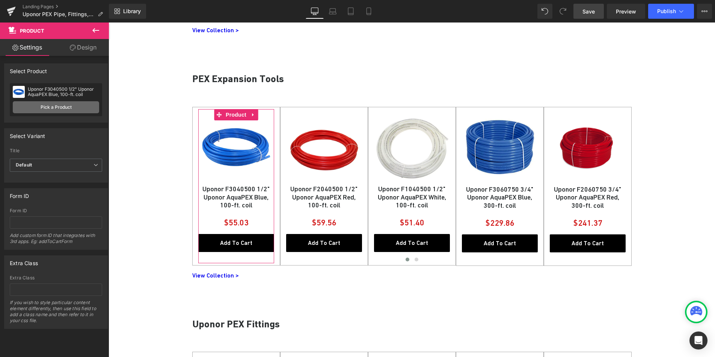
click at [61, 108] on link "Pick a Product" at bounding box center [56, 107] width 86 height 12
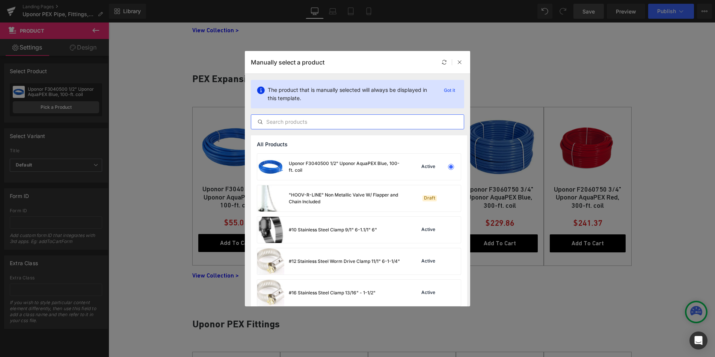
click at [301, 119] on input "text" at bounding box center [357, 121] width 212 height 9
paste input "Milwaukee M12 ProPEX Expansion Tool Kit With 1/2", 3/4", 1" Heads, M12 Batterie…"
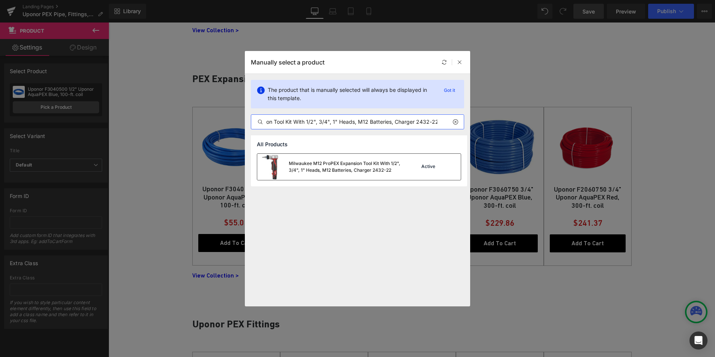
type input "Milwaukee M12 ProPEX Expansion Tool Kit With 1/2", 3/4", 1" Heads, M12 Batterie…"
click at [307, 162] on div "Milwaukee M12 ProPEX Expansion Tool Kit With 1/2", 3/4", 1" Heads, M12 Batterie…" at bounding box center [345, 167] width 113 height 14
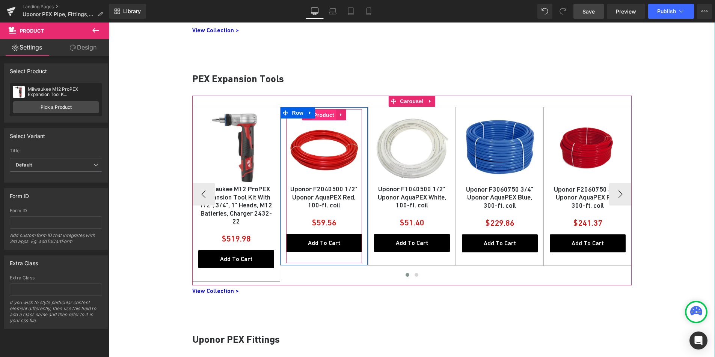
click at [316, 115] on span "Product" at bounding box center [324, 115] width 24 height 11
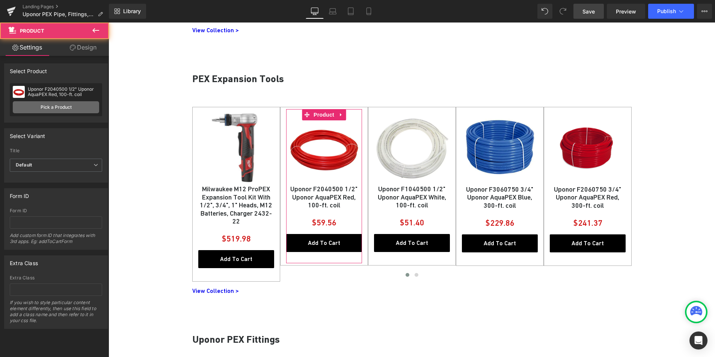
click at [71, 107] on link "Pick a Product" at bounding box center [56, 107] width 86 height 12
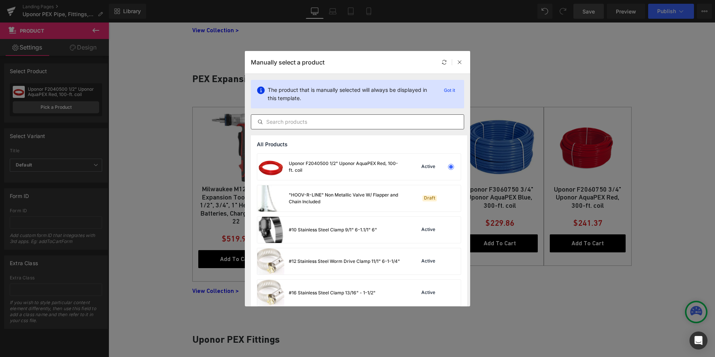
click at [295, 120] on input "text" at bounding box center [357, 121] width 212 height 9
paste input "Milwaukee 2432-22XC M12 ProPEX Tool Kit w/ 2 XC Batteries"
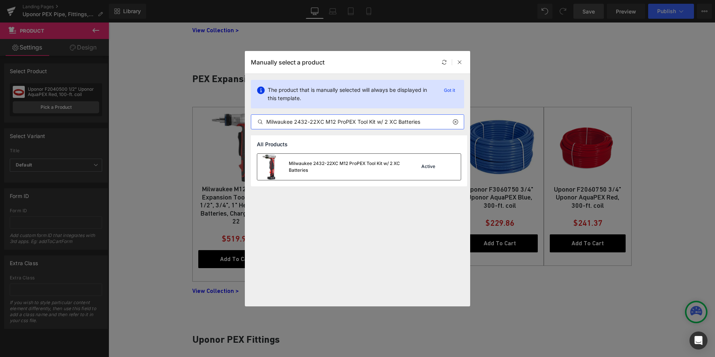
type input "Milwaukee 2432-22XC M12 ProPEX Tool Kit w/ 2 XC Batteries"
click at [308, 160] on div "Milwaukee 2432-22XC M12 ProPEX Tool Kit w/ 2 XC Batteries" at bounding box center [345, 167] width 113 height 14
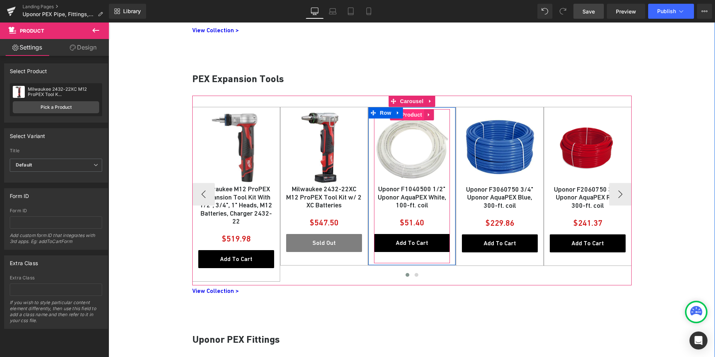
click at [408, 118] on span "Product" at bounding box center [411, 114] width 24 height 11
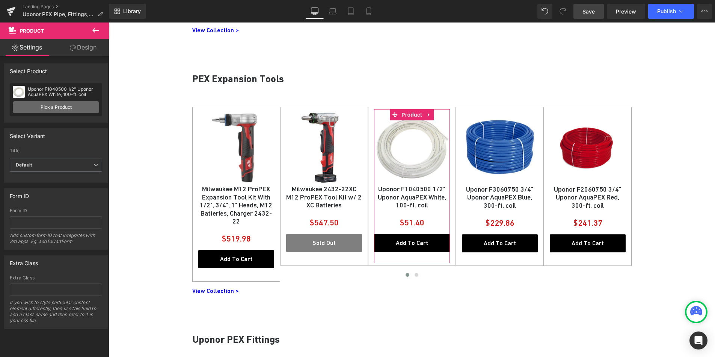
click at [42, 105] on link "Pick a Product" at bounding box center [56, 107] width 86 height 12
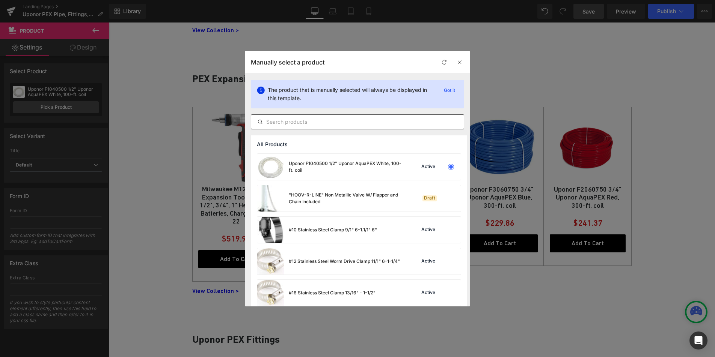
click at [310, 122] on input "text" at bounding box center [357, 121] width 212 height 9
paste input "Milwaukee 2632-22XC M18 ProPEX Expansion Tool Kit with 2 XC Batteries"
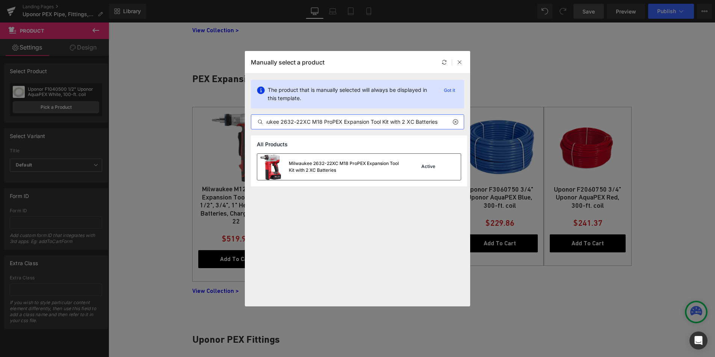
type input "Milwaukee 2632-22XC M18 ProPEX Expansion Tool Kit with 2 XC Batteries"
click at [335, 165] on div "Milwaukee 2632-22XC M18 ProPEX Expansion Tool Kit with 2 XC Batteries" at bounding box center [345, 167] width 113 height 14
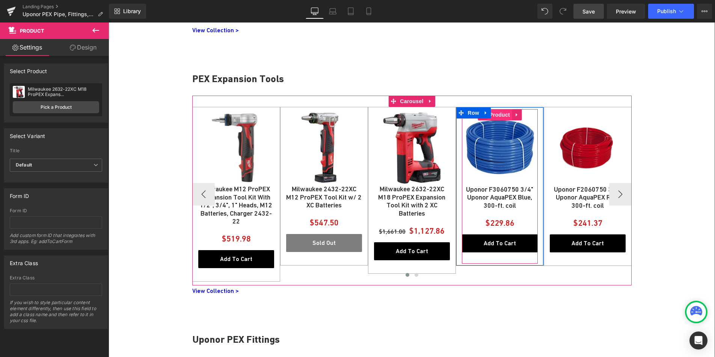
click at [503, 113] on span "Product" at bounding box center [499, 114] width 24 height 11
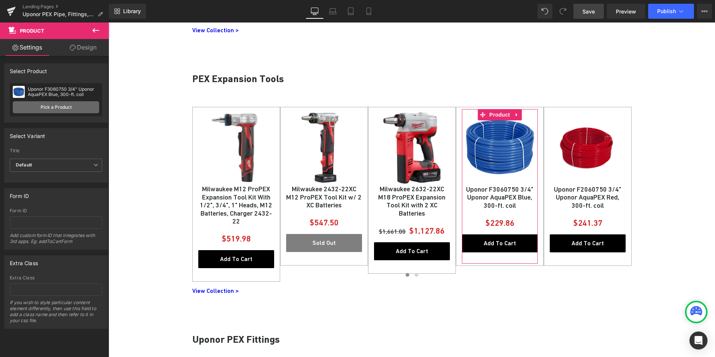
click at [56, 102] on link "Pick a Product" at bounding box center [56, 107] width 86 height 12
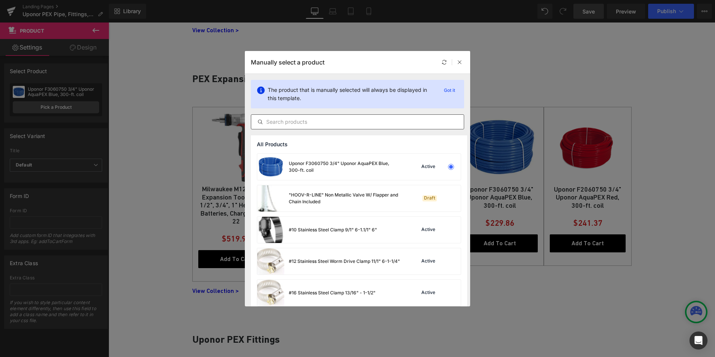
click at [317, 119] on input "text" at bounding box center [357, 121] width 212 height 9
paste input "Milwaukee 49-16-2404 M12 1/2" ProPex Expansion Head"
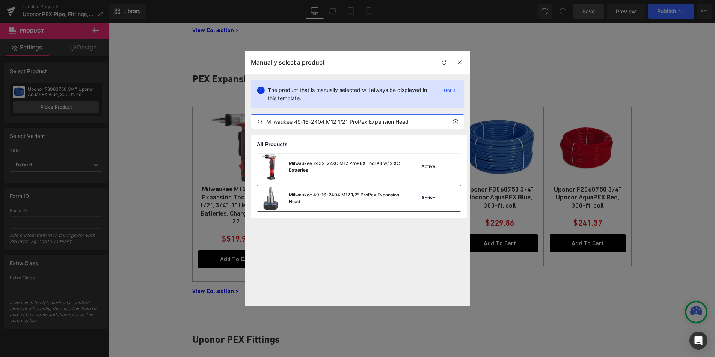
type input "Milwaukee 49-16-2404 M12 1/2" ProPex Expansion Head"
click at [323, 193] on div "Milwaukee 49-16-2404 M12 1/2" ProPex Expansion Head" at bounding box center [345, 199] width 113 height 14
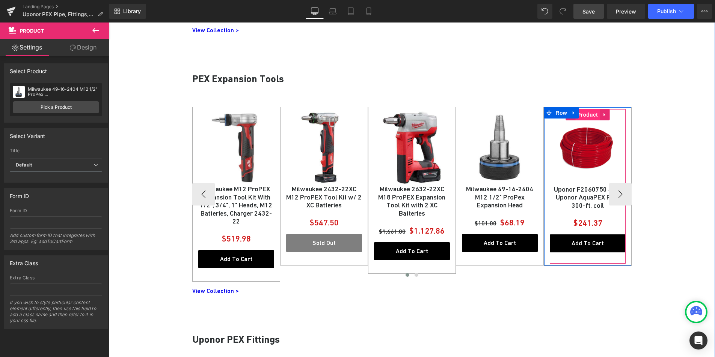
click at [583, 116] on span "Product" at bounding box center [587, 114] width 24 height 11
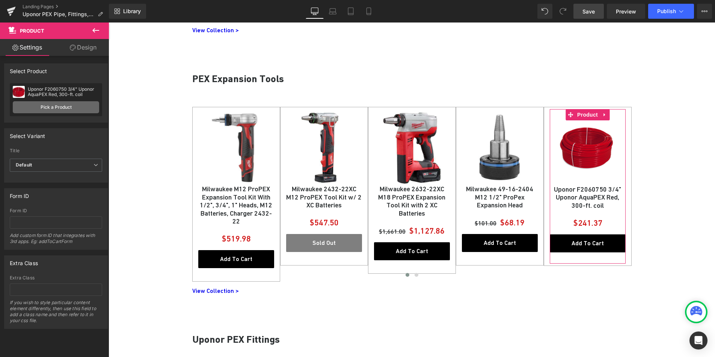
click at [55, 105] on link "Pick a Product" at bounding box center [56, 107] width 86 height 12
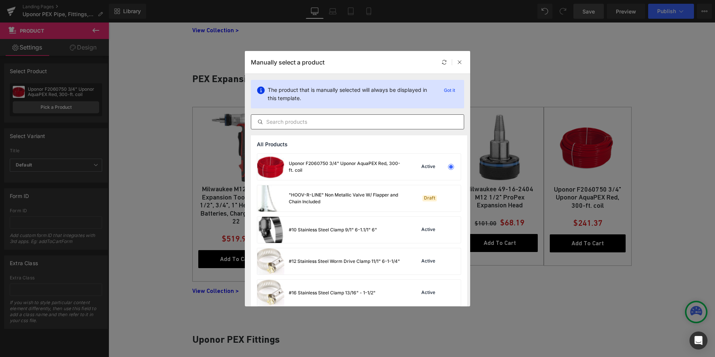
click at [307, 124] on input "text" at bounding box center [357, 121] width 212 height 9
paste input "Milwaukee 49-16-2406 M12 3/4" ProPex Expansion Head"
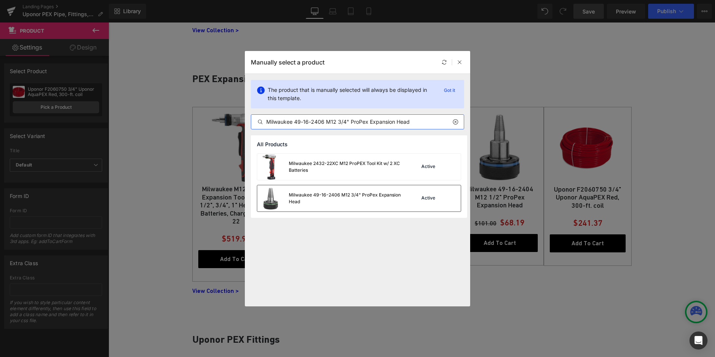
type input "Milwaukee 49-16-2406 M12 3/4" ProPex Expansion Head"
click at [315, 195] on div "Milwaukee 49-16-2406 M12 3/4" ProPex Expansion Head" at bounding box center [345, 199] width 113 height 14
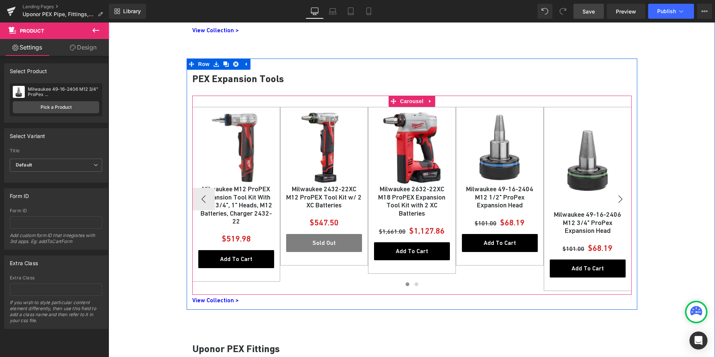
click at [624, 194] on button "›" at bounding box center [620, 199] width 23 height 23
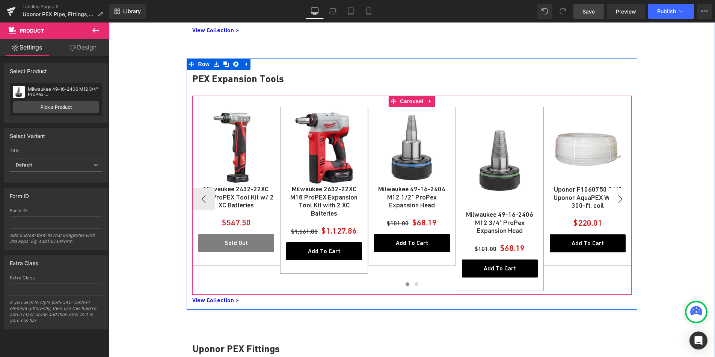
click at [622, 195] on button "›" at bounding box center [620, 199] width 23 height 23
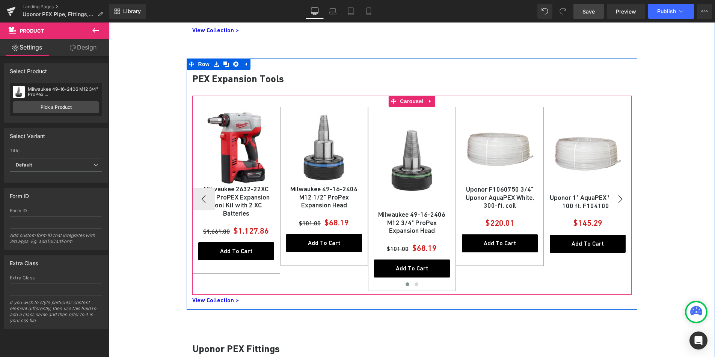
click at [622, 195] on button "›" at bounding box center [620, 199] width 23 height 23
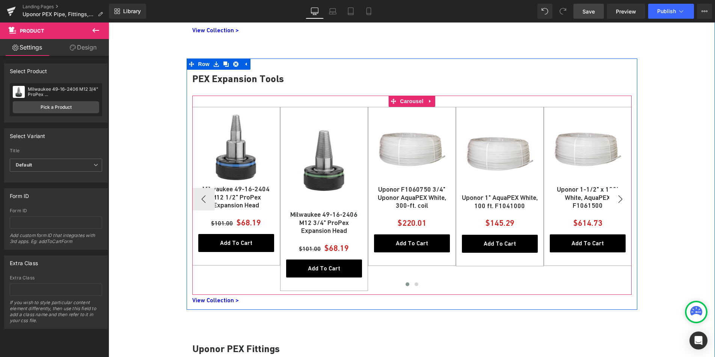
click at [622, 195] on button "›" at bounding box center [620, 199] width 23 height 23
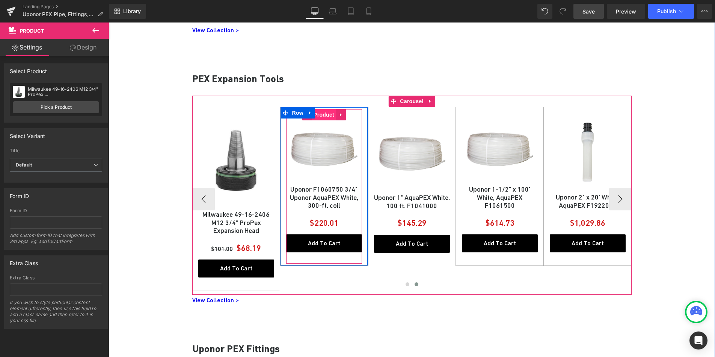
click at [323, 117] on span "Product" at bounding box center [324, 114] width 24 height 11
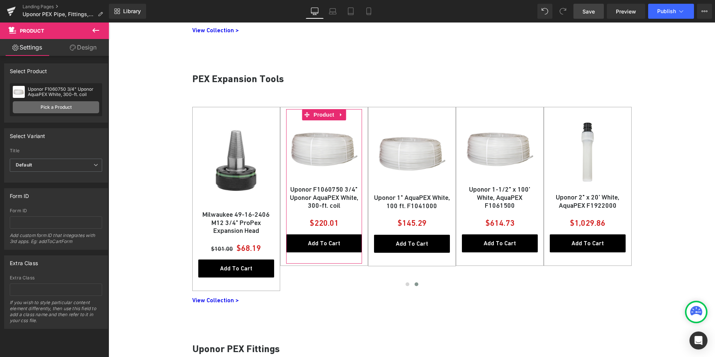
click at [60, 107] on link "Pick a Product" at bounding box center [56, 107] width 86 height 12
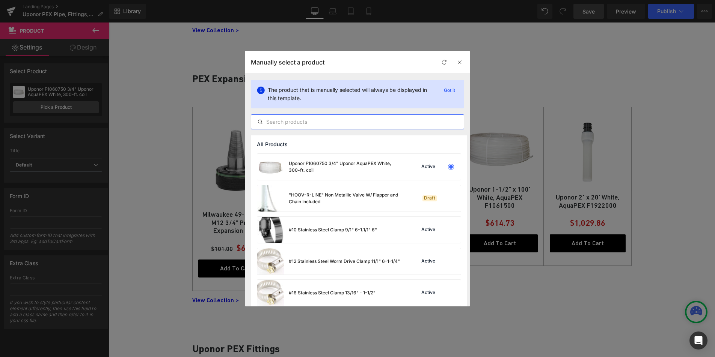
click at [308, 124] on input "text" at bounding box center [357, 121] width 212 height 9
paste input "Milwaukee 49-16-2608 M18 1" PROPEX EXPANSION HEAD"
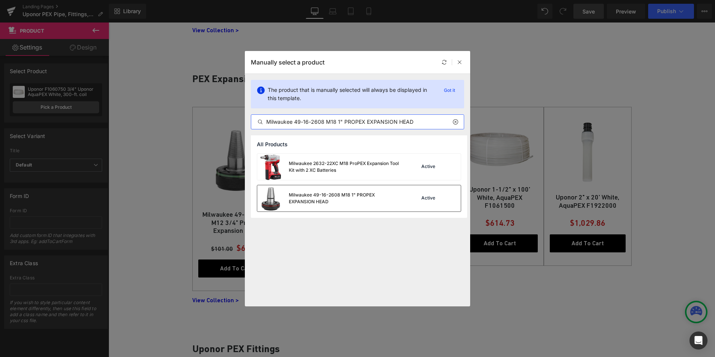
type input "Milwaukee 49-16-2608 M18 1" PROPEX EXPANSION HEAD"
click at [304, 191] on div "Milwaukee 49-16-2608 M18 1" PROPEX EXPANSION HEAD" at bounding box center [329, 198] width 144 height 26
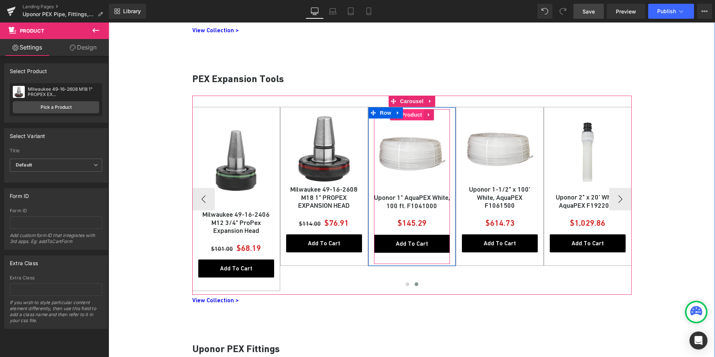
click at [407, 117] on span "Product" at bounding box center [411, 114] width 24 height 11
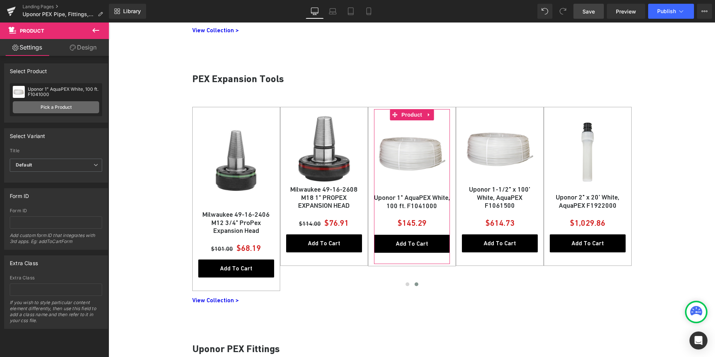
click at [54, 107] on link "Pick a Product" at bounding box center [56, 107] width 86 height 12
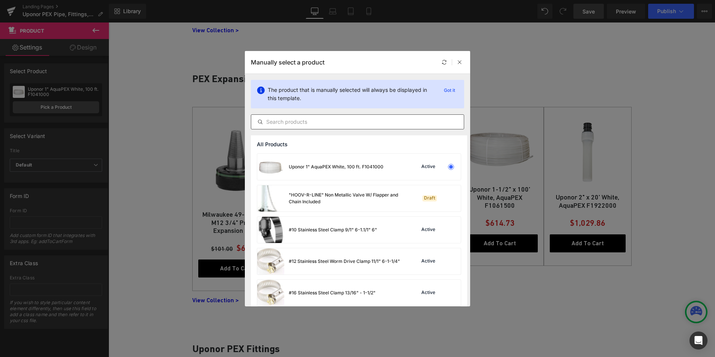
click at [316, 119] on input "text" at bounding box center [357, 121] width 212 height 9
paste input "Milwaukee 49-08-2400 ProPex Expander Cone Grease"
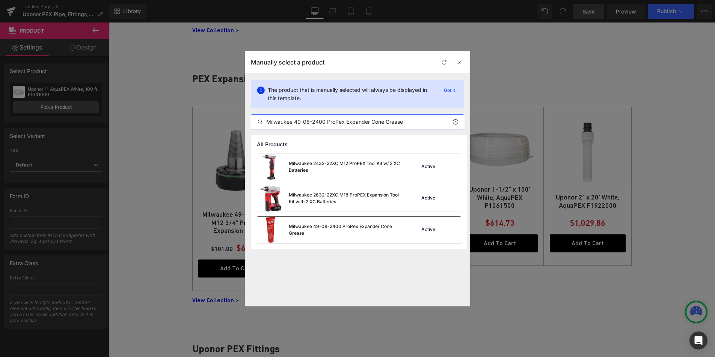
type input "Milwaukee 49-08-2400 ProPex Expander Cone Grease"
click at [304, 229] on div "Milwaukee 49-08-2400 ProPex Expander Cone Grease" at bounding box center [345, 230] width 113 height 14
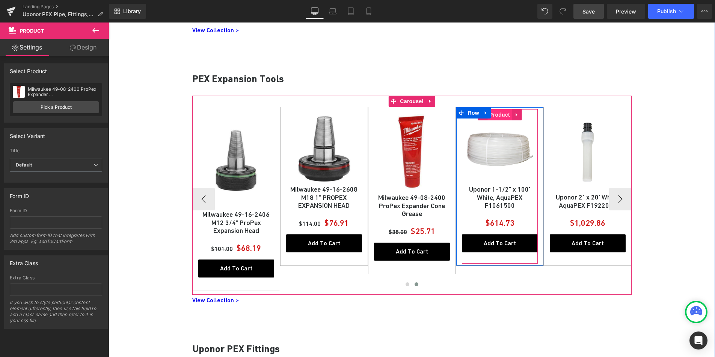
click at [496, 116] on span "Product" at bounding box center [499, 114] width 24 height 11
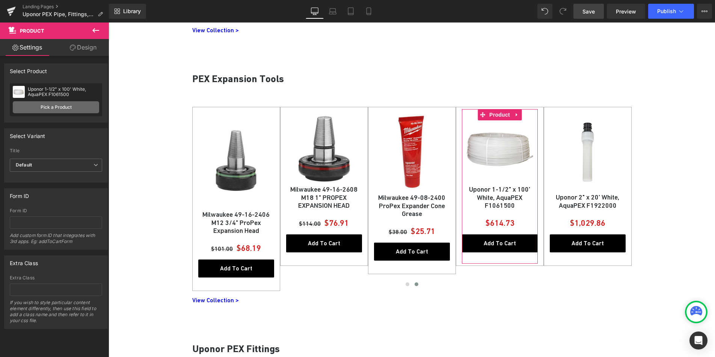
click at [48, 108] on link "Pick a Product" at bounding box center [56, 107] width 86 height 12
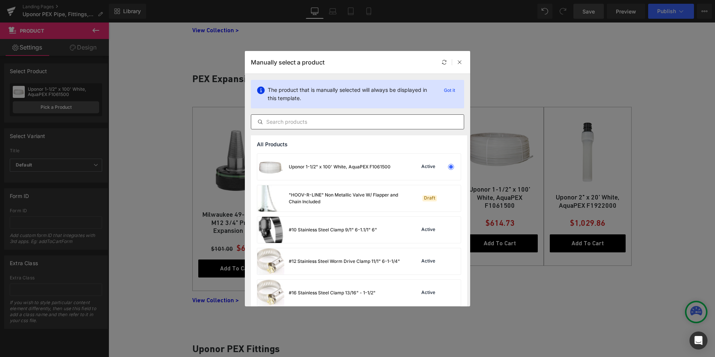
click at [343, 118] on input "text" at bounding box center [357, 121] width 212 height 9
paste input "Milwaukee 2633-22HD M18 FORCE LOGIC 2"-3" ProPEX Expansion Tool Kit"
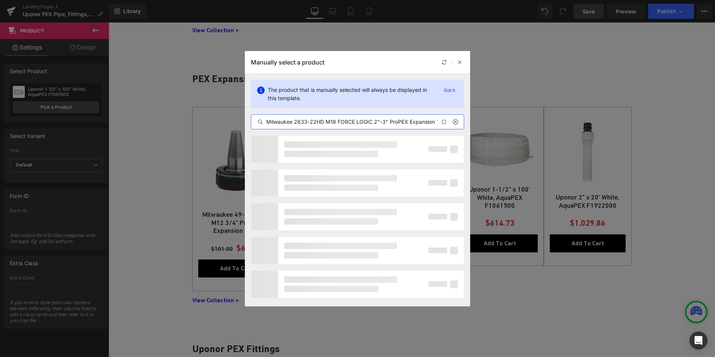
scroll to position [0, 17]
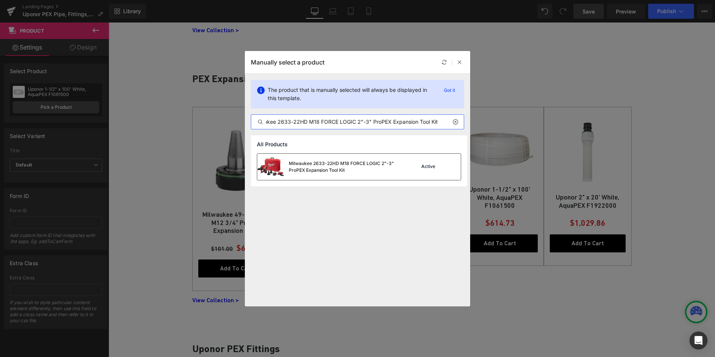
type input "Milwaukee 2633-22HD M18 FORCE LOGIC 2"-3" ProPEX Expansion Tool Kit"
click at [337, 166] on div "Milwaukee 2633-22HD M18 FORCE LOGIC 2"-3" ProPEX Expansion Tool Kit" at bounding box center [345, 167] width 113 height 14
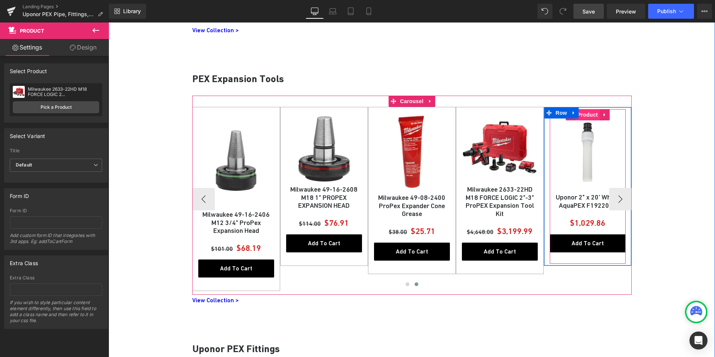
click at [583, 114] on span "Product" at bounding box center [587, 114] width 24 height 11
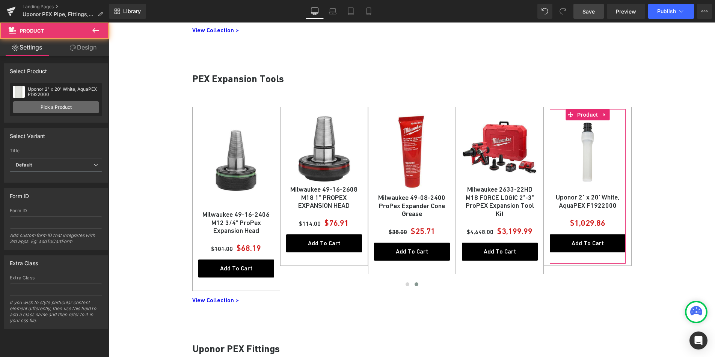
click at [50, 105] on link "Pick a Product" at bounding box center [56, 107] width 86 height 12
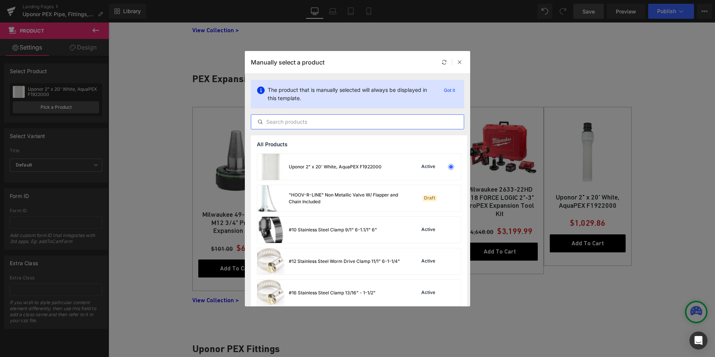
click at [303, 124] on input "text" at bounding box center [357, 121] width 212 height 9
paste input "RIDGID 1-3/8" Tube Expander Head for Model S Tube 51206"
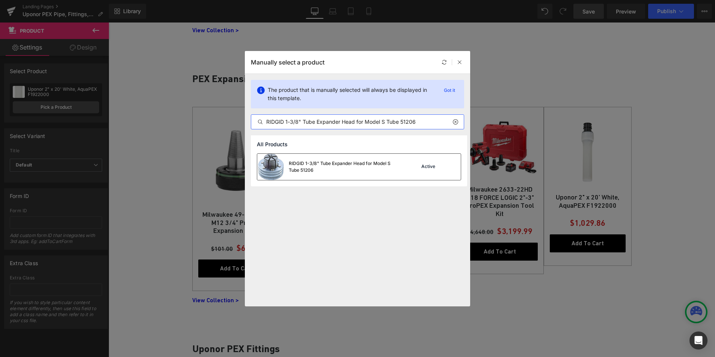
type input "RIDGID 1-3/8" Tube Expander Head for Model S Tube 51206"
click at [299, 159] on div "RIDGID 1-3/8" Tube Expander Head for Model S Tube 51206" at bounding box center [329, 167] width 144 height 26
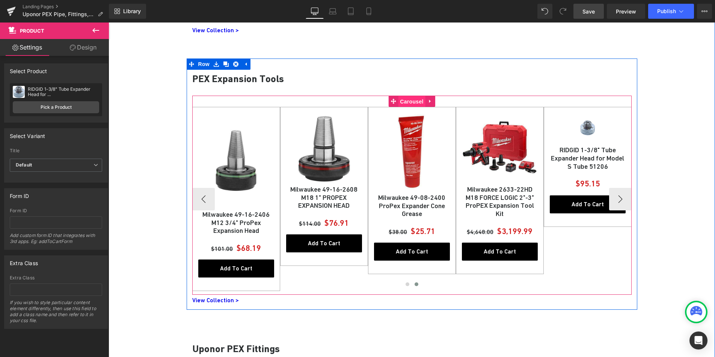
click at [398, 99] on span "Carousel" at bounding box center [411, 101] width 27 height 11
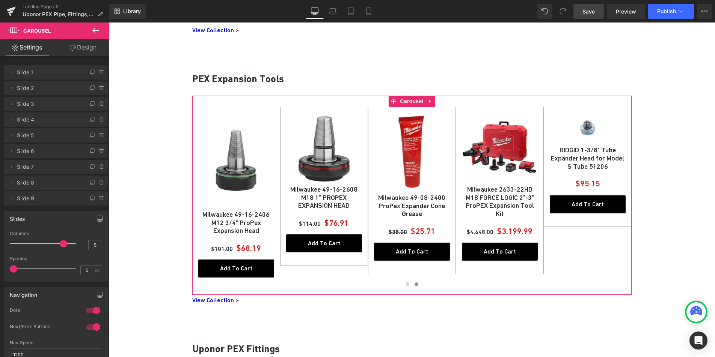
scroll to position [15, 0]
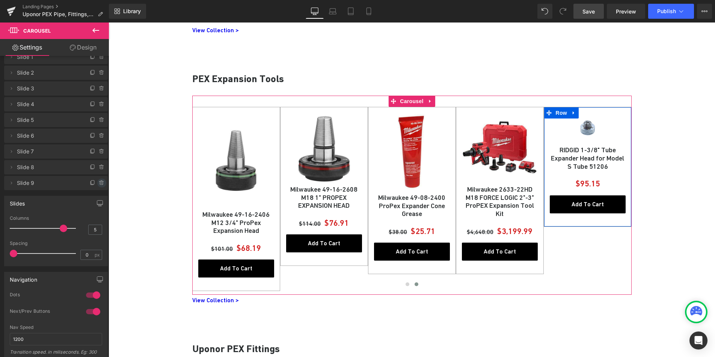
click at [99, 186] on icon at bounding box center [102, 183] width 6 height 6
click at [91, 185] on button "Delete" at bounding box center [94, 184] width 24 height 10
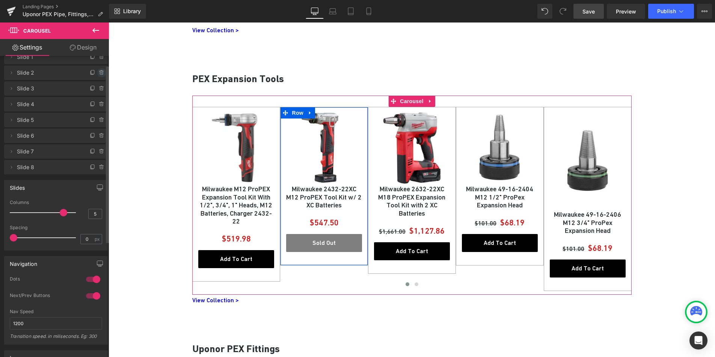
click at [101, 72] on icon at bounding box center [101, 73] width 0 height 2
click at [97, 73] on button "Delete" at bounding box center [94, 73] width 24 height 10
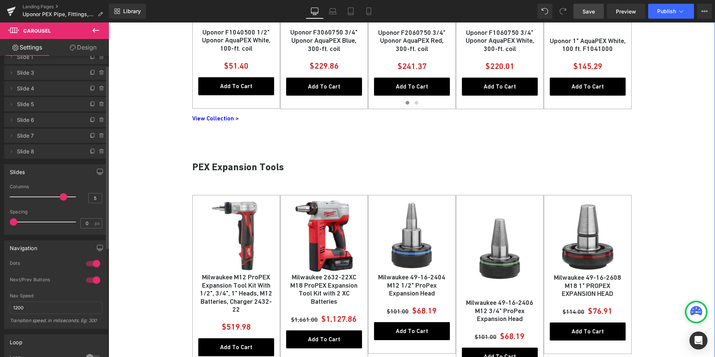
scroll to position [555, 0]
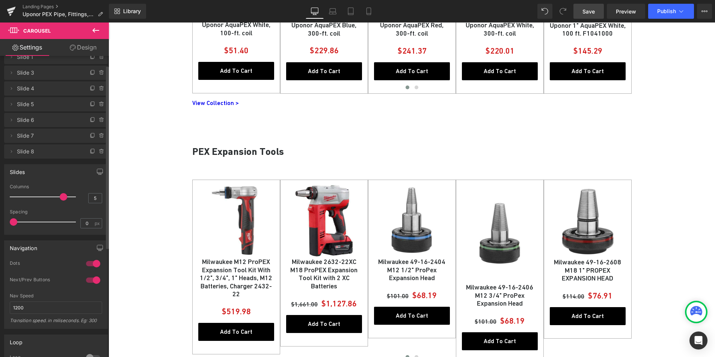
click at [588, 12] on span "Save" at bounding box center [588, 12] width 12 height 8
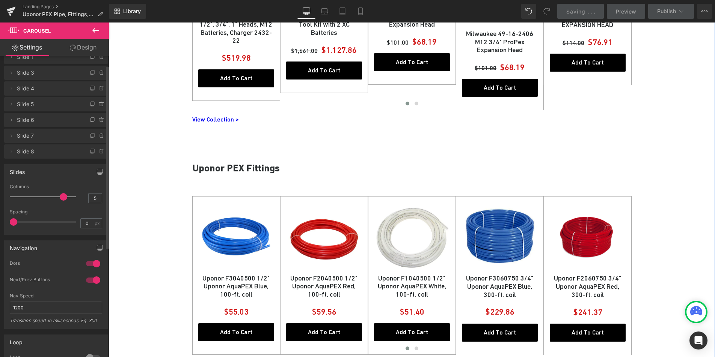
scroll to position [835, 0]
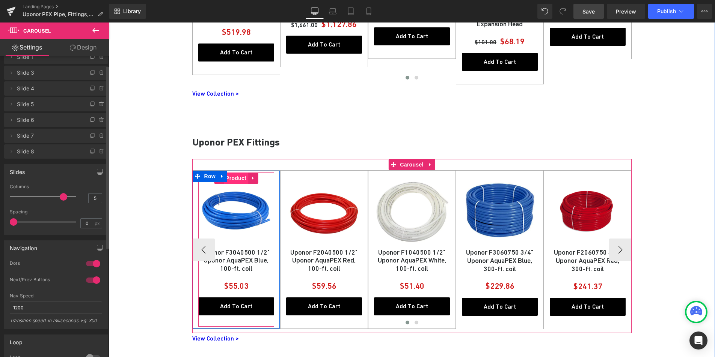
click at [234, 180] on span "Product" at bounding box center [236, 178] width 24 height 11
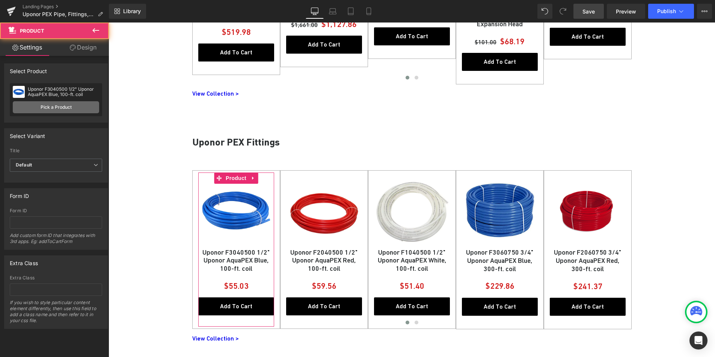
click at [58, 106] on link "Pick a Product" at bounding box center [56, 107] width 86 height 12
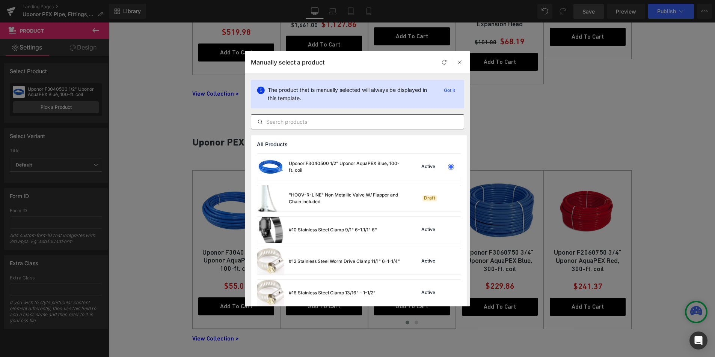
click at [293, 119] on input "text" at bounding box center [357, 121] width 212 height 9
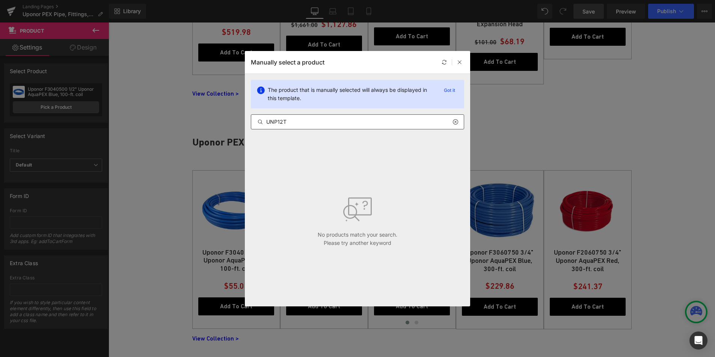
click at [295, 119] on input "UNP12T" at bounding box center [357, 121] width 212 height 9
paste input "ponor 1/2" Tee Q4755050"
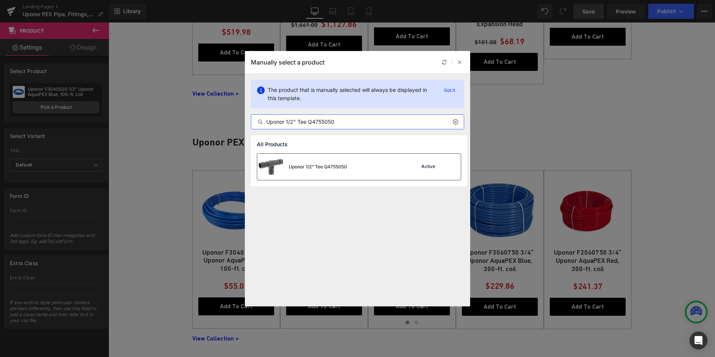
type input "Uponor 1/2" Tee Q4755050"
click at [339, 166] on div "Uponor 1/2" Tee Q4755050" at bounding box center [318, 167] width 58 height 7
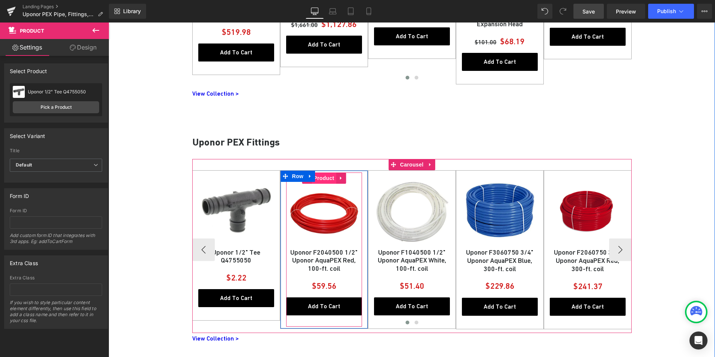
click at [322, 182] on span "Product" at bounding box center [324, 178] width 24 height 11
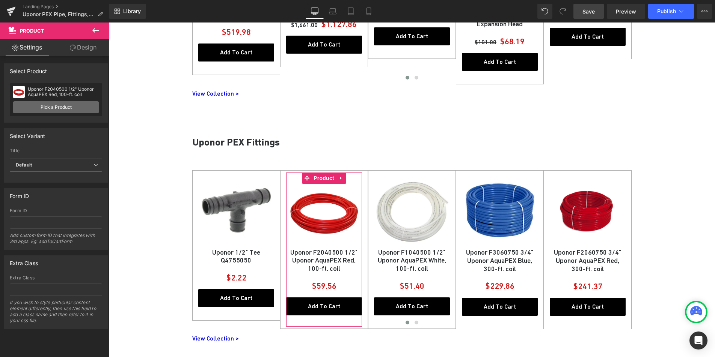
click at [67, 108] on link "Pick a Product" at bounding box center [56, 107] width 86 height 12
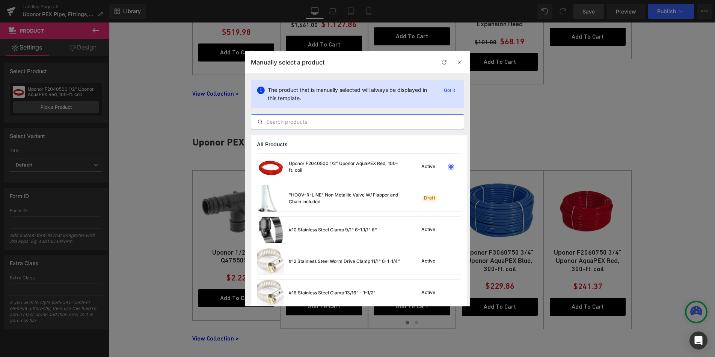
click at [307, 120] on input "text" at bounding box center [357, 121] width 212 height 9
paste input "Uponor 1" 90 Elbow ProPEX Q4761000"
type input "Uponor 1" 90 Elbow ProPEX Q4761000"
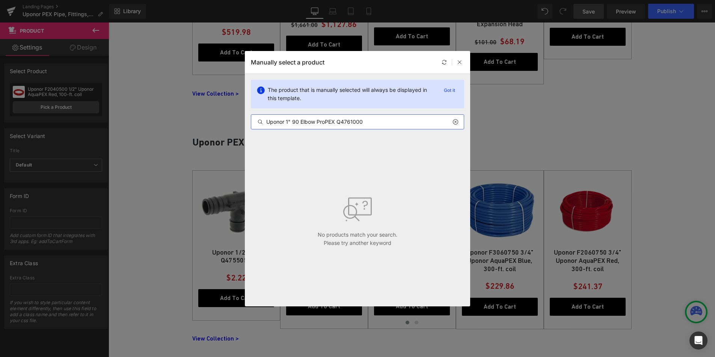
click at [315, 123] on input "Uponor 1" 90 Elbow ProPEX Q4761000" at bounding box center [357, 121] width 212 height 9
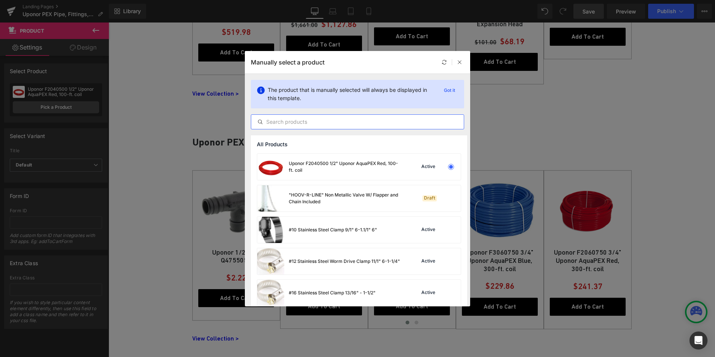
paste input "Uponor 1" 90 Elbow ProPEX Q4761000"
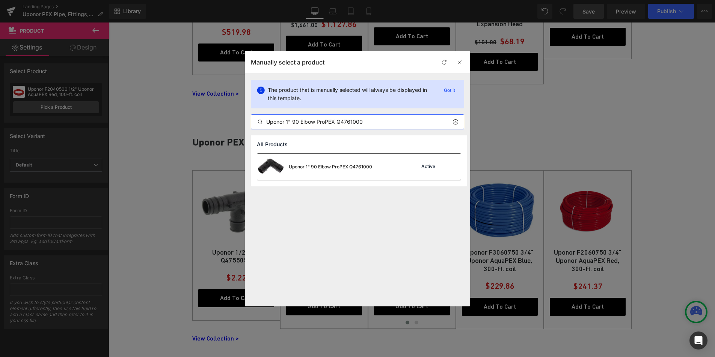
type input "Uponor 1" 90 Elbow ProPEX Q4761000"
click at [348, 161] on div "Uponor 1" 90 Elbow ProPEX Q4761000" at bounding box center [314, 167] width 115 height 26
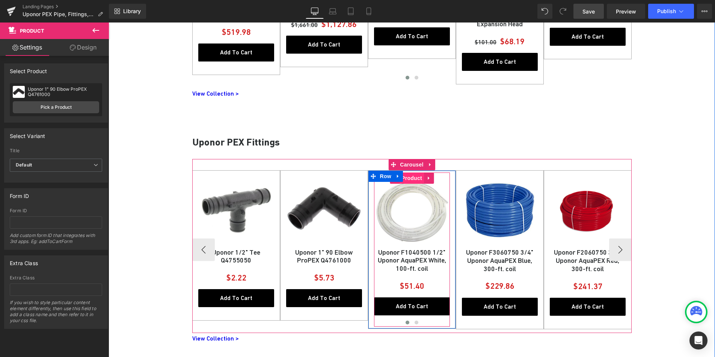
click at [407, 181] on span "Product" at bounding box center [411, 178] width 24 height 11
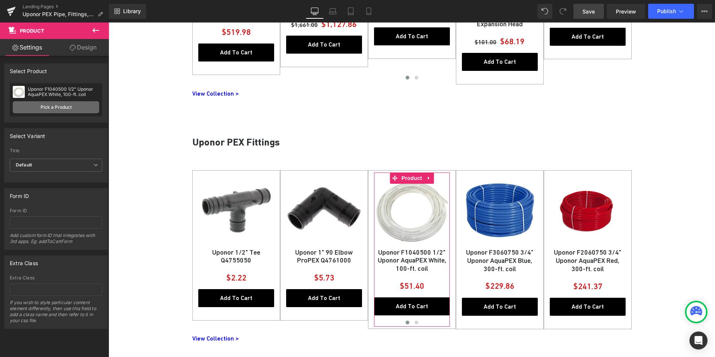
click at [42, 110] on link "Pick a Product" at bounding box center [56, 107] width 86 height 12
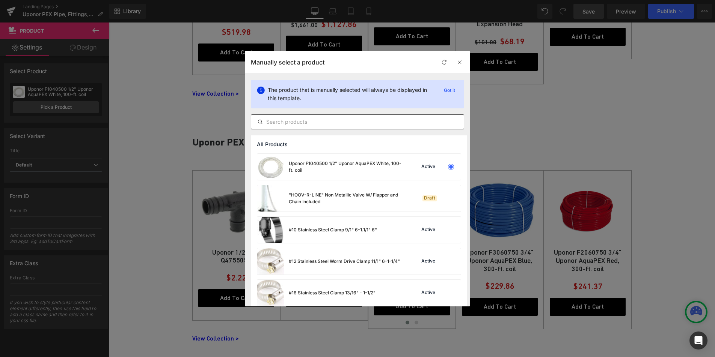
click at [285, 123] on input "text" at bounding box center [357, 121] width 212 height 9
paste input "Uponor 3/4" Coupling ProPEX Q4777575"
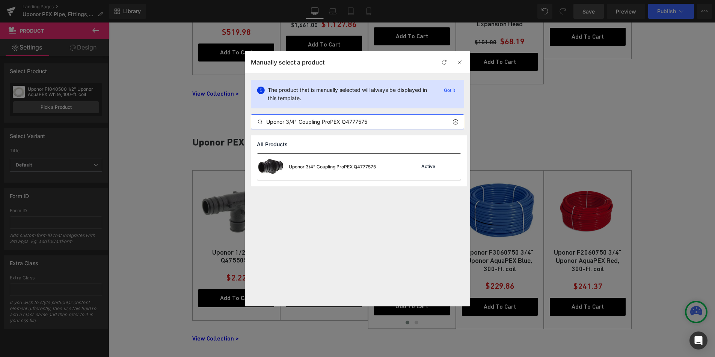
type input "Uponor 3/4" Coupling ProPEX Q4777575"
click at [308, 162] on div "Uponor 3/4" Coupling ProPEX Q4777575" at bounding box center [316, 167] width 119 height 26
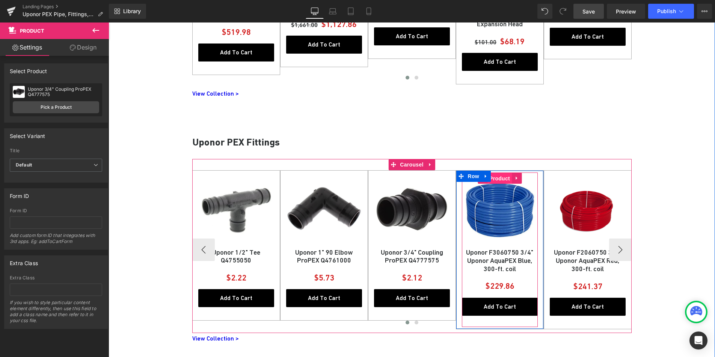
click at [499, 178] on span "Product" at bounding box center [499, 178] width 24 height 11
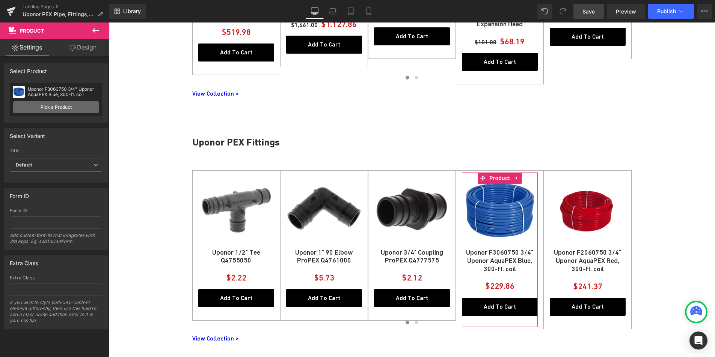
click at [38, 110] on link "Pick a Product" at bounding box center [56, 107] width 86 height 12
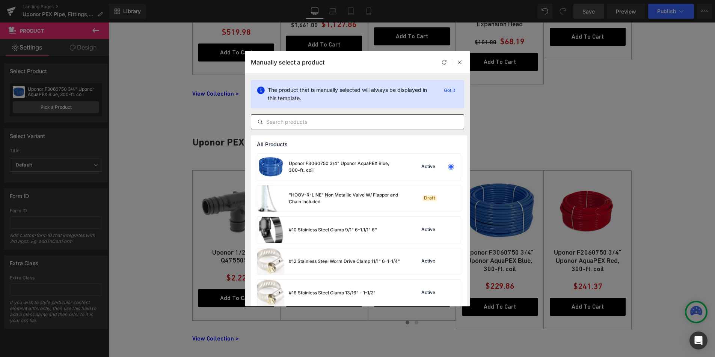
click at [291, 124] on input "text" at bounding box center [357, 121] width 212 height 9
paste input "Uponor 1" LF Ball Valve ProPEX LFC4821010"
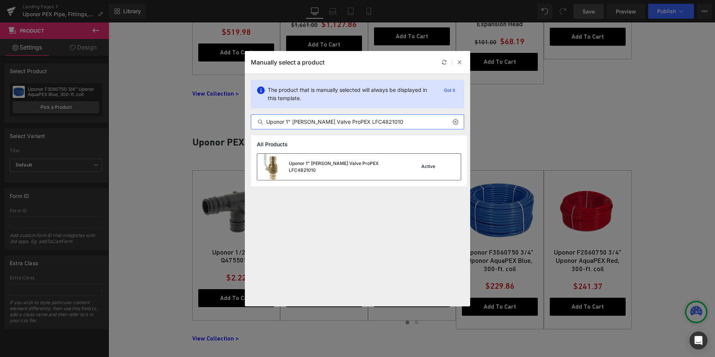
type input "Uponor 1" LF Ball Valve ProPEX LFC4821010"
click at [297, 161] on div "Uponor 1" LF Ball Valve ProPEX LFC4821010" at bounding box center [329, 167] width 144 height 26
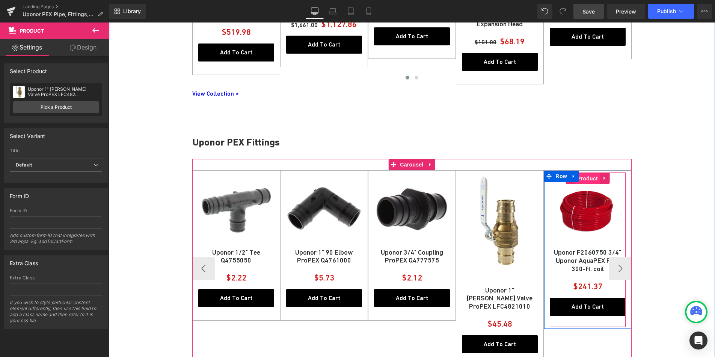
click at [586, 178] on span "Product" at bounding box center [587, 178] width 24 height 11
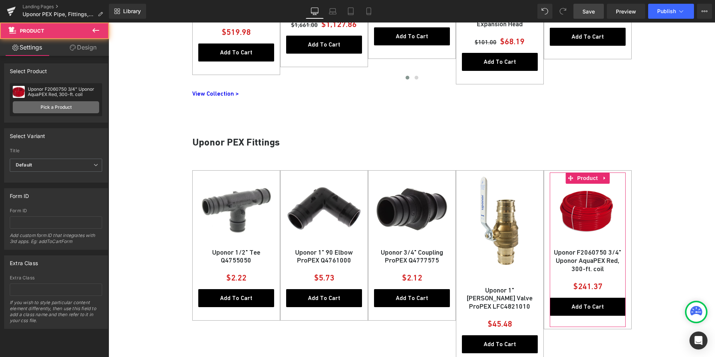
click at [50, 109] on link "Pick a Product" at bounding box center [56, 107] width 86 height 12
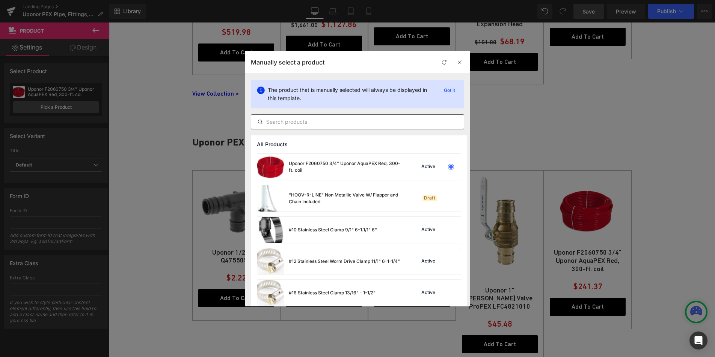
click at [361, 118] on input "text" at bounding box center [357, 121] width 212 height 9
paste input "Uponor 3/4" LF Ball Valve ProPEX LFC4827575"
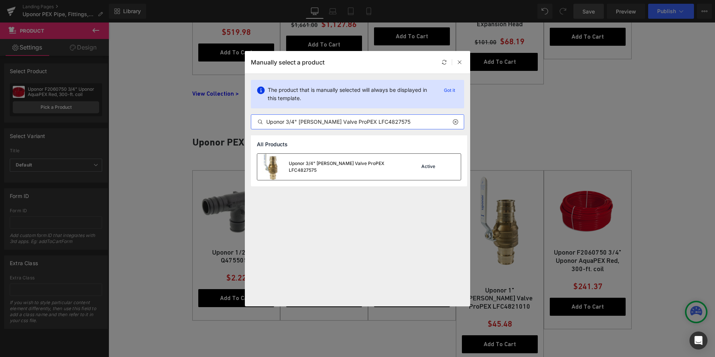
type input "Uponor 3/4" LF Ball Valve ProPEX LFC4827575"
click at [346, 165] on div "Uponor 3/4" LF Ball Valve ProPEX LFC4827575" at bounding box center [345, 167] width 113 height 14
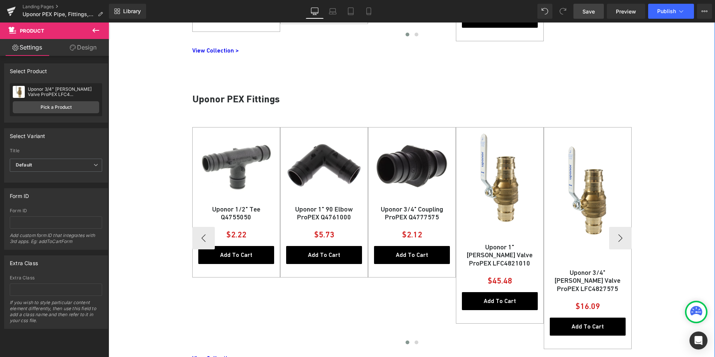
scroll to position [884, 0]
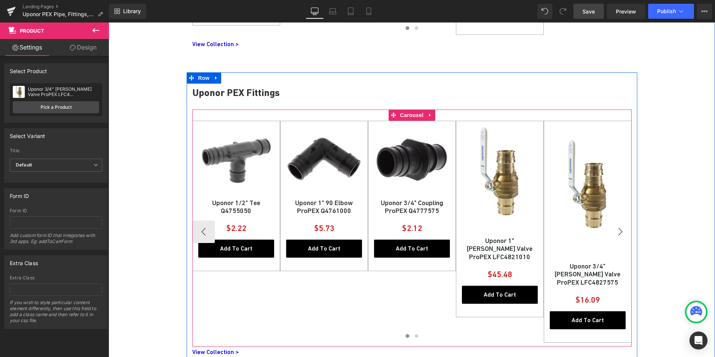
click at [619, 230] on button "›" at bounding box center [620, 232] width 23 height 23
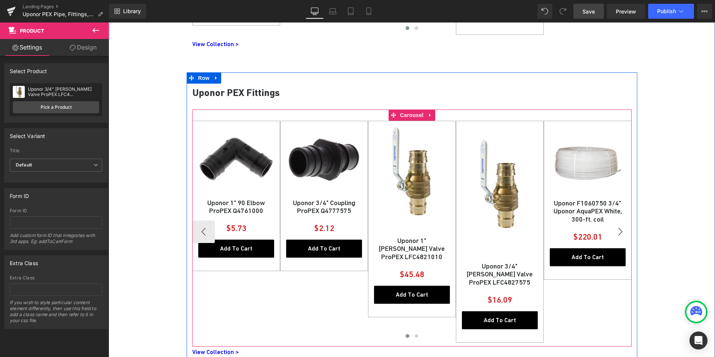
click at [619, 230] on button "›" at bounding box center [620, 232] width 23 height 23
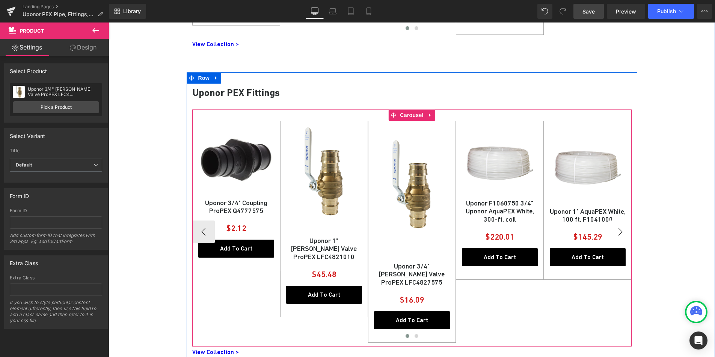
click at [619, 230] on button "›" at bounding box center [620, 232] width 23 height 23
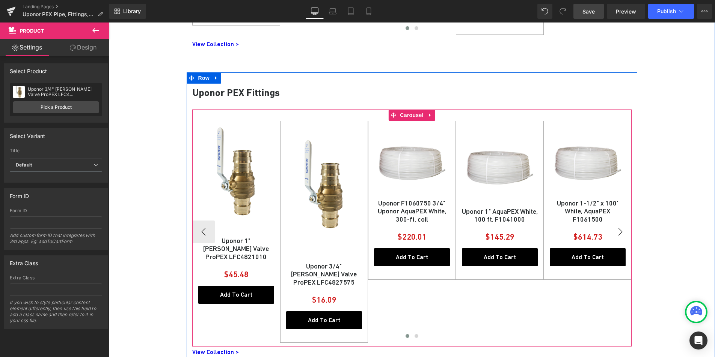
click at [619, 230] on button "›" at bounding box center [620, 232] width 23 height 23
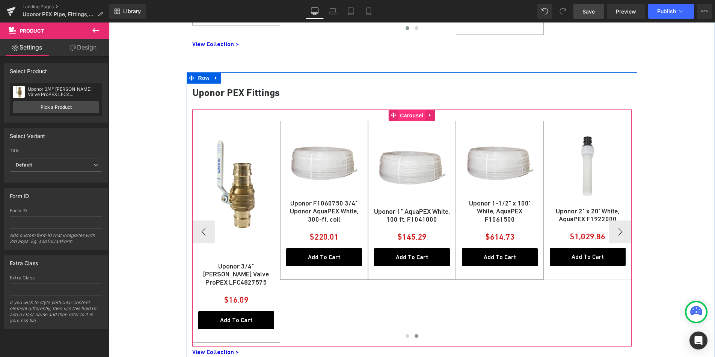
click at [401, 115] on span "Carousel" at bounding box center [411, 115] width 27 height 11
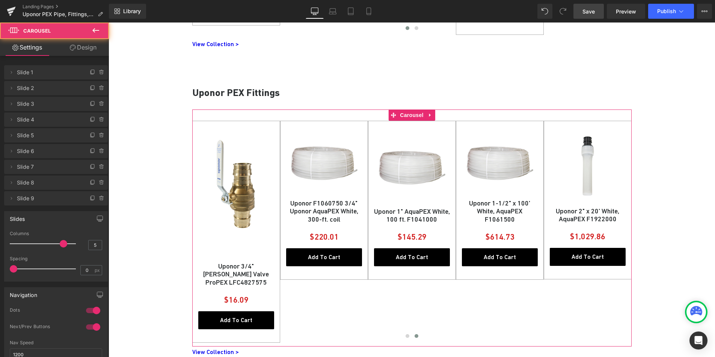
click at [81, 50] on link "Design" at bounding box center [83, 47] width 54 height 17
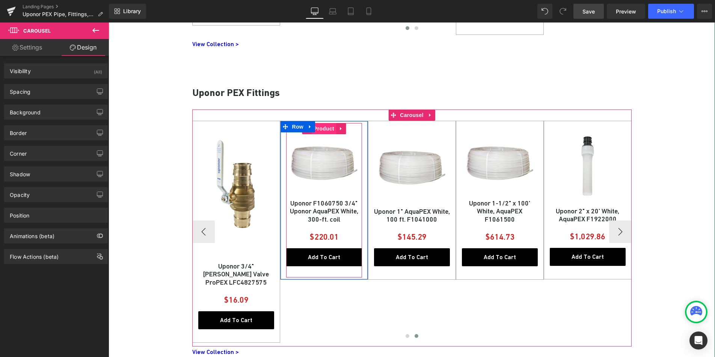
click at [323, 129] on span "Product" at bounding box center [324, 128] width 24 height 11
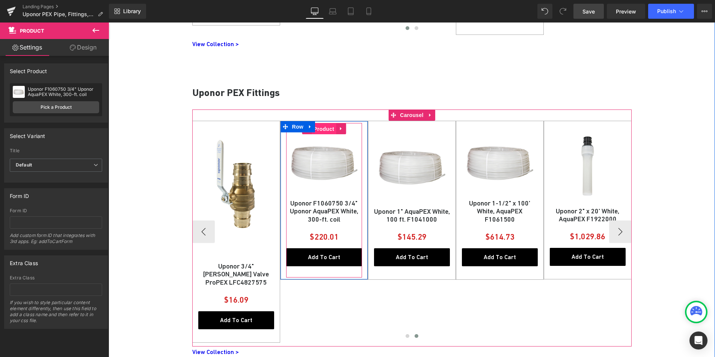
click at [324, 127] on span "Product" at bounding box center [324, 129] width 24 height 11
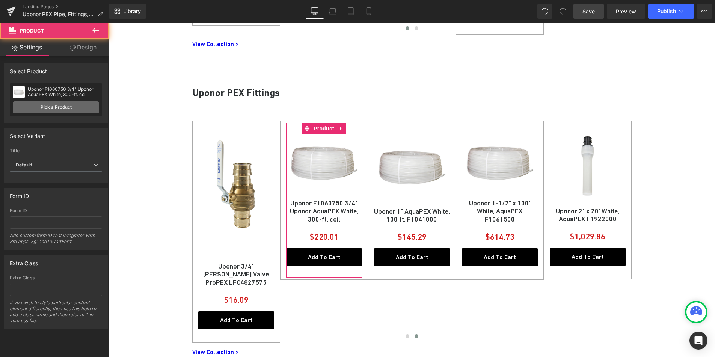
click at [69, 108] on link "Pick a Product" at bounding box center [56, 107] width 86 height 12
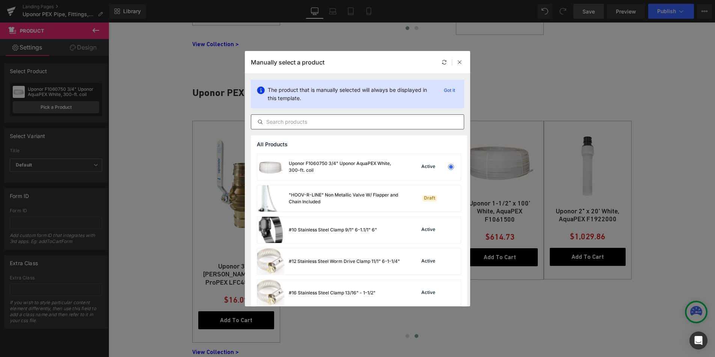
click at [307, 124] on input "text" at bounding box center [357, 121] width 212 height 9
paste input "Uponor3/4" LF Brass Male Adapter ProPEX LF4527575"
type input "Uponor3/4" LF Brass Male Adapter ProPEX LF4527575"
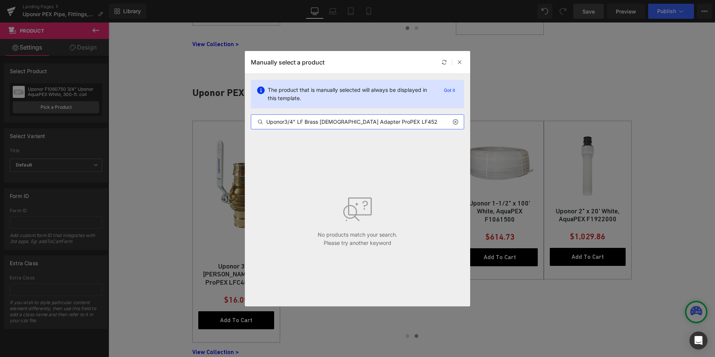
click at [380, 123] on input "Uponor3/4" LF Brass Male Adapter ProPEX LF4527575" at bounding box center [357, 121] width 212 height 9
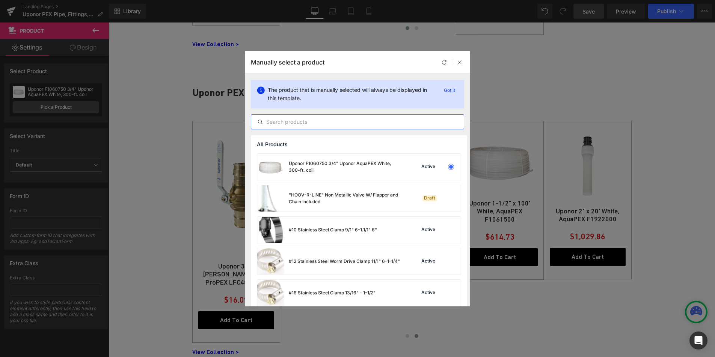
paste input "Uponor3/4" LF Brass Male Adapter ProPEX LF4527575"
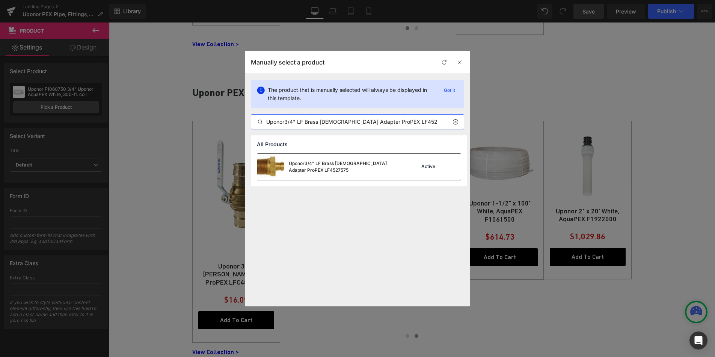
type input "Uponor3/4" LF Brass Male Adapter ProPEX LF4527575"
click at [353, 163] on div "Uponor3/4" LF Brass Male Adapter ProPEX LF4527575" at bounding box center [345, 167] width 113 height 14
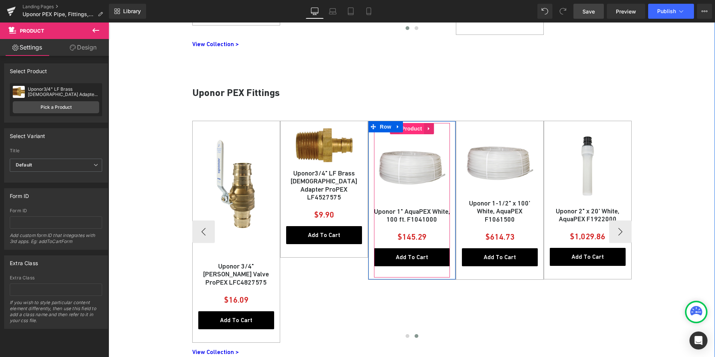
click at [409, 131] on span "Product" at bounding box center [411, 128] width 24 height 11
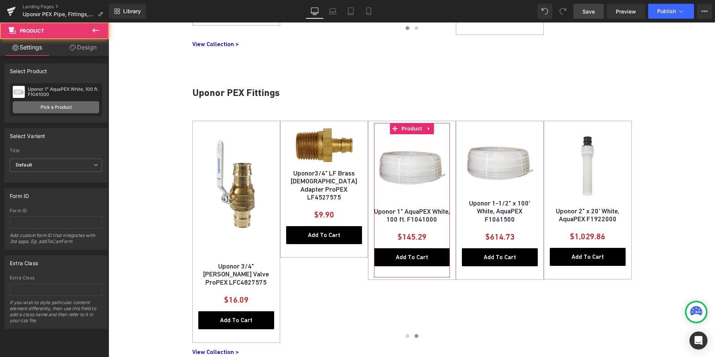
click at [58, 107] on link "Pick a Product" at bounding box center [56, 107] width 86 height 12
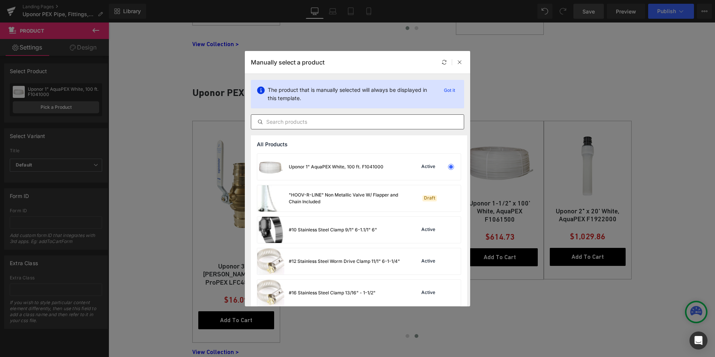
click at [300, 125] on input "text" at bounding box center [357, 121] width 212 height 9
paste input "Uponor 1/2" LF Brass Female Adapter ProPEX LF4575050"
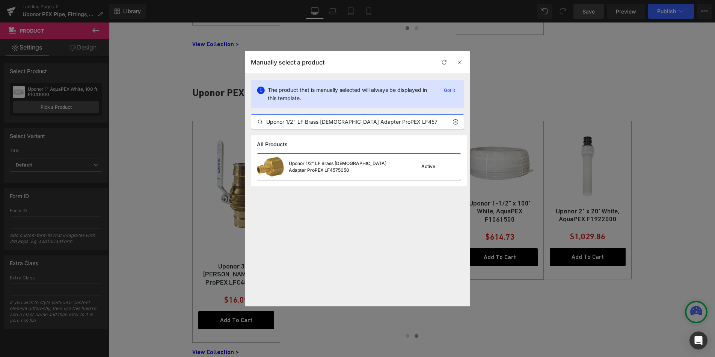
type input "Uponor 1/2" LF Brass Female Adapter ProPEX LF4575050"
click at [318, 162] on div "Uponor 1/2" LF Brass Female Adapter ProPEX LF4575050" at bounding box center [345, 167] width 113 height 14
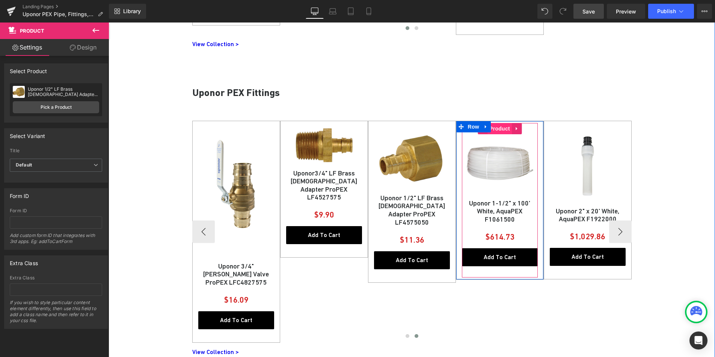
click at [496, 132] on span "Product" at bounding box center [499, 128] width 24 height 11
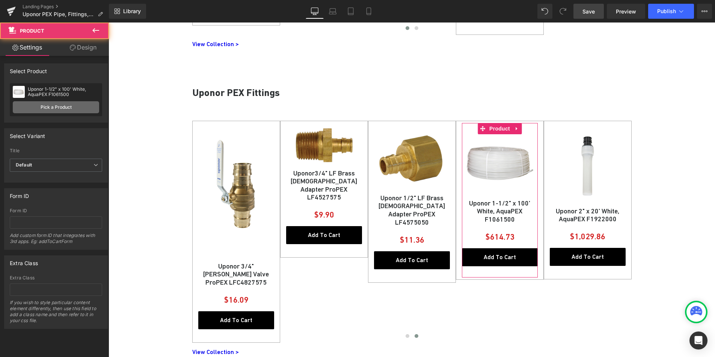
click at [44, 107] on link "Pick a Product" at bounding box center [56, 107] width 86 height 12
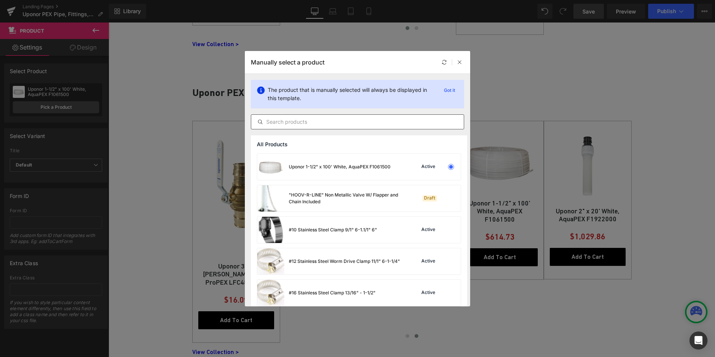
click at [294, 123] on input "text" at bounding box center [357, 121] width 212 height 9
paste input "Uponor 3/4 90 Elbow ProPEX Q4760750"
type input "Uponor 3/4 90 Elbow ProPEX Q4760750"
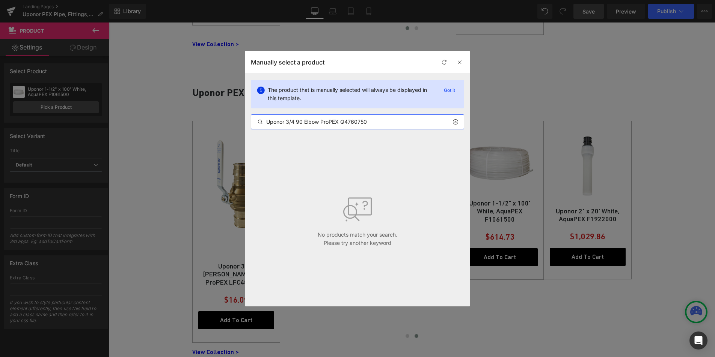
click at [335, 125] on input "Uponor 3/4 90 Elbow ProPEX Q4760750" at bounding box center [357, 121] width 212 height 9
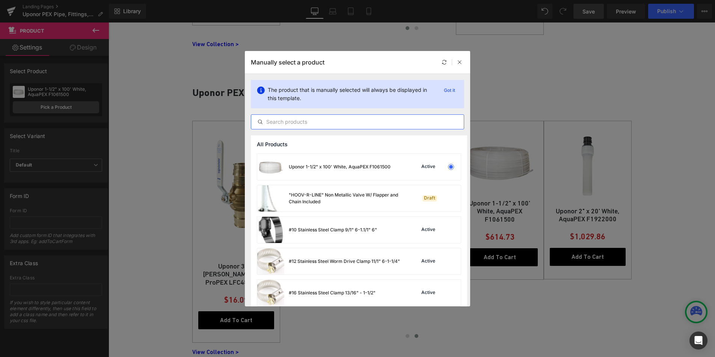
paste input "Uponor 3/4 90 Elbow ProPEX Q4760750"
type input "Uponor 3/4 90 Elbow ProPEX Q4760750"
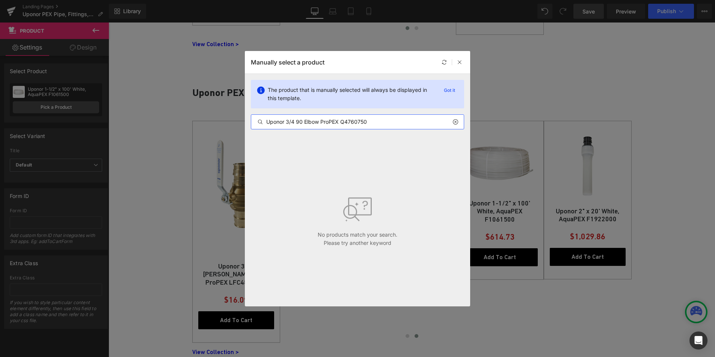
click at [363, 122] on input "Uponor 3/4 90 Elbow ProPEX Q4760750" at bounding box center [357, 121] width 212 height 9
click at [361, 123] on input "Uponor 3/4 90 Elbow ProPEX Q4760750" at bounding box center [357, 121] width 212 height 9
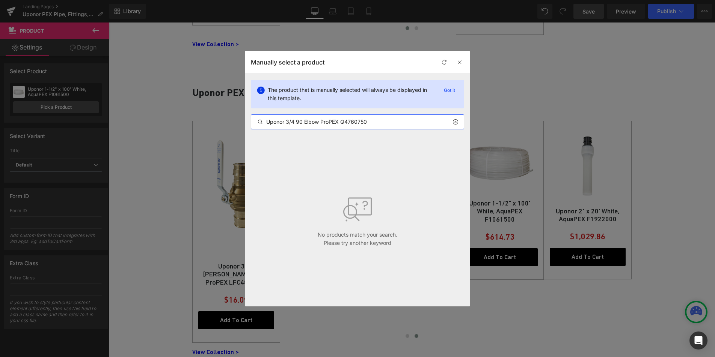
click at [361, 123] on input "Uponor 3/4 90 Elbow ProPEX Q4760750" at bounding box center [357, 121] width 212 height 9
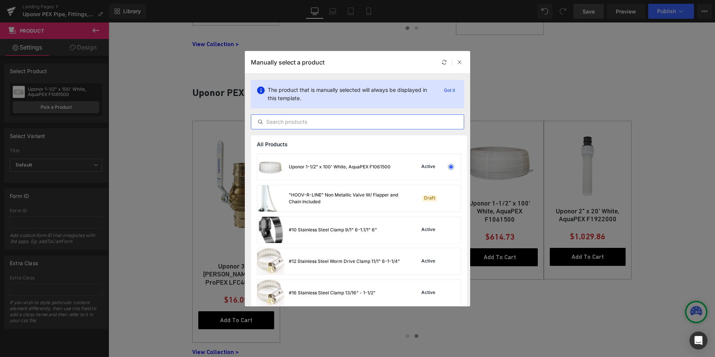
paste input "Uponor 3/4 90 Elbow ProPEX Q4760750"
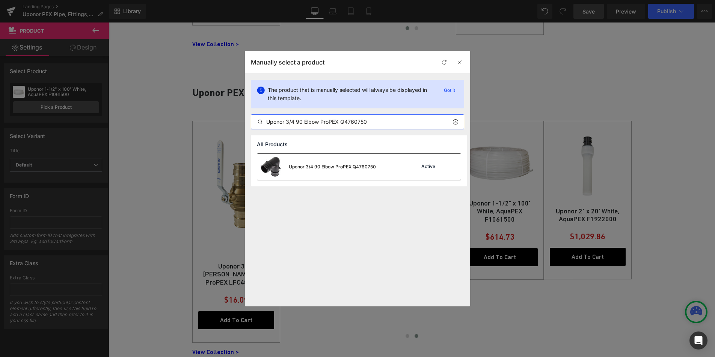
type input "Uponor 3/4 90 Elbow ProPEX Q4760750"
click at [329, 164] on div "Uponor 3/4 90 Elbow ProPEX Q4760750" at bounding box center [332, 167] width 87 height 7
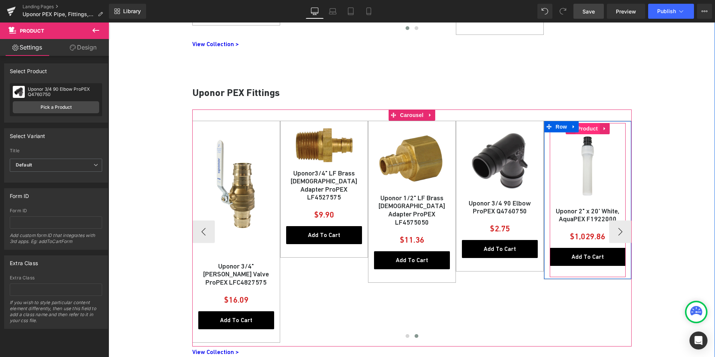
click at [586, 130] on span "Product" at bounding box center [587, 128] width 24 height 11
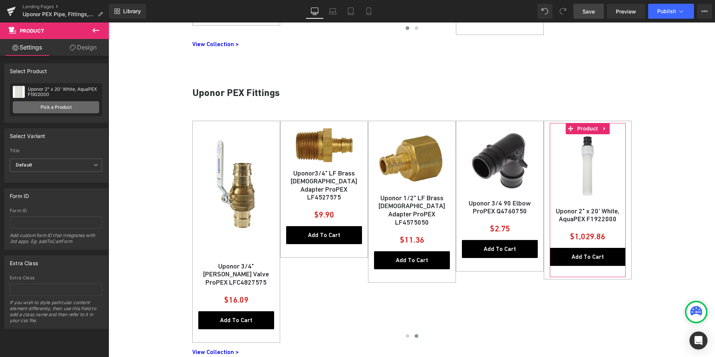
click at [72, 109] on link "Pick a Product" at bounding box center [56, 107] width 86 height 12
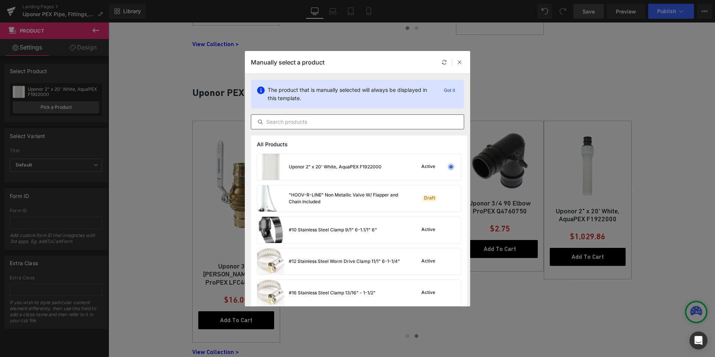
click at [308, 122] on input "text" at bounding box center [357, 121] width 212 height 9
paste input "Uponor 1/2" x 1/2" x 3/4" Tee ProPEX Q4755575"
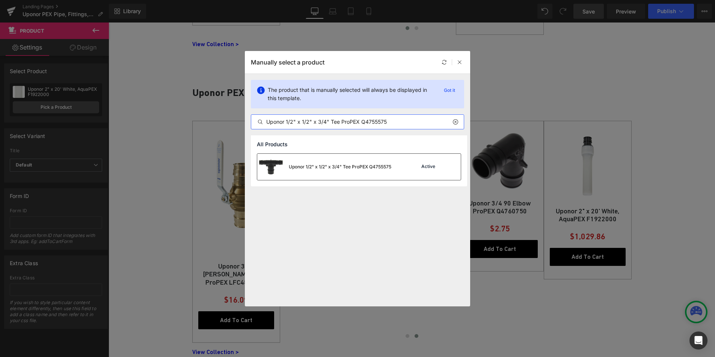
type input "Uponor 1/2" x 1/2" x 3/4" Tee ProPEX Q4755575"
click at [303, 164] on div "Uponor 1/2" x 1/2" x 3/4" Tee ProPEX Q4755575" at bounding box center [340, 167] width 102 height 7
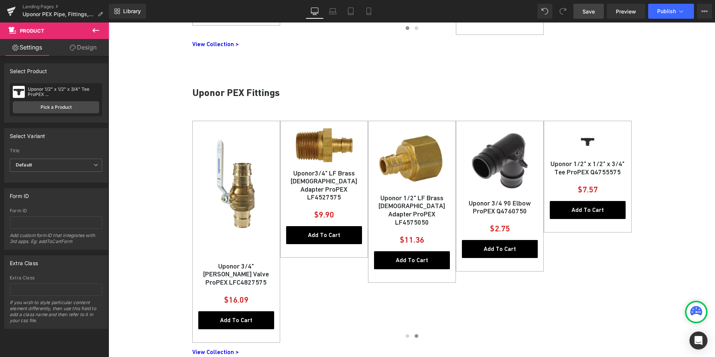
click at [595, 11] on link "Save" at bounding box center [588, 11] width 30 height 15
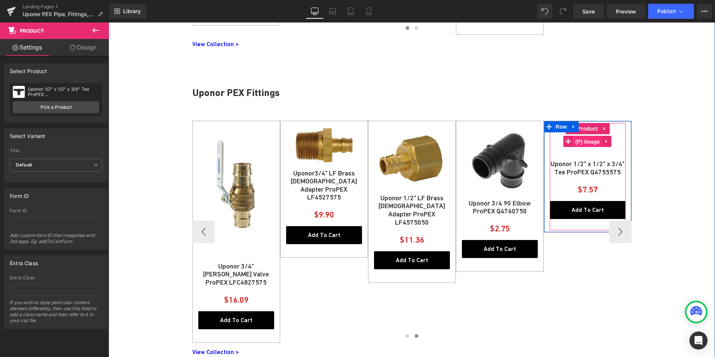
click at [586, 142] on span "(P) Image" at bounding box center [587, 141] width 29 height 11
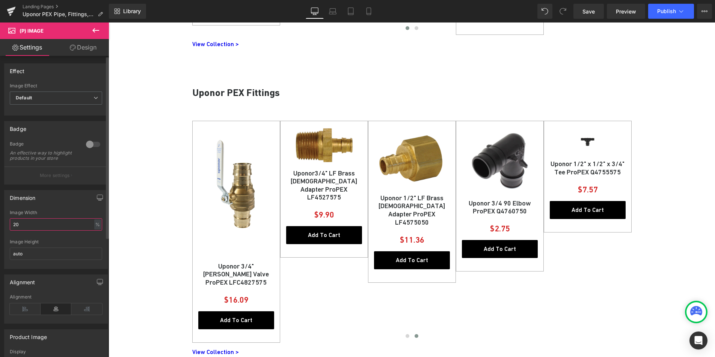
click at [36, 231] on input "20" at bounding box center [56, 224] width 92 height 12
type input "100"
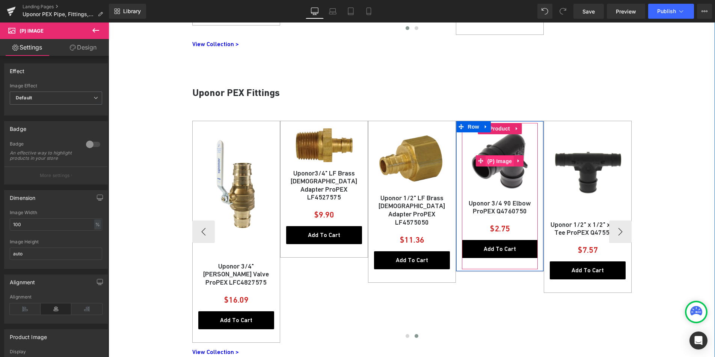
click at [500, 161] on span "(P) Image" at bounding box center [499, 161] width 29 height 11
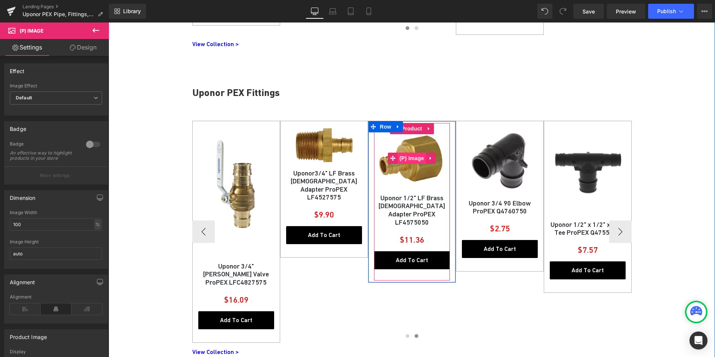
click at [407, 160] on span "(P) Image" at bounding box center [412, 158] width 29 height 11
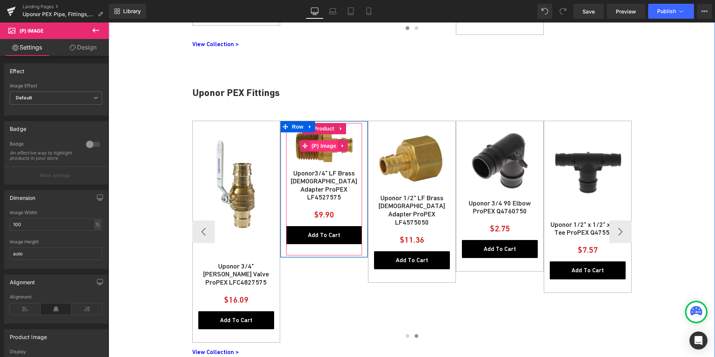
click at [319, 149] on span "(P) Image" at bounding box center [324, 145] width 29 height 11
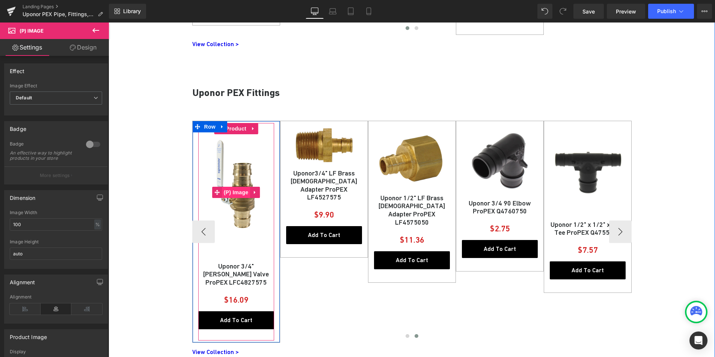
click at [234, 192] on span "(P) Image" at bounding box center [236, 192] width 29 height 11
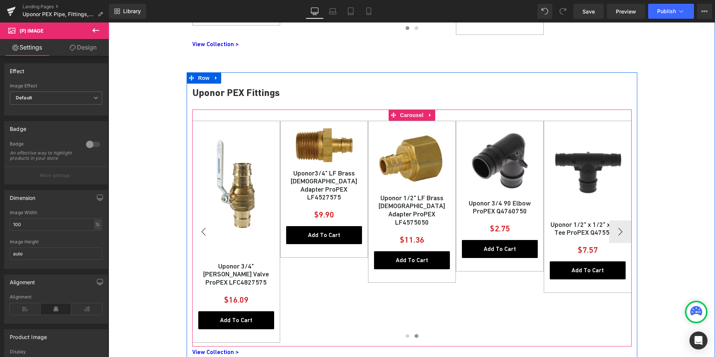
click at [197, 231] on button "‹" at bounding box center [203, 232] width 23 height 23
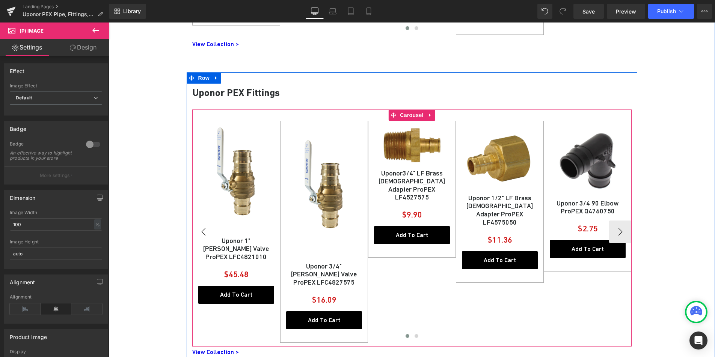
click at [199, 231] on button "‹" at bounding box center [203, 232] width 23 height 23
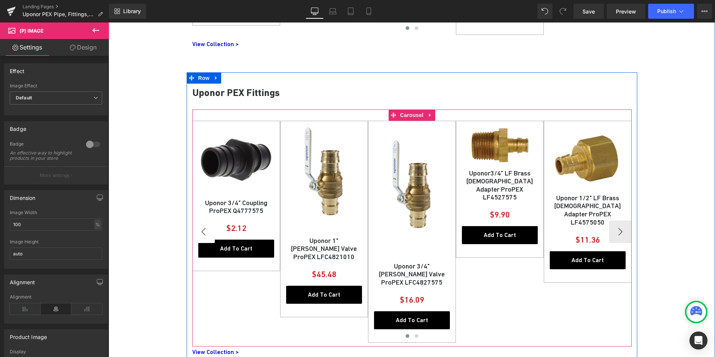
click at [199, 231] on button "‹" at bounding box center [203, 232] width 23 height 23
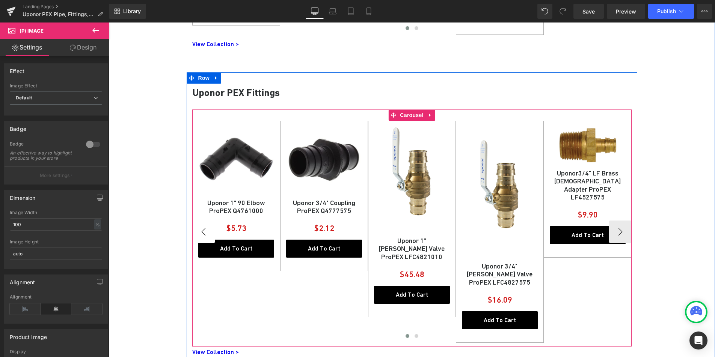
click at [199, 231] on button "‹" at bounding box center [203, 232] width 23 height 23
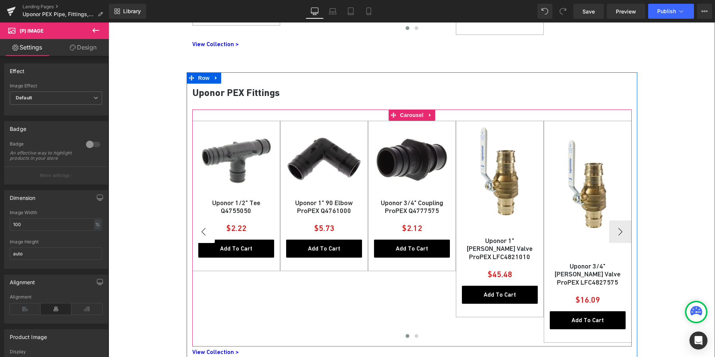
click at [199, 231] on button "‹" at bounding box center [203, 232] width 23 height 23
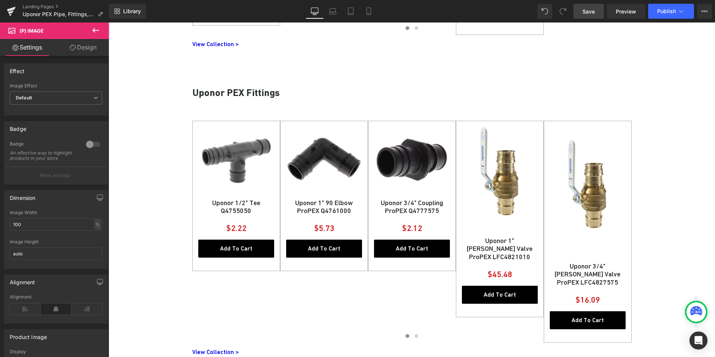
click at [594, 12] on span "Save" at bounding box center [588, 12] width 12 height 8
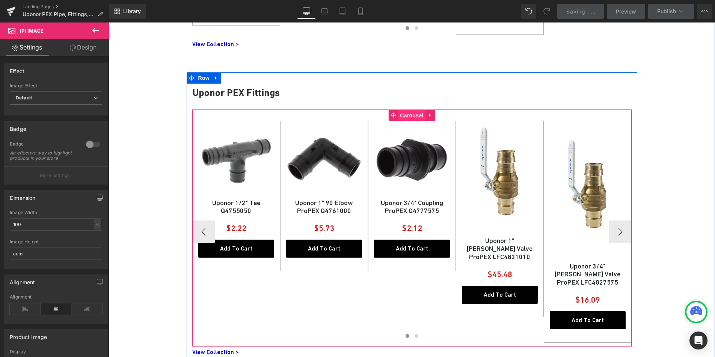
click at [414, 114] on span "Carousel" at bounding box center [411, 115] width 27 height 11
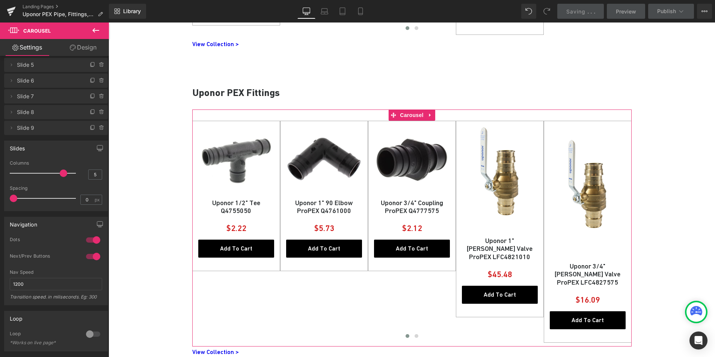
scroll to position [160, 0]
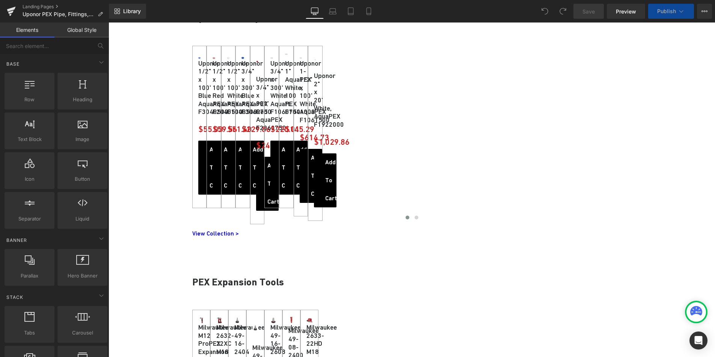
scroll to position [338, 0]
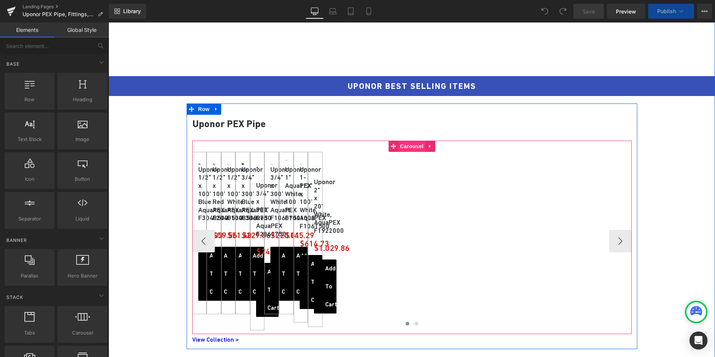
click at [409, 147] on span "Carousel" at bounding box center [411, 146] width 27 height 11
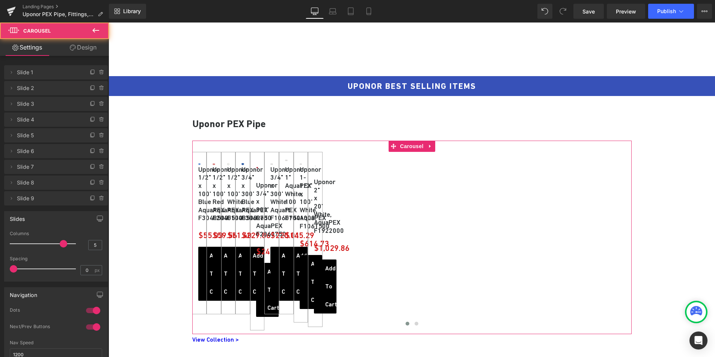
scroll to position [131, 0]
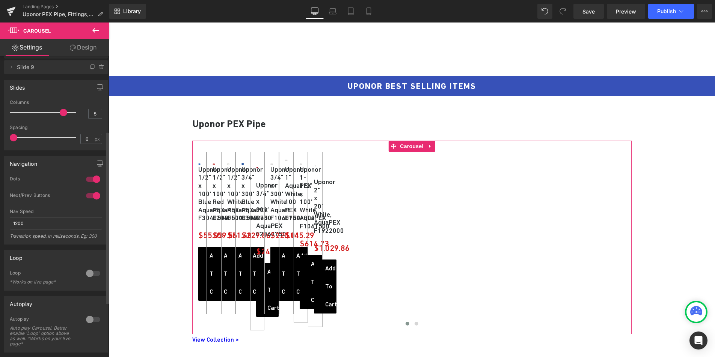
click at [92, 272] on div at bounding box center [93, 274] width 18 height 12
click at [90, 274] on div at bounding box center [93, 274] width 18 height 12
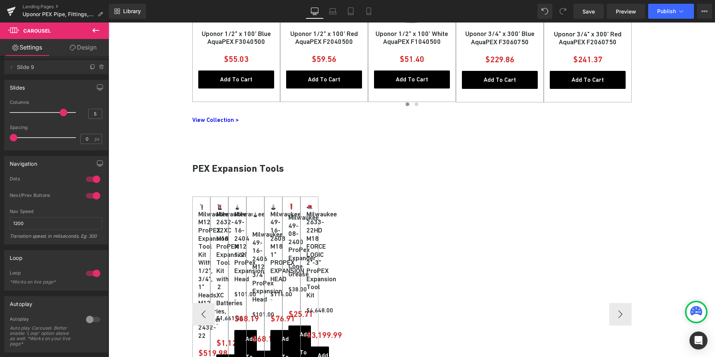
scroll to position [577, 0]
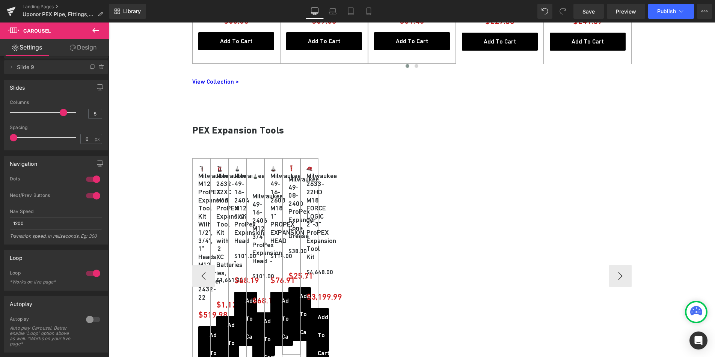
click at [421, 163] on div "Sale Off (P) Image Milwaukee M12 ProPEX Expansion Tool Kit With 1/2", 3/4", 1" …" at bounding box center [411, 276] width 439 height 236
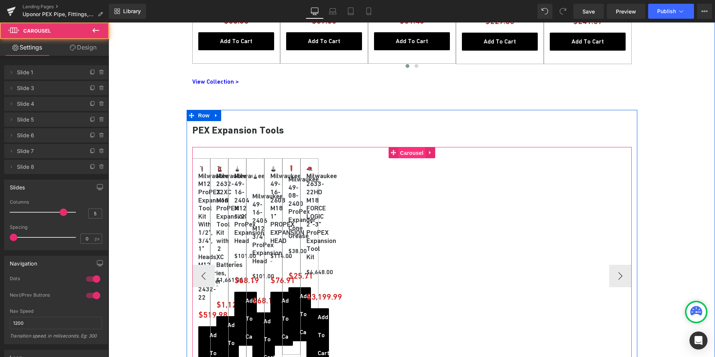
click at [414, 152] on span "Carousel" at bounding box center [411, 153] width 27 height 11
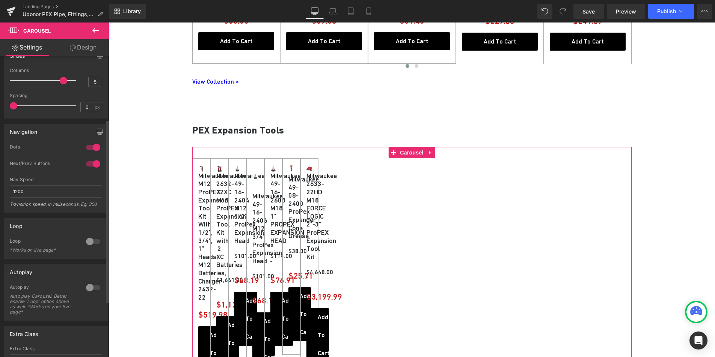
scroll to position [133, 0]
click at [88, 242] on div at bounding box center [93, 240] width 18 height 12
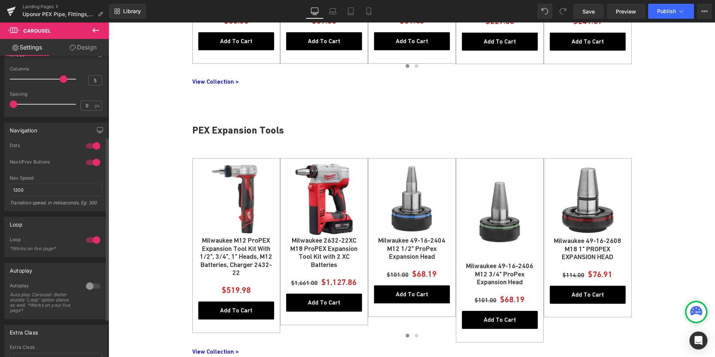
click at [93, 239] on div at bounding box center [93, 240] width 18 height 12
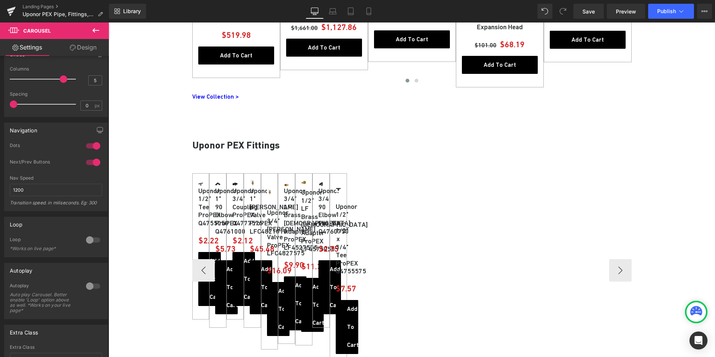
scroll to position [842, 0]
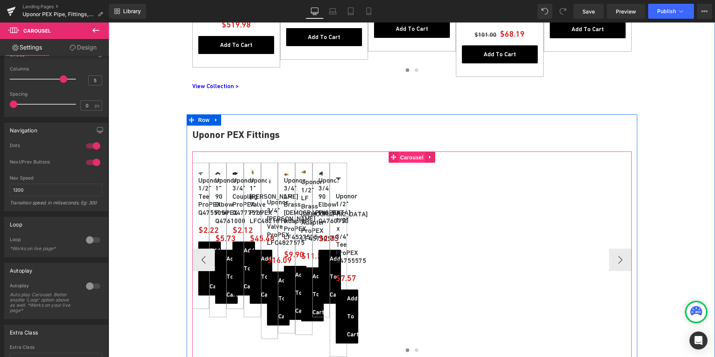
click at [408, 159] on span "Carousel" at bounding box center [411, 157] width 27 height 11
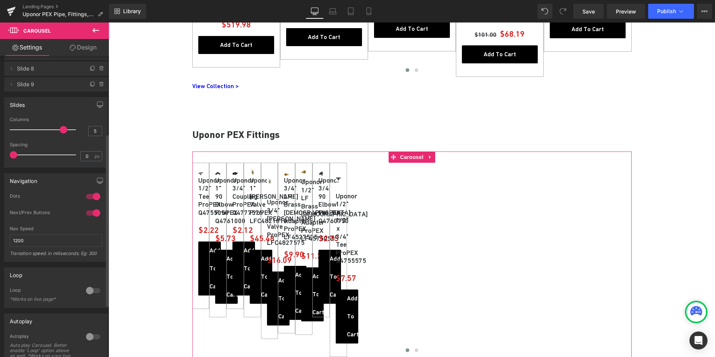
scroll to position [136, 0]
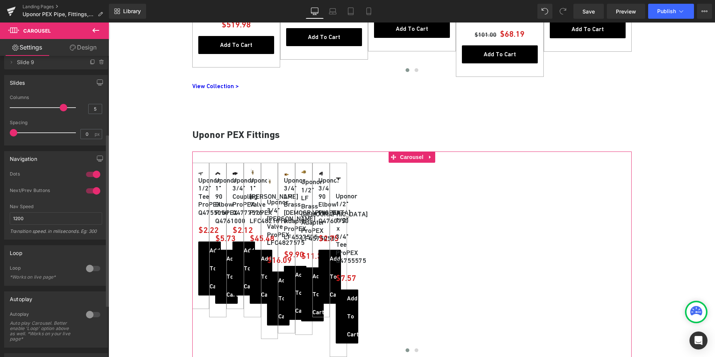
click at [88, 269] on div at bounding box center [93, 269] width 18 height 12
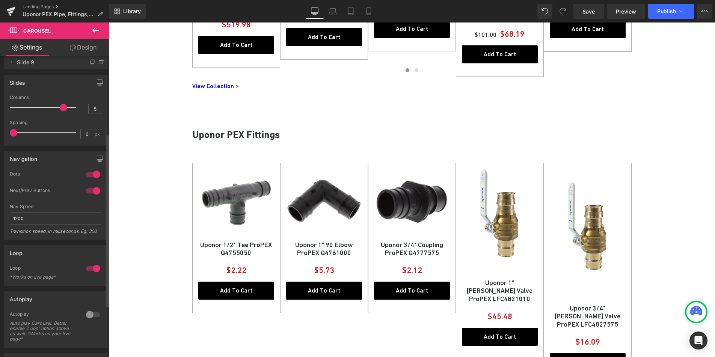
click at [92, 269] on div at bounding box center [93, 269] width 18 height 12
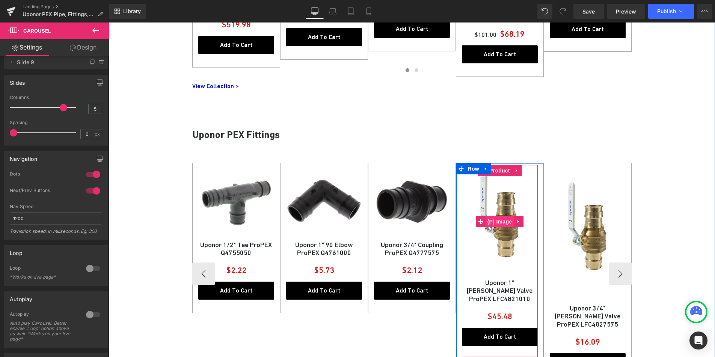
click at [502, 221] on span "(P) Image" at bounding box center [499, 221] width 29 height 11
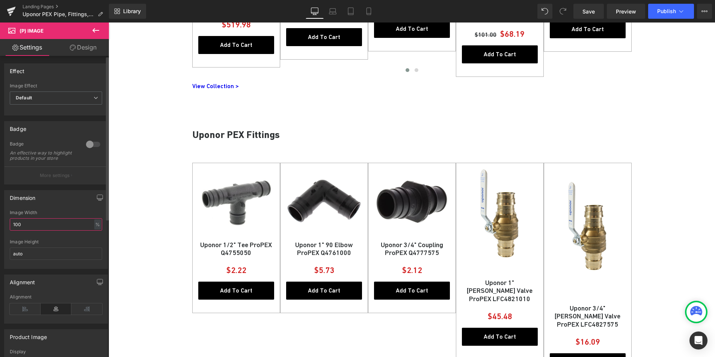
click at [40, 231] on input "100" at bounding box center [56, 224] width 92 height 12
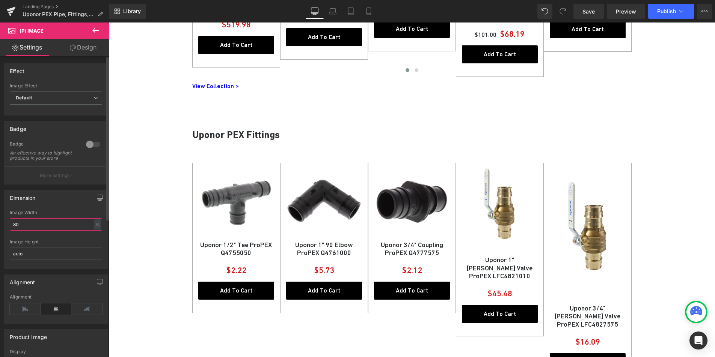
click at [40, 231] on input "80" at bounding box center [56, 224] width 92 height 12
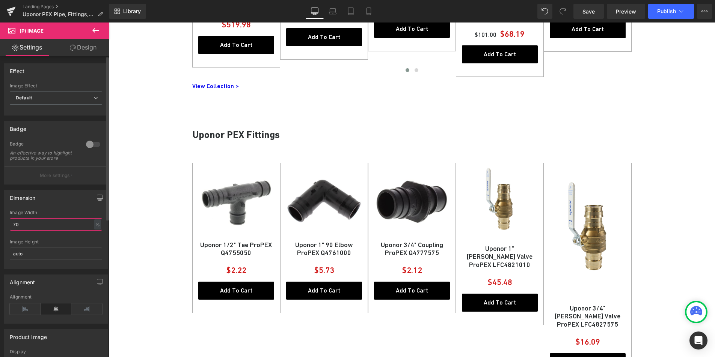
type input "7"
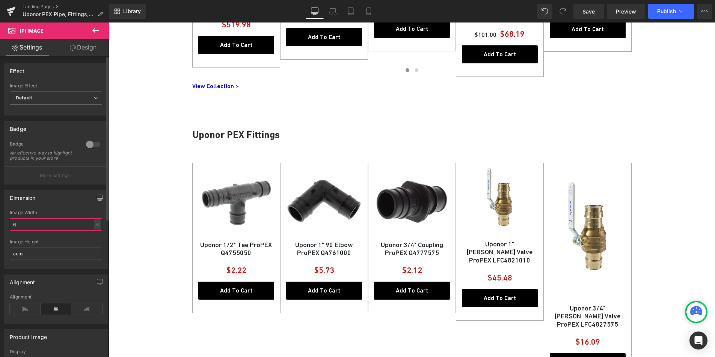
type input "67"
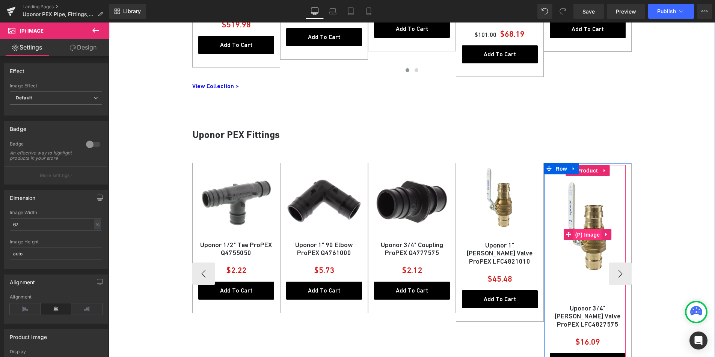
click at [589, 236] on span "(P) Image" at bounding box center [587, 234] width 29 height 11
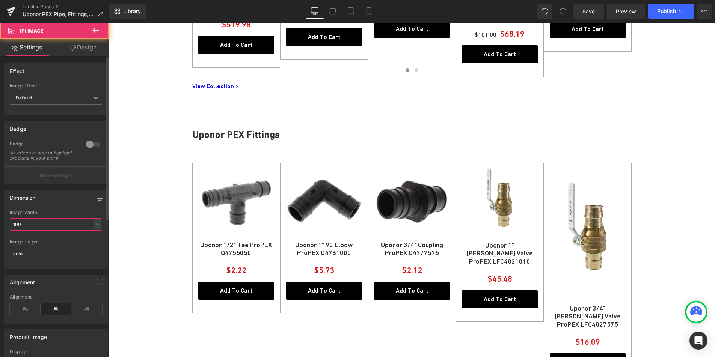
click at [30, 231] on input "100" at bounding box center [56, 224] width 92 height 12
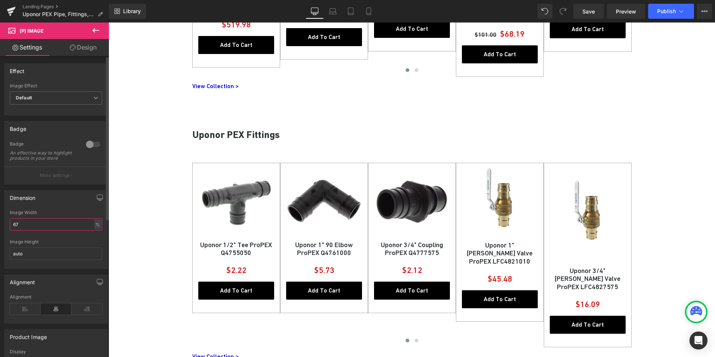
type input "6"
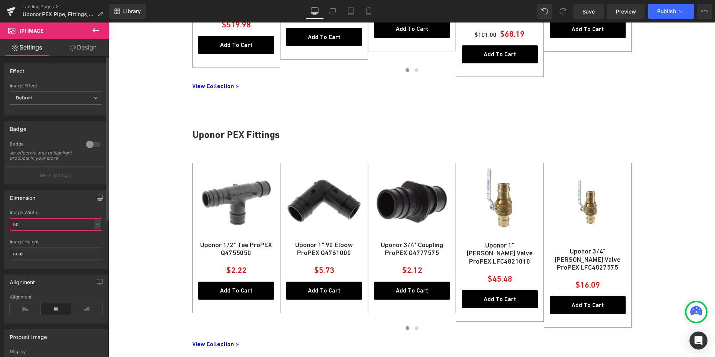
type input "5"
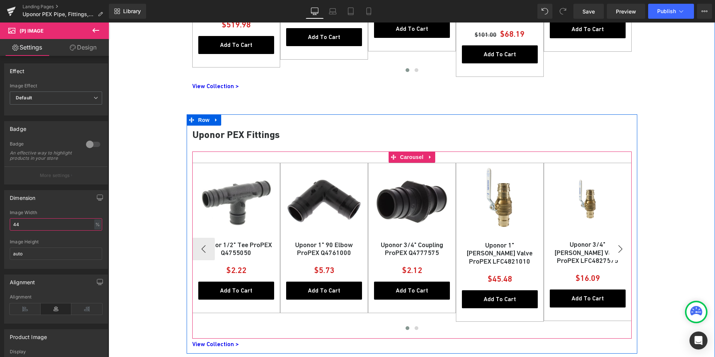
type input "44"
click at [619, 249] on button "›" at bounding box center [620, 249] width 23 height 23
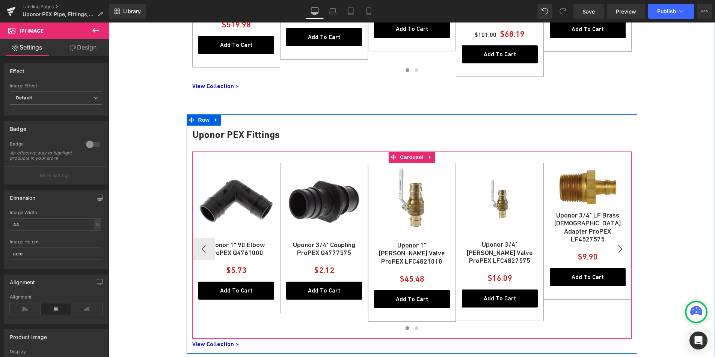
click at [619, 249] on button "›" at bounding box center [620, 249] width 23 height 23
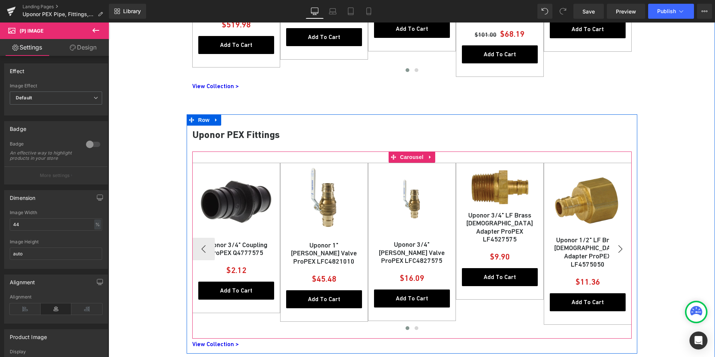
click at [619, 249] on button "›" at bounding box center [620, 249] width 23 height 23
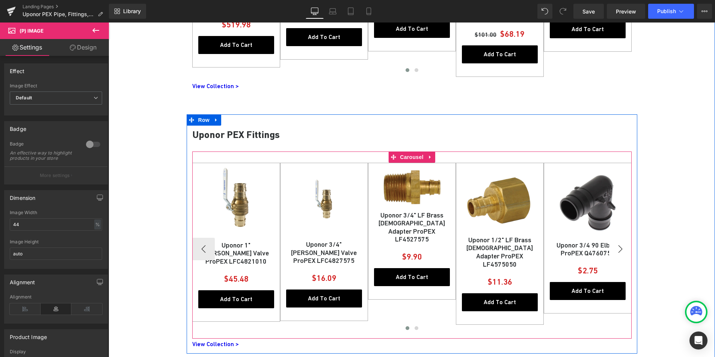
click at [619, 249] on button "›" at bounding box center [620, 249] width 23 height 23
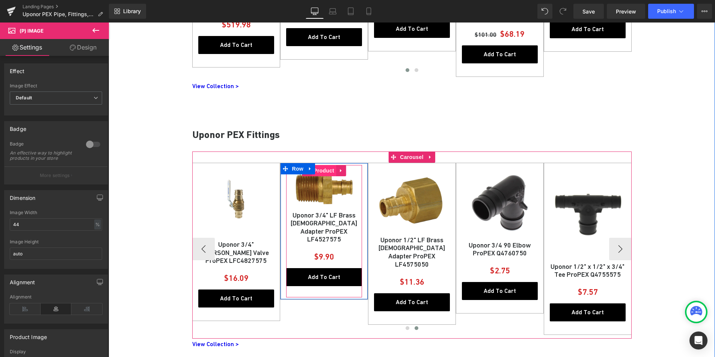
click at [323, 170] on span "Product" at bounding box center [324, 170] width 24 height 11
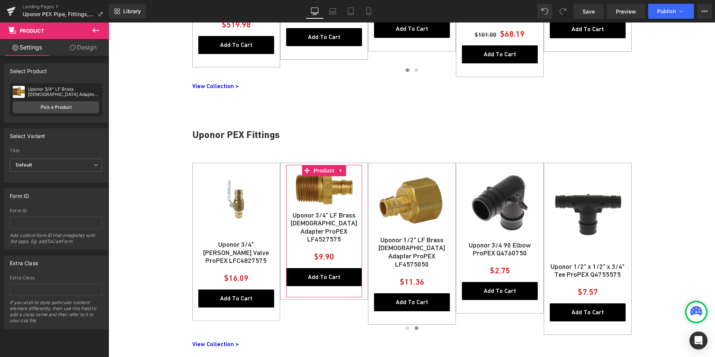
click at [80, 45] on link "Design" at bounding box center [83, 47] width 54 height 17
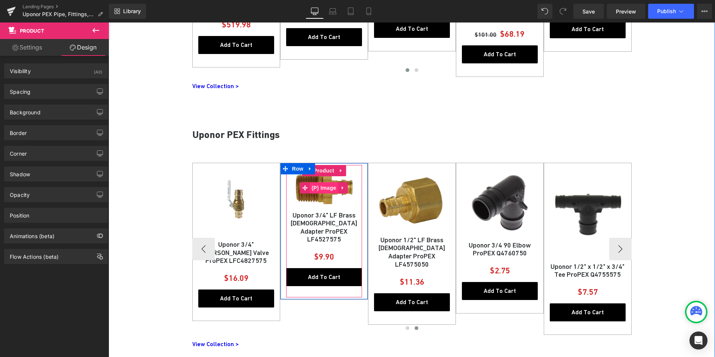
click at [325, 190] on span "(P) Image" at bounding box center [324, 187] width 29 height 11
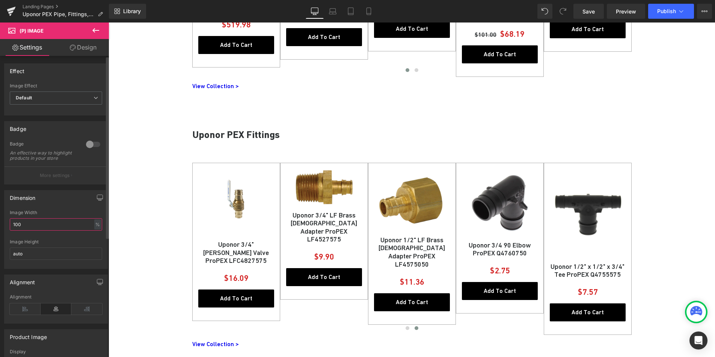
click at [32, 231] on input "100" at bounding box center [56, 224] width 92 height 12
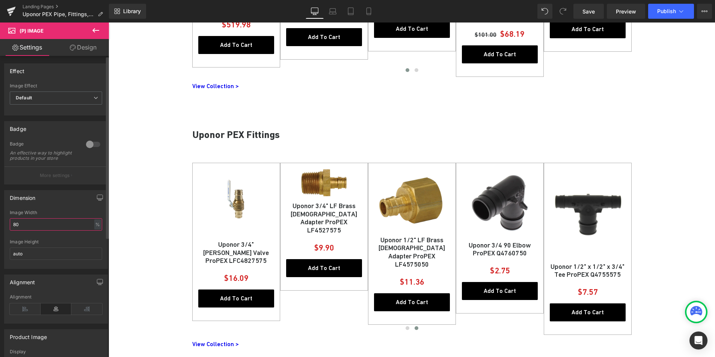
type input "8"
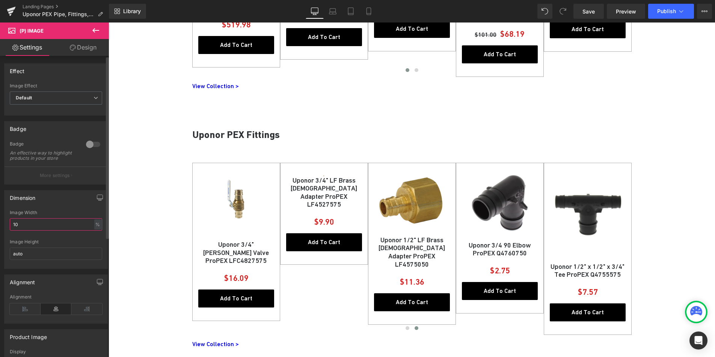
type input "100"
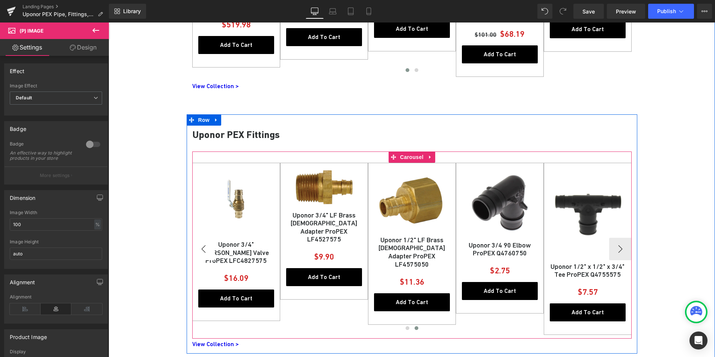
click at [203, 253] on button "‹" at bounding box center [203, 249] width 23 height 23
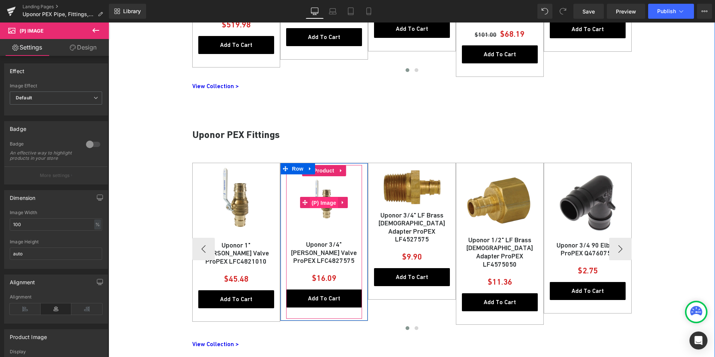
click at [325, 205] on span "(P) Image" at bounding box center [324, 202] width 29 height 11
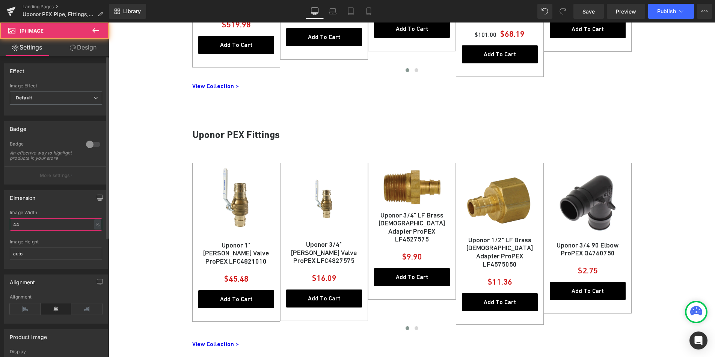
click at [39, 231] on input "44" at bounding box center [56, 224] width 92 height 12
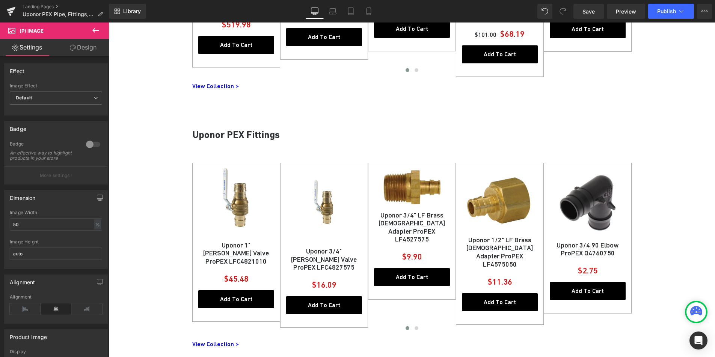
click at [72, 47] on icon at bounding box center [73, 48] width 6 height 6
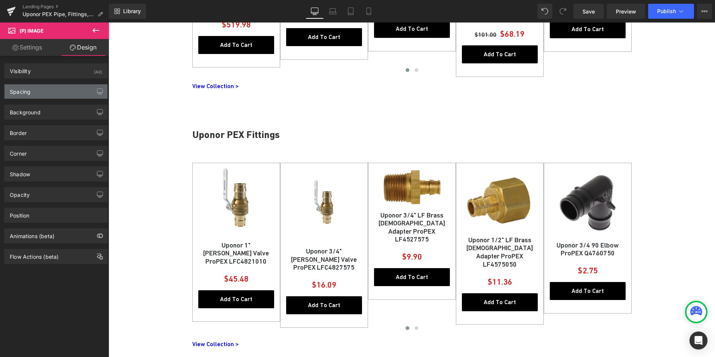
click at [38, 88] on div "Spacing" at bounding box center [56, 91] width 103 height 14
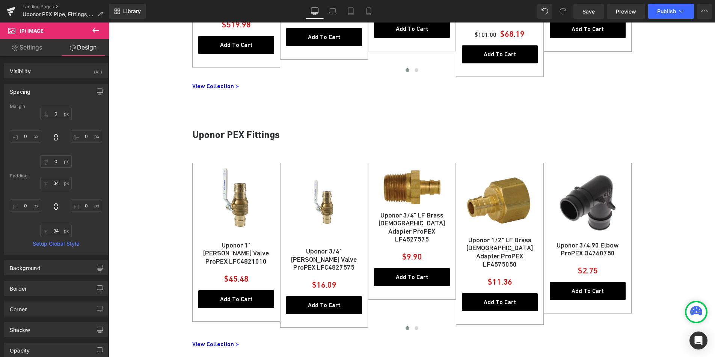
click at [30, 53] on link "Settings" at bounding box center [27, 47] width 54 height 17
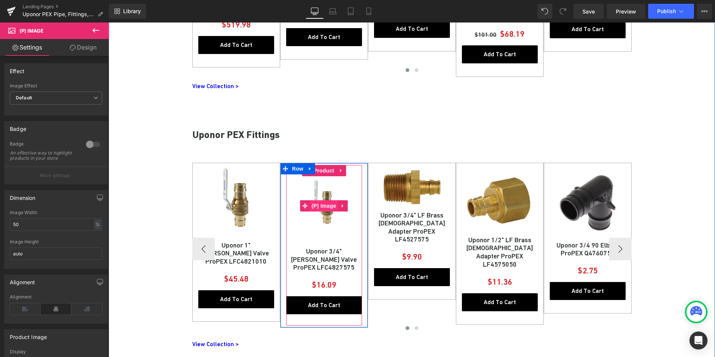
click at [324, 205] on span "(P) Image" at bounding box center [324, 205] width 29 height 11
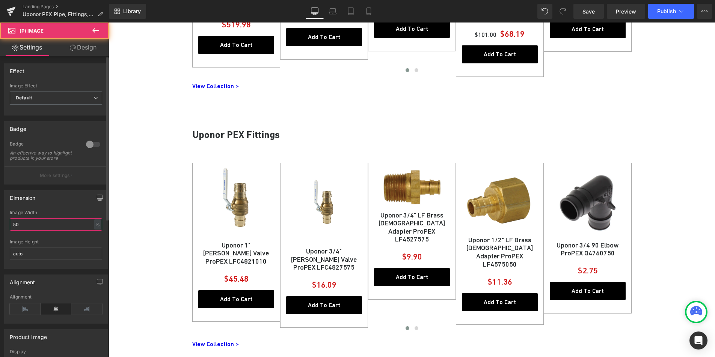
click at [31, 231] on input "50" at bounding box center [56, 224] width 92 height 12
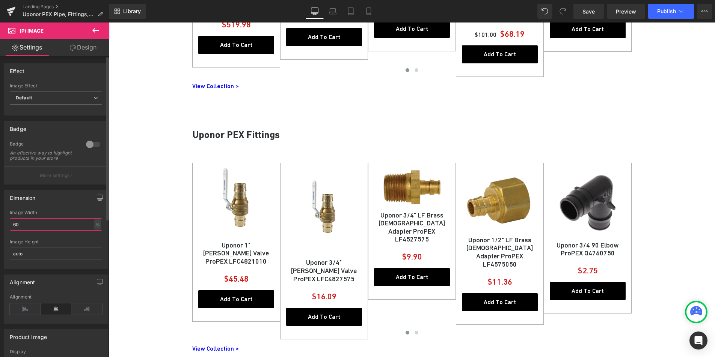
type input "6"
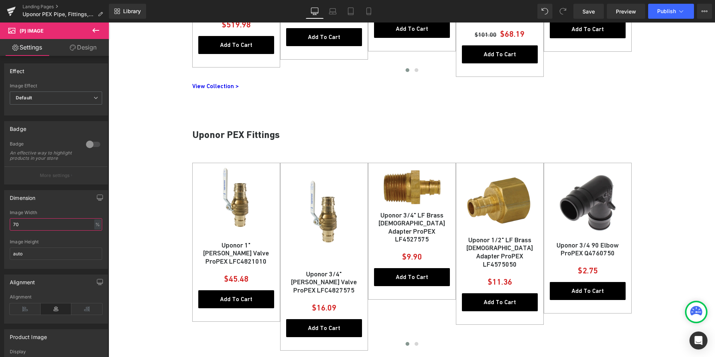
type input "70"
click at [91, 49] on link "Design" at bounding box center [83, 47] width 54 height 17
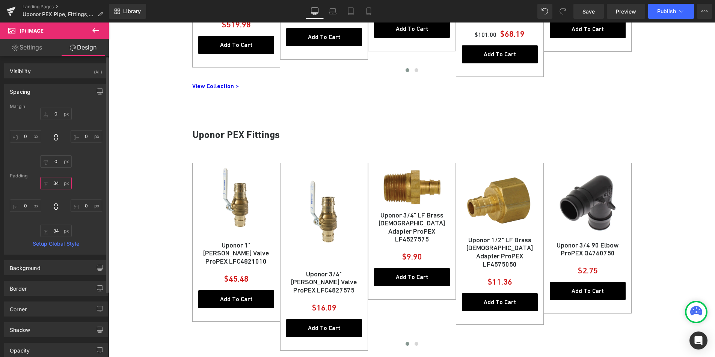
click at [56, 185] on input "text" at bounding box center [56, 183] width 32 height 12
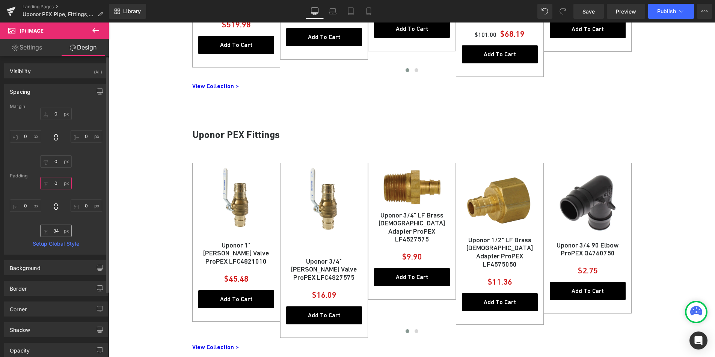
type input "0"
click at [57, 232] on input "text" at bounding box center [56, 231] width 32 height 12
type input "0"
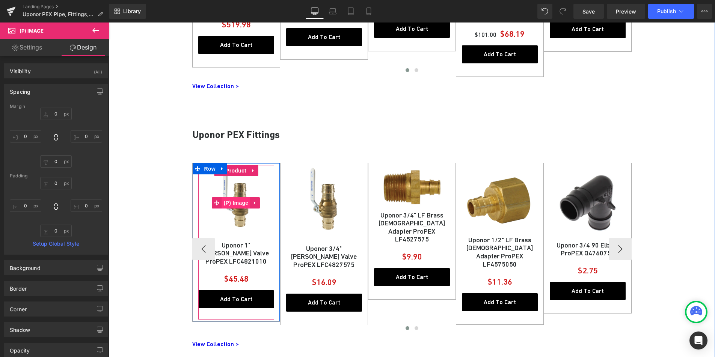
click at [239, 202] on span "(P) Image" at bounding box center [236, 202] width 29 height 11
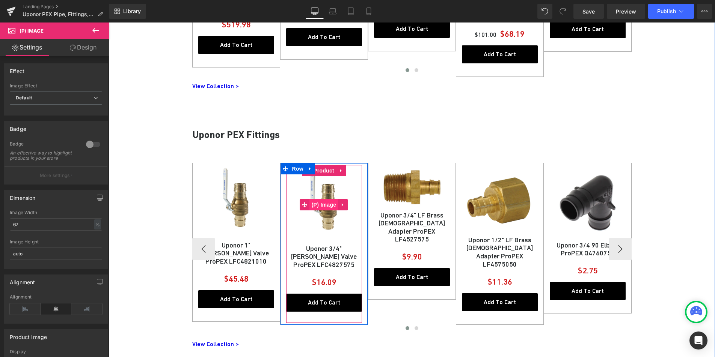
click at [324, 203] on span "(P) Image" at bounding box center [324, 204] width 29 height 11
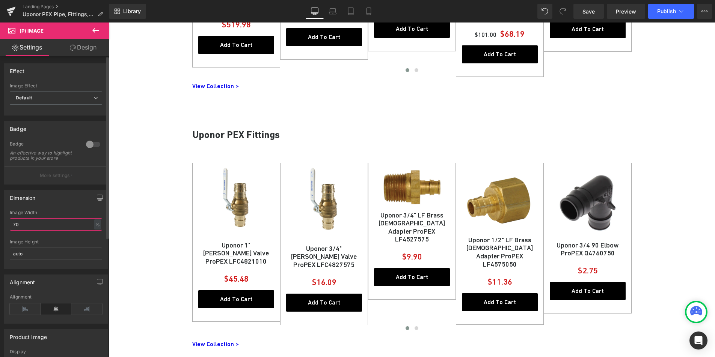
click at [24, 229] on input "70" at bounding box center [56, 224] width 92 height 12
type input "67"
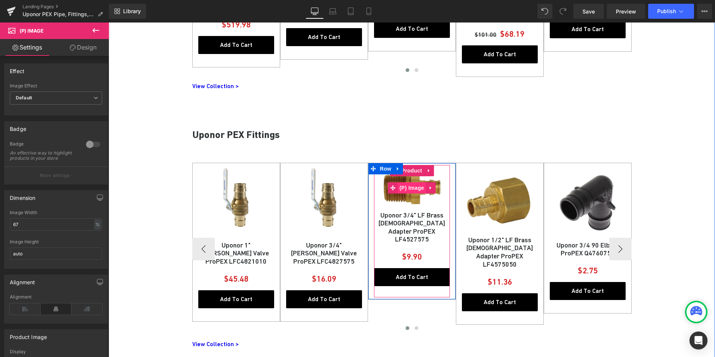
click at [411, 188] on span "(P) Image" at bounding box center [412, 187] width 29 height 11
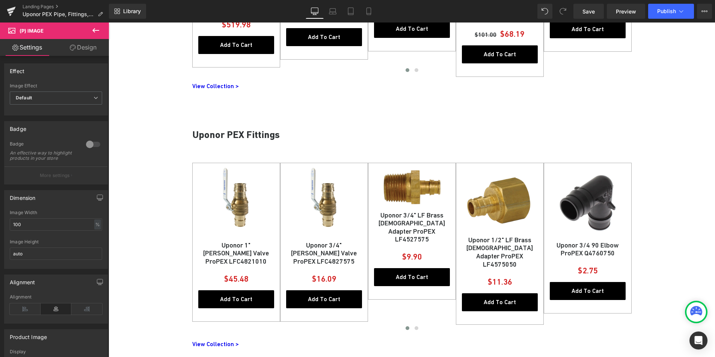
click at [84, 50] on link "Design" at bounding box center [83, 47] width 54 height 17
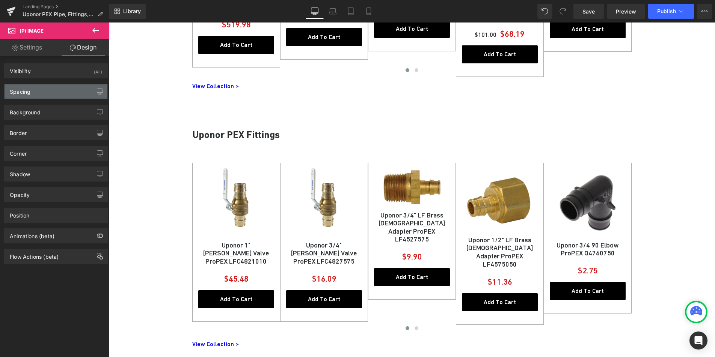
click at [41, 93] on div "Spacing" at bounding box center [56, 91] width 103 height 14
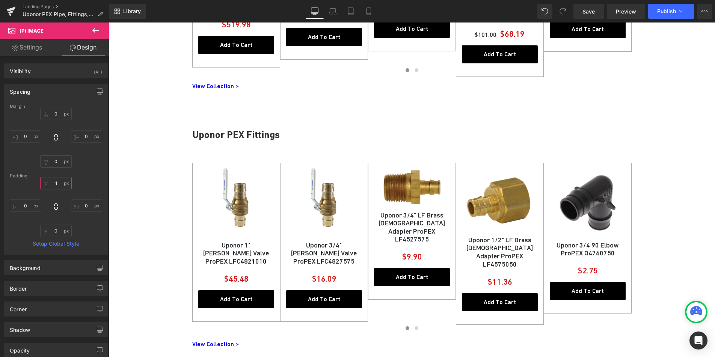
click at [53, 184] on input "1" at bounding box center [56, 183] width 32 height 12
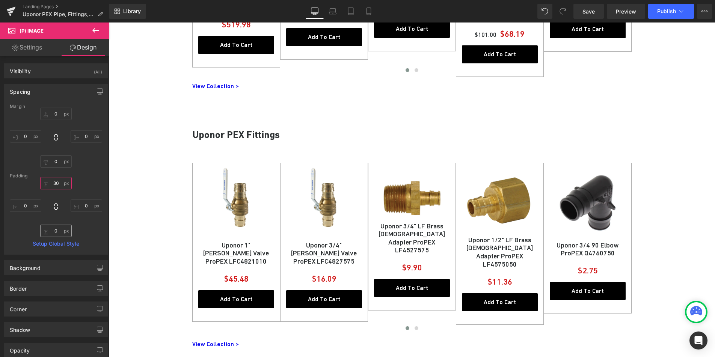
type input "30"
click at [52, 232] on input "0" at bounding box center [56, 231] width 32 height 12
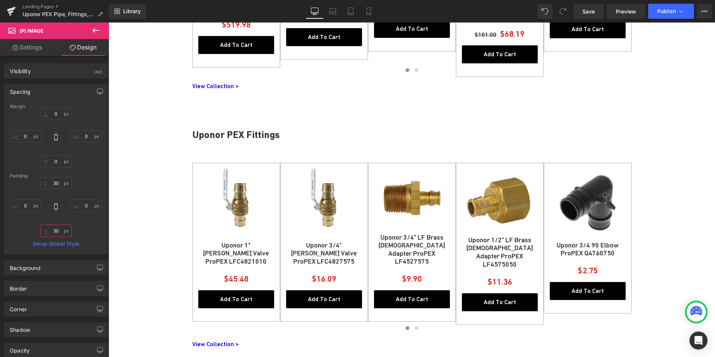
type input "3"
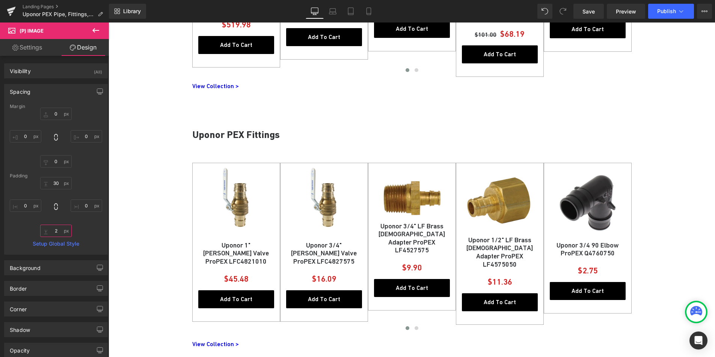
type input "29"
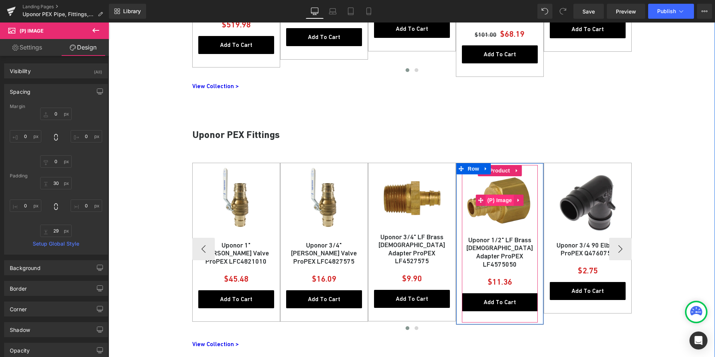
click at [496, 198] on span "(P) Image" at bounding box center [499, 200] width 29 height 11
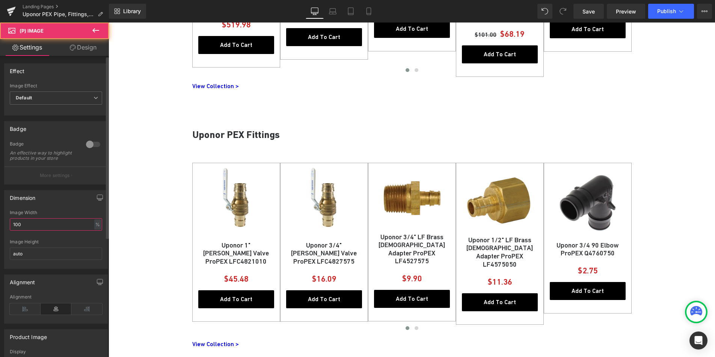
click at [33, 231] on input "100" at bounding box center [56, 224] width 92 height 12
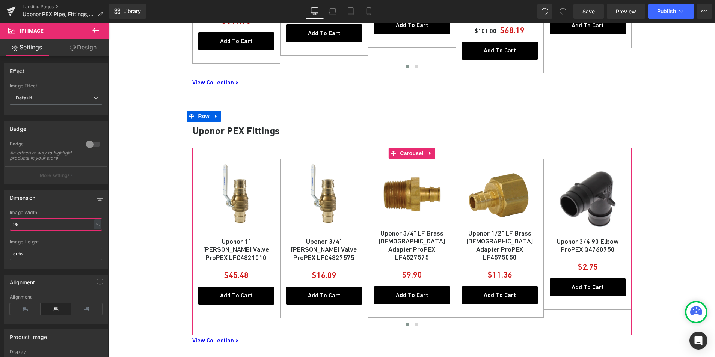
scroll to position [846, 0]
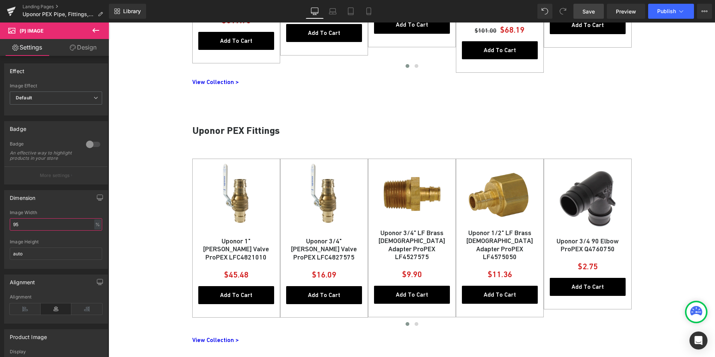
type input "95"
click at [593, 12] on span "Save" at bounding box center [588, 12] width 12 height 8
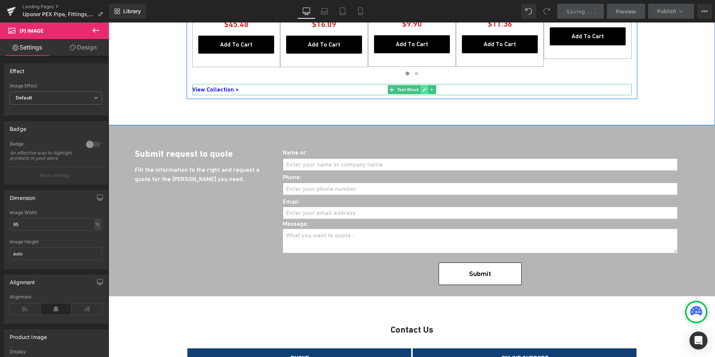
click at [420, 88] on link at bounding box center [424, 89] width 8 height 9
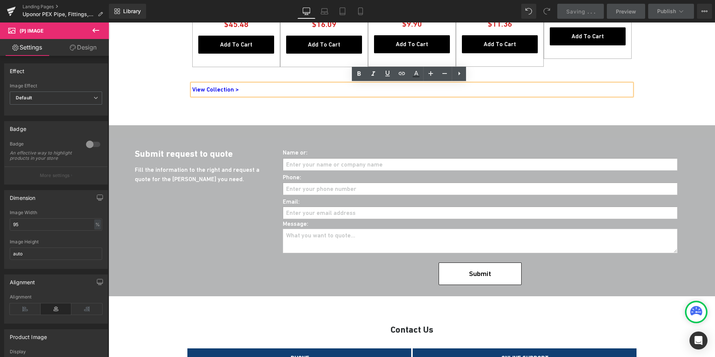
click at [217, 90] on link "View Collection >" at bounding box center [215, 89] width 47 height 7
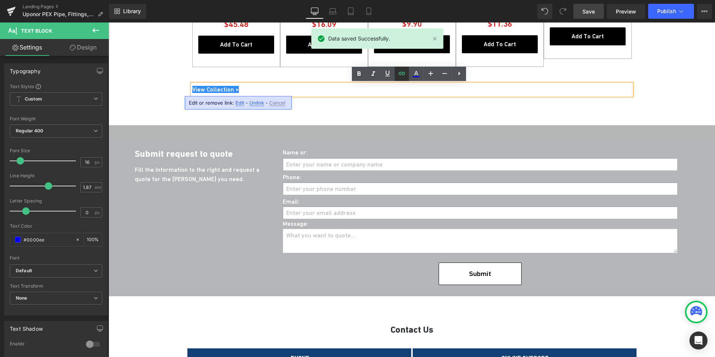
click at [400, 73] on icon at bounding box center [401, 73] width 9 height 9
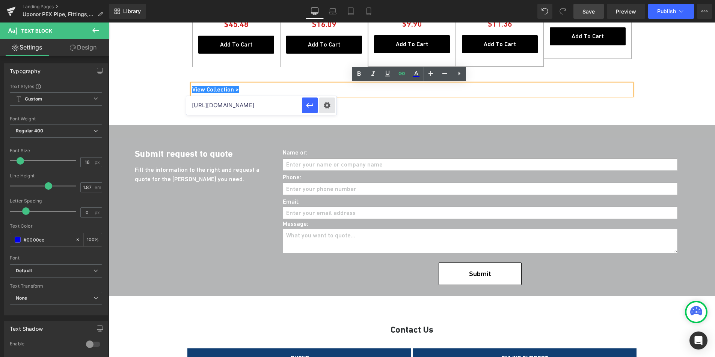
scroll to position [0, 33]
drag, startPoint x: 271, startPoint y: 104, endPoint x: 325, endPoint y: 103, distance: 53.7
click at [325, 103] on div "https://citysupplygroup.com/collections/pex-pipe" at bounding box center [261, 105] width 150 height 19
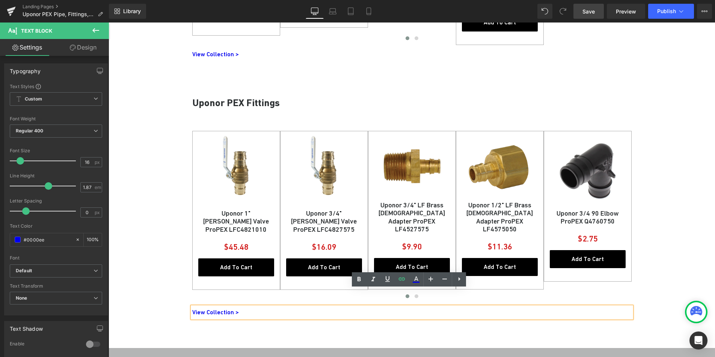
scroll to position [752, 0]
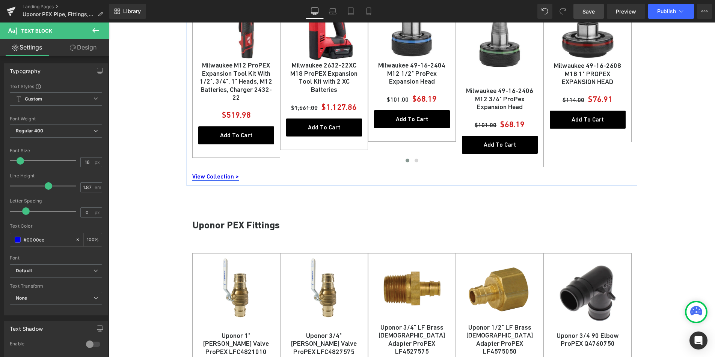
click at [222, 176] on link "View Collection >" at bounding box center [215, 176] width 47 height 7
click at [422, 178] on icon at bounding box center [424, 177] width 4 height 5
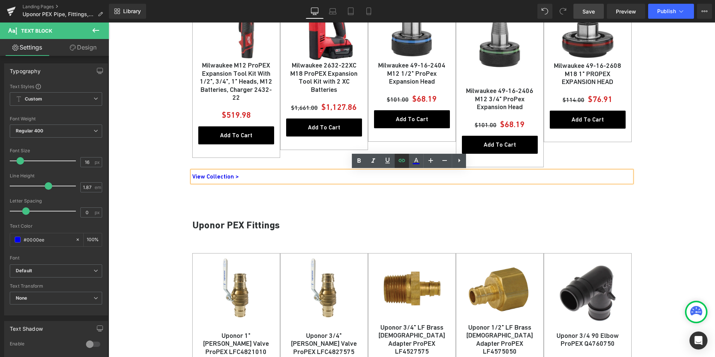
click at [406, 163] on icon at bounding box center [401, 160] width 9 height 9
click at [402, 163] on icon at bounding box center [401, 160] width 9 height 9
click at [401, 161] on icon at bounding box center [401, 160] width 9 height 9
click at [165, 230] on div "UPONOR BEST SELLING ITEMS Heading Row Uponor PEX Pipe Heading Sale Off (P) Imag…" at bounding box center [411, 62] width 606 height 809
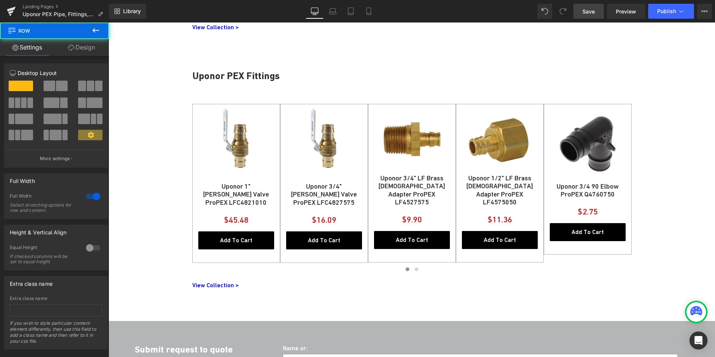
scroll to position [921, 0]
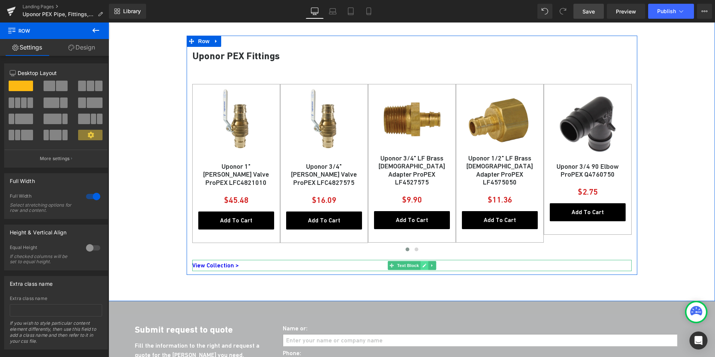
click at [422, 266] on icon at bounding box center [424, 266] width 4 height 4
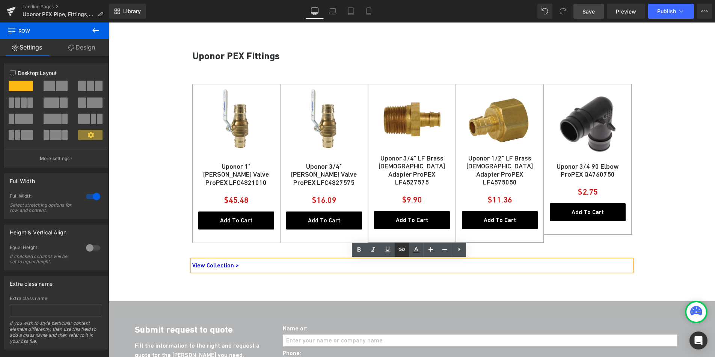
click at [402, 253] on icon at bounding box center [401, 249] width 9 height 9
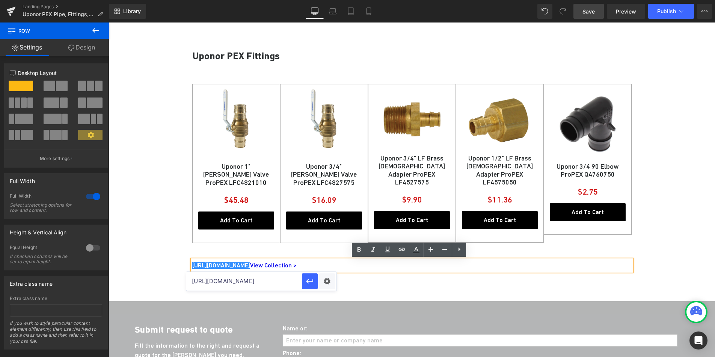
click at [228, 285] on input "https://citysupplygroup.com/collections/pex-pipe" at bounding box center [244, 281] width 116 height 19
paste input "https://citysupplygroup.com/collections/pex-fittings"
type input "https://citysupplygroup.com/collections/pex-fittings"
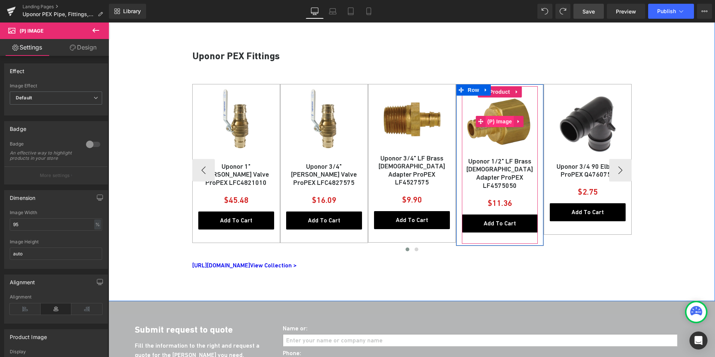
click at [495, 119] on span "(P) Image" at bounding box center [499, 121] width 29 height 11
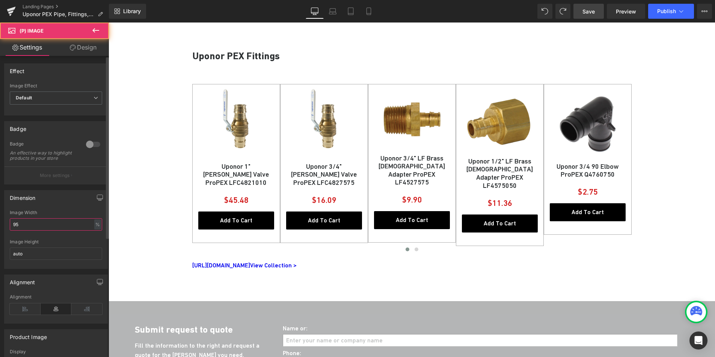
click at [34, 227] on input "95" at bounding box center [56, 224] width 92 height 12
type input "96"
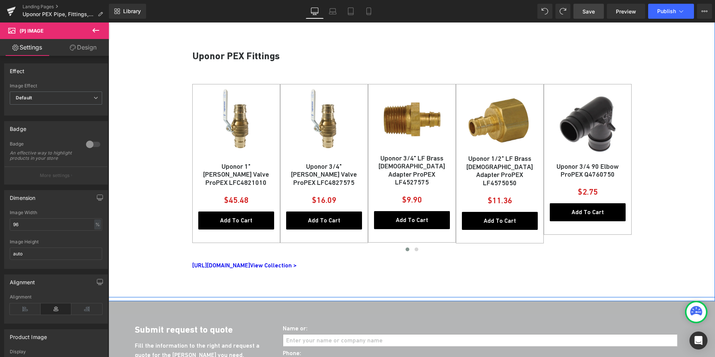
click at [264, 267] on p "https://gem-3910432.net View Collection >" at bounding box center [411, 265] width 439 height 11
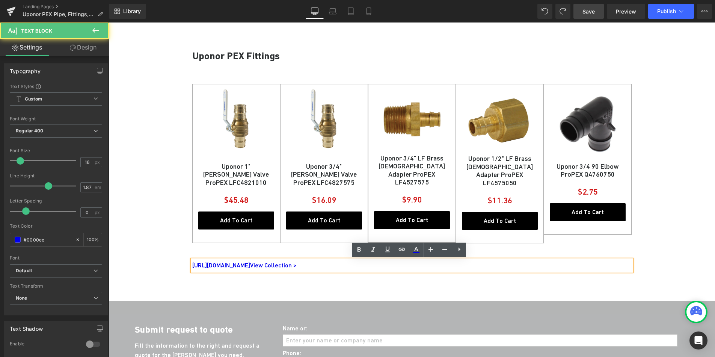
drag, startPoint x: 256, startPoint y: 266, endPoint x: 179, endPoint y: 266, distance: 76.2
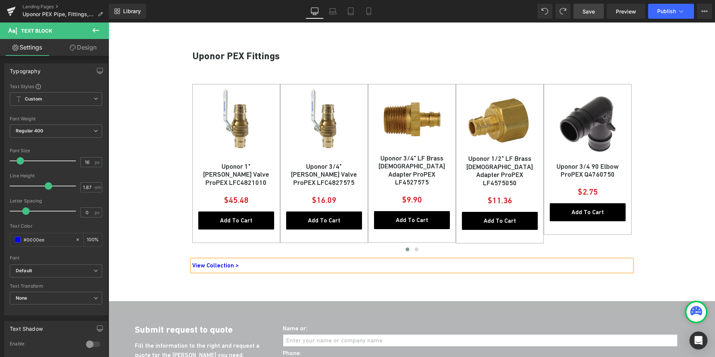
click at [197, 265] on p "View Collection >" at bounding box center [411, 265] width 439 height 11
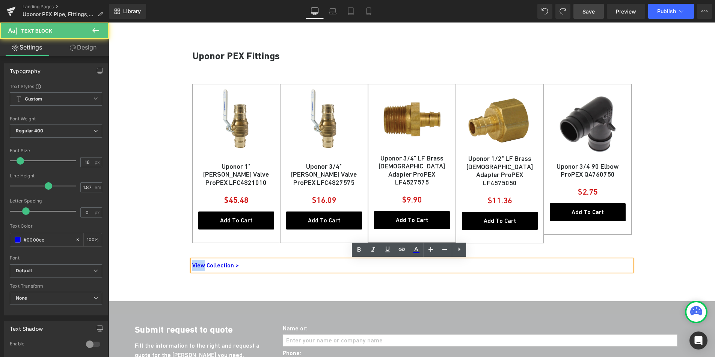
click at [197, 265] on p "View Collection >" at bounding box center [411, 265] width 439 height 11
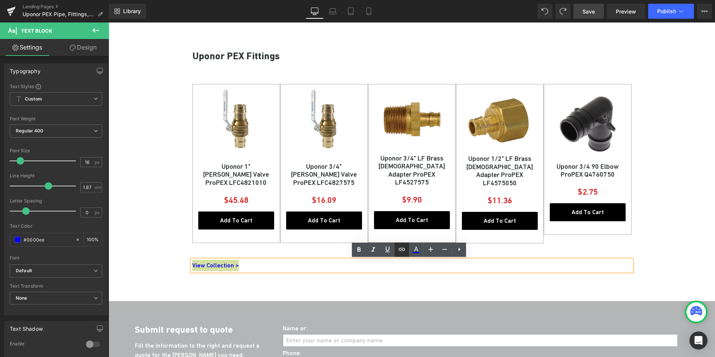
click at [400, 247] on icon at bounding box center [401, 249] width 9 height 9
click at [269, 281] on input "https://citysupplygroup.com/collections/pex-fittings" at bounding box center [244, 281] width 116 height 19
paste input "https://citysupplygroup.com/collections/pex-fittings"
type input "https://citysupplygroup.com/collections/pex-fittings"
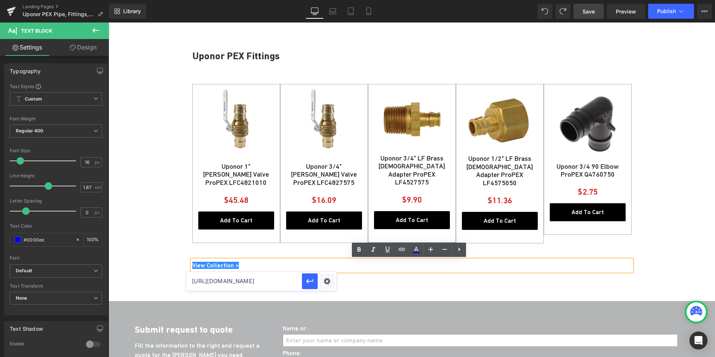
scroll to position [0, 40]
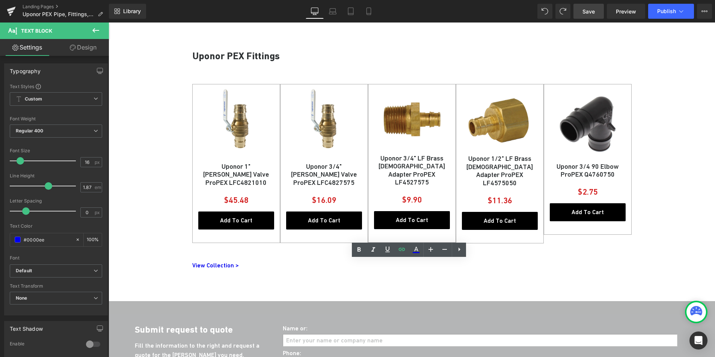
click at [591, 15] on span "Save" at bounding box center [588, 12] width 12 height 8
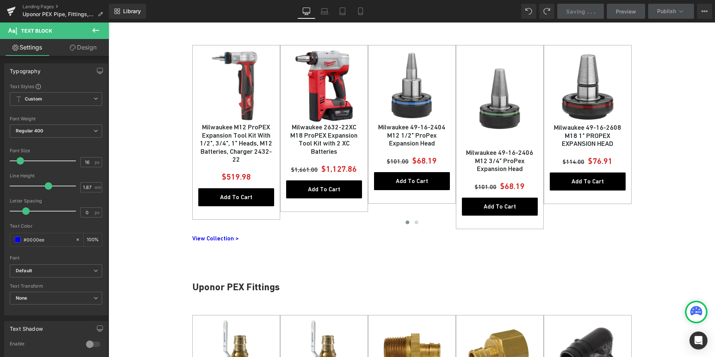
scroll to position [688, 0]
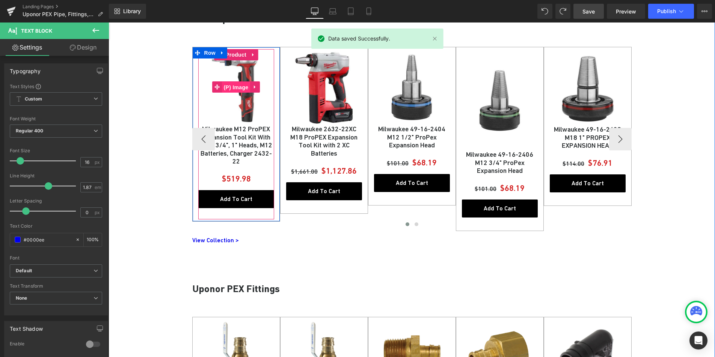
click at [239, 86] on span "(P) Image" at bounding box center [236, 87] width 29 height 11
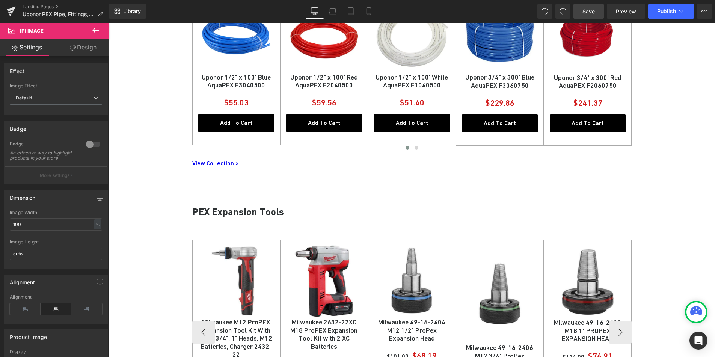
scroll to position [592, 0]
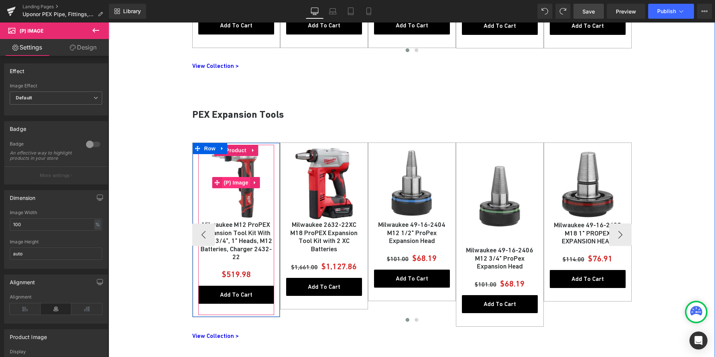
click at [242, 187] on span "(P) Image" at bounding box center [236, 182] width 29 height 11
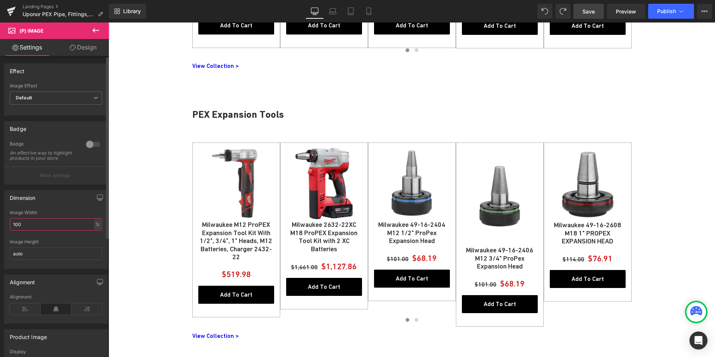
click at [39, 229] on input "100" at bounding box center [56, 224] width 92 height 12
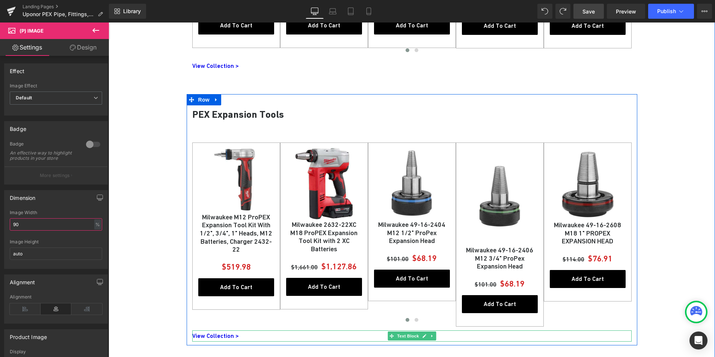
type input "9"
type input "8"
type input "90"
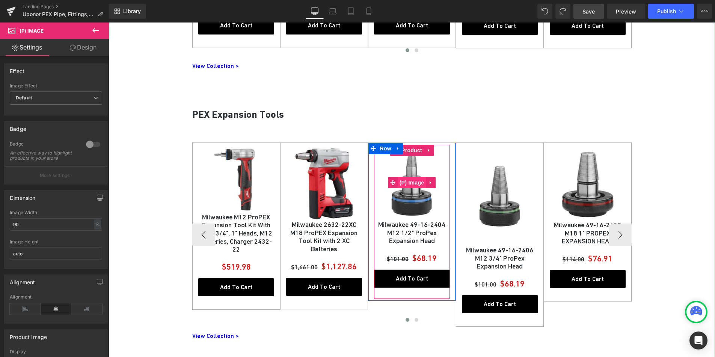
click at [405, 183] on span "(P) Image" at bounding box center [412, 182] width 29 height 11
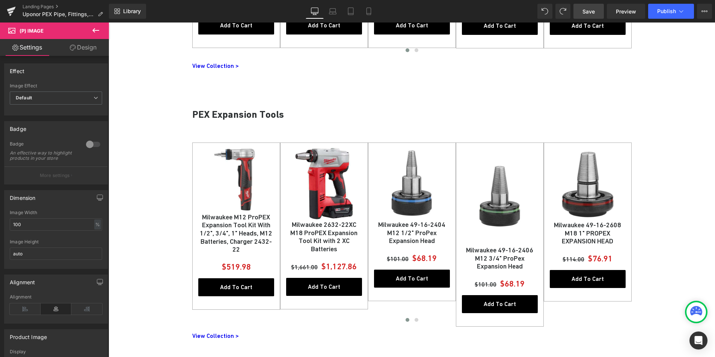
click at [91, 48] on link "Design" at bounding box center [83, 47] width 54 height 17
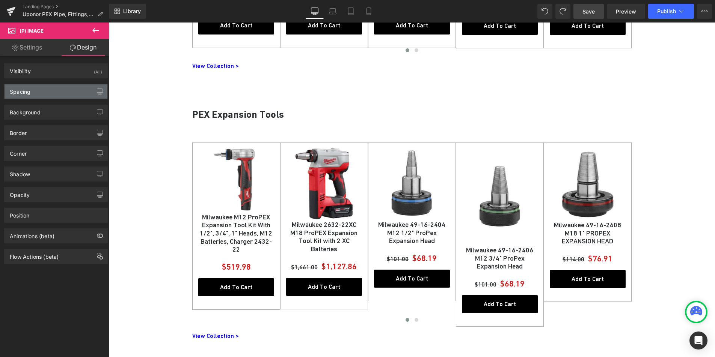
click at [45, 96] on div "Spacing" at bounding box center [56, 91] width 103 height 14
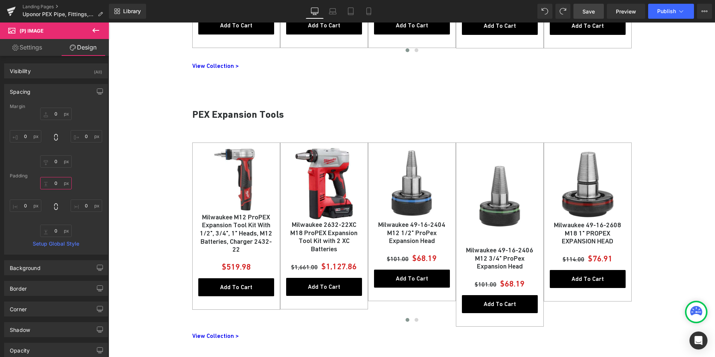
click at [53, 184] on input "0" at bounding box center [56, 183] width 32 height 12
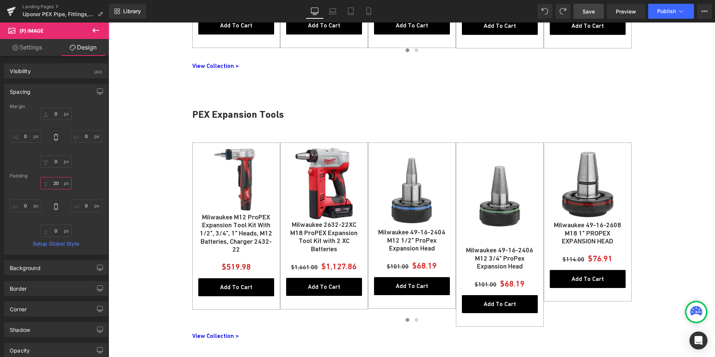
type input "2"
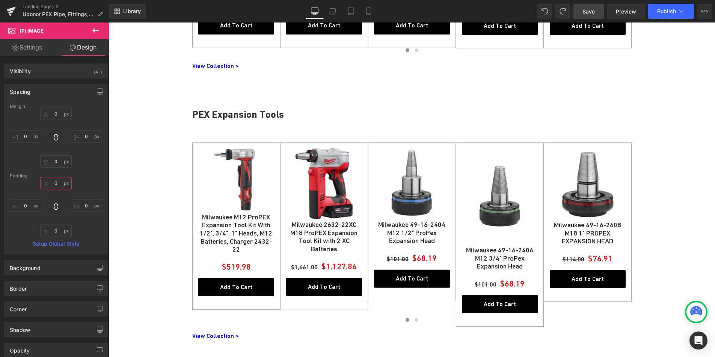
click at [57, 184] on input "text" at bounding box center [56, 183] width 32 height 12
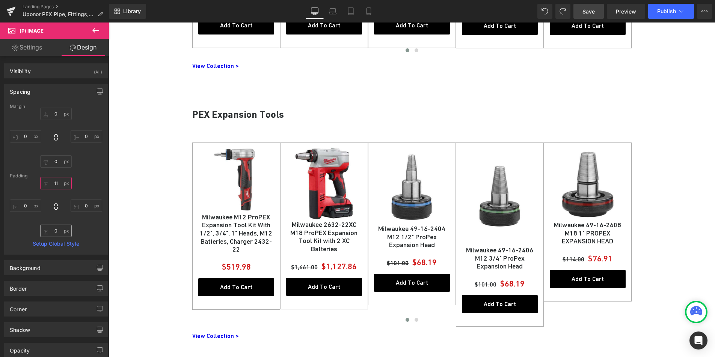
type input "11"
click at [56, 230] on input "0" at bounding box center [56, 231] width 32 height 12
type input "11"
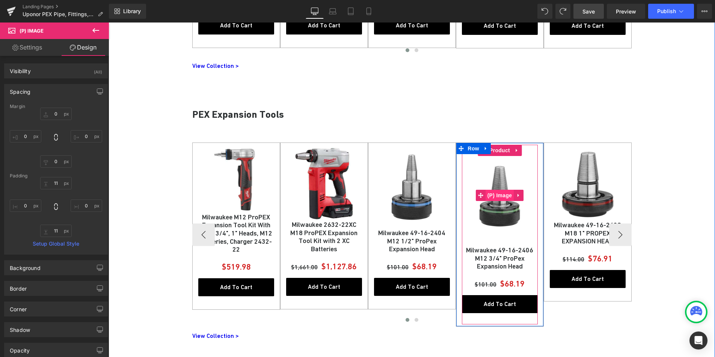
click at [496, 196] on span "(P) Image" at bounding box center [499, 195] width 29 height 11
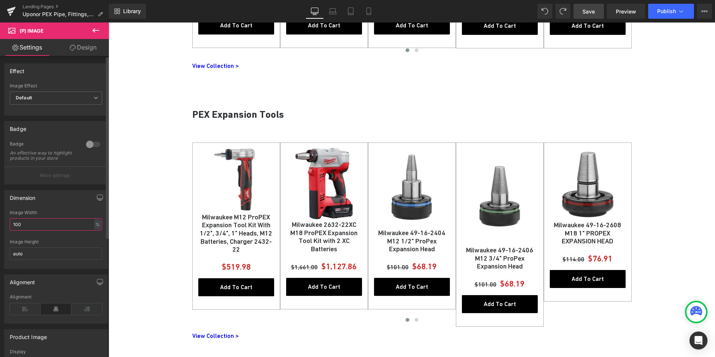
click at [56, 228] on input "100" at bounding box center [56, 224] width 92 height 12
click at [89, 51] on link "Design" at bounding box center [83, 47] width 54 height 17
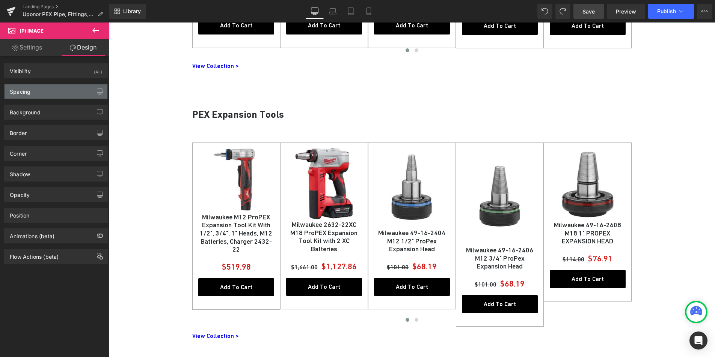
click at [45, 95] on div "Spacing" at bounding box center [56, 91] width 103 height 14
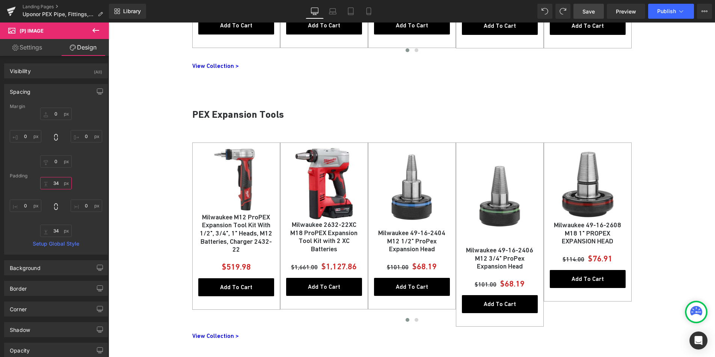
click at [56, 185] on input "text" at bounding box center [56, 183] width 32 height 12
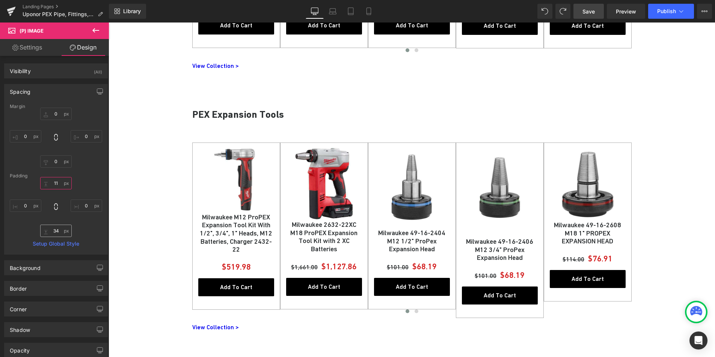
type input "11"
click at [55, 232] on input "text" at bounding box center [56, 231] width 32 height 12
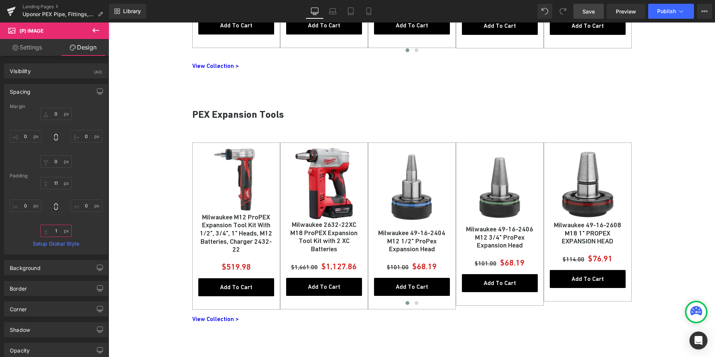
type input "11"
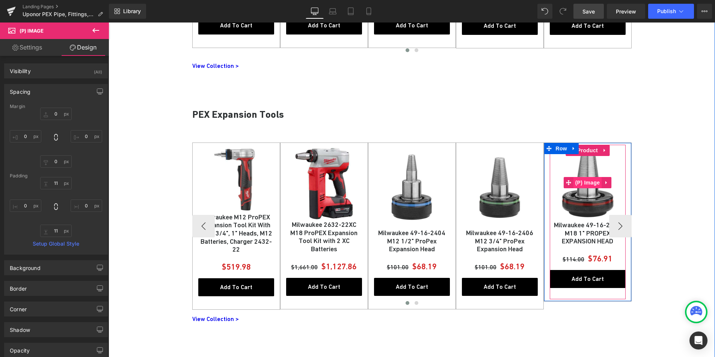
click at [586, 184] on span "(P) Image" at bounding box center [587, 182] width 29 height 11
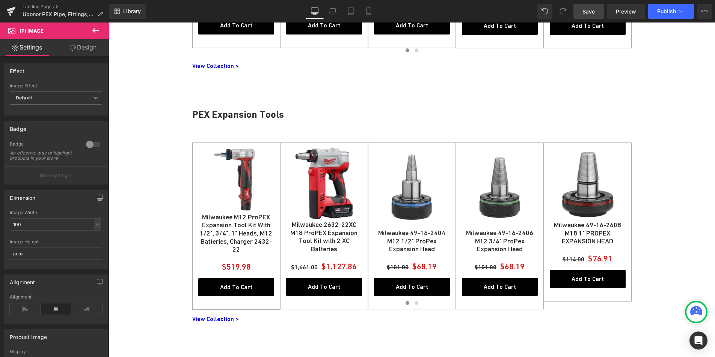
click at [89, 48] on link "Design" at bounding box center [83, 47] width 54 height 17
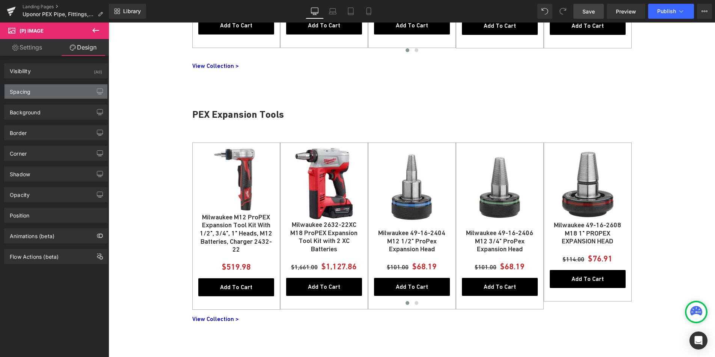
click at [41, 92] on div "Spacing" at bounding box center [56, 91] width 103 height 14
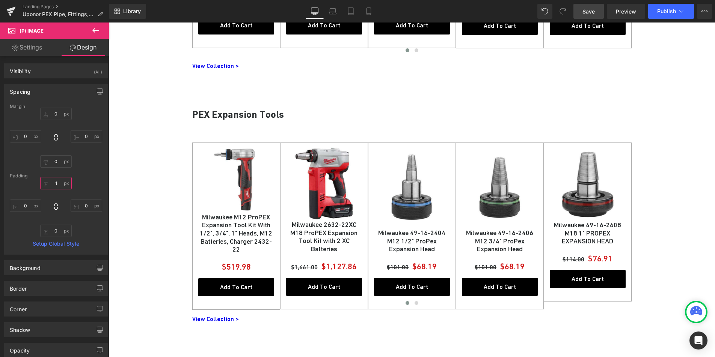
click at [56, 185] on input "1" at bounding box center [56, 183] width 32 height 12
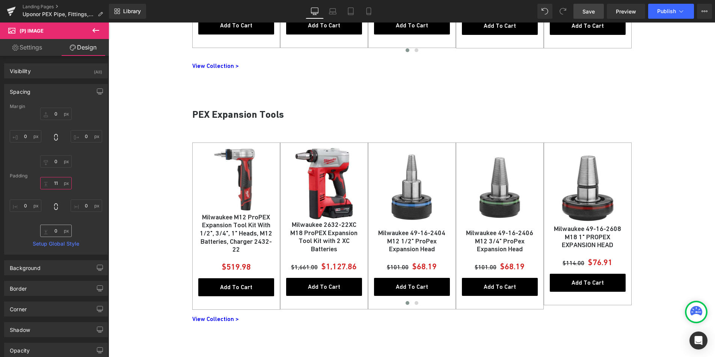
type input "11"
click at [55, 230] on input "0" at bounding box center [56, 231] width 32 height 12
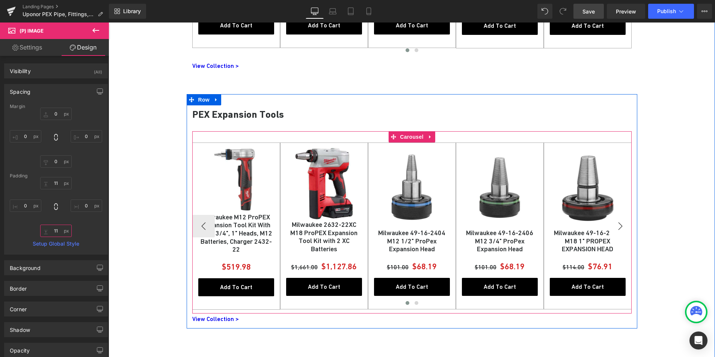
type input "11"
click at [624, 226] on button "›" at bounding box center [620, 226] width 23 height 23
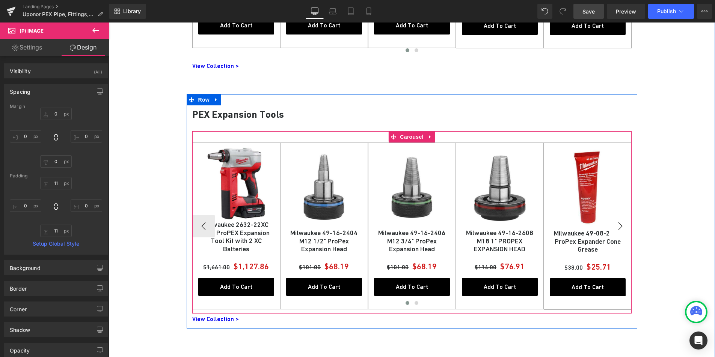
click at [624, 226] on button "›" at bounding box center [620, 226] width 23 height 23
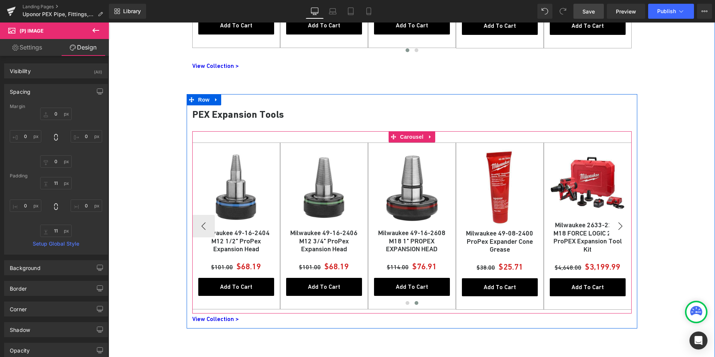
click at [621, 227] on button "›" at bounding box center [620, 226] width 23 height 23
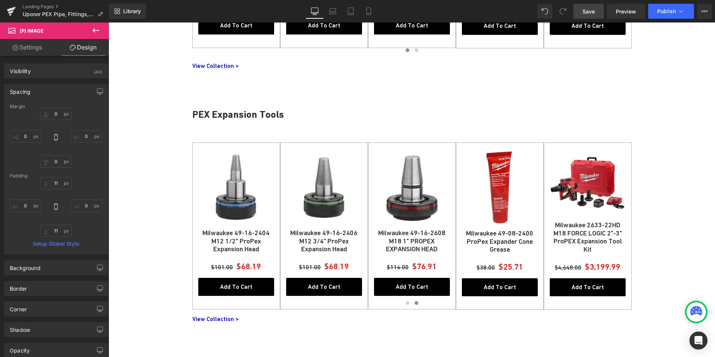
click at [587, 12] on span "Save" at bounding box center [588, 12] width 12 height 8
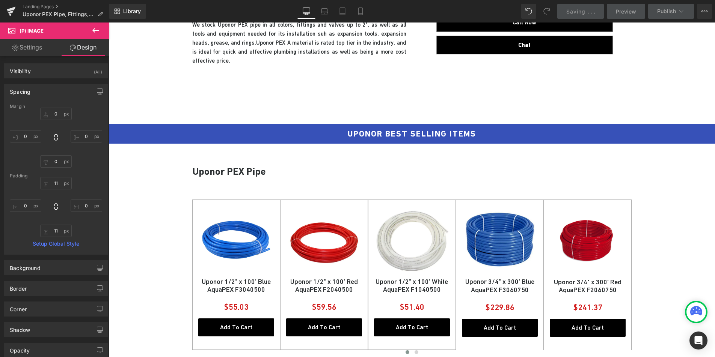
scroll to position [8, 0]
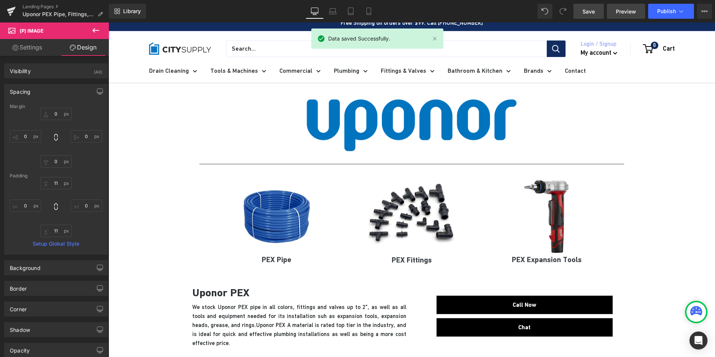
click at [617, 12] on span "Preview" at bounding box center [626, 12] width 20 height 8
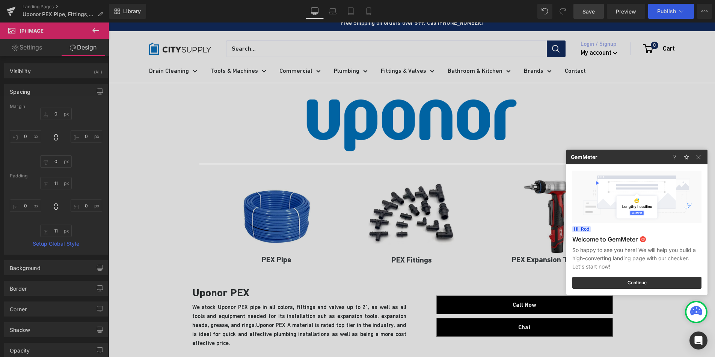
click at [179, 133] on div at bounding box center [357, 178] width 715 height 357
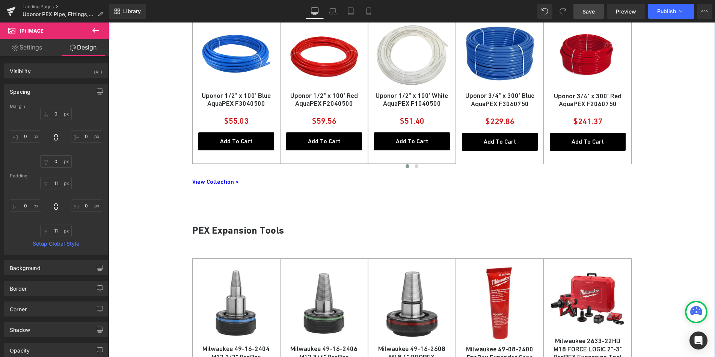
scroll to position [470, 0]
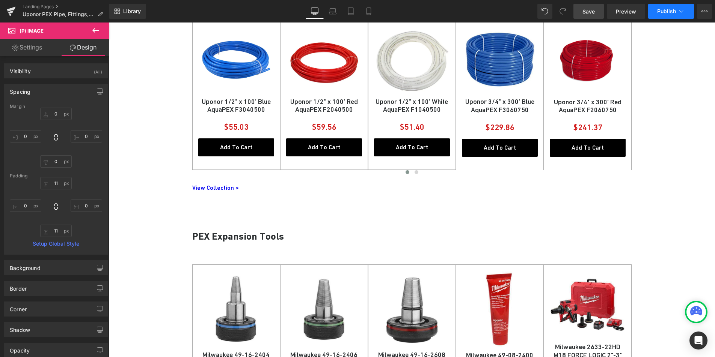
click at [670, 13] on span "Publish" at bounding box center [666, 11] width 19 height 6
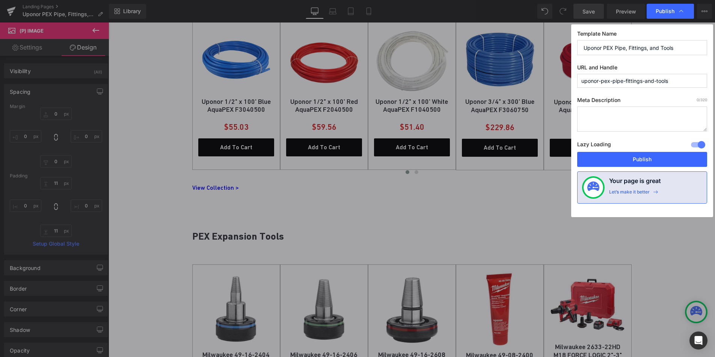
drag, startPoint x: 678, startPoint y: 81, endPoint x: 601, endPoint y: 81, distance: 76.2
click at [601, 81] on input "uponor-pex-pipe-fittings-and-tools" at bounding box center [642, 81] width 130 height 14
drag, startPoint x: 618, startPoint y: 78, endPoint x: 611, endPoint y: 80, distance: 7.1
click at [618, 78] on input "uponor-pex-pipe-fittings-and-tools" at bounding box center [642, 81] width 130 height 14
drag, startPoint x: 611, startPoint y: 80, endPoint x: 687, endPoint y: 80, distance: 76.6
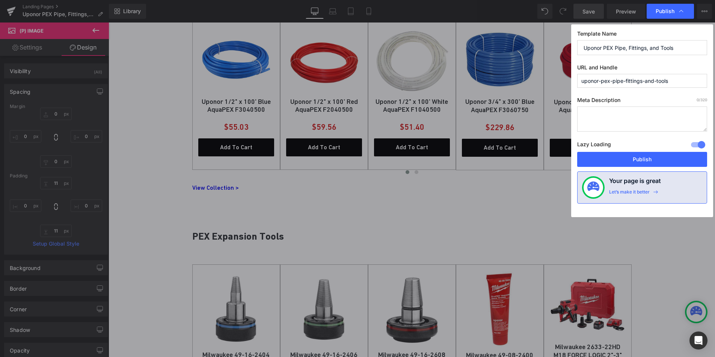
click at [687, 80] on input "uponor-pex-pipe-fittings-and-tools" at bounding box center [642, 81] width 130 height 14
type input "uponor-pex"
click at [623, 120] on textarea at bounding box center [642, 119] width 130 height 25
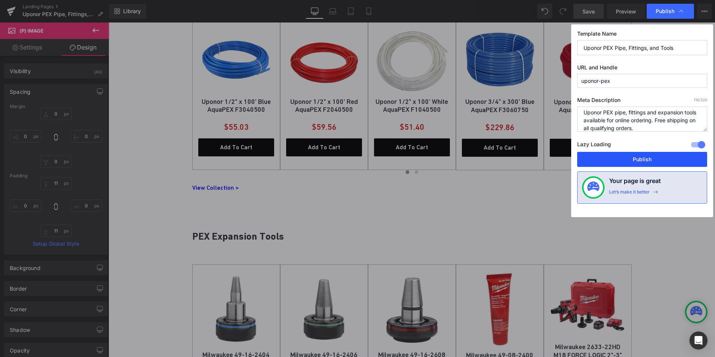
type textarea "Uponor PEX pipe, fittings and expansion tools available for online ordering. Fr…"
click at [660, 155] on button "Publish" at bounding box center [642, 159] width 130 height 15
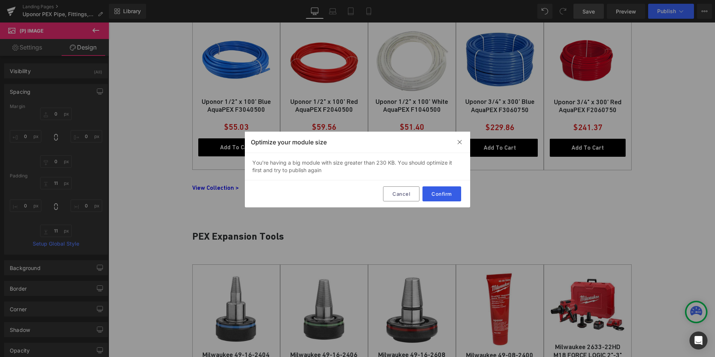
click at [442, 193] on button "Confirm" at bounding box center [441, 194] width 39 height 15
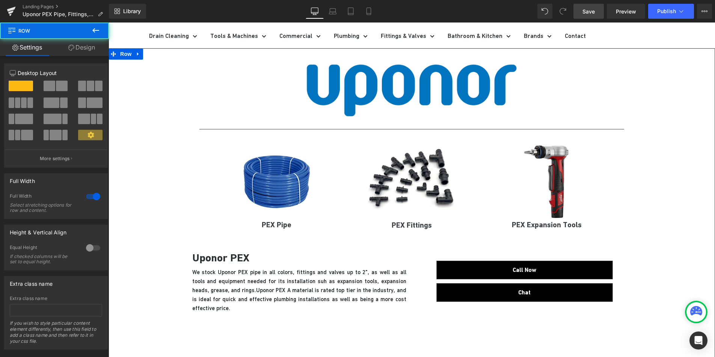
scroll to position [38, 0]
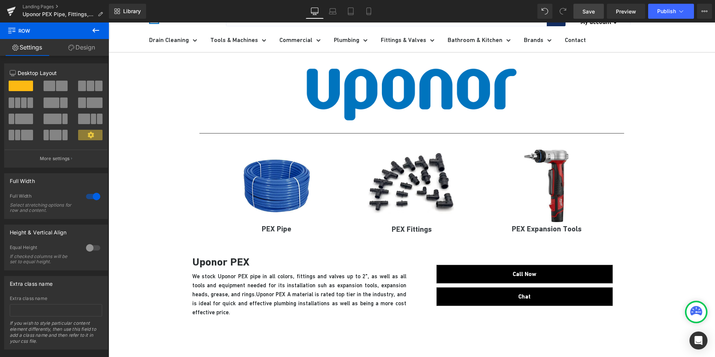
click at [590, 13] on span "Save" at bounding box center [588, 12] width 12 height 8
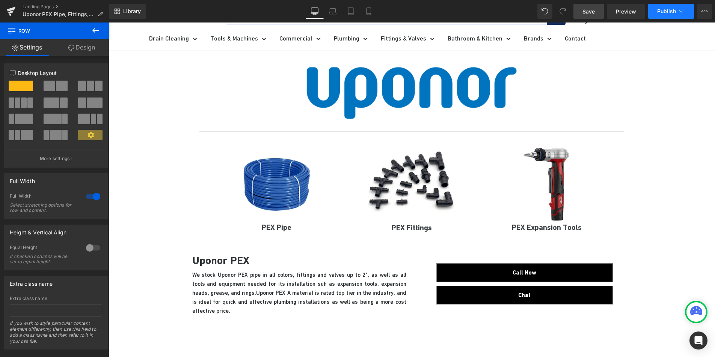
click at [660, 15] on button "Publish" at bounding box center [671, 11] width 46 height 15
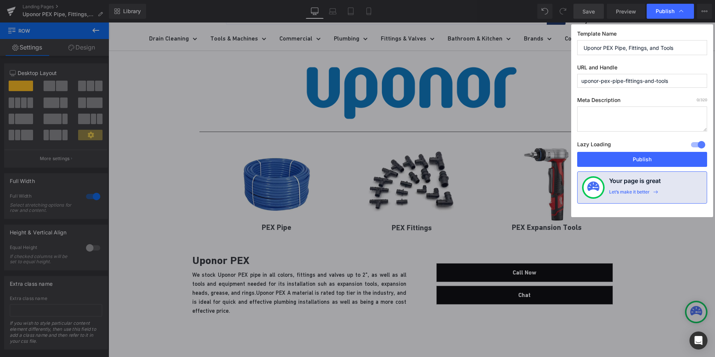
drag, startPoint x: 679, startPoint y: 81, endPoint x: 609, endPoint y: 82, distance: 69.5
click at [609, 82] on input "uponor-pex-pipe-fittings-and-tools" at bounding box center [642, 81] width 130 height 14
type input "uponor-pex"
click at [631, 159] on button "Publish" at bounding box center [642, 159] width 130 height 15
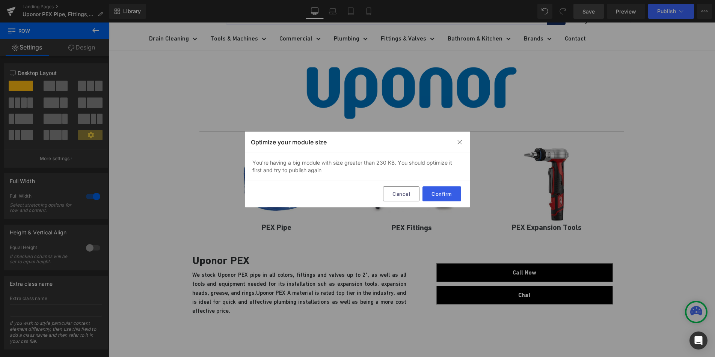
click at [431, 194] on button "Confirm" at bounding box center [441, 194] width 39 height 15
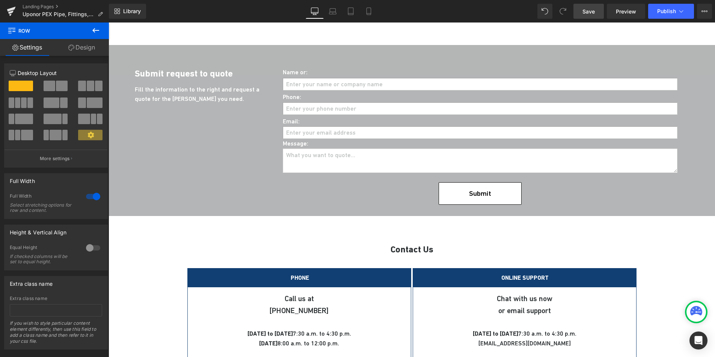
scroll to position [1178, 0]
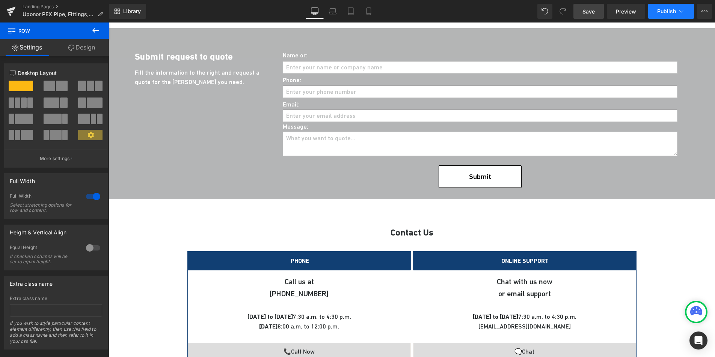
click at [665, 9] on span "Publish" at bounding box center [666, 11] width 19 height 6
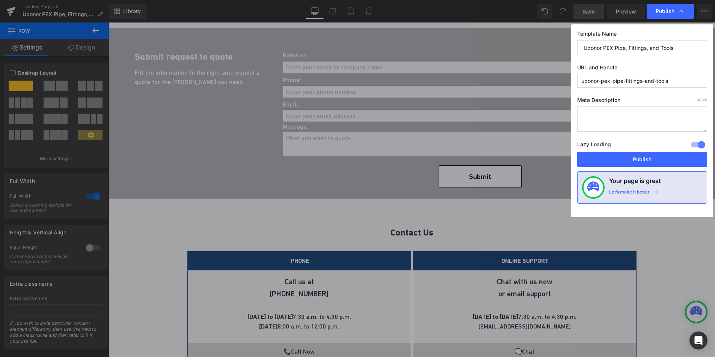
drag, startPoint x: 657, startPoint y: 79, endPoint x: 610, endPoint y: 83, distance: 47.1
click at [610, 83] on input "uponor-pex-pipe-fittings-and-tools" at bounding box center [642, 81] width 130 height 14
type input "uponor-pex"
click at [655, 162] on button "Publish" at bounding box center [642, 159] width 130 height 15
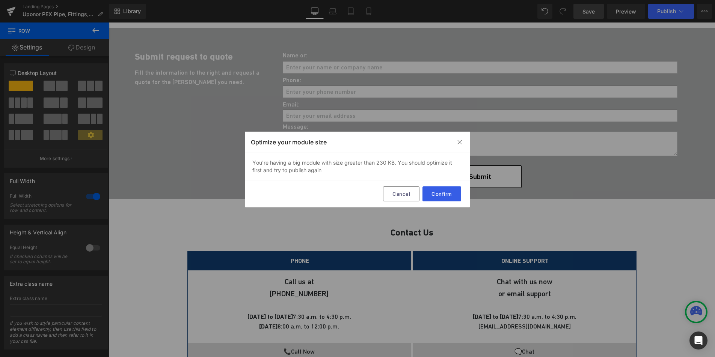
click at [432, 190] on button "Confirm" at bounding box center [441, 194] width 39 height 15
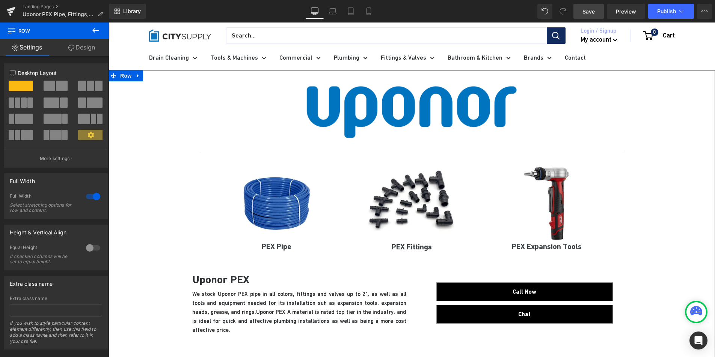
scroll to position [0, 0]
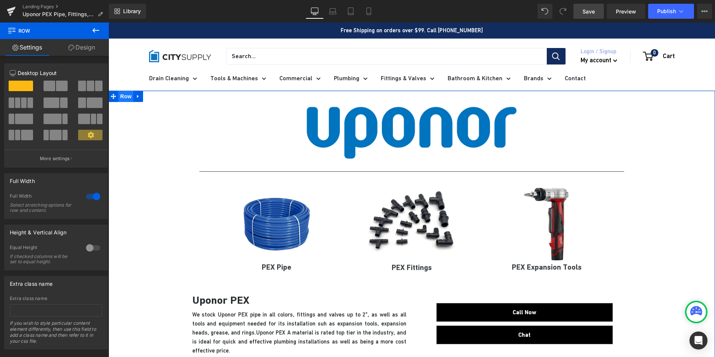
click at [121, 98] on span "Row" at bounding box center [125, 96] width 15 height 11
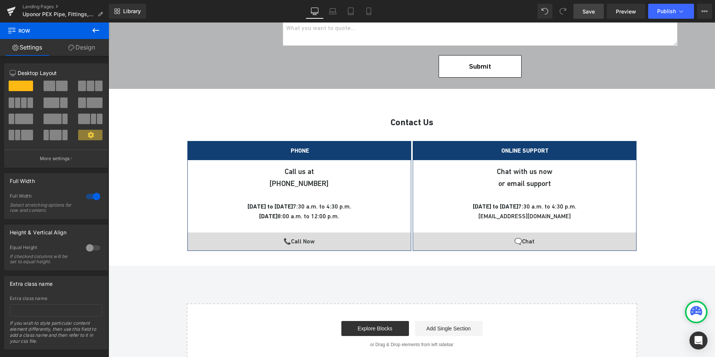
scroll to position [1198, 0]
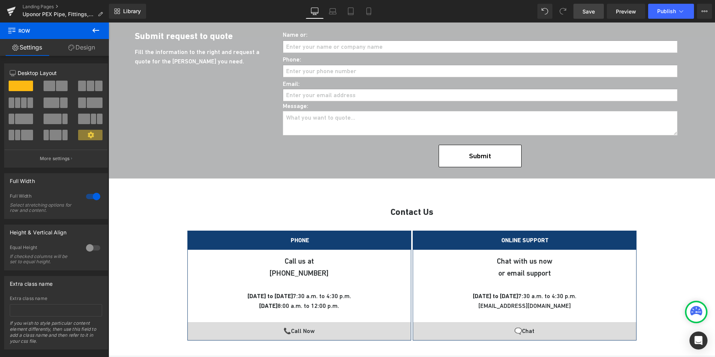
click at [168, 240] on div "Contact Us Text Block PHONE Text Block Call us at (713) 224-1643 Text Block Mon…" at bounding box center [411, 271] width 606 height 162
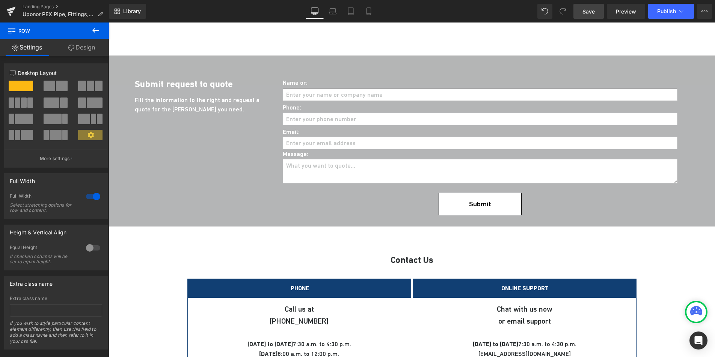
scroll to position [1146, 0]
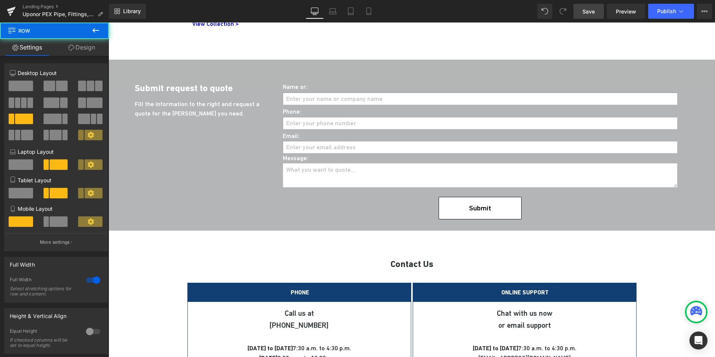
click at [140, 185] on div "Submit request to quote Text Block Fill the information to the right and reques…" at bounding box center [411, 145] width 606 height 171
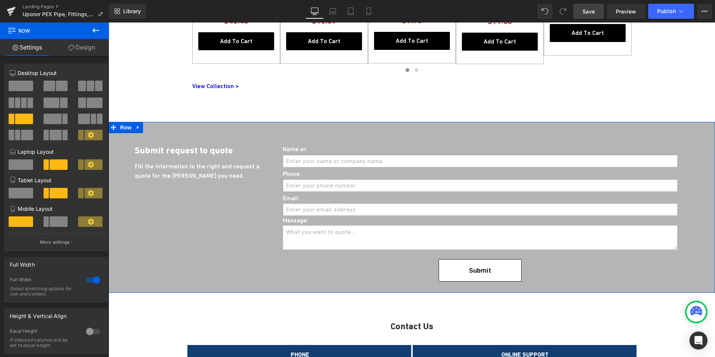
scroll to position [918, 0]
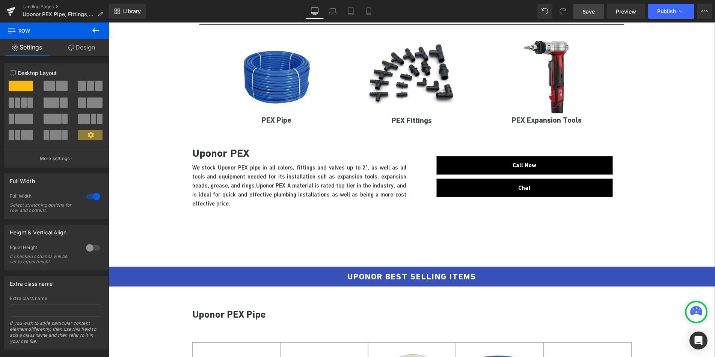
scroll to position [144, 0]
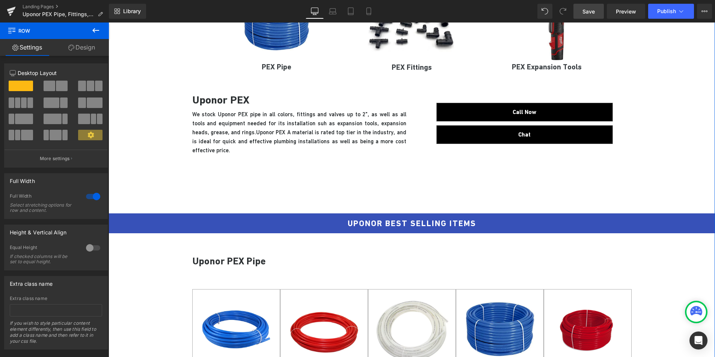
scroll to position [250, 0]
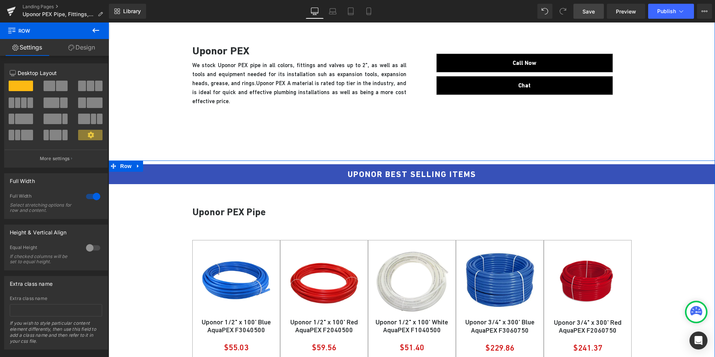
click at [220, 162] on div at bounding box center [411, 162] width 606 height 2
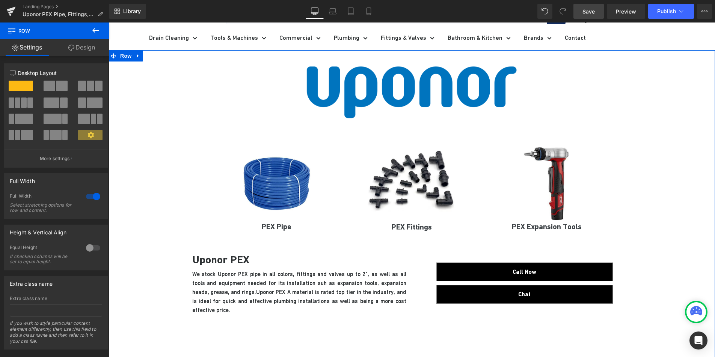
scroll to position [9, 0]
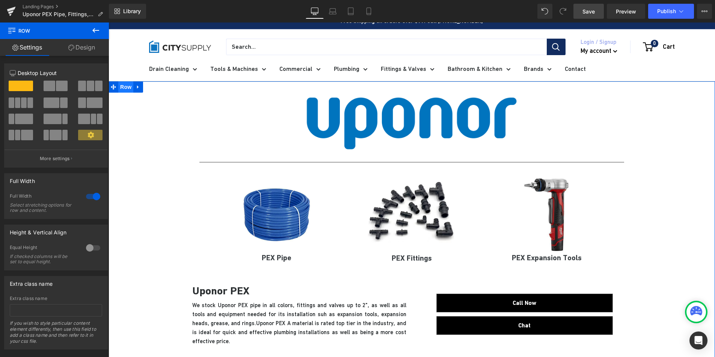
click at [120, 88] on span "Row" at bounding box center [125, 86] width 15 height 11
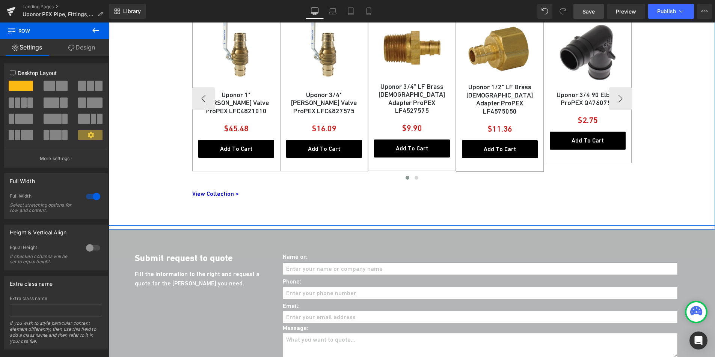
scroll to position [976, 0]
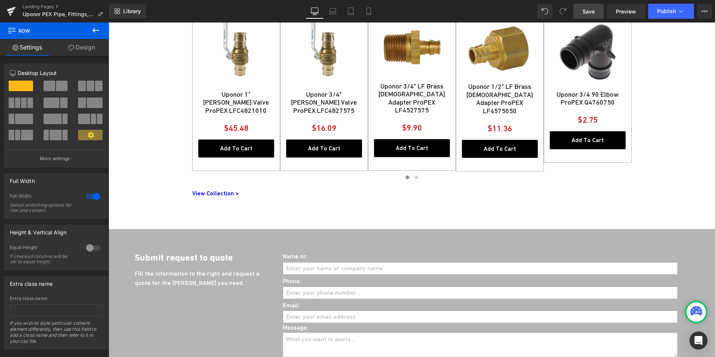
click at [581, 13] on link "Save" at bounding box center [588, 11] width 30 height 15
